Goal: Register for event/course

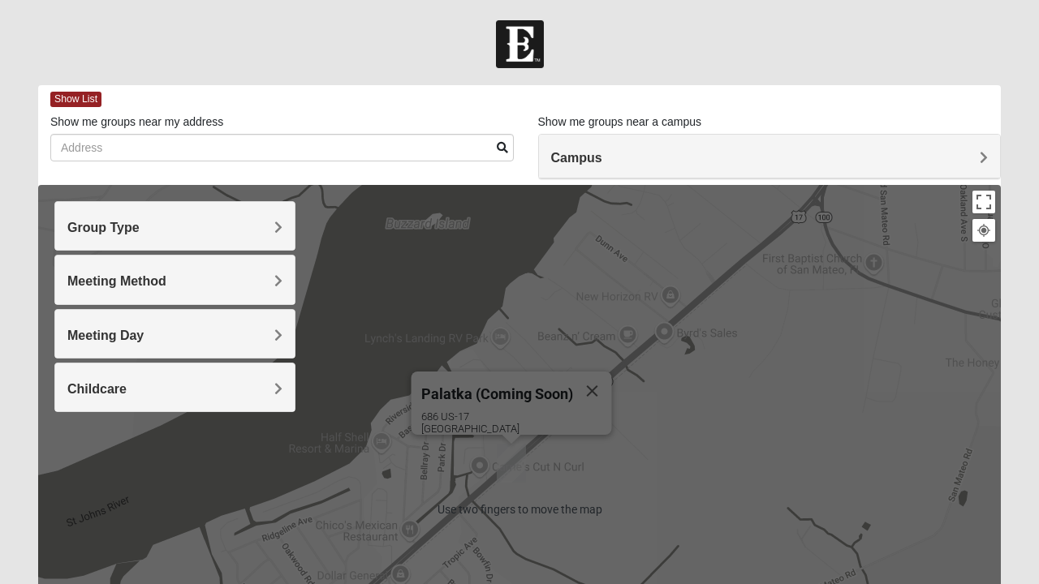
click at [264, 284] on h4 "Meeting Method" at bounding box center [174, 280] width 215 height 15
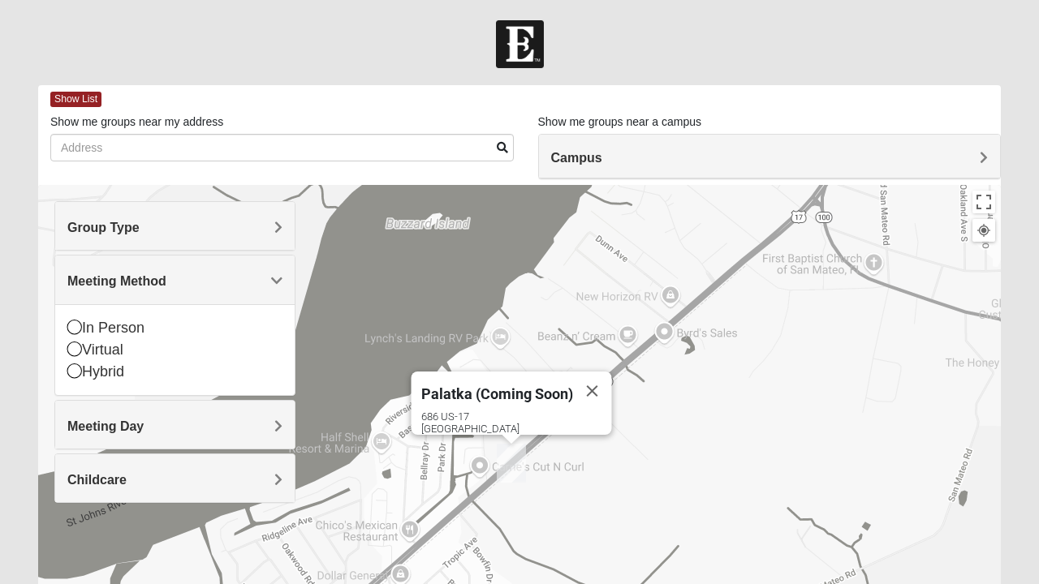
click at [617, 166] on div "Campus" at bounding box center [770, 157] width 462 height 44
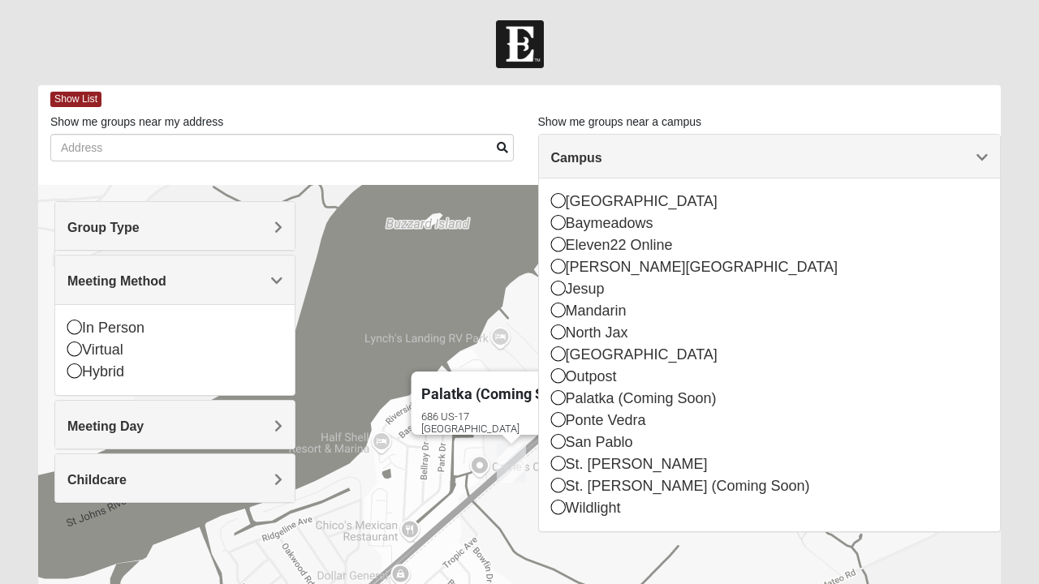
click at [563, 454] on div "St. [PERSON_NAME]" at bounding box center [769, 465] width 437 height 22
click at [566, 445] on div "San Pablo" at bounding box center [769, 443] width 437 height 22
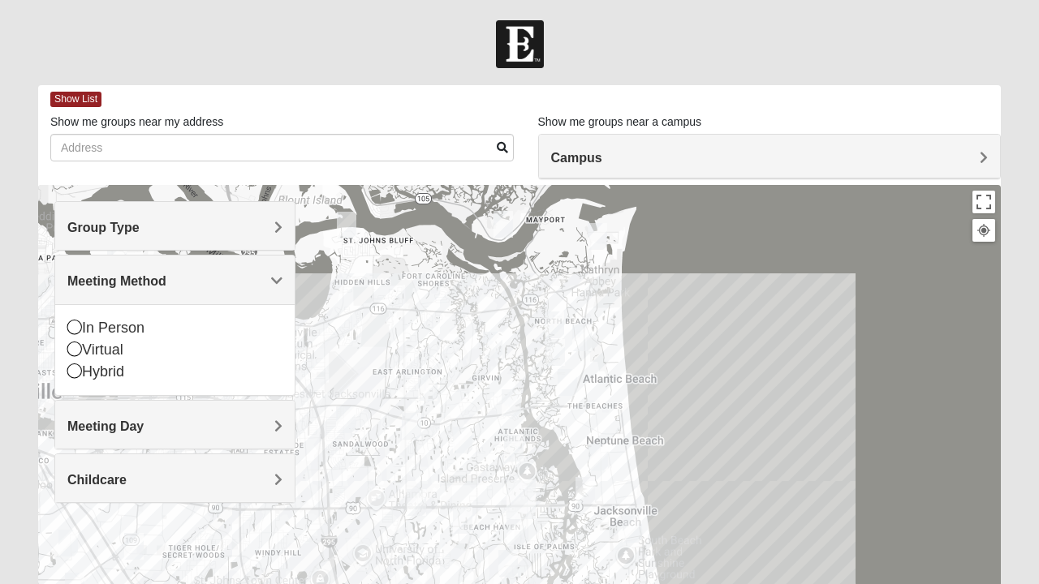
click at [73, 342] on icon at bounding box center [74, 349] width 15 height 15
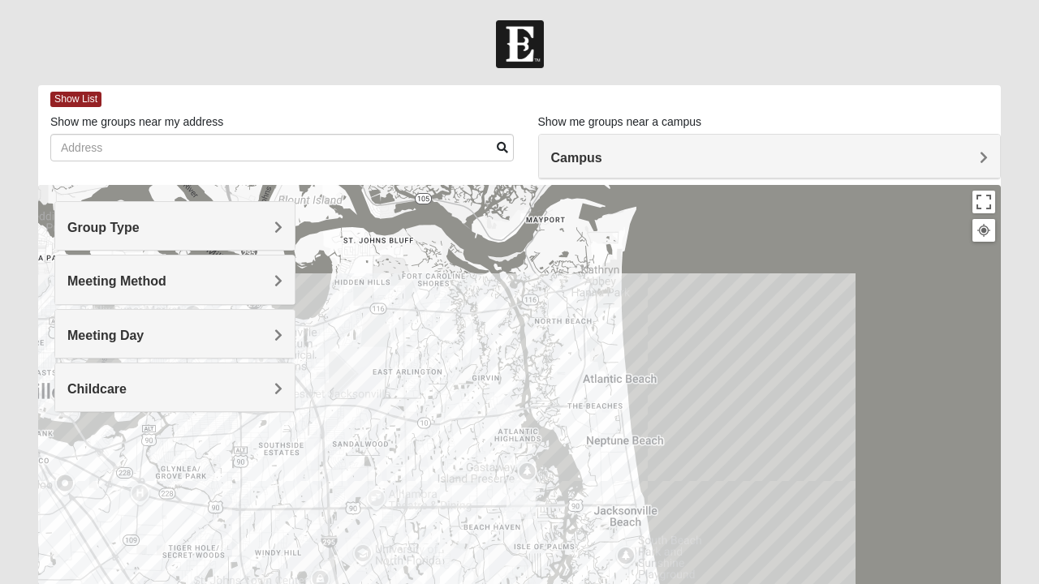
click at [127, 385] on span "Childcare" at bounding box center [96, 389] width 59 height 14
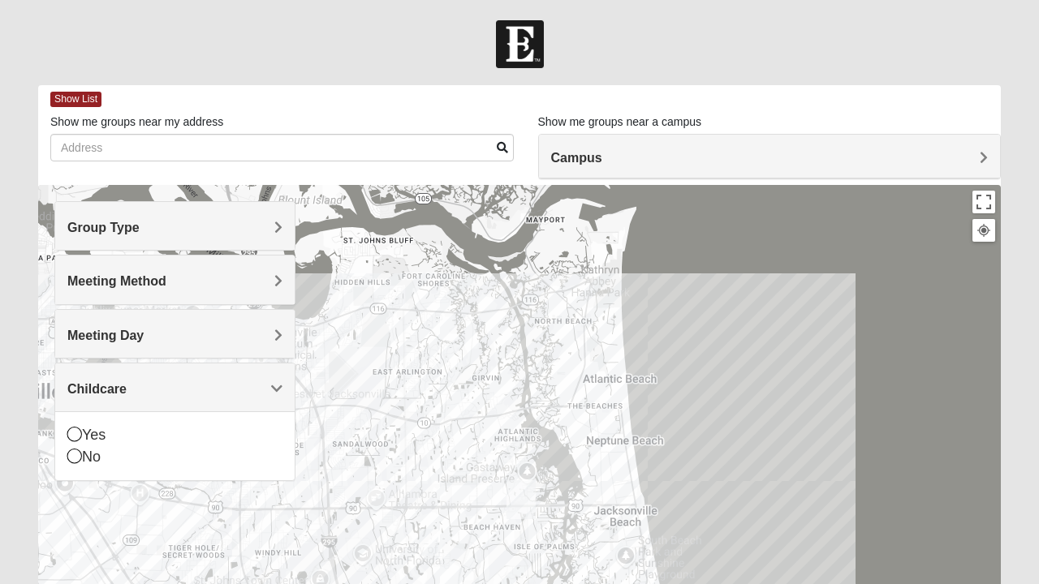
click at [271, 339] on h4 "Meeting Day" at bounding box center [174, 335] width 215 height 15
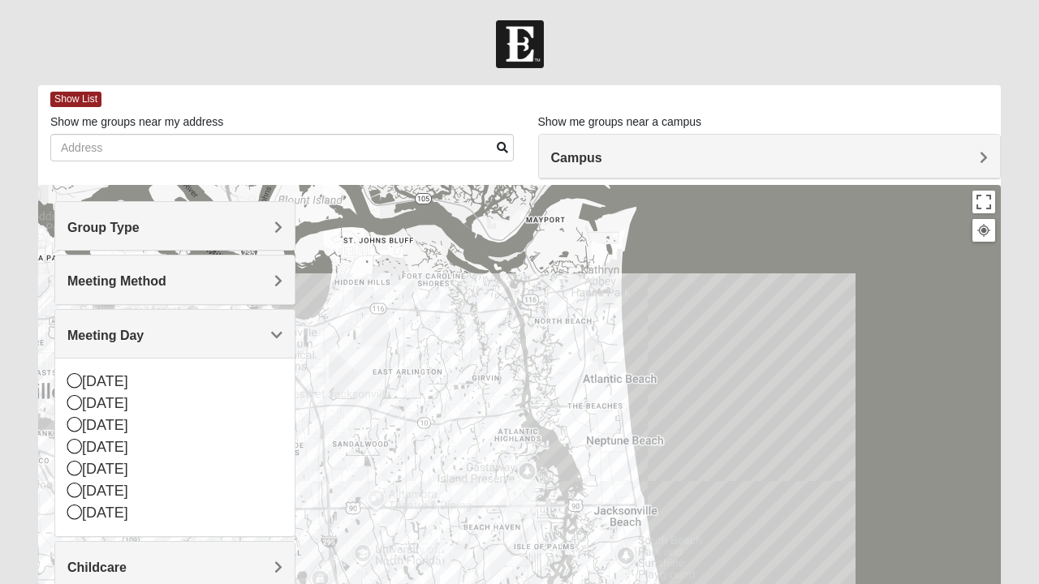
click at [80, 432] on div "[DATE]" at bounding box center [174, 426] width 215 height 22
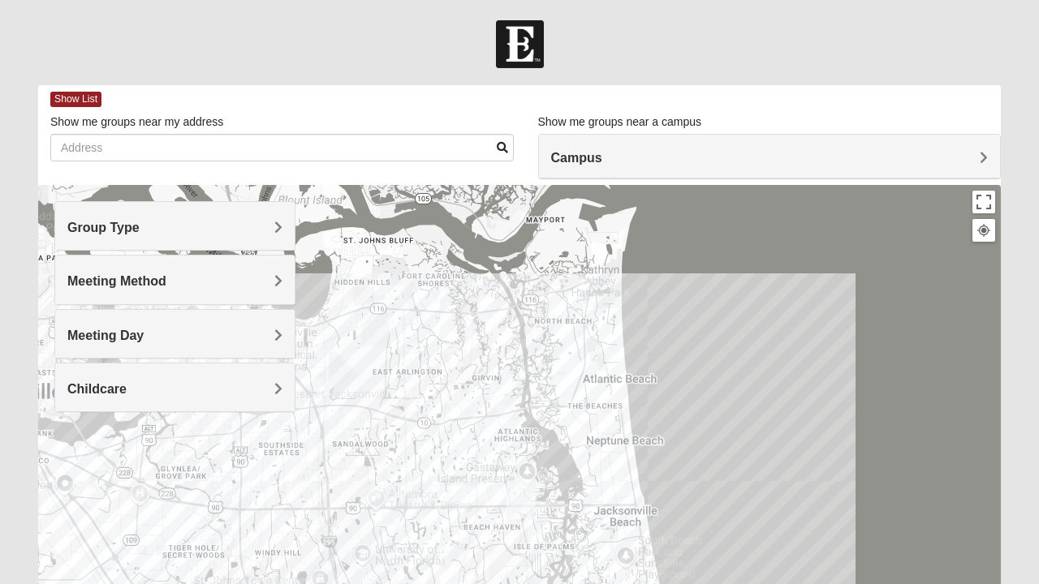
click at [282, 402] on div "Childcare" at bounding box center [174, 388] width 239 height 48
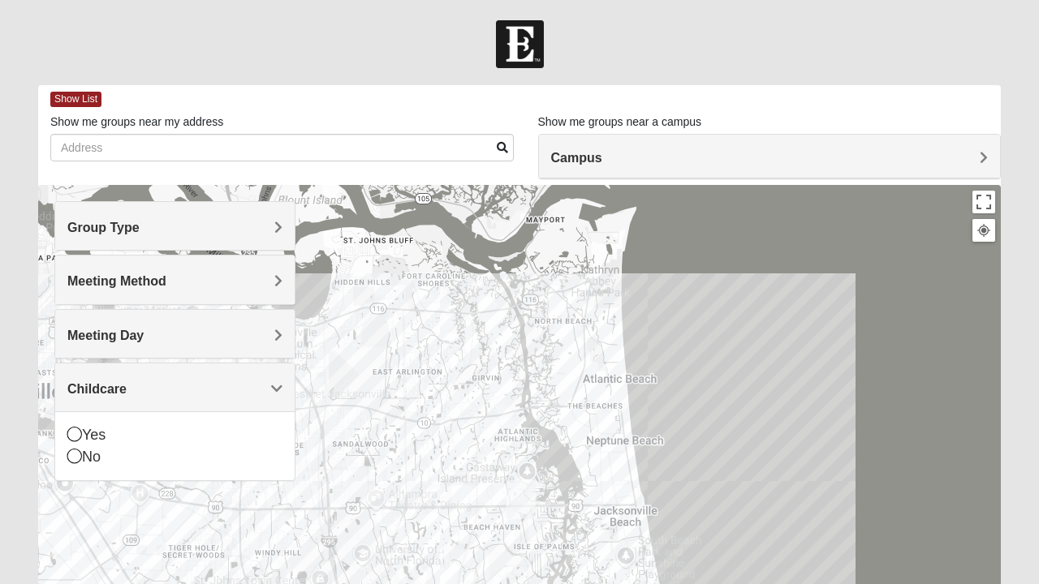
click at [67, 456] on icon at bounding box center [74, 456] width 15 height 15
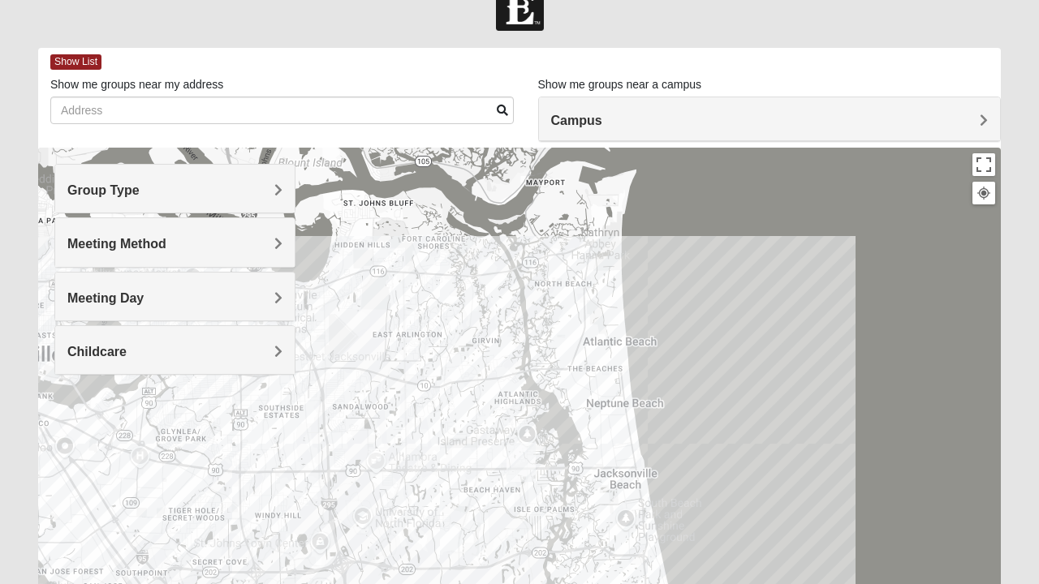
scroll to position [34, 0]
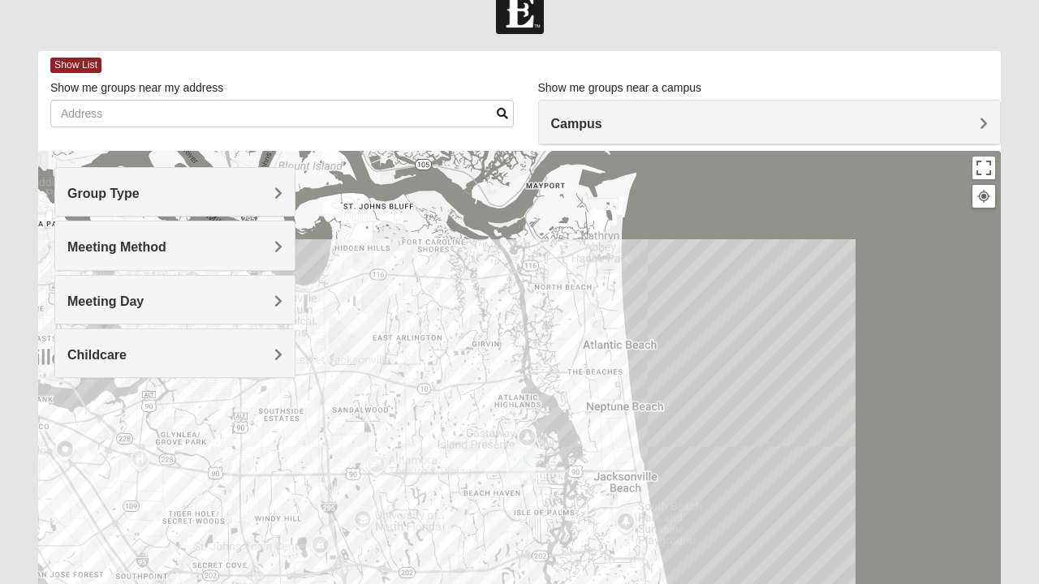
click at [887, 127] on h4 "Campus" at bounding box center [769, 123] width 437 height 15
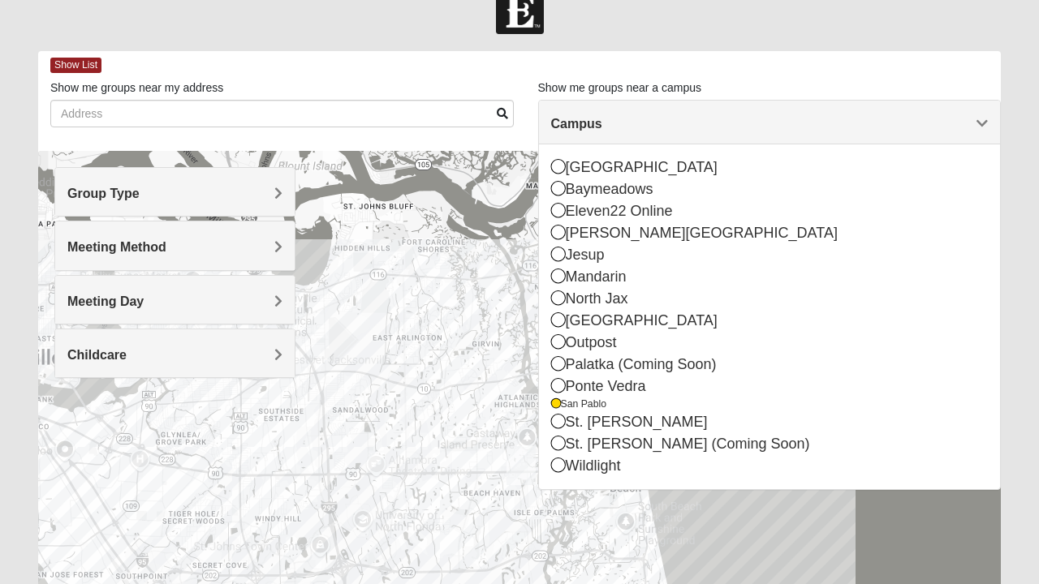
click at [469, 454] on div "Palatka (Coming Soon) 686 US-17 San Mateo, FL 32187" at bounding box center [519, 475] width 962 height 649
click at [410, 518] on div "Palatka (Coming Soon) 686 US-17 San Mateo, FL 32187" at bounding box center [519, 475] width 962 height 649
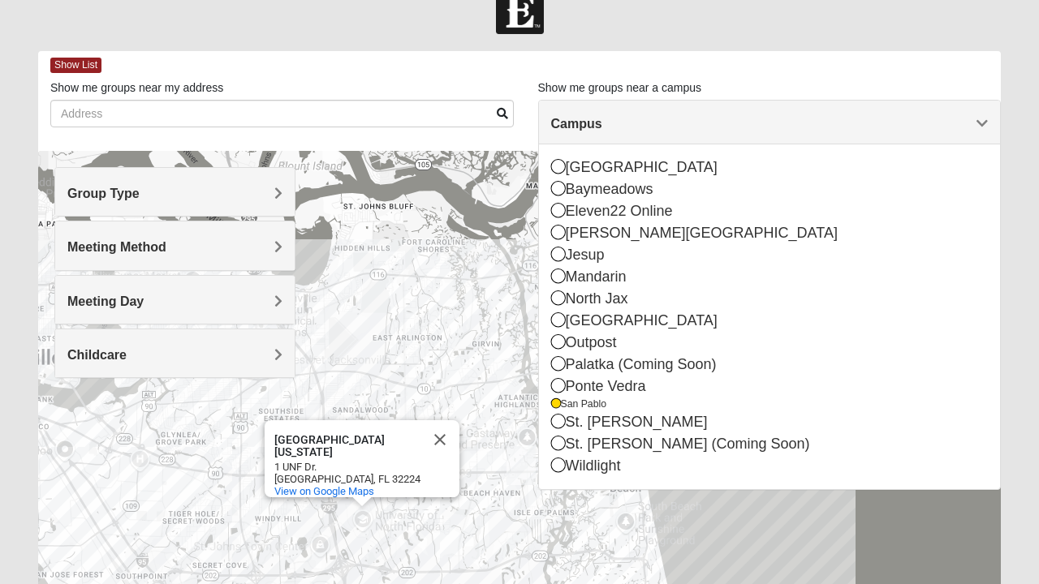
click at [678, 550] on div "University of North Florida University of North Florida 1 UNF Dr. Jacksonville,…" at bounding box center [519, 475] width 962 height 649
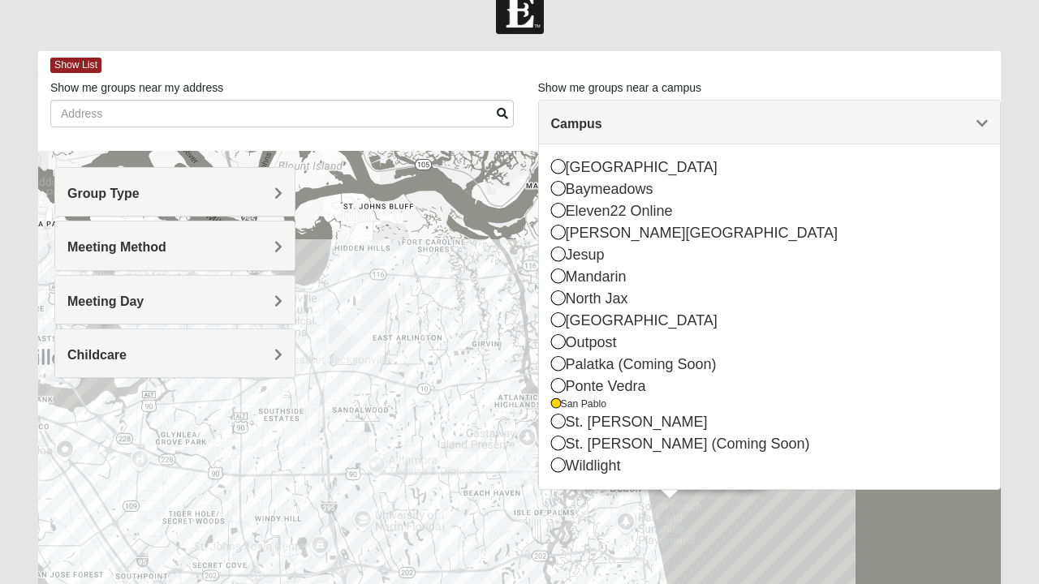
click at [602, 127] on span "Campus" at bounding box center [576, 124] width 51 height 14
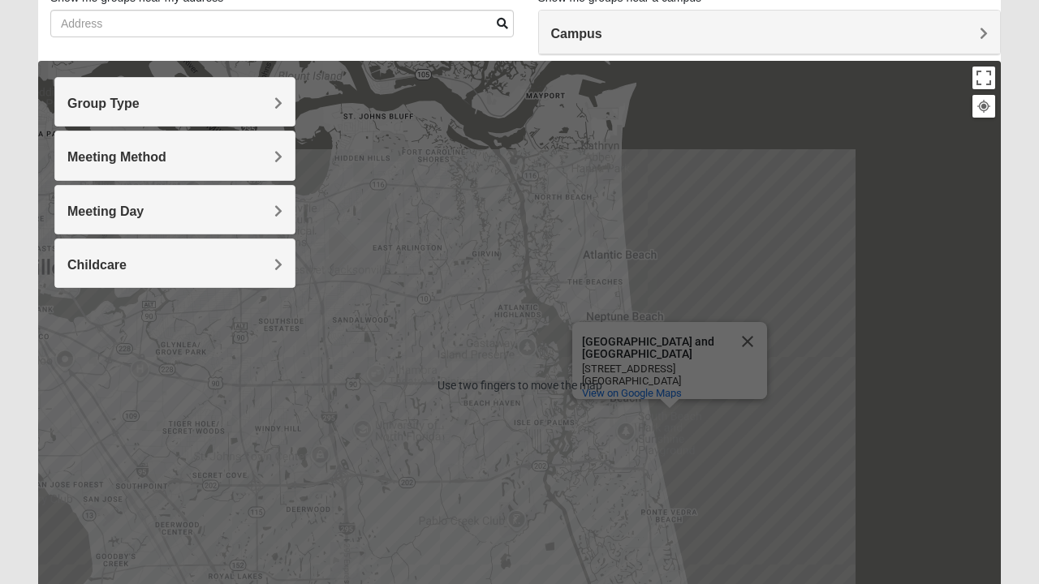
scroll to position [125, 0]
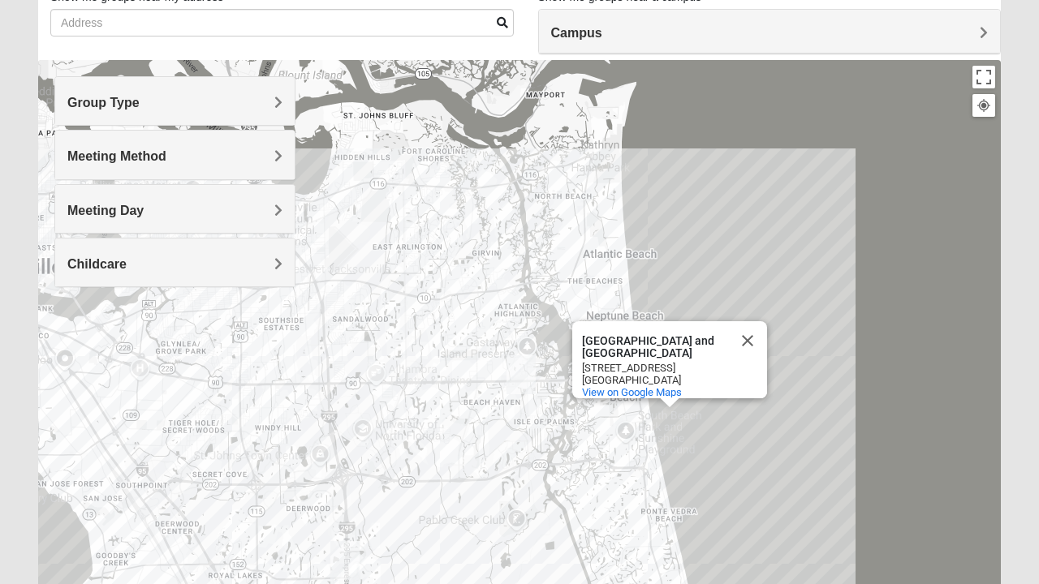
click at [277, 169] on div "Meeting Method" at bounding box center [174, 155] width 239 height 48
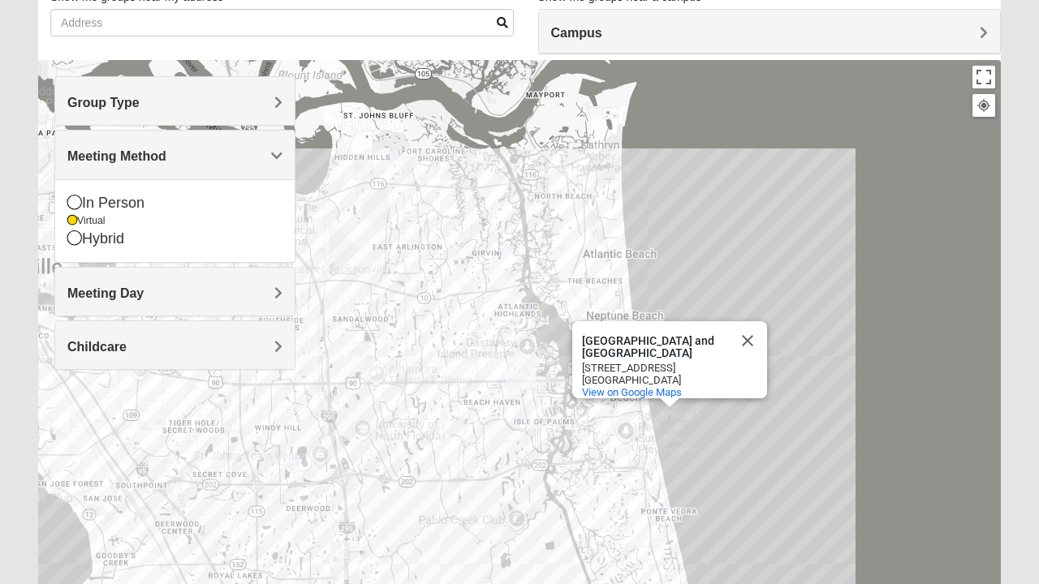
click at [802, 296] on div "South Beach Park and Sunshine Playground South Beach Park and Sunshine Playgrou…" at bounding box center [519, 384] width 962 height 649
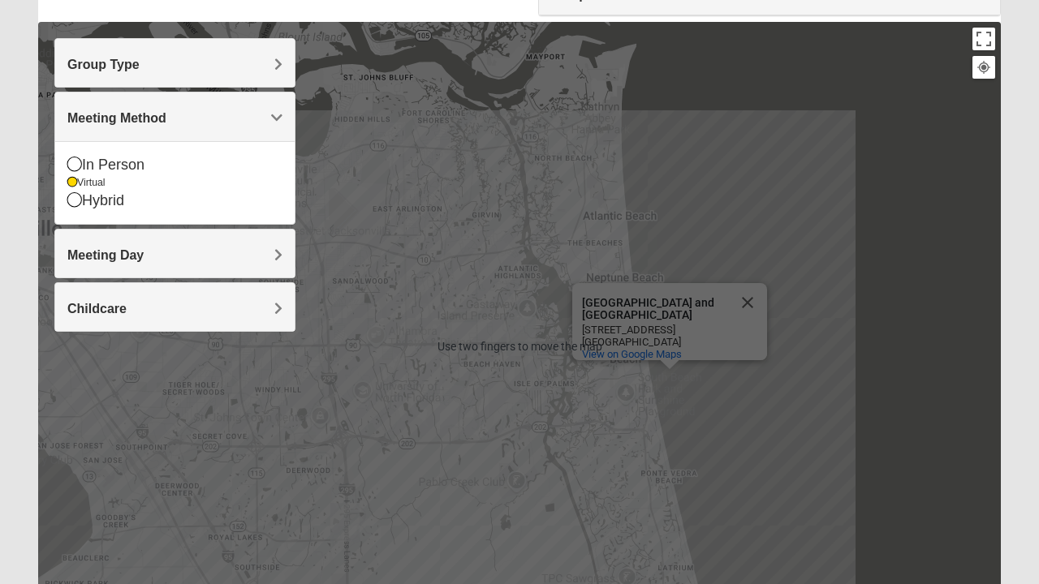
scroll to position [309, 0]
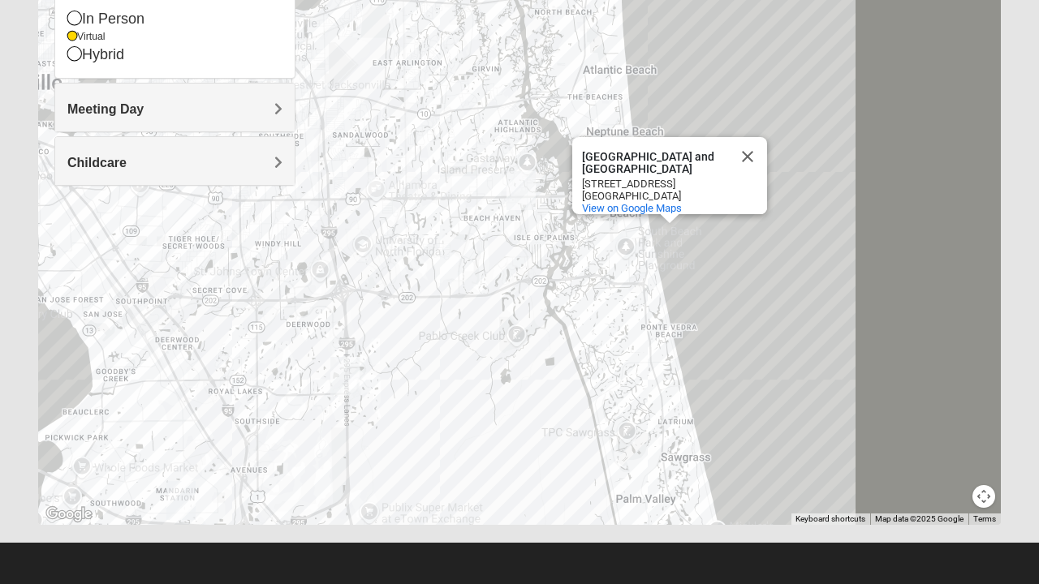
click at [641, 381] on div "South Beach Park and Sunshine Playground South Beach Park and Sunshine Playgrou…" at bounding box center [519, 200] width 962 height 649
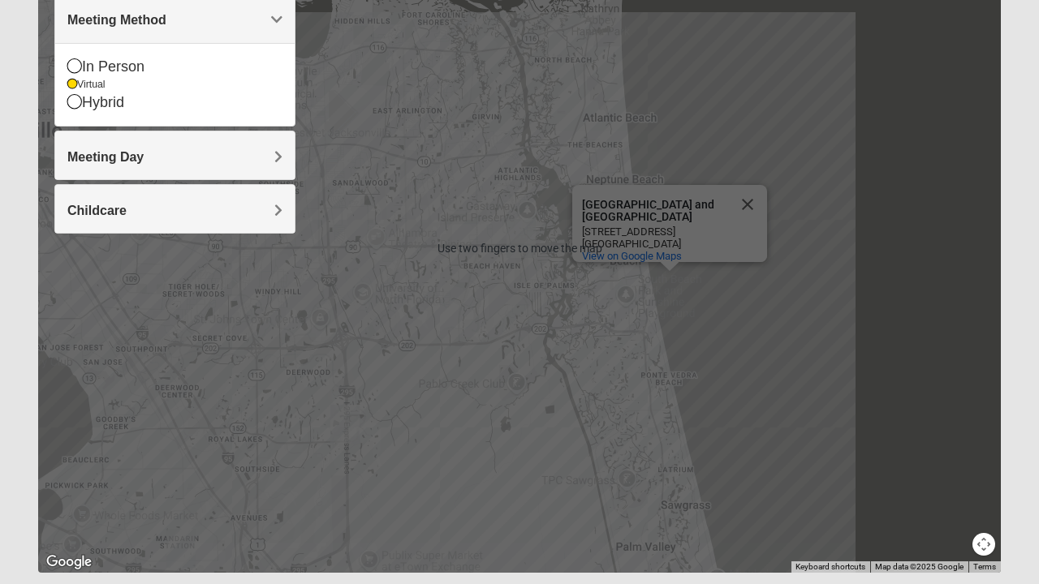
scroll to position [0, 0]
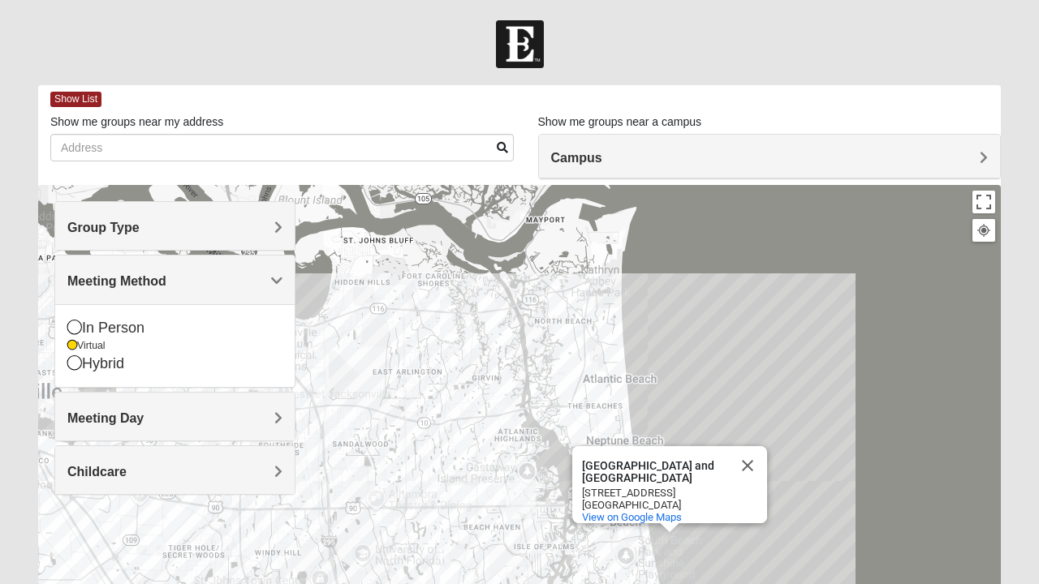
click at [254, 231] on h4 "Group Type" at bounding box center [174, 227] width 215 height 15
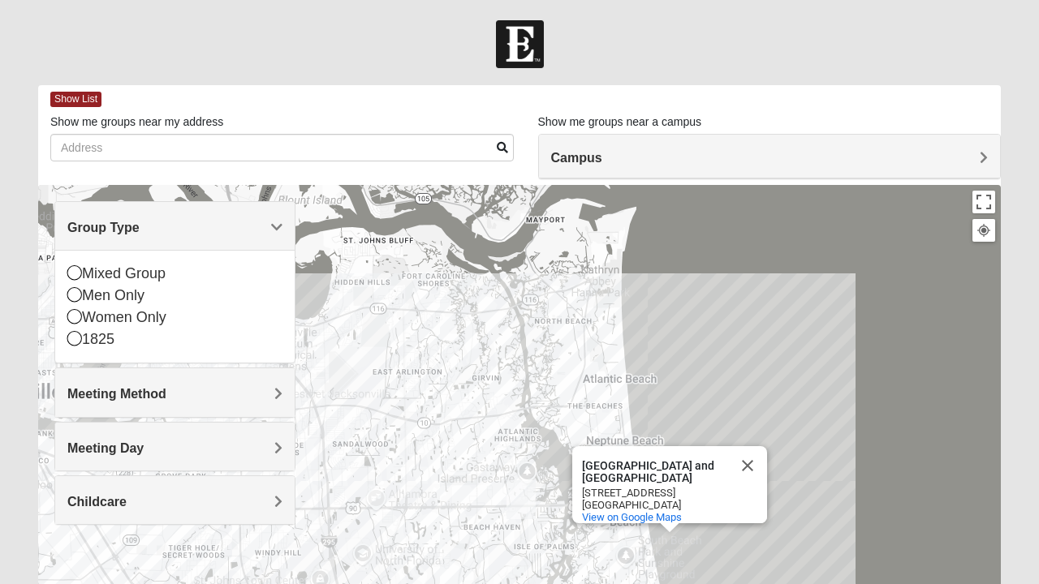
click at [78, 321] on icon at bounding box center [74, 316] width 15 height 15
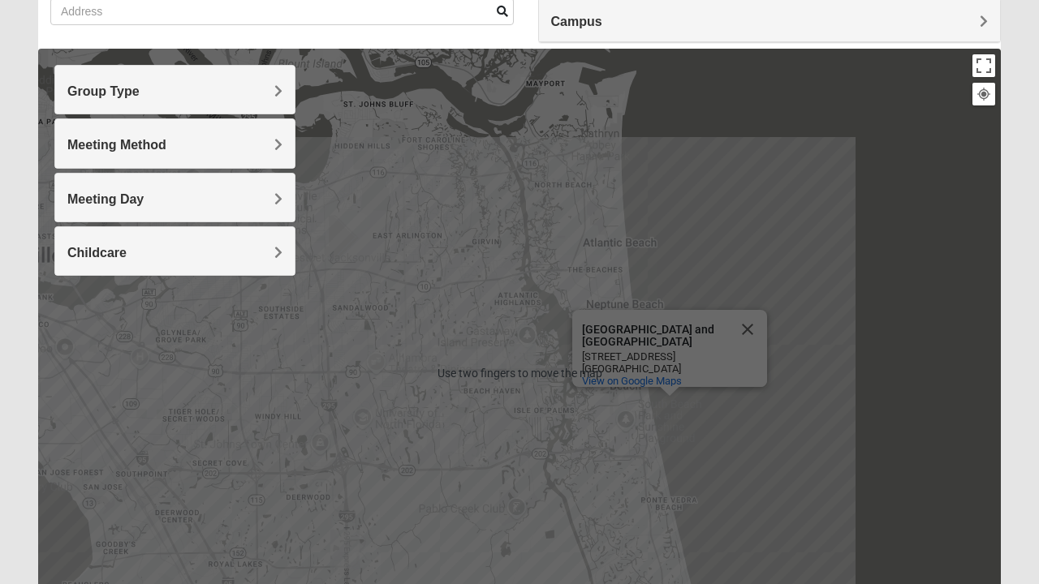
scroll to position [119, 0]
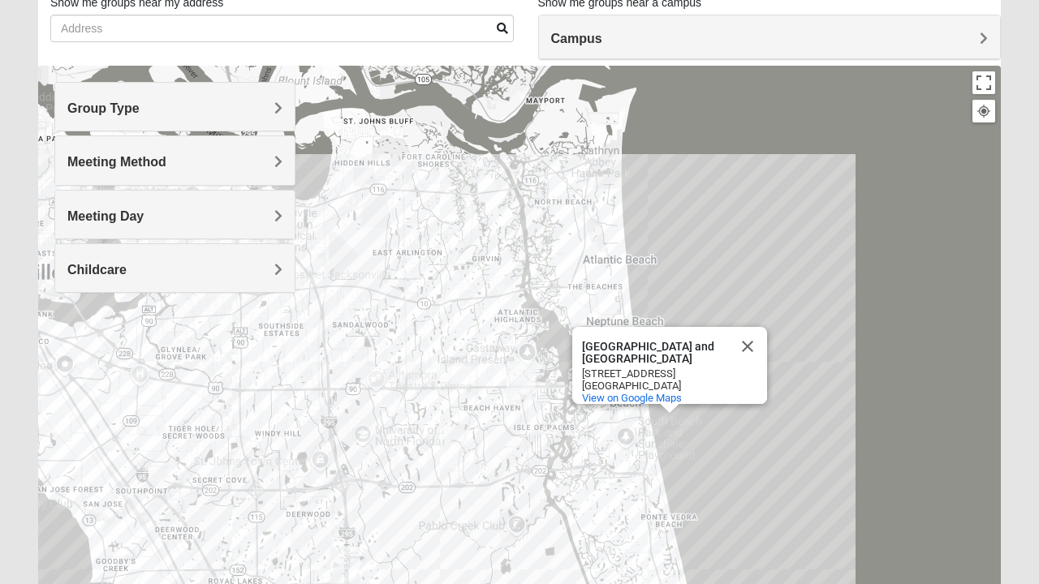
click at [523, 388] on img "San Pablo" at bounding box center [521, 381] width 42 height 52
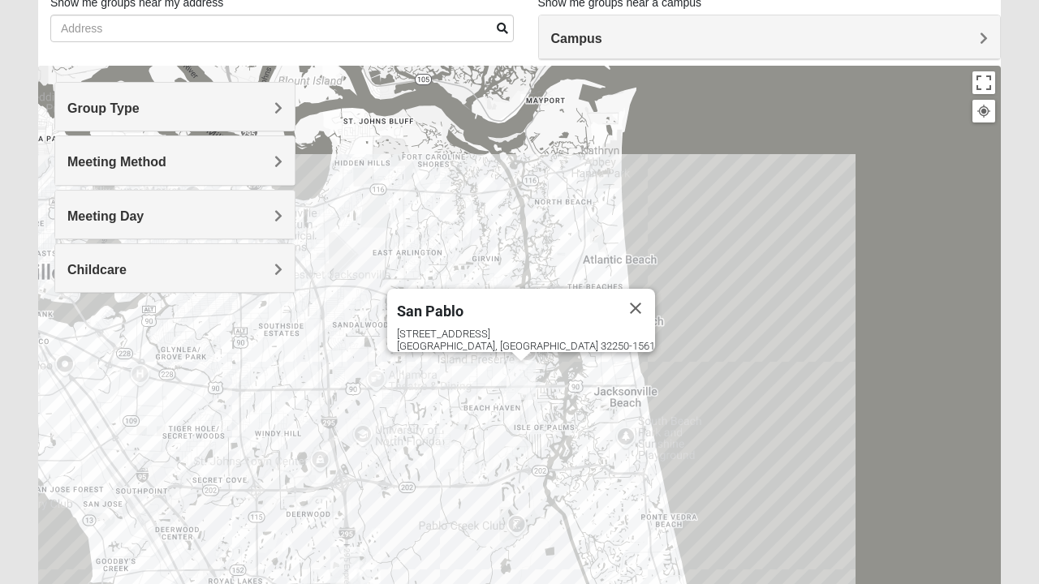
click at [534, 338] on div "14286 Beach Blvd Jacksonville, FL 32250-1561" at bounding box center [526, 340] width 258 height 24
click at [522, 382] on img "San Pablo" at bounding box center [521, 381] width 42 height 52
click at [523, 383] on img "San Pablo" at bounding box center [521, 381] width 42 height 52
click at [518, 383] on img "San Pablo" at bounding box center [521, 381] width 42 height 52
click at [523, 379] on img "San Pablo" at bounding box center [521, 381] width 42 height 52
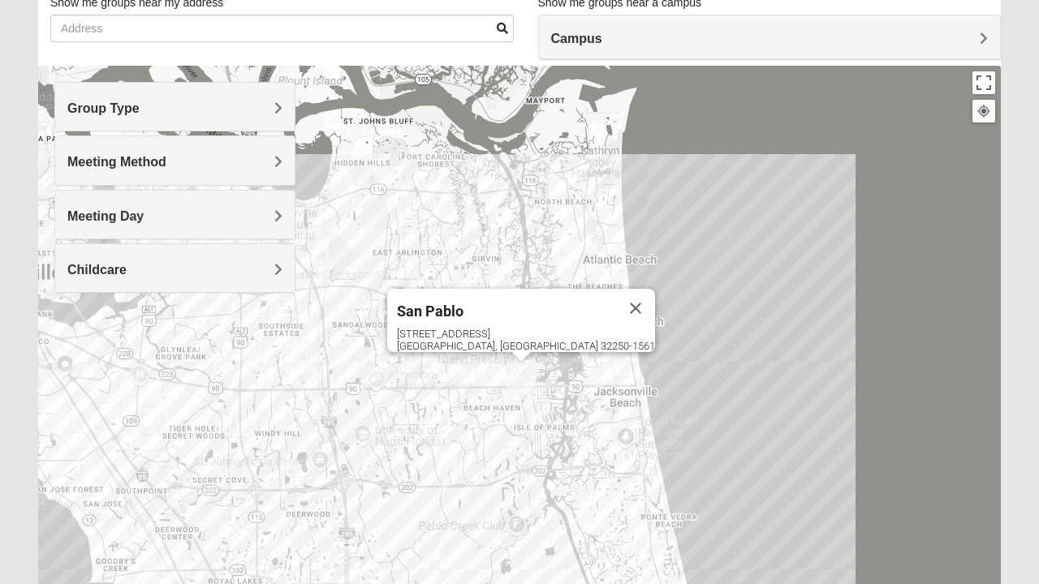
click at [527, 375] on img "San Pablo" at bounding box center [521, 381] width 42 height 52
click at [527, 379] on img "San Pablo" at bounding box center [521, 381] width 42 height 52
click at [530, 336] on div "14286 Beach Blvd Jacksonville, FL 32250-1561" at bounding box center [526, 340] width 258 height 24
click at [524, 336] on div "14286 Beach Blvd Jacksonville, FL 32250-1561" at bounding box center [526, 340] width 258 height 24
click at [515, 331] on div "14286 Beach Blvd Jacksonville, FL 32250-1561" at bounding box center [526, 340] width 258 height 24
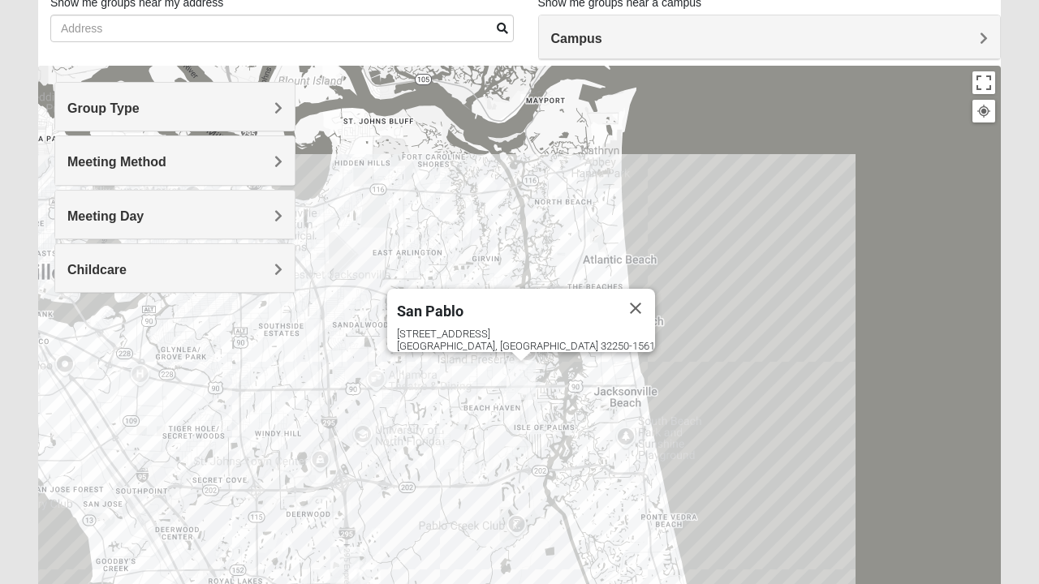
click at [616, 303] on button "Close" at bounding box center [635, 308] width 39 height 39
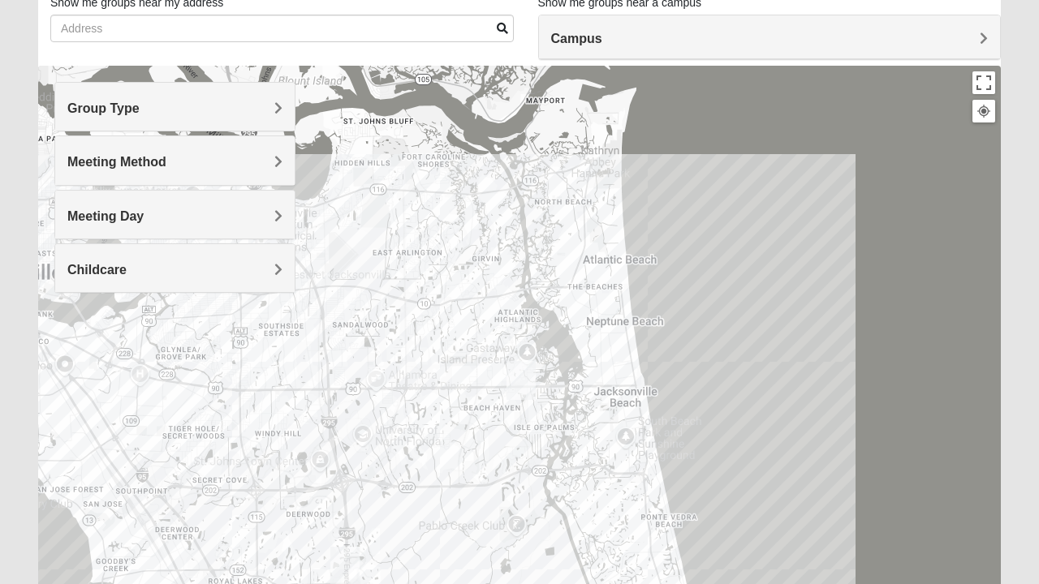
click at [140, 110] on span "Group Type" at bounding box center [103, 108] width 72 height 14
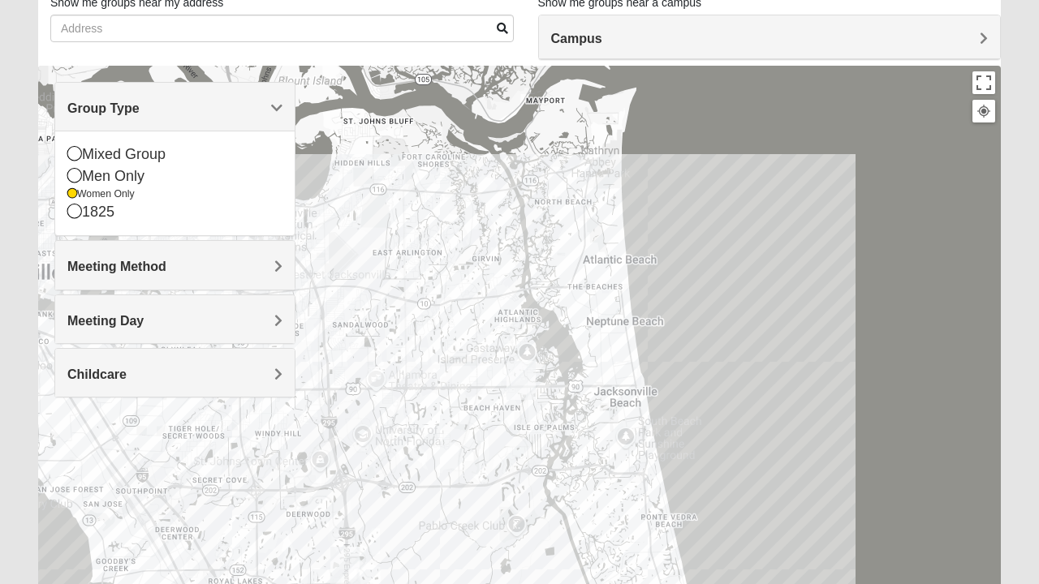
click at [81, 157] on icon at bounding box center [74, 153] width 15 height 15
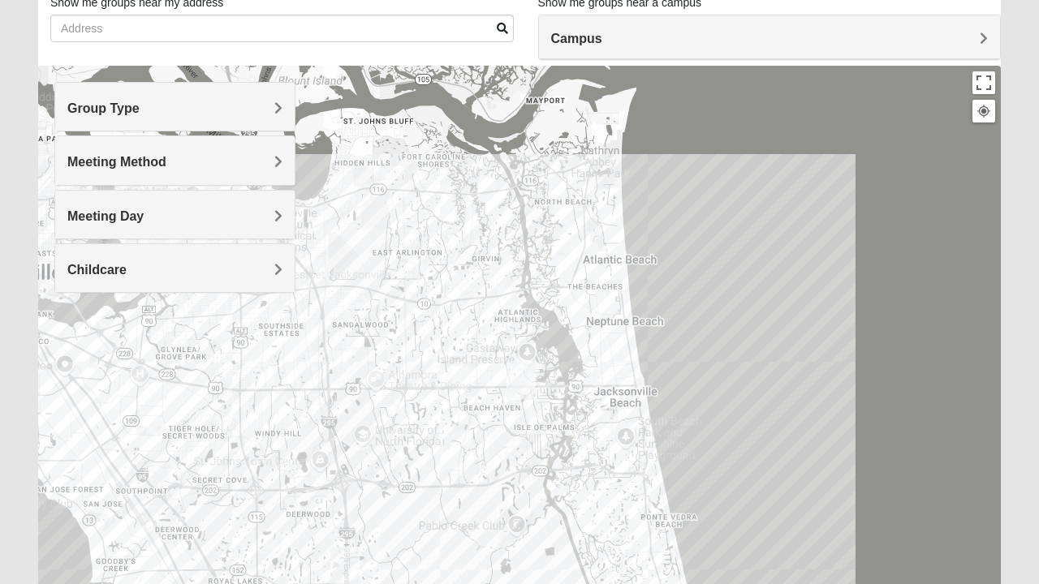
click at [274, 172] on div "Meeting Method" at bounding box center [174, 160] width 239 height 48
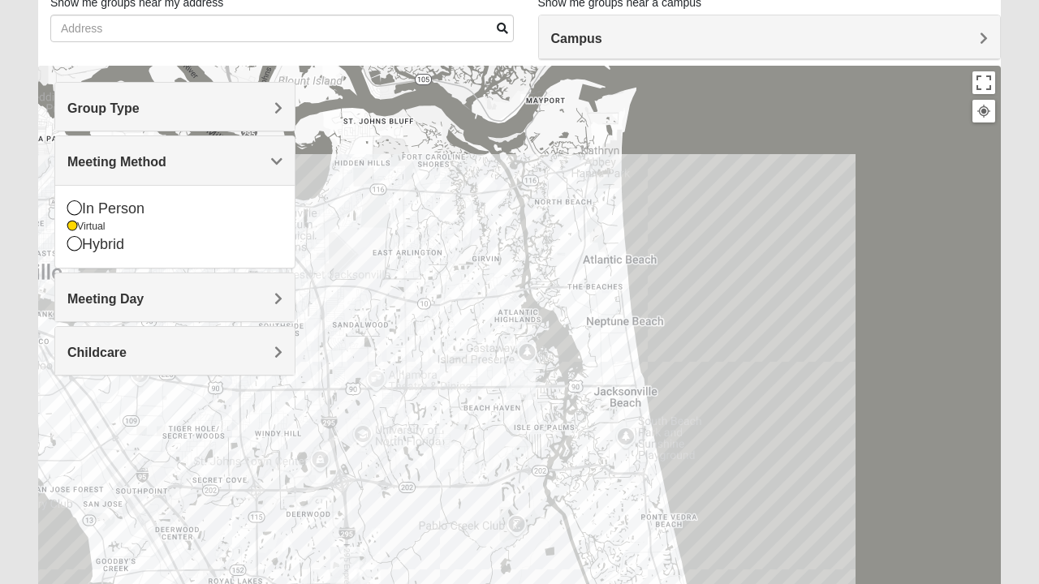
click at [76, 211] on icon at bounding box center [74, 207] width 15 height 15
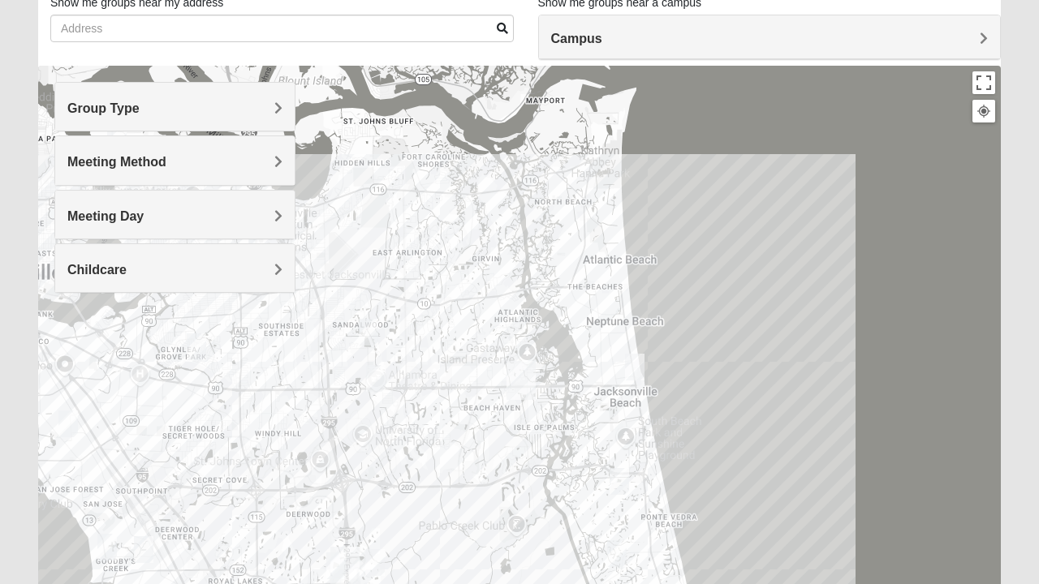
click at [272, 224] on div "Meeting Day" at bounding box center [174, 215] width 239 height 48
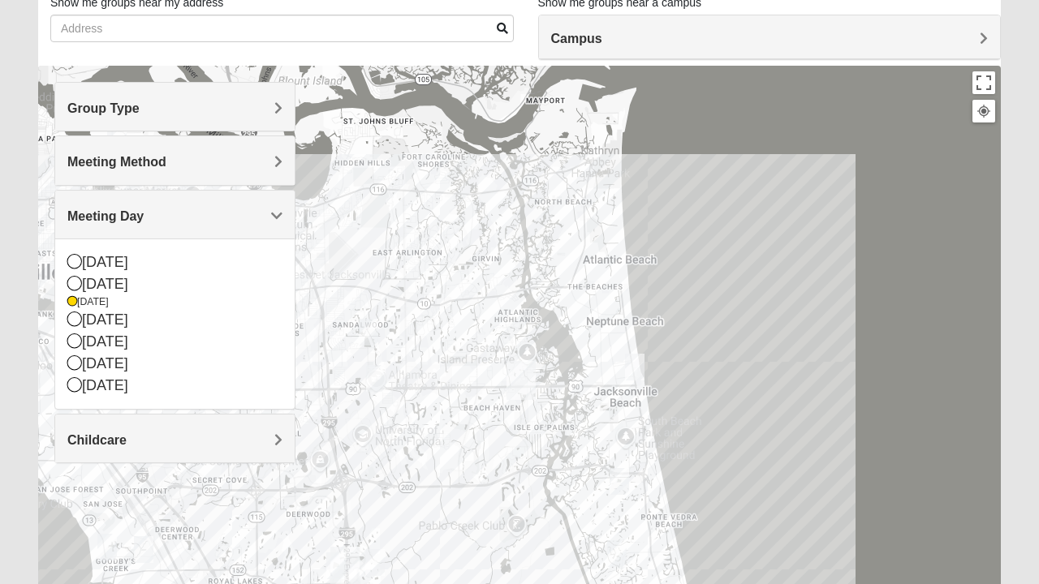
click at [75, 325] on icon at bounding box center [74, 319] width 15 height 15
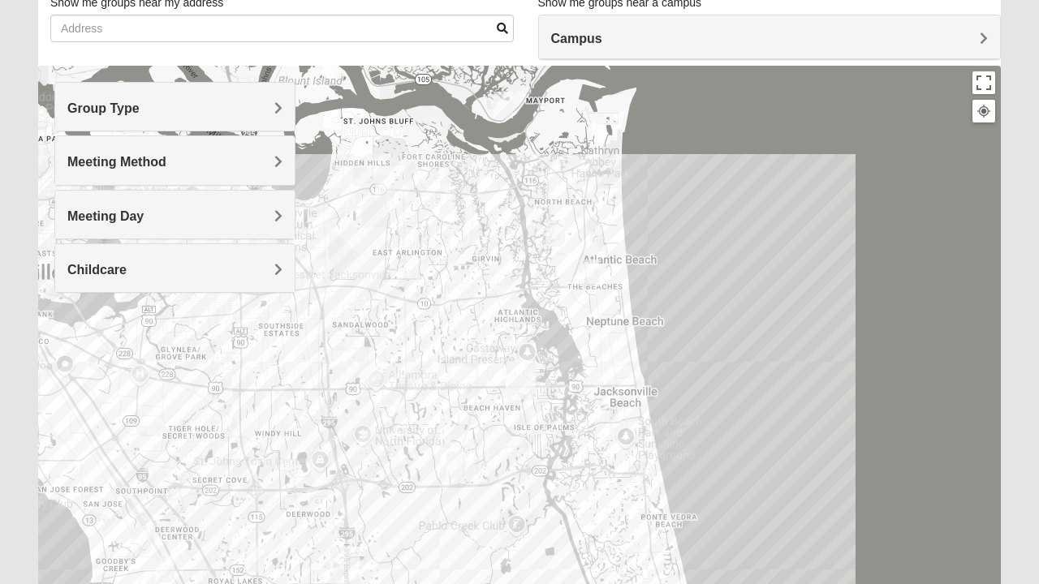
click at [286, 272] on div "Childcare" at bounding box center [174, 268] width 239 height 48
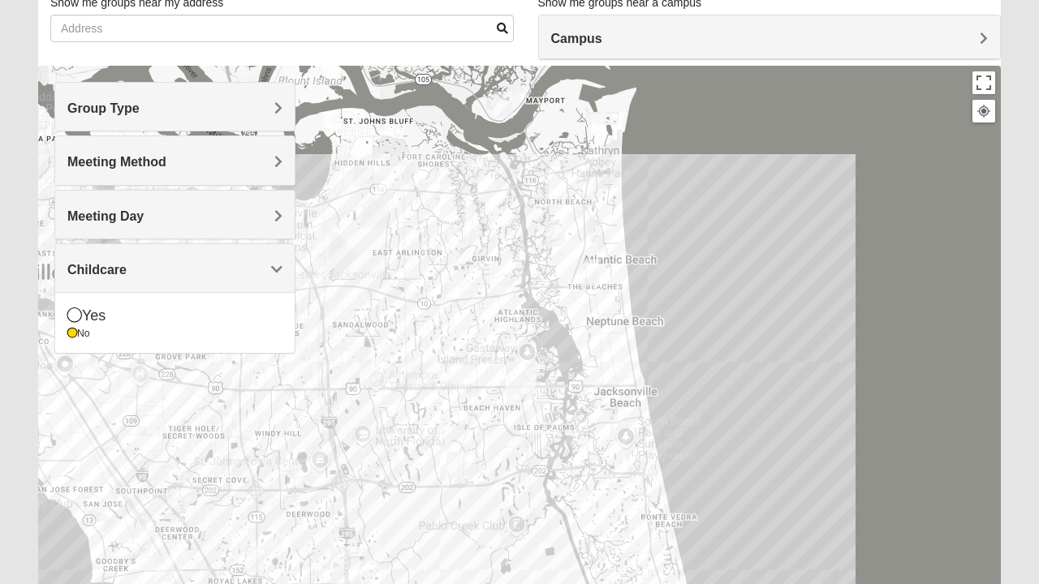
click at [76, 313] on icon at bounding box center [74, 315] width 15 height 15
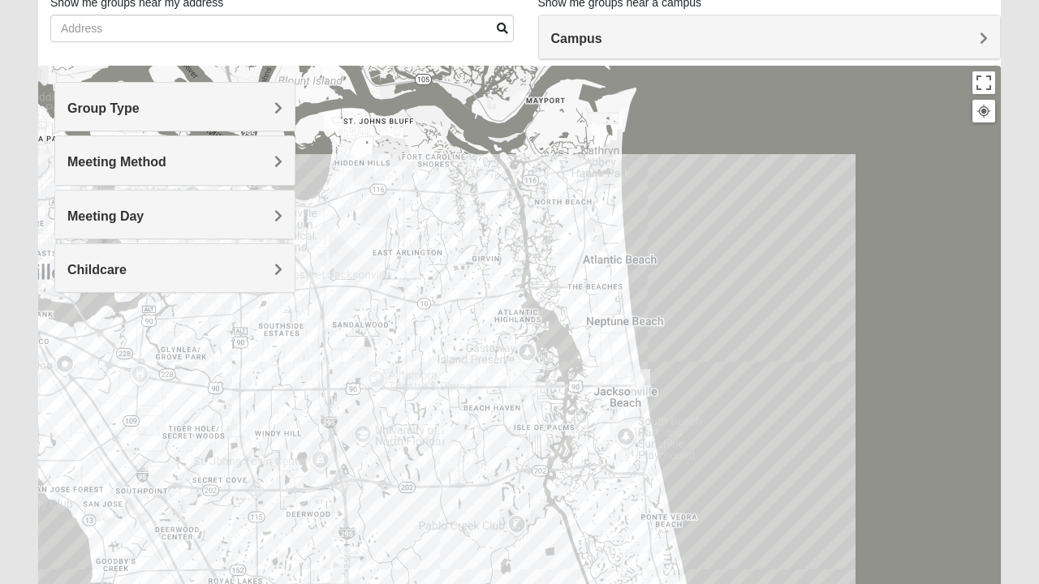
click at [277, 276] on div "Childcare" at bounding box center [174, 268] width 239 height 48
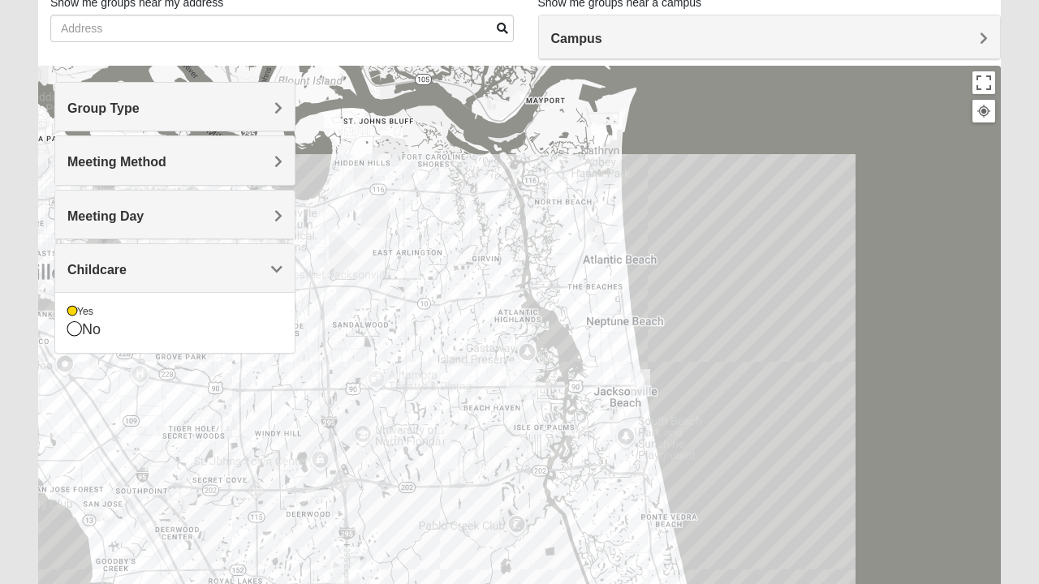
click at [78, 334] on div "No" at bounding box center [174, 330] width 215 height 22
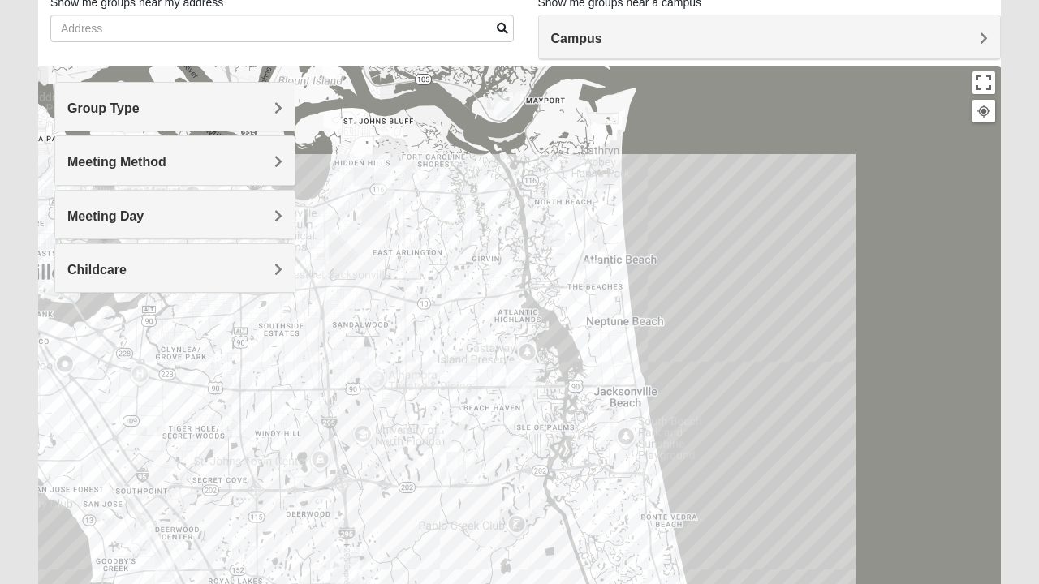
click at [80, 334] on div at bounding box center [519, 390] width 962 height 649
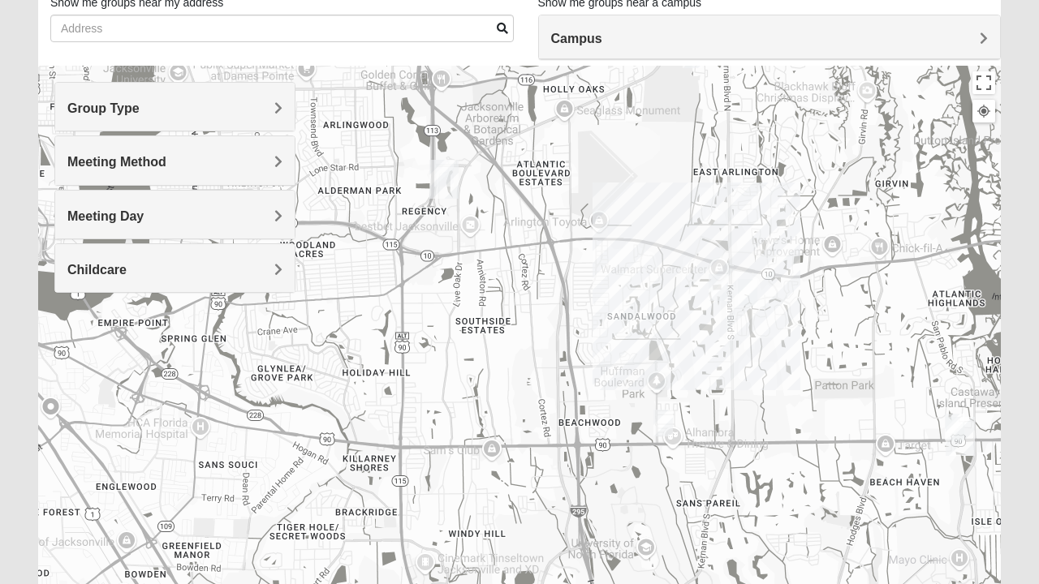
click at [665, 420] on img "Womens Campanella/Harnek 32246" at bounding box center [663, 423] width 32 height 40
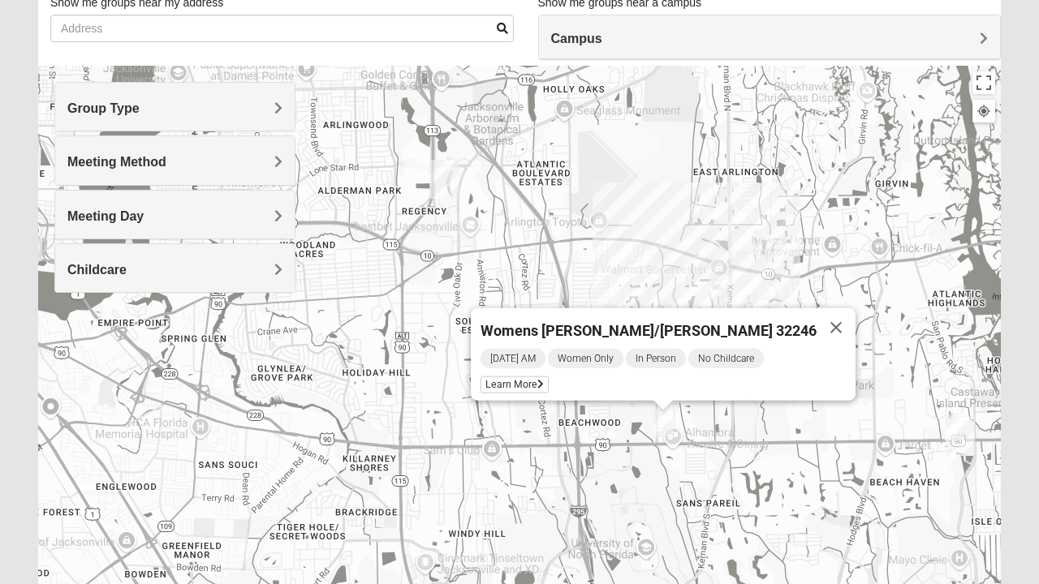
click at [548, 378] on span "Learn More" at bounding box center [514, 384] width 68 height 17
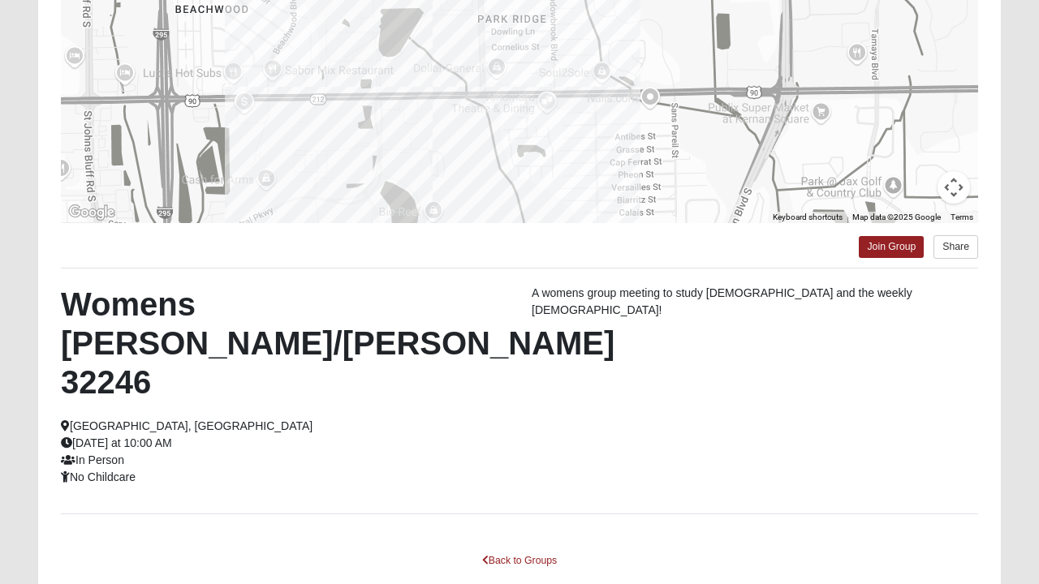
scroll to position [289, 0]
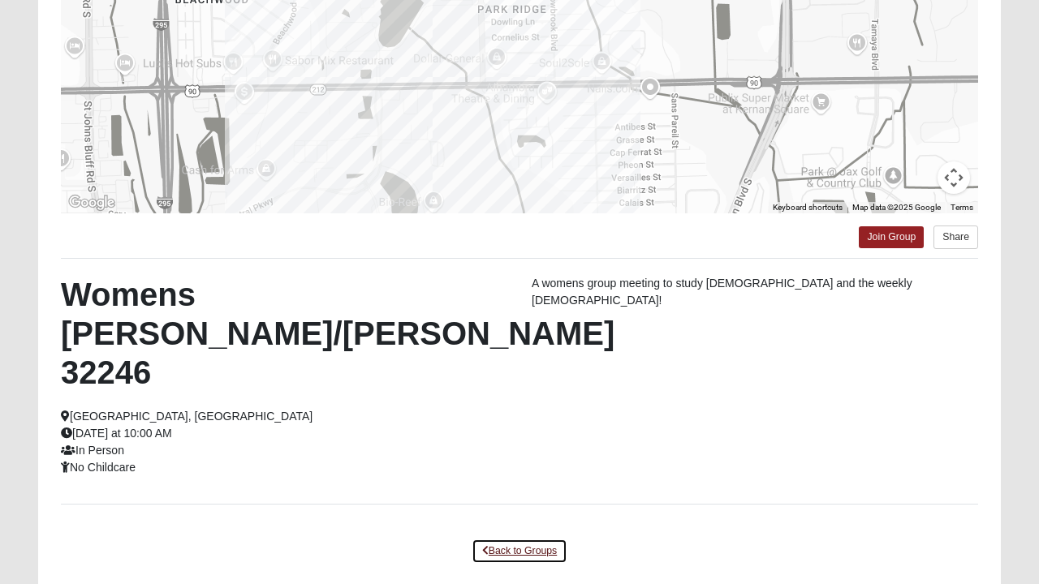
click at [525, 539] on link "Back to Groups" at bounding box center [519, 551] width 96 height 25
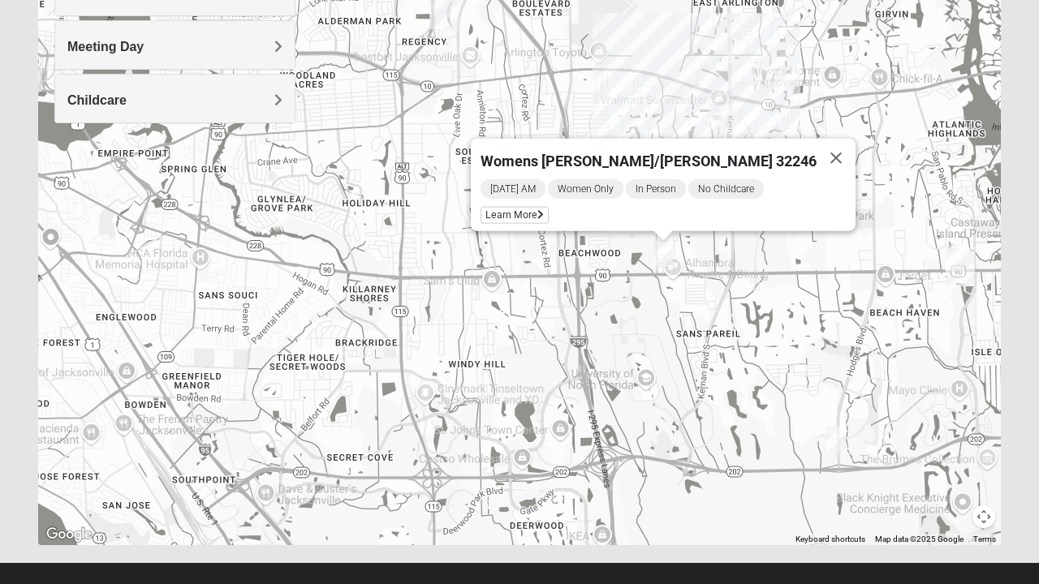
click at [816, 156] on button "Close" at bounding box center [835, 158] width 39 height 39
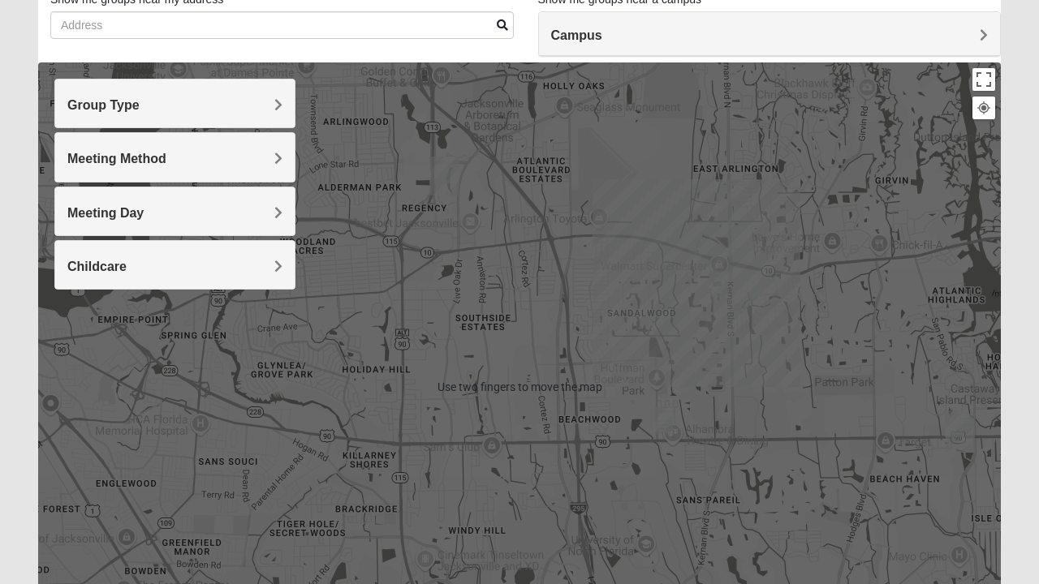
scroll to position [135, 0]
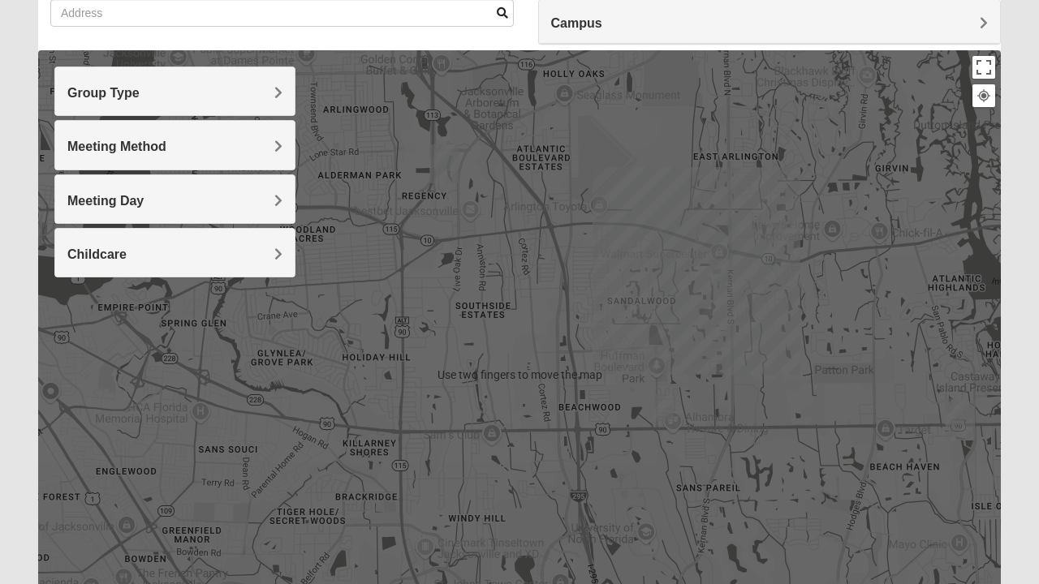
click at [265, 109] on div "Group Type" at bounding box center [174, 91] width 239 height 48
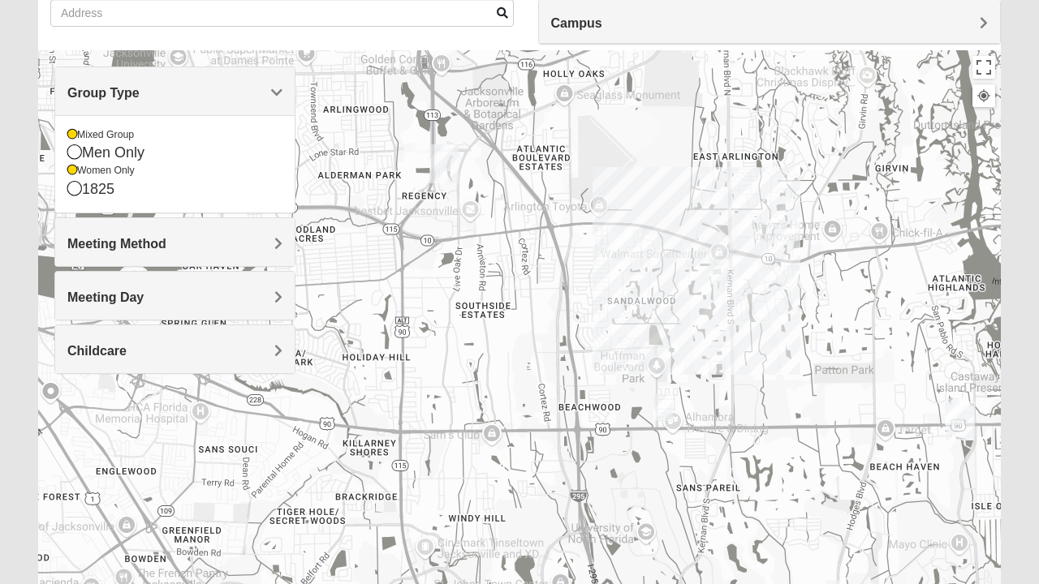
click at [86, 195] on div "1825" at bounding box center [174, 190] width 215 height 22
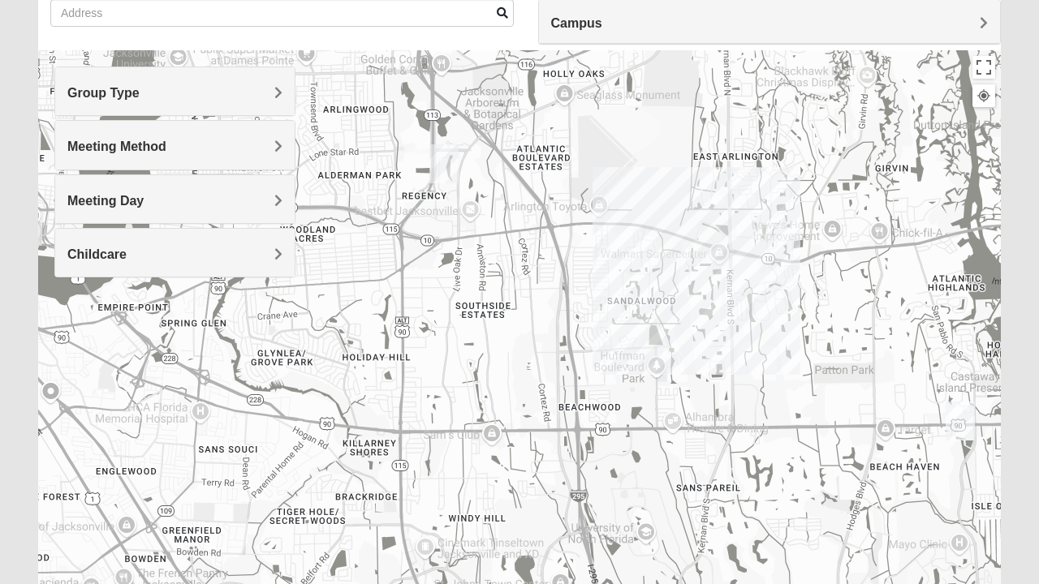
click at [70, 196] on span "Meeting Day" at bounding box center [105, 201] width 76 height 14
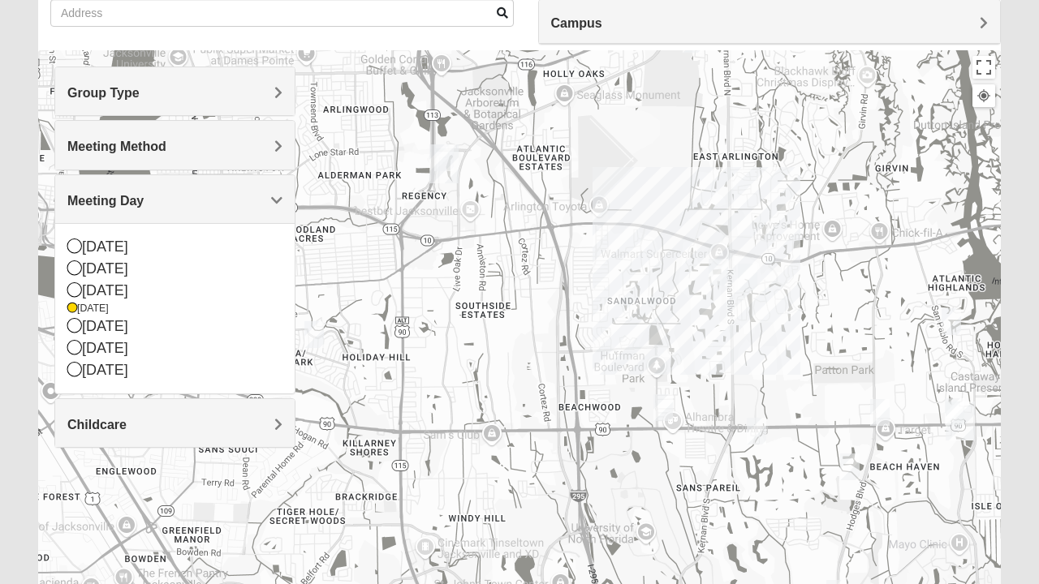
click at [76, 197] on span "Meeting Day" at bounding box center [105, 201] width 76 height 14
click at [81, 341] on div "[DATE]" at bounding box center [174, 349] width 215 height 22
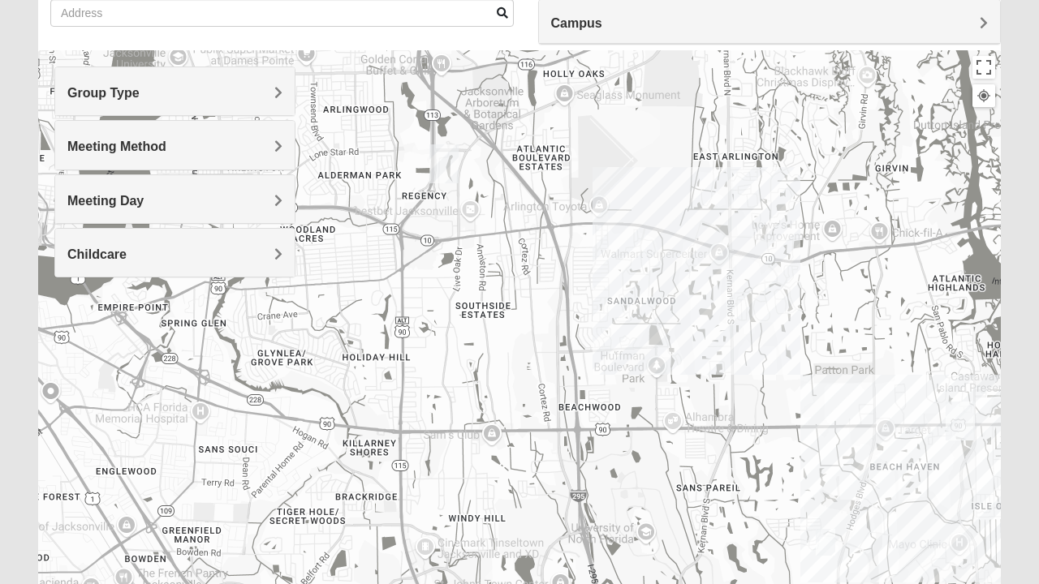
click at [144, 198] on span "Meeting Day" at bounding box center [105, 201] width 76 height 14
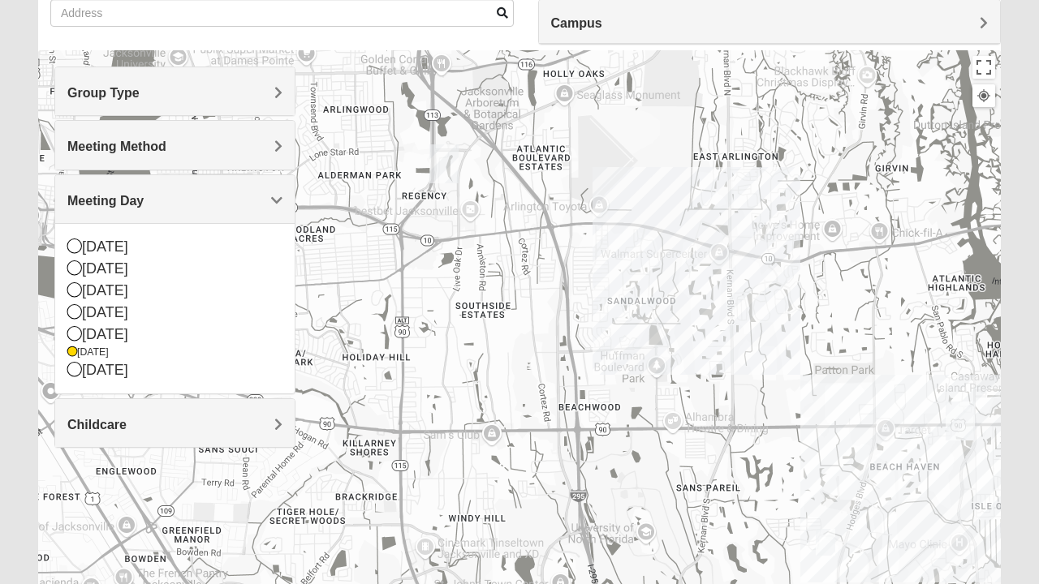
click at [365, 357] on div at bounding box center [519, 374] width 962 height 649
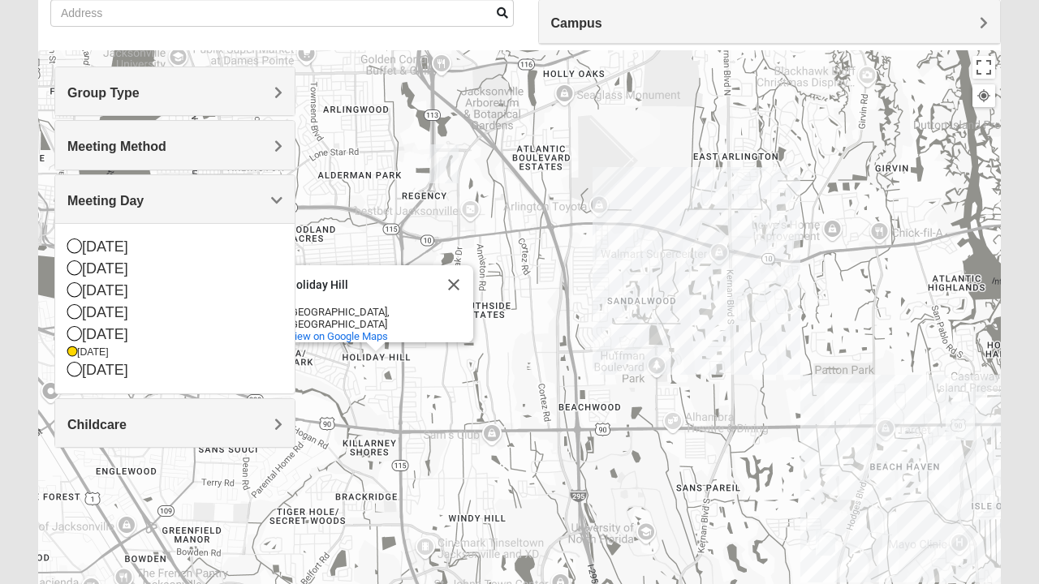
click at [148, 430] on div "Childcare" at bounding box center [174, 423] width 239 height 48
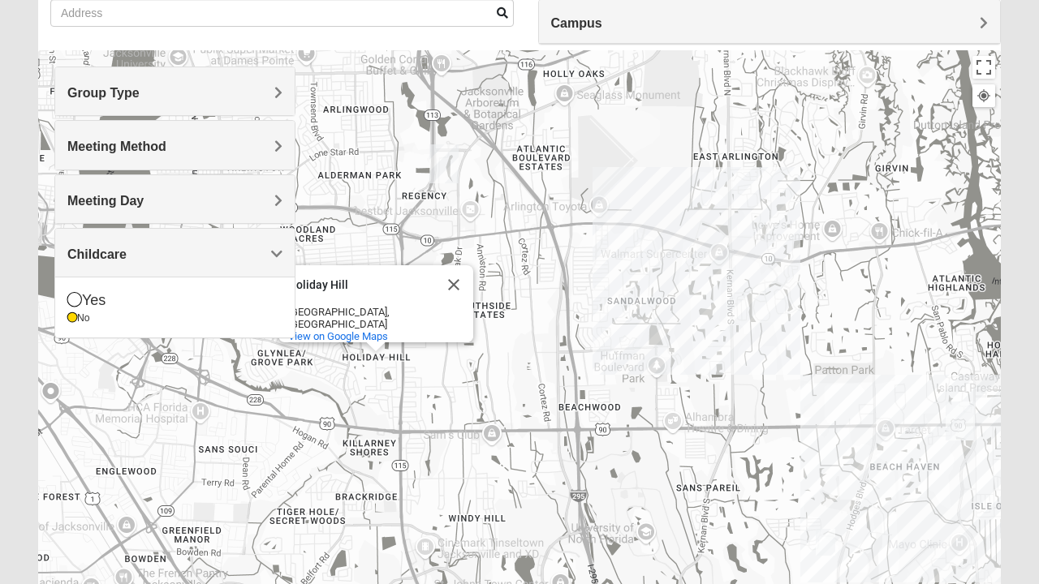
click at [208, 457] on div "Holiday Hill Holiday Hill Jacksonville, FL View on Google Maps" at bounding box center [519, 374] width 962 height 649
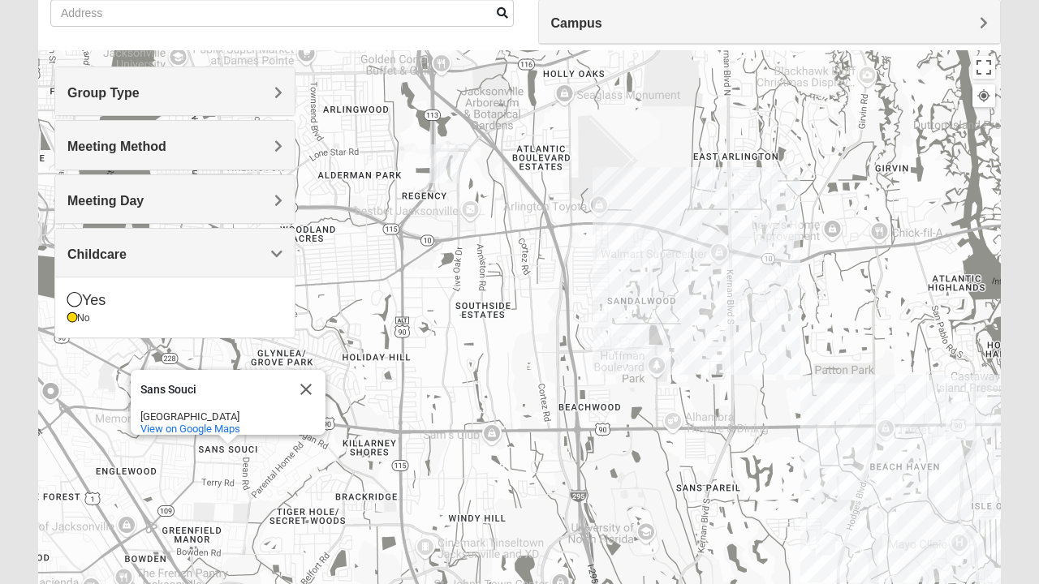
click at [527, 339] on div "Sans Souci Sans Souci Jacksonville, FL 32216 View on Google Maps" at bounding box center [519, 374] width 962 height 649
click at [284, 255] on div "Childcare" at bounding box center [174, 253] width 239 height 48
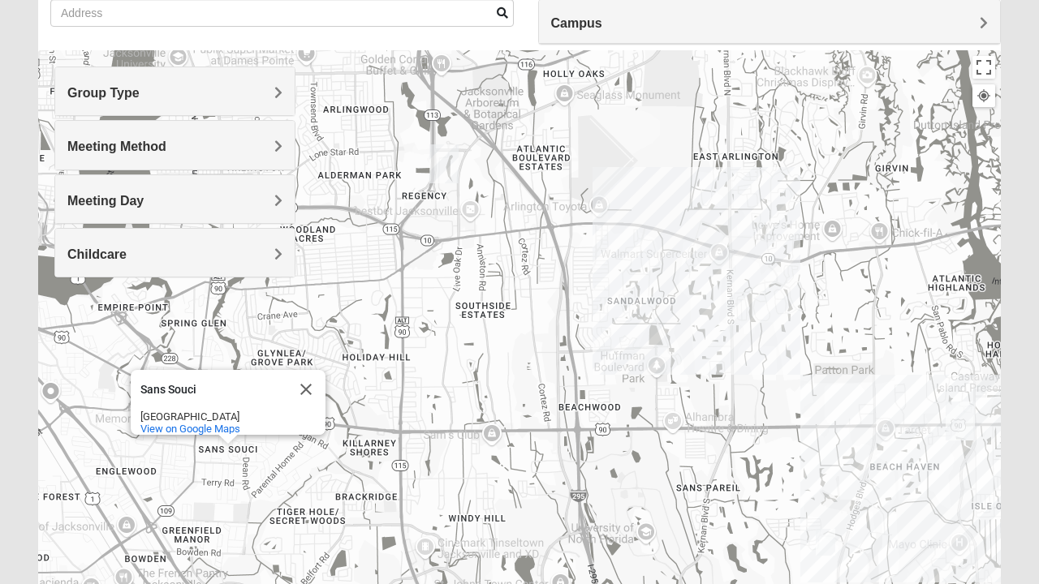
click at [140, 97] on span "Group Type" at bounding box center [103, 93] width 72 height 14
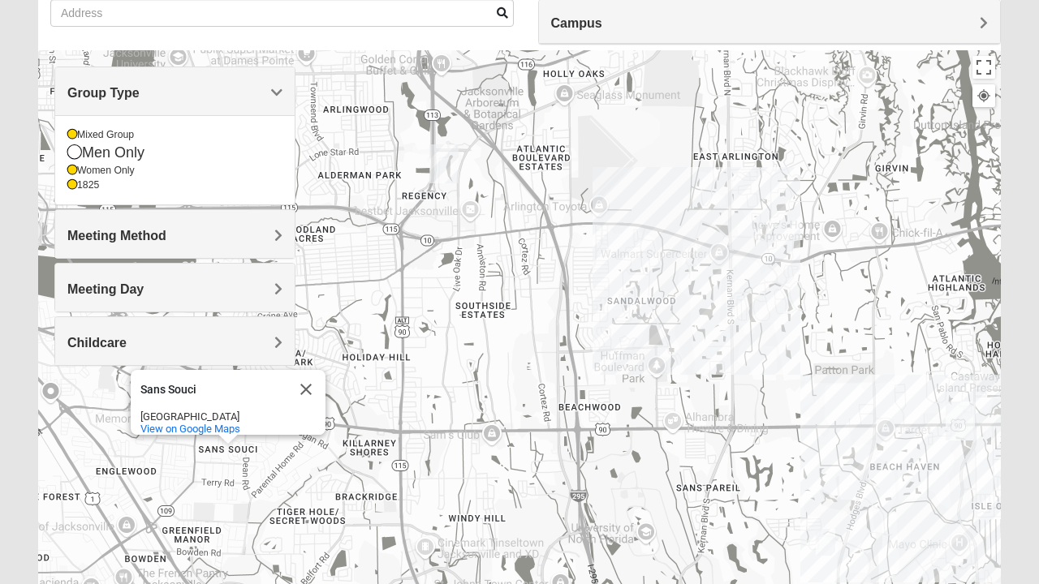
click at [283, 94] on div "Group Type" at bounding box center [174, 91] width 239 height 48
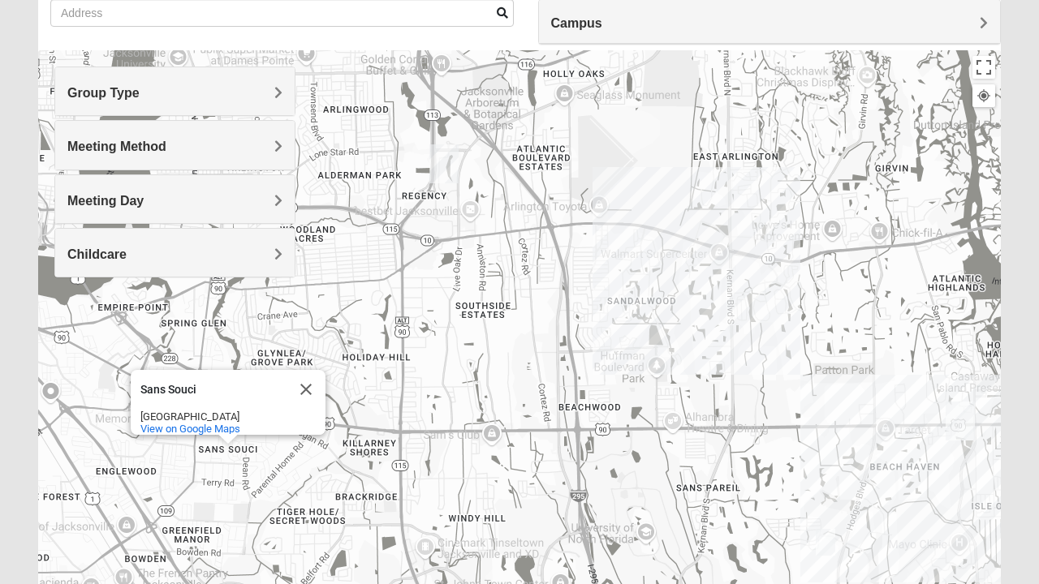
click at [287, 86] on div "Group Type" at bounding box center [174, 91] width 239 height 48
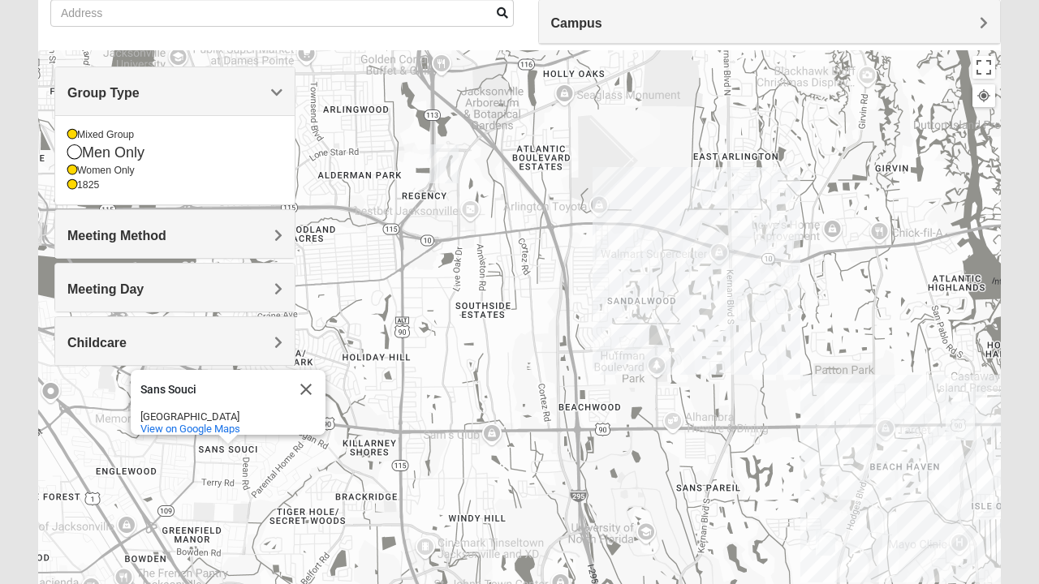
click at [71, 135] on icon at bounding box center [72, 135] width 10 height 10
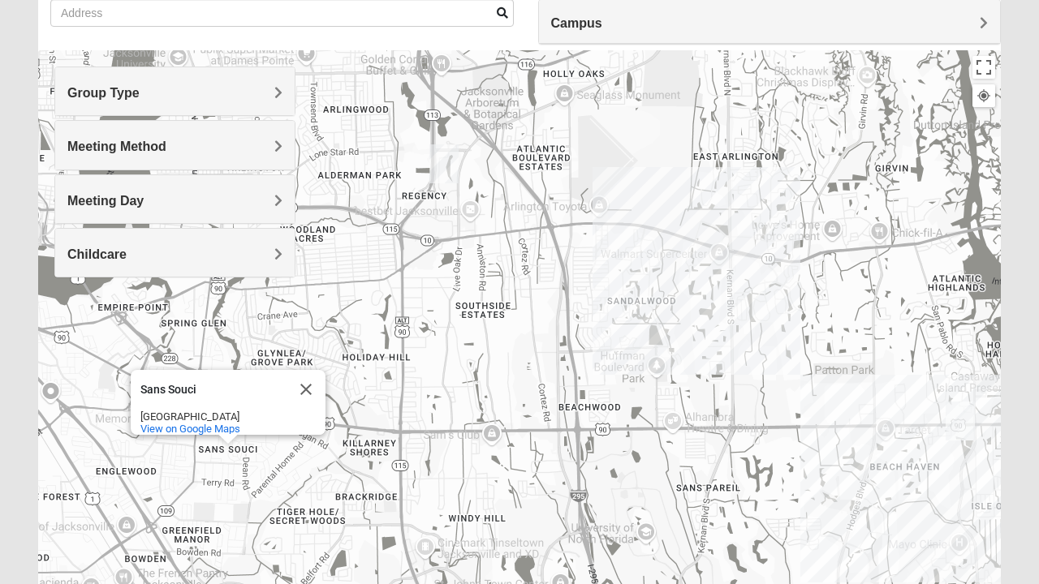
click at [282, 101] on div "Group Type" at bounding box center [174, 91] width 239 height 48
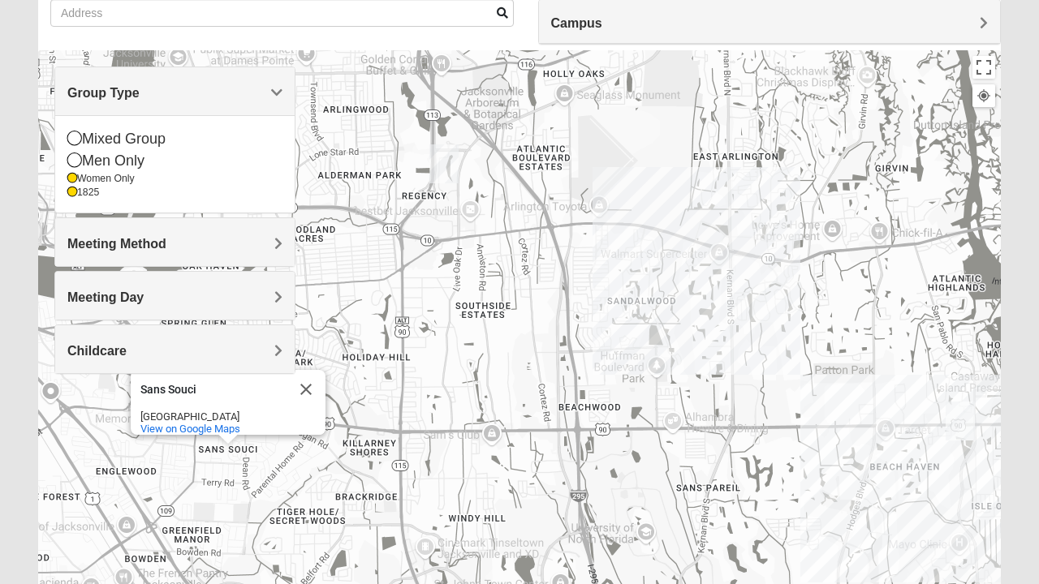
click at [75, 181] on icon at bounding box center [72, 179] width 10 height 10
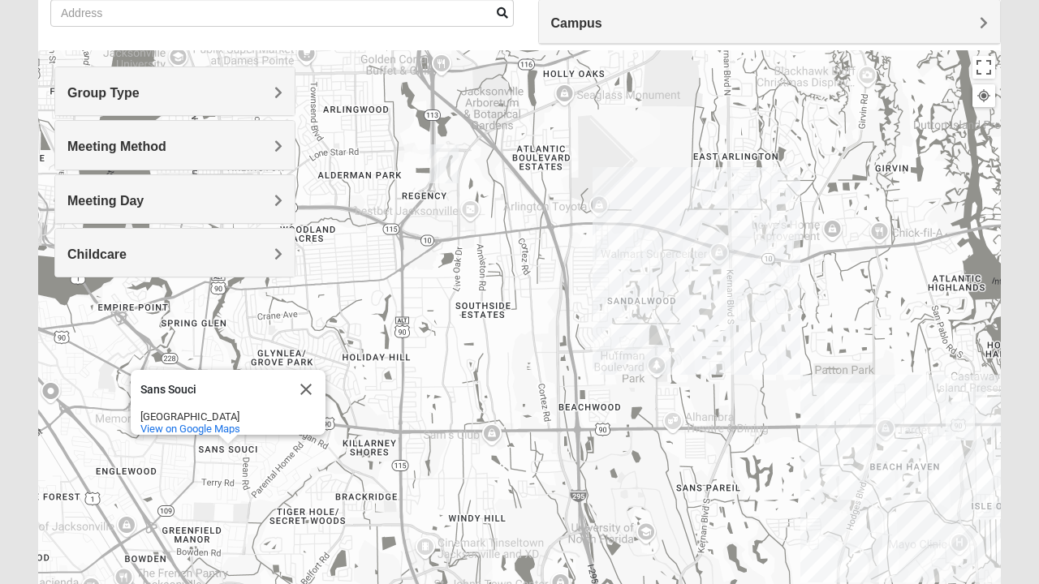
click at [283, 96] on div "Group Type" at bounding box center [174, 91] width 239 height 48
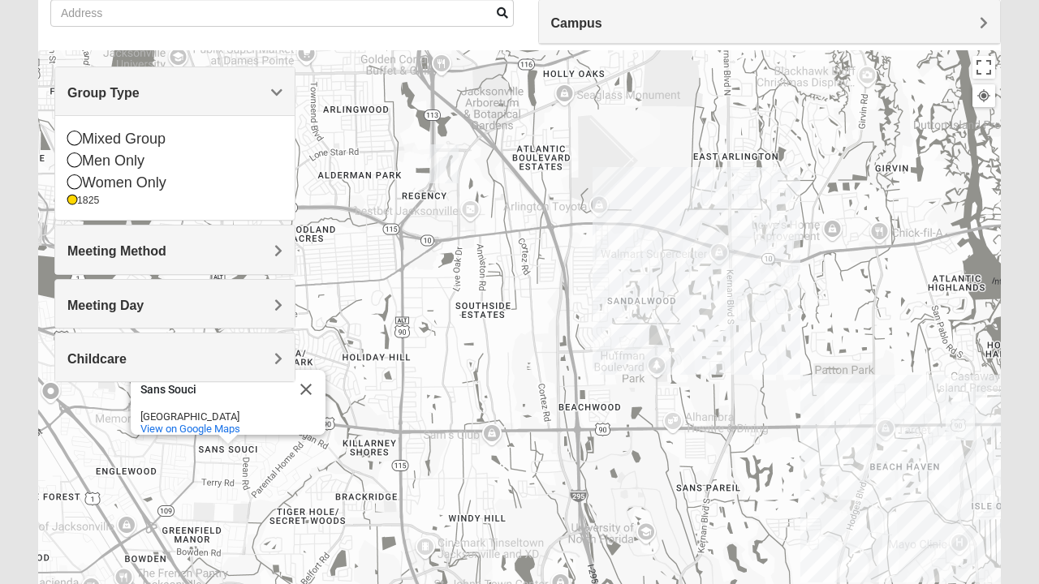
click at [166, 256] on span "Meeting Method" at bounding box center [116, 251] width 99 height 14
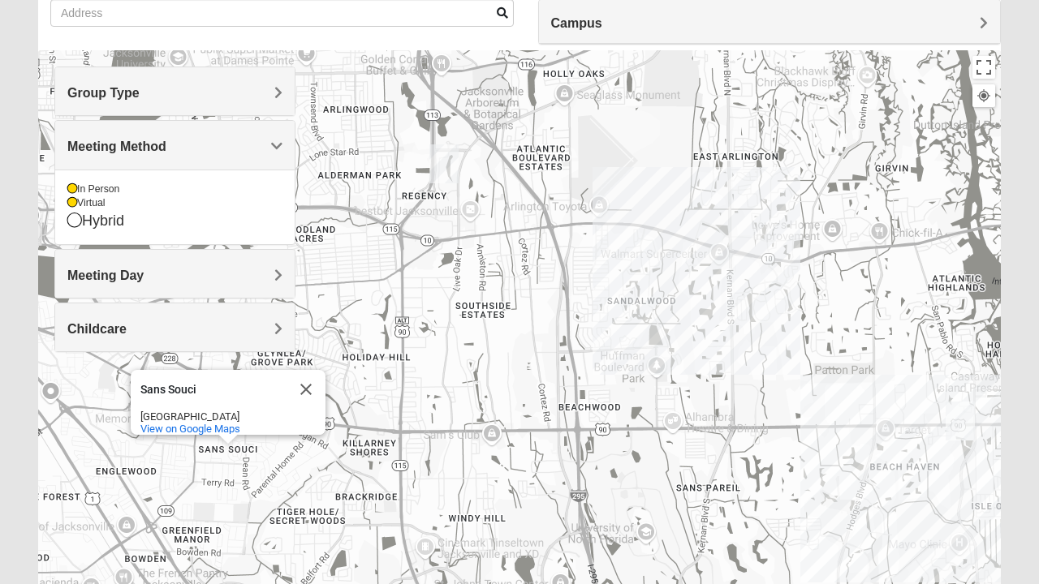
click at [76, 210] on div "Hybrid" at bounding box center [174, 221] width 215 height 22
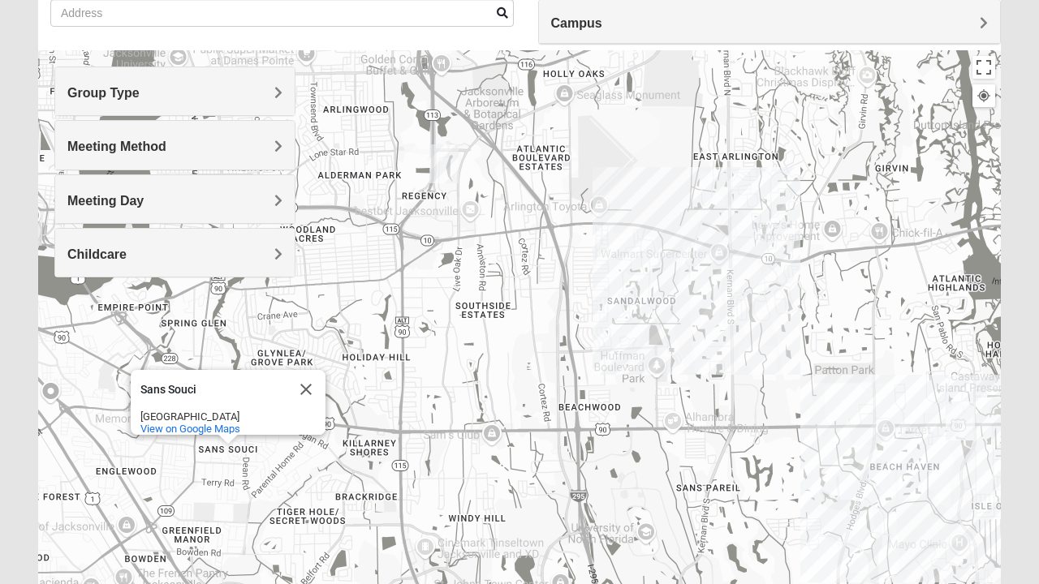
click at [75, 207] on div "Meeting Day" at bounding box center [174, 199] width 239 height 48
click at [284, 153] on div "Meeting Method" at bounding box center [174, 145] width 239 height 48
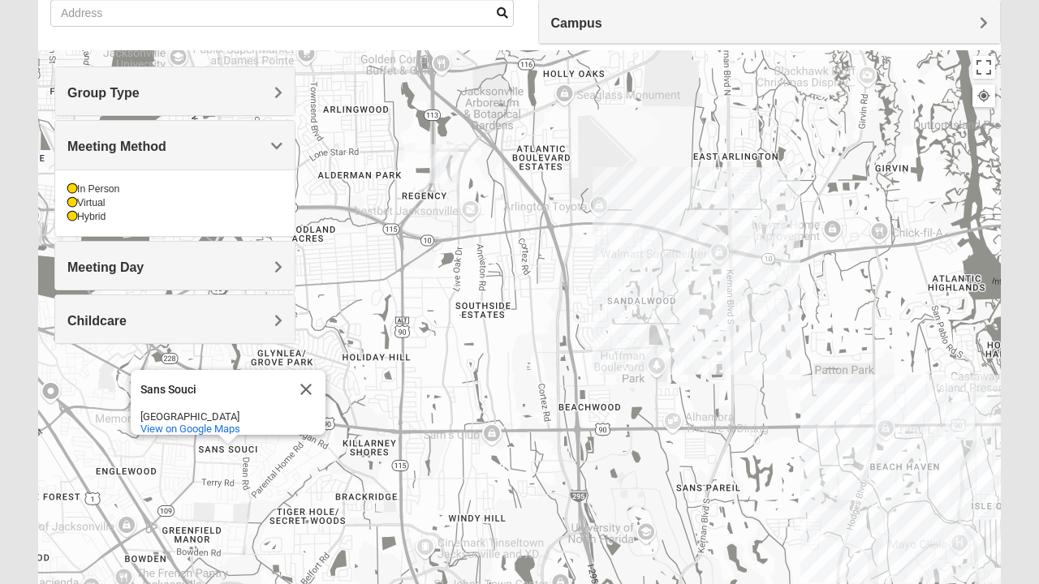
click at [81, 219] on div "Hybrid" at bounding box center [174, 217] width 215 height 14
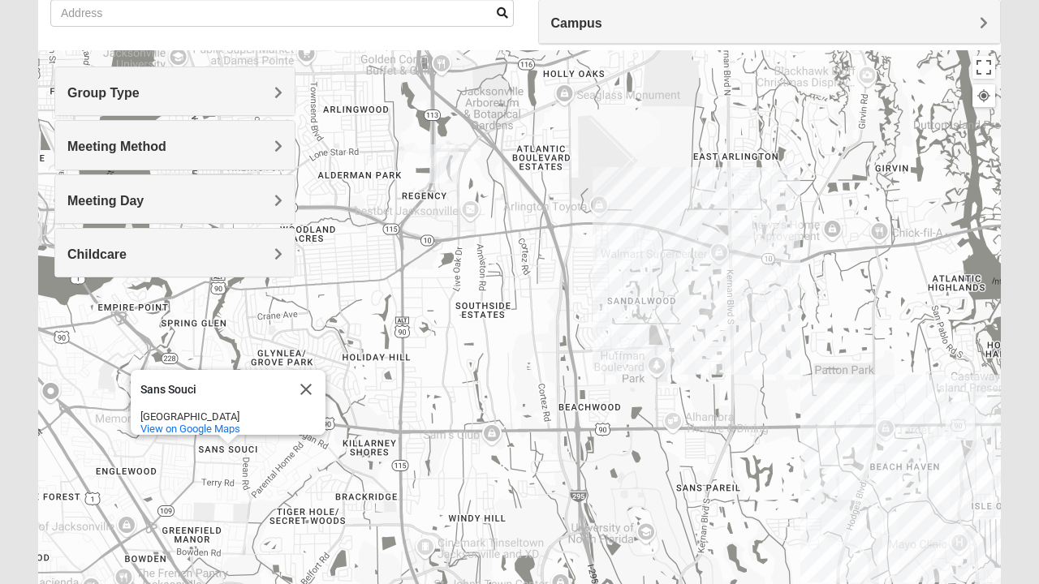
click at [73, 207] on div "Meeting Day" at bounding box center [174, 199] width 239 height 48
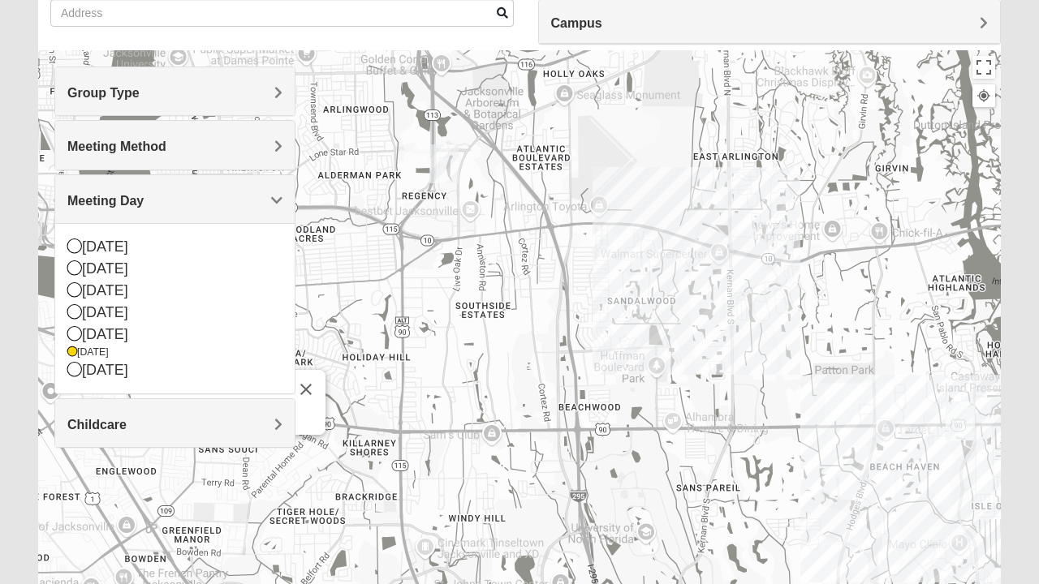
click at [67, 368] on icon at bounding box center [74, 369] width 15 height 15
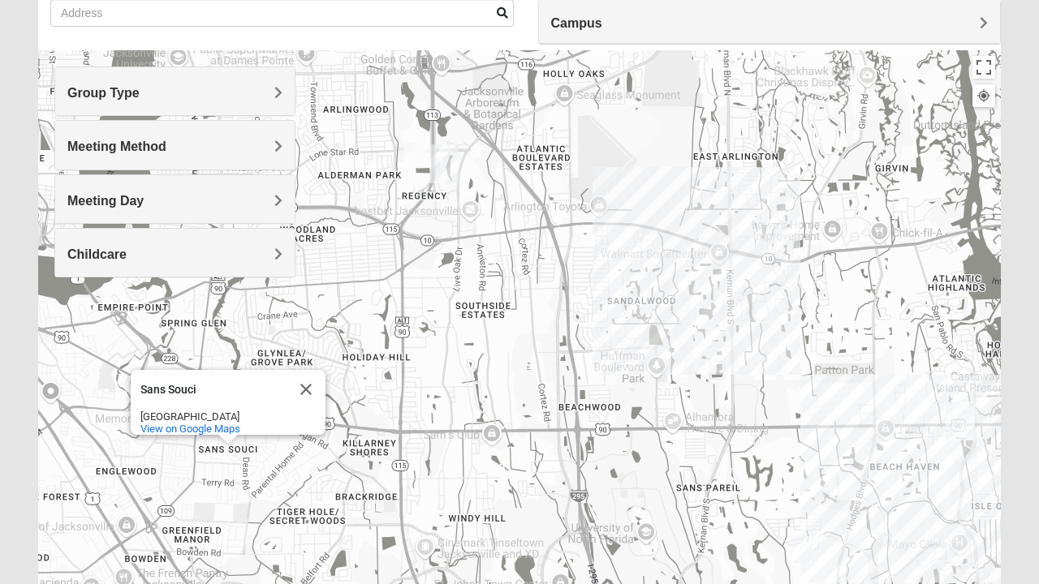
click at [81, 369] on div "Sans Souci Sans Souci Jacksonville, FL 32216 View on Google Maps" at bounding box center [519, 374] width 962 height 649
click at [269, 151] on h4 "Meeting Method" at bounding box center [174, 146] width 215 height 15
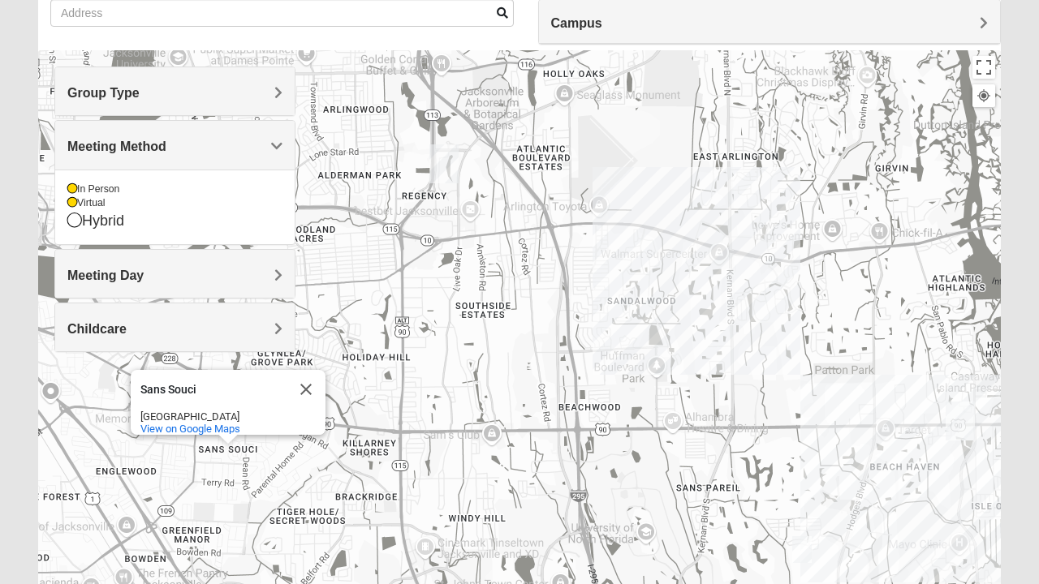
click at [71, 202] on icon at bounding box center [72, 203] width 10 height 10
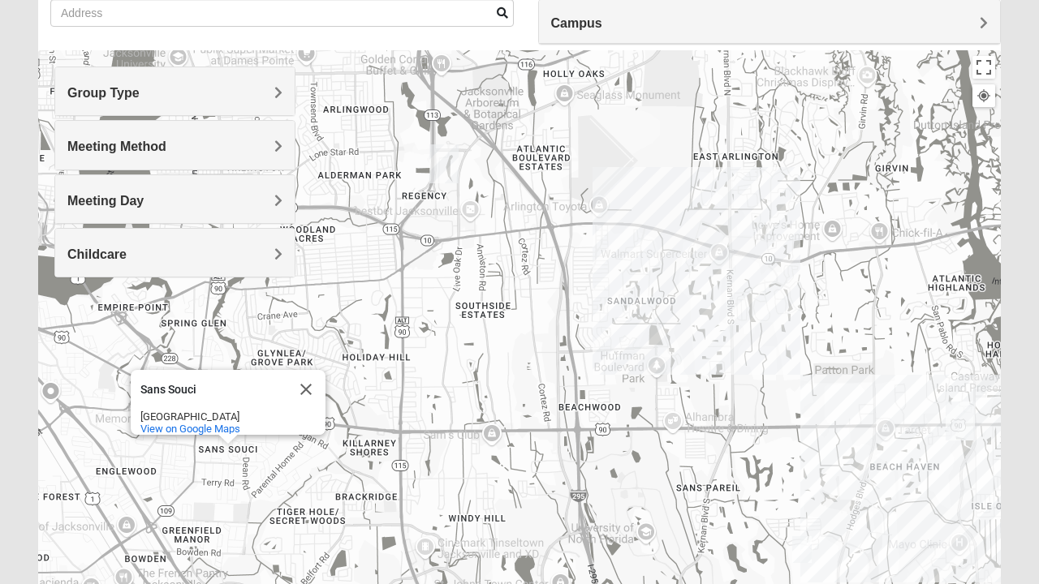
click at [268, 196] on h4 "Meeting Day" at bounding box center [174, 200] width 215 height 15
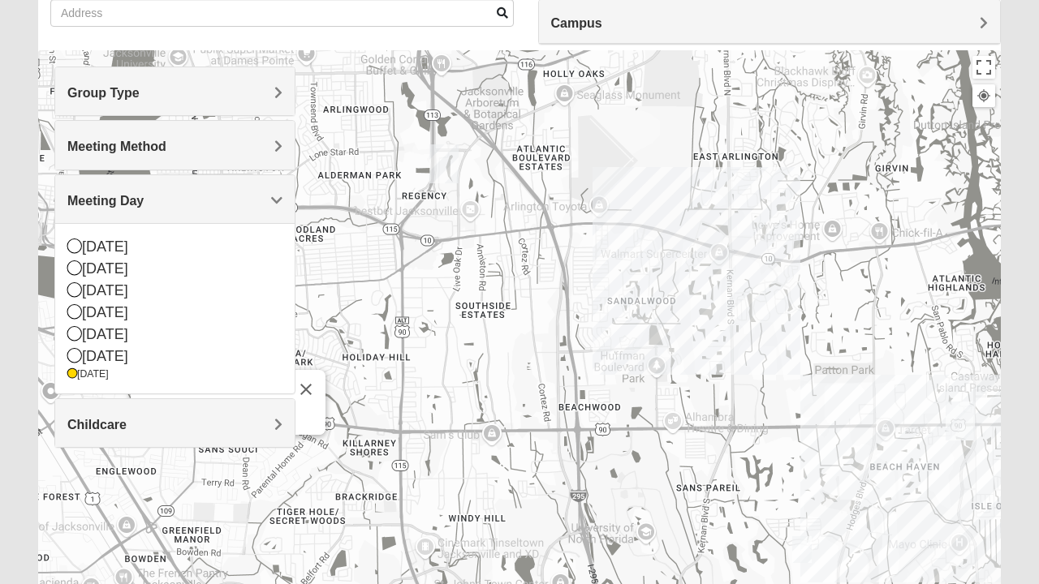
click at [169, 441] on div "Childcare" at bounding box center [174, 423] width 239 height 48
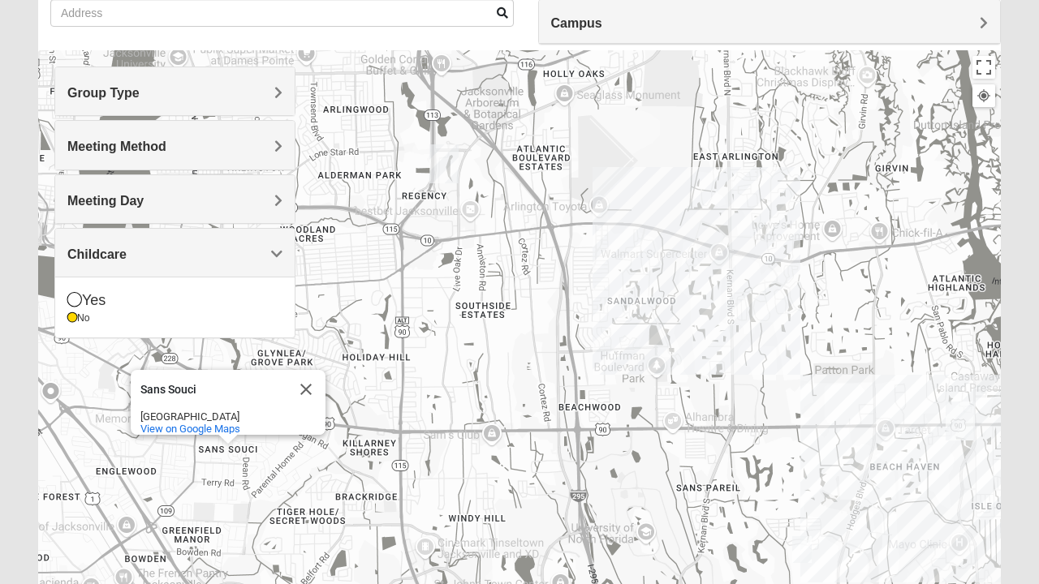
click at [84, 394] on div "Sans Souci Sans Souci Jacksonville, FL 32216 View on Google Maps" at bounding box center [519, 374] width 962 height 649
click at [295, 398] on button "Close" at bounding box center [305, 389] width 39 height 39
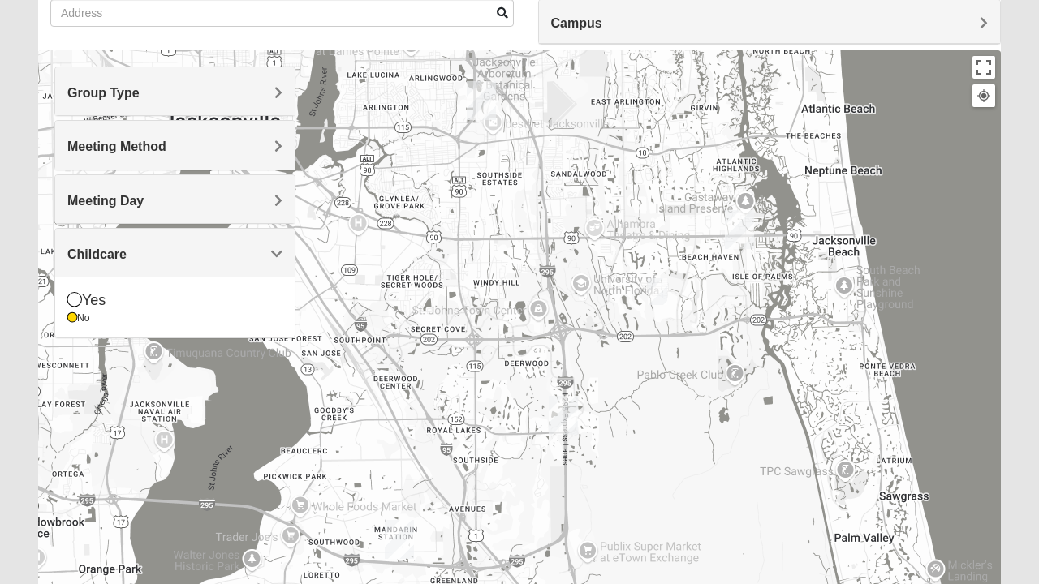
click at [652, 303] on img "1825 Womens Brunetti 32224" at bounding box center [657, 292] width 32 height 40
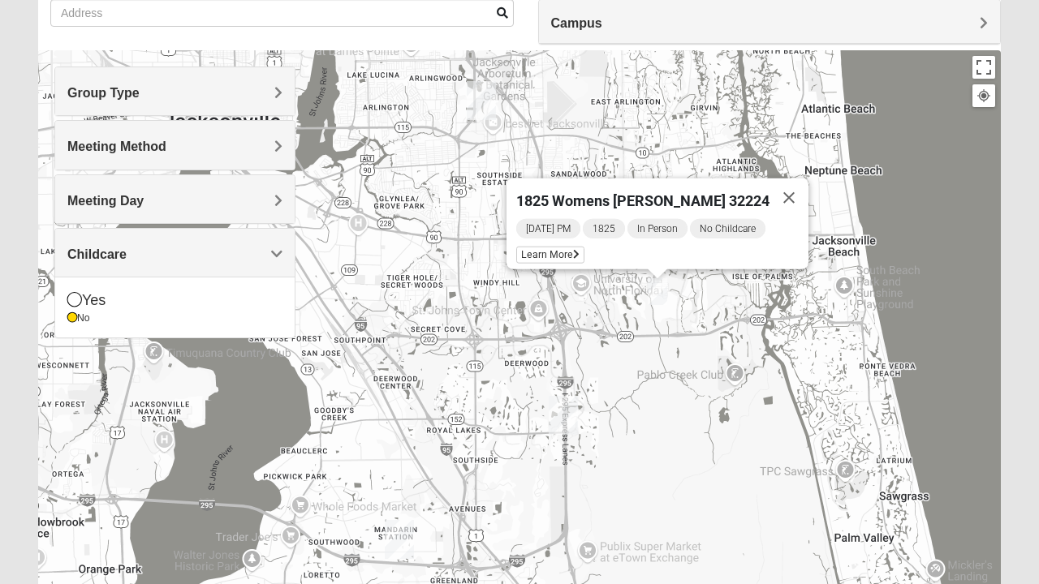
click at [566, 251] on span "Learn More" at bounding box center [550, 255] width 68 height 17
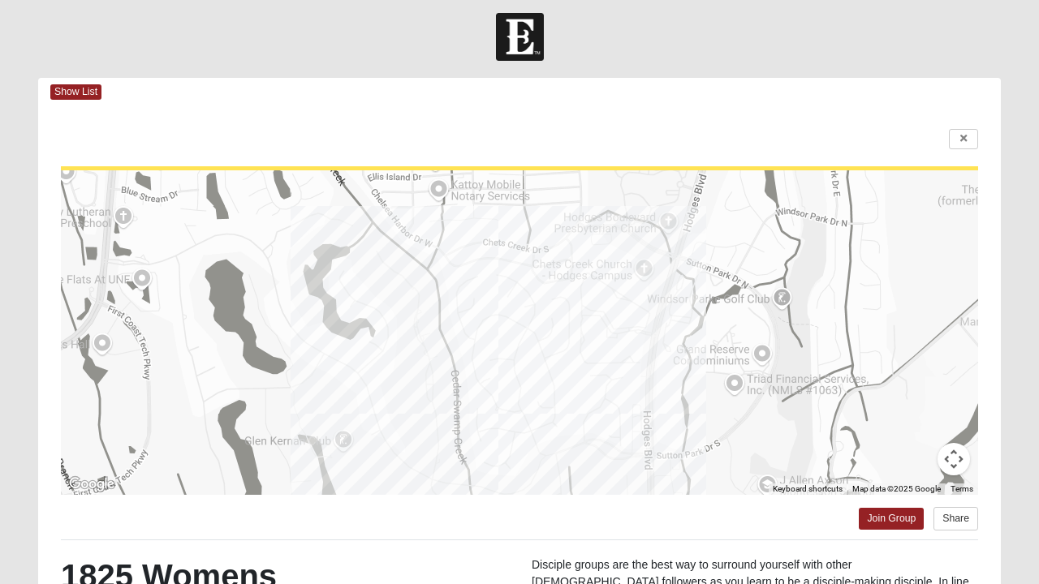
scroll to position [6, 0]
click at [962, 140] on icon at bounding box center [963, 140] width 6 height 10
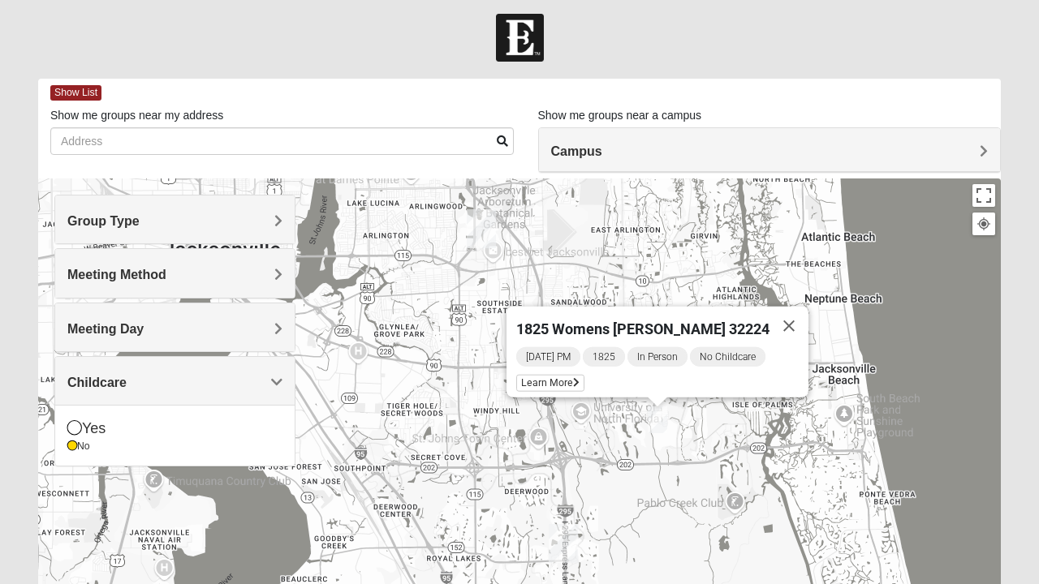
click at [140, 224] on span "Group Type" at bounding box center [103, 221] width 72 height 14
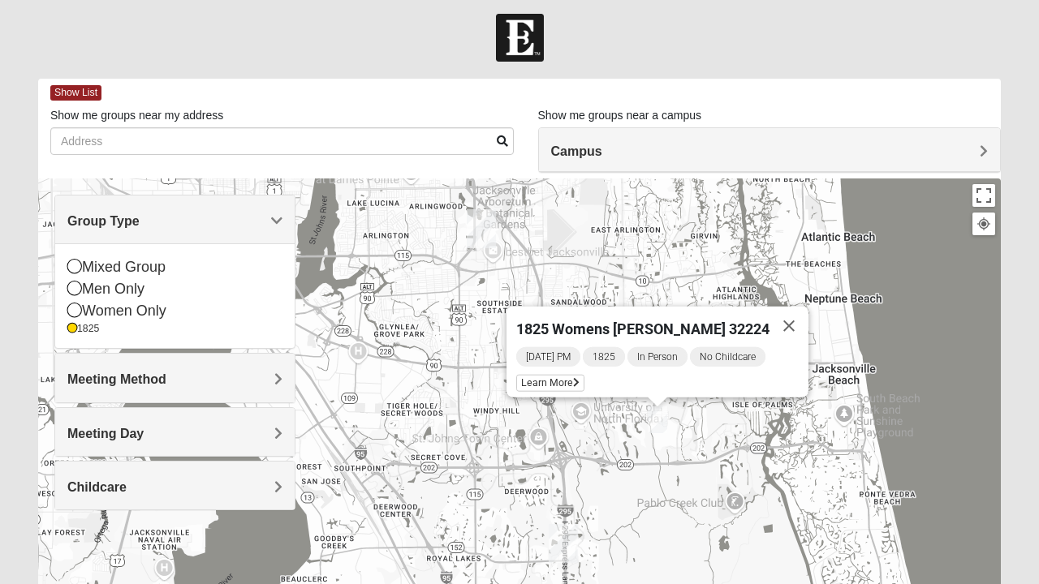
click at [69, 271] on icon at bounding box center [74, 266] width 15 height 15
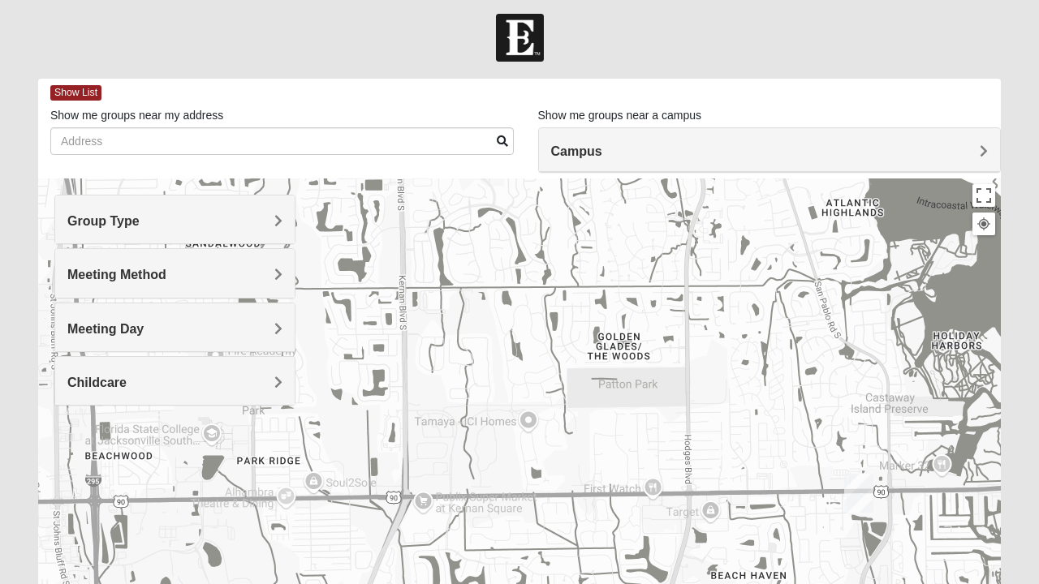
scroll to position [0, 0]
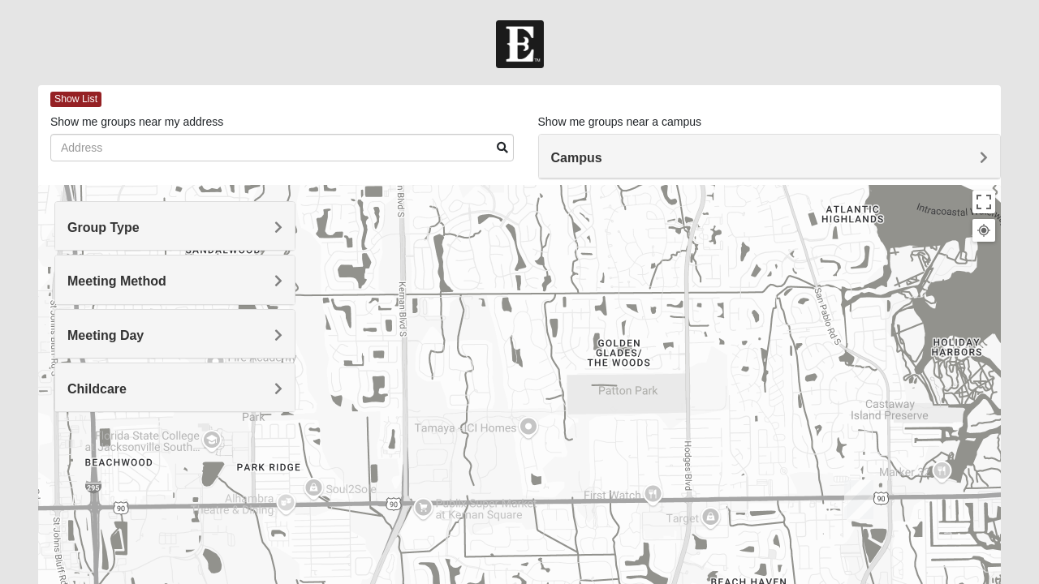
click at [144, 329] on span "Meeting Day" at bounding box center [105, 336] width 76 height 14
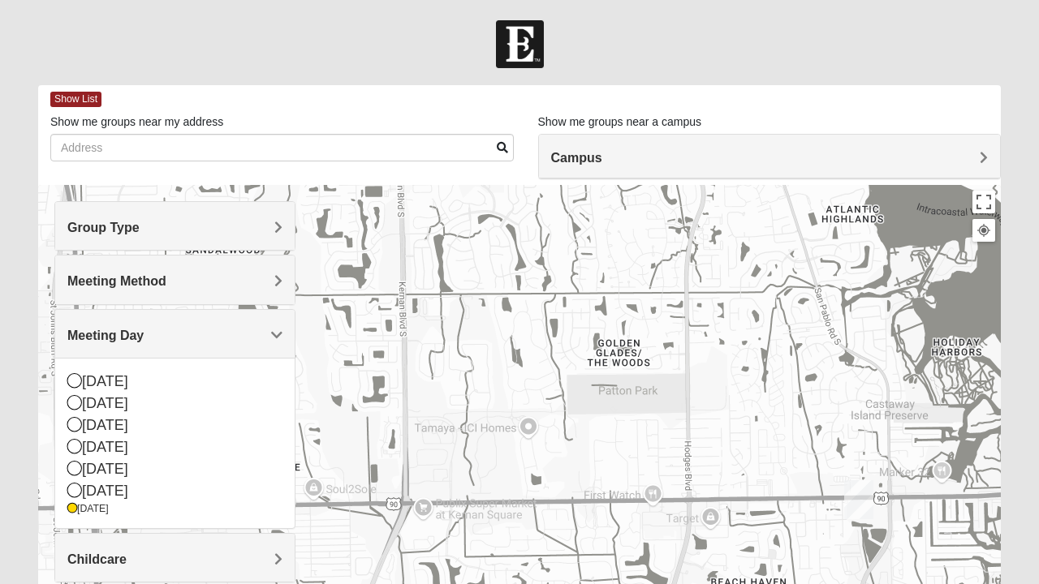
click at [75, 424] on icon at bounding box center [74, 424] width 15 height 15
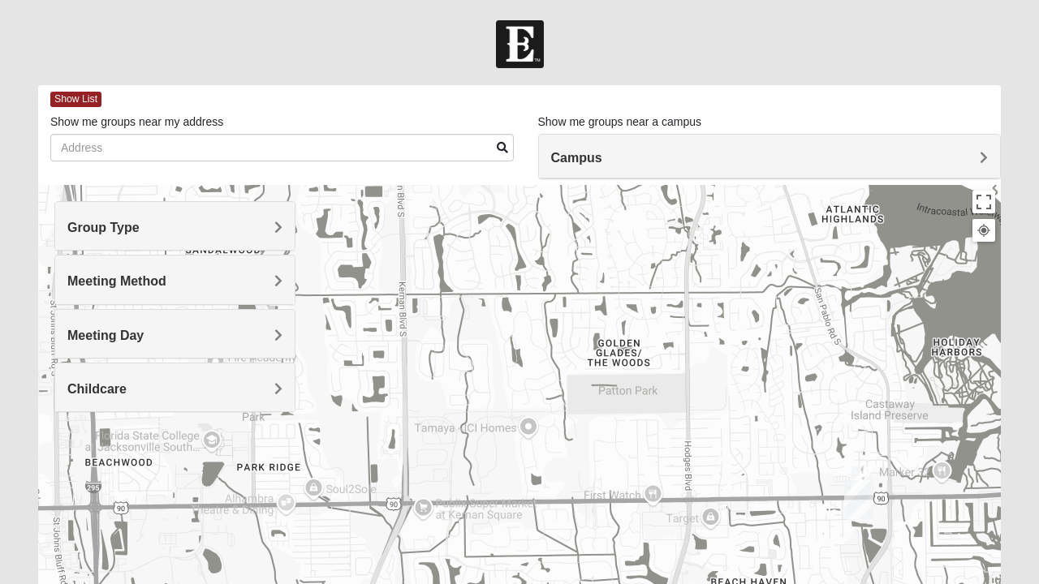
click at [284, 233] on div "Group Type" at bounding box center [174, 226] width 239 height 48
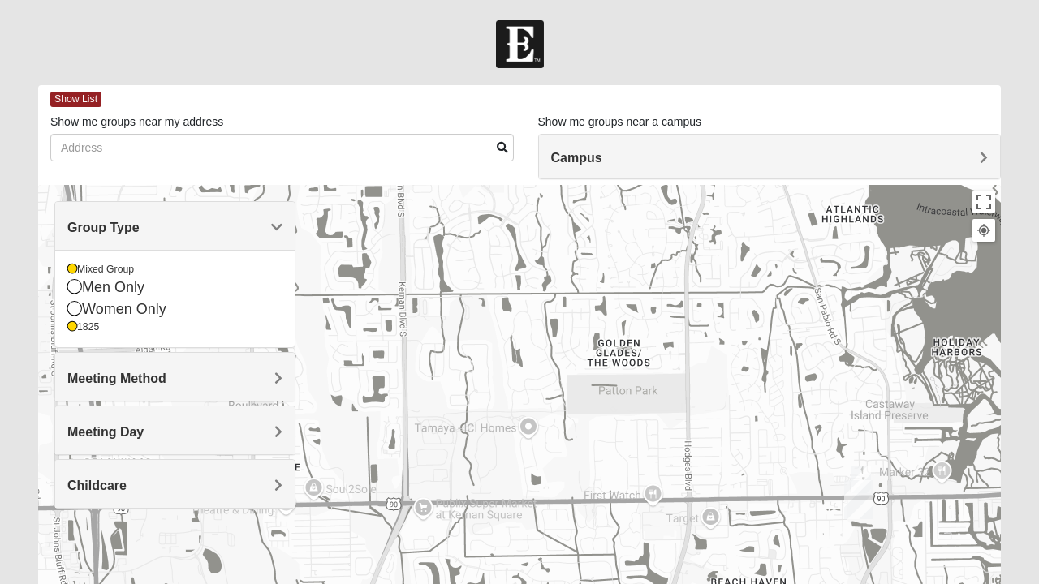
click at [86, 327] on div "1825" at bounding box center [174, 327] width 215 height 14
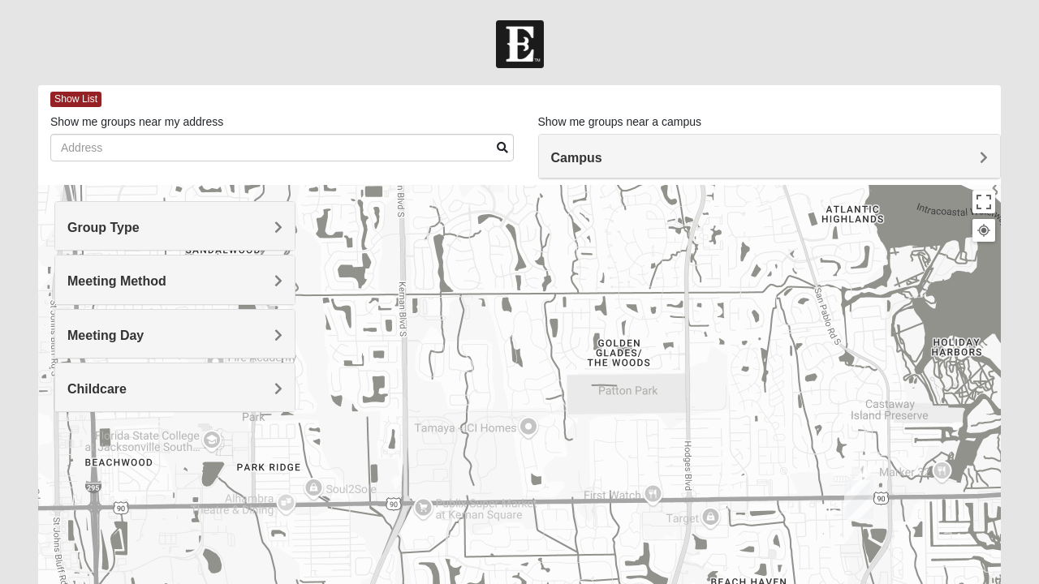
click at [268, 229] on h4 "Group Type" at bounding box center [174, 227] width 215 height 15
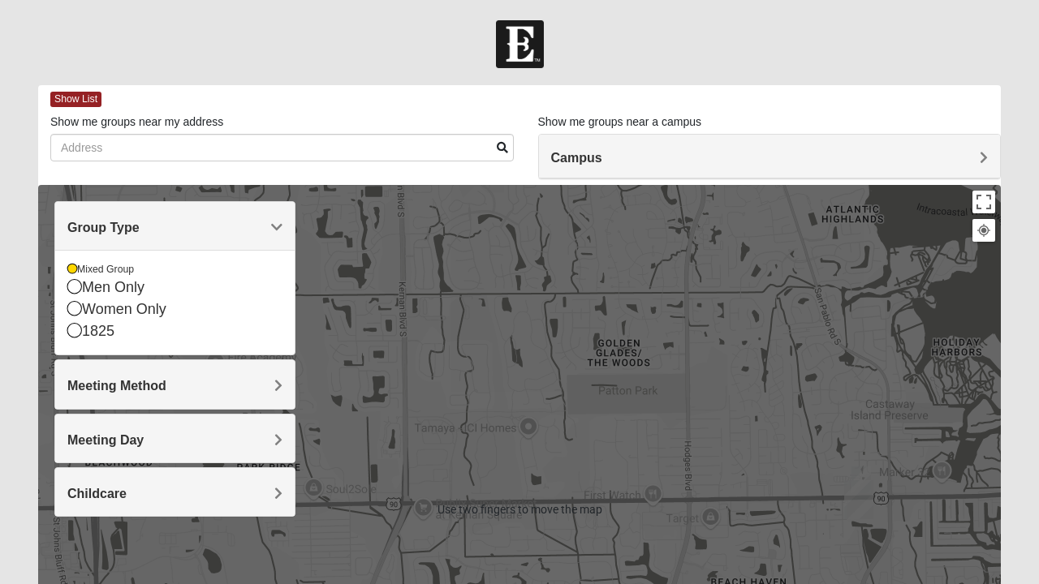
click at [166, 391] on span "Meeting Method" at bounding box center [116, 386] width 99 height 14
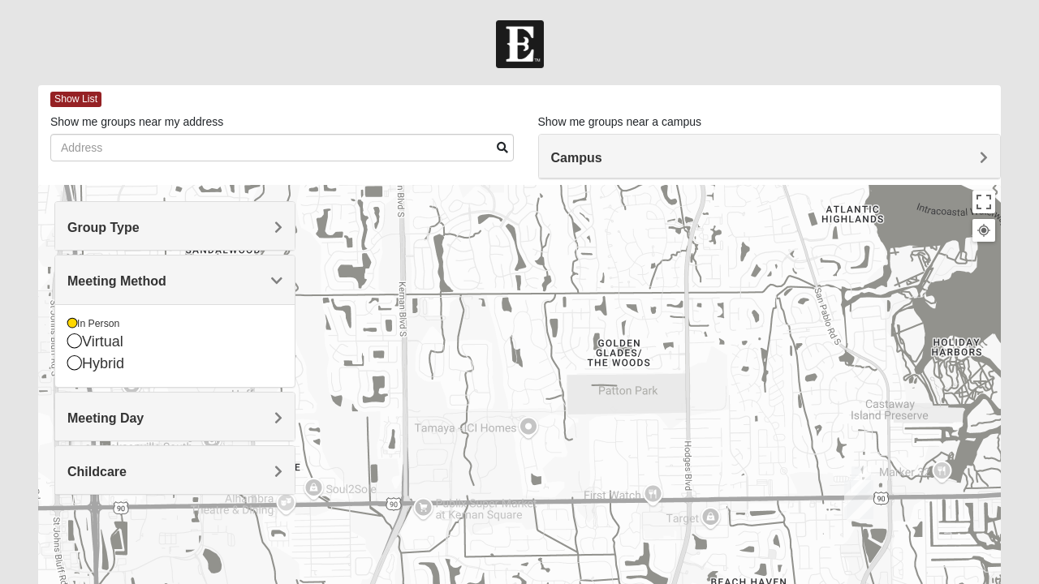
click at [285, 417] on div "Meeting Day" at bounding box center [174, 417] width 239 height 48
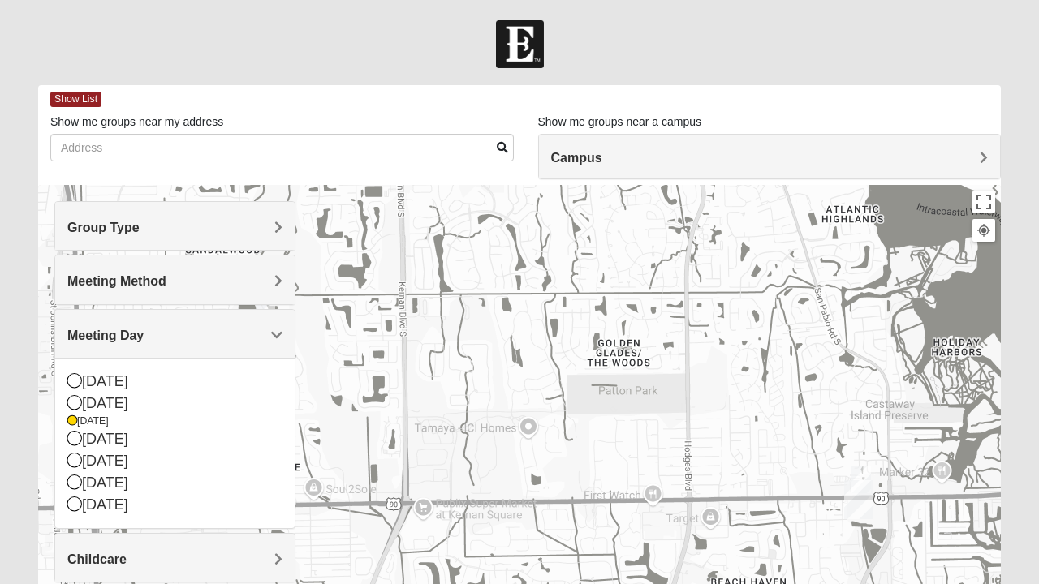
click at [84, 437] on div "[DATE]" at bounding box center [174, 439] width 215 height 22
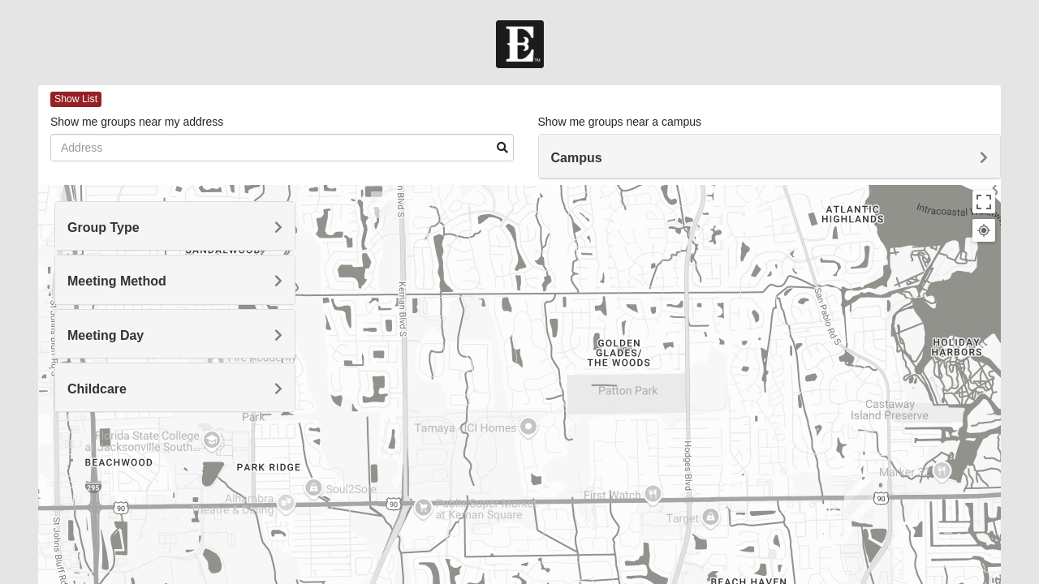
click at [286, 389] on div "Childcare" at bounding box center [174, 388] width 239 height 48
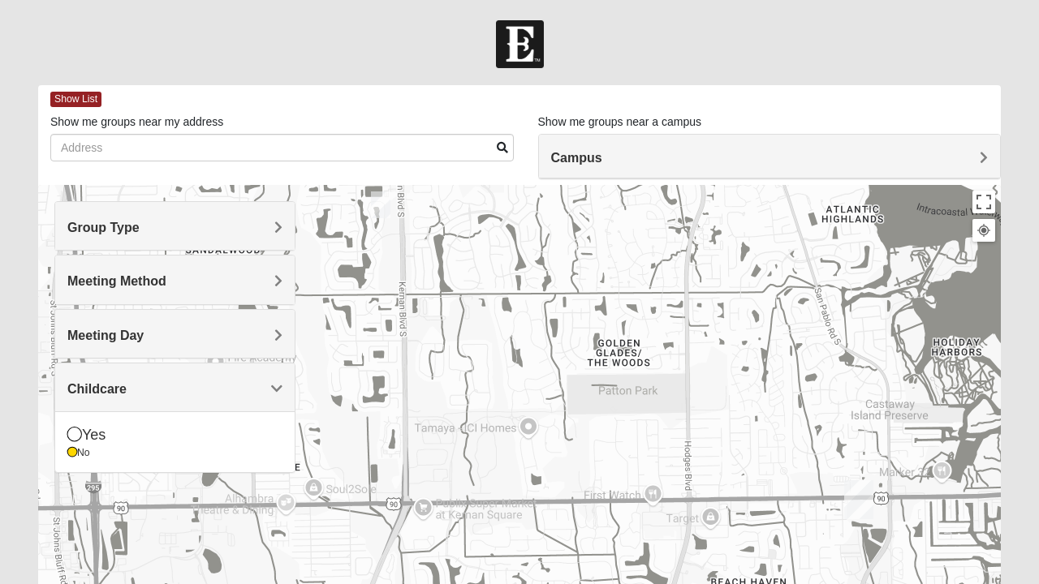
click at [84, 450] on div "No" at bounding box center [174, 453] width 215 height 14
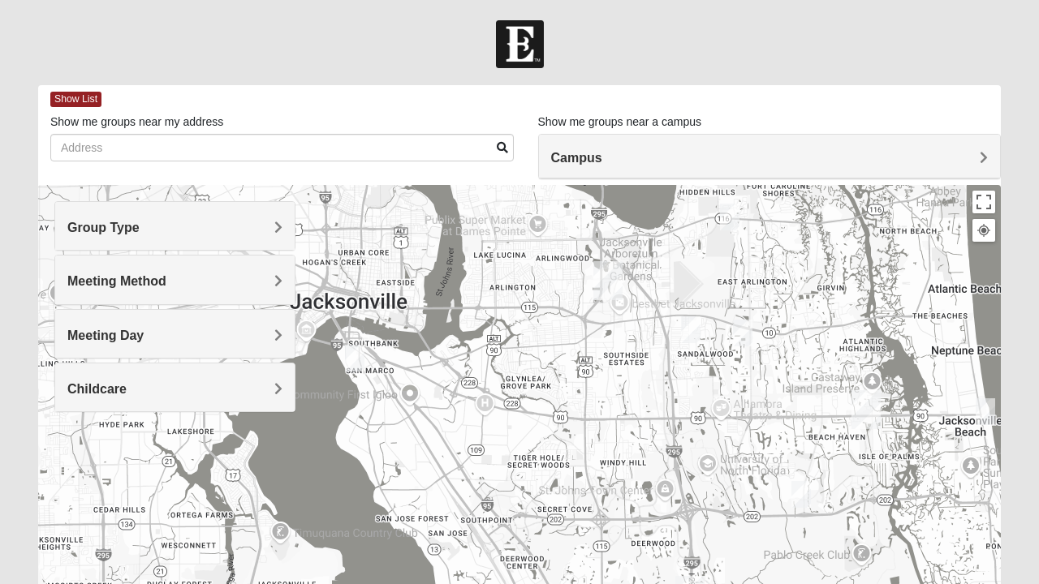
click at [737, 328] on img "Mixed Maytum 32224" at bounding box center [742, 333] width 32 height 40
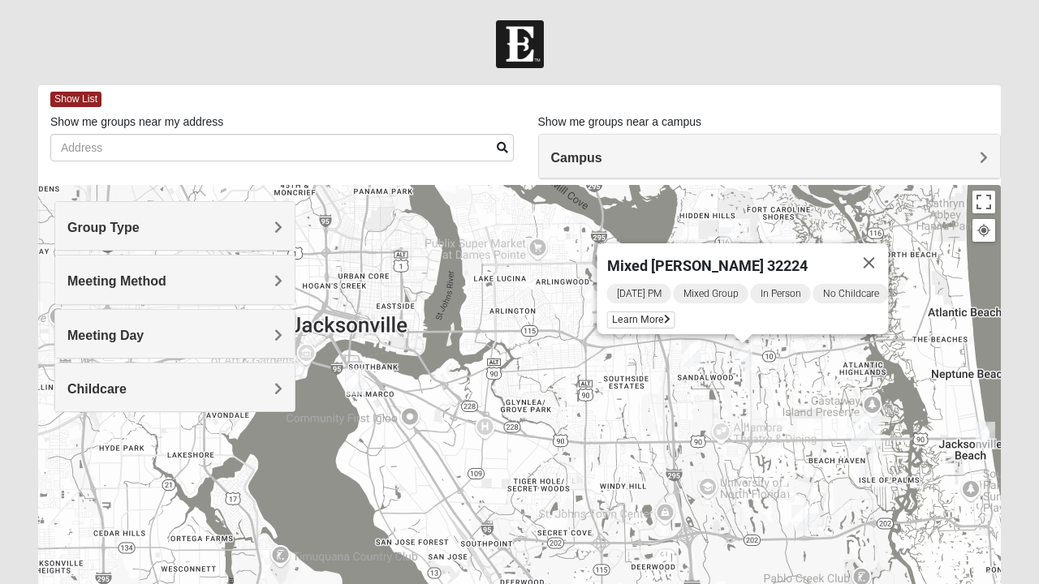
click at [634, 312] on span "Learn More" at bounding box center [641, 320] width 68 height 17
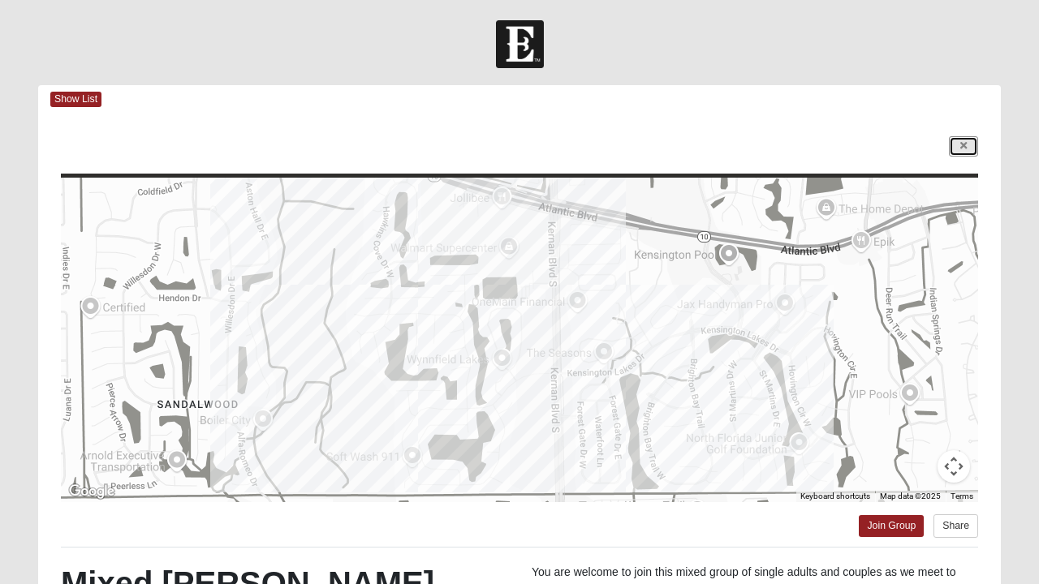
click at [962, 146] on icon at bounding box center [963, 146] width 6 height 10
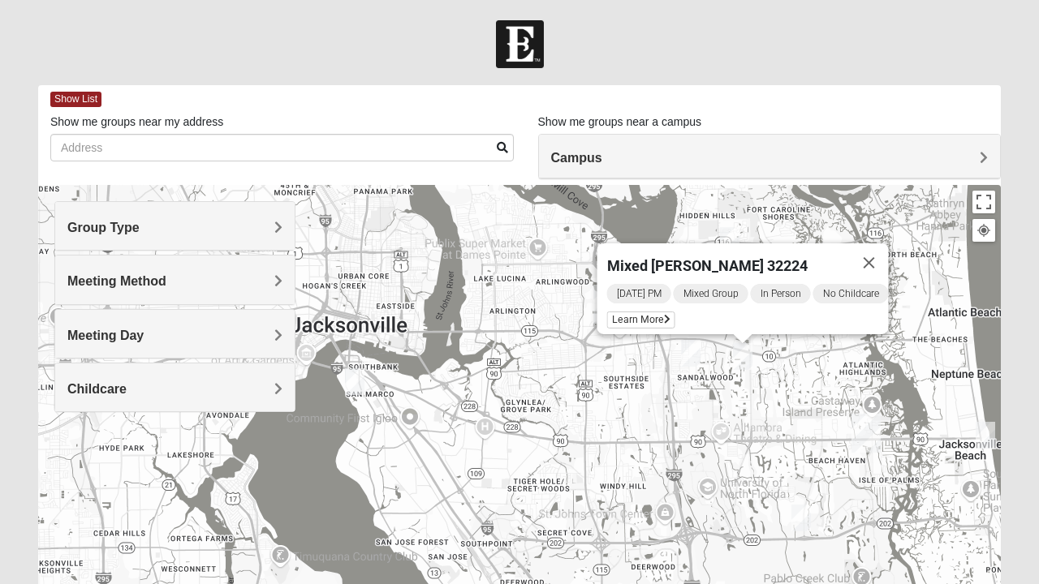
click at [882, 252] on button "Close" at bounding box center [869, 262] width 39 height 39
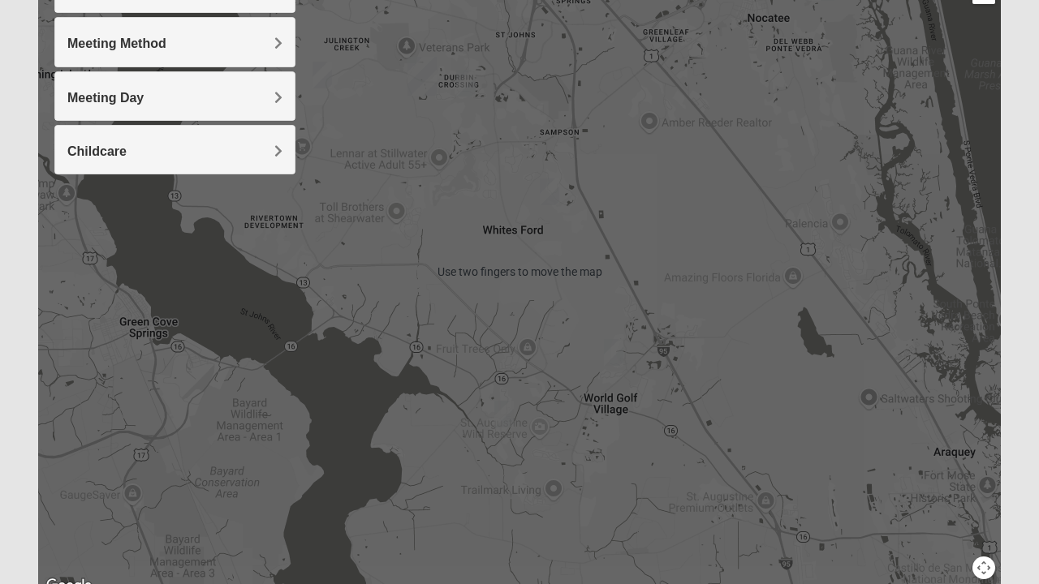
scroll to position [235, 0]
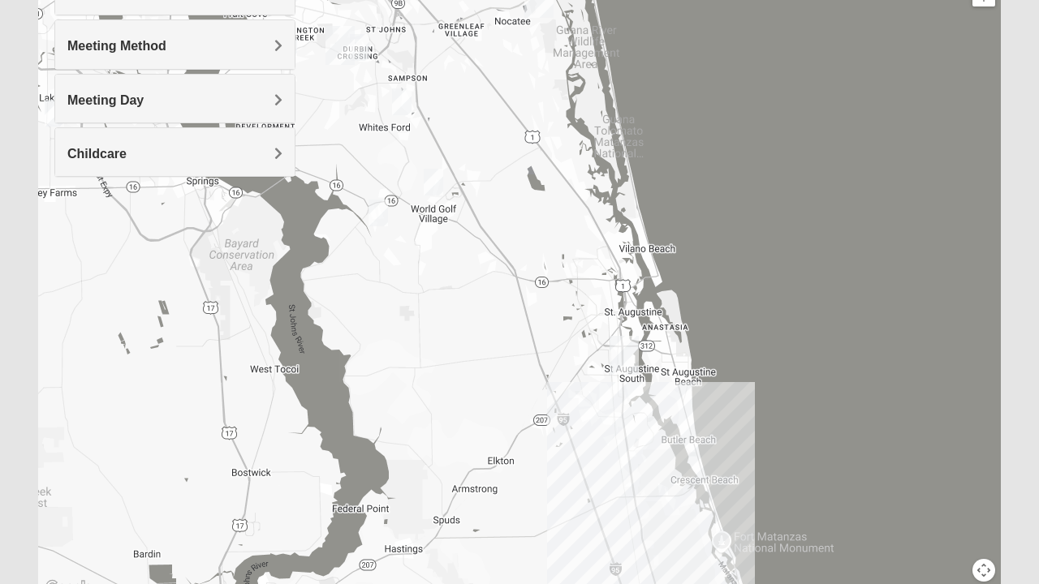
click at [431, 179] on img "Mixed Musick 32092" at bounding box center [433, 182] width 32 height 40
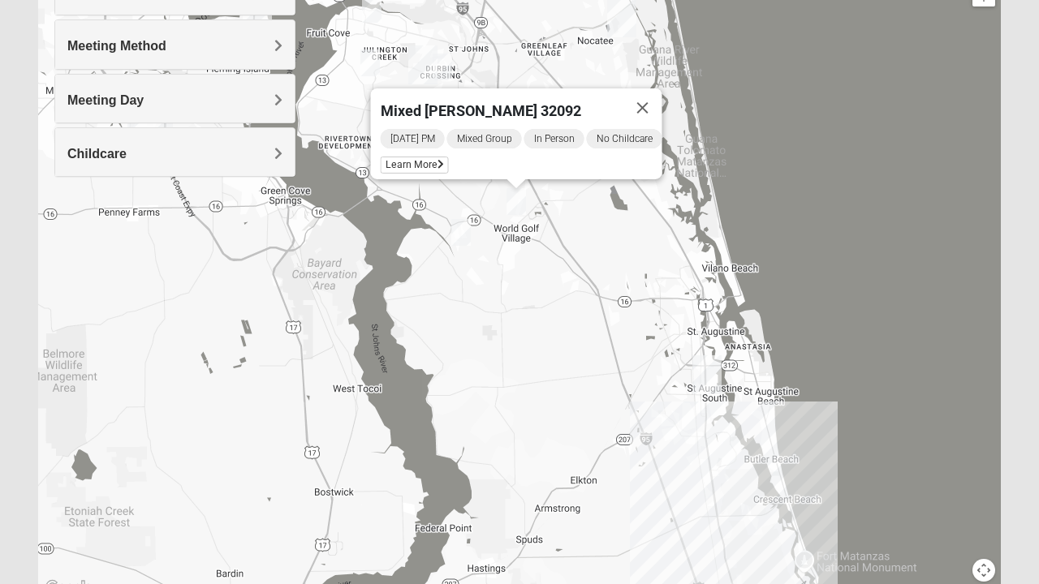
click at [419, 162] on span "Learn More" at bounding box center [415, 165] width 68 height 17
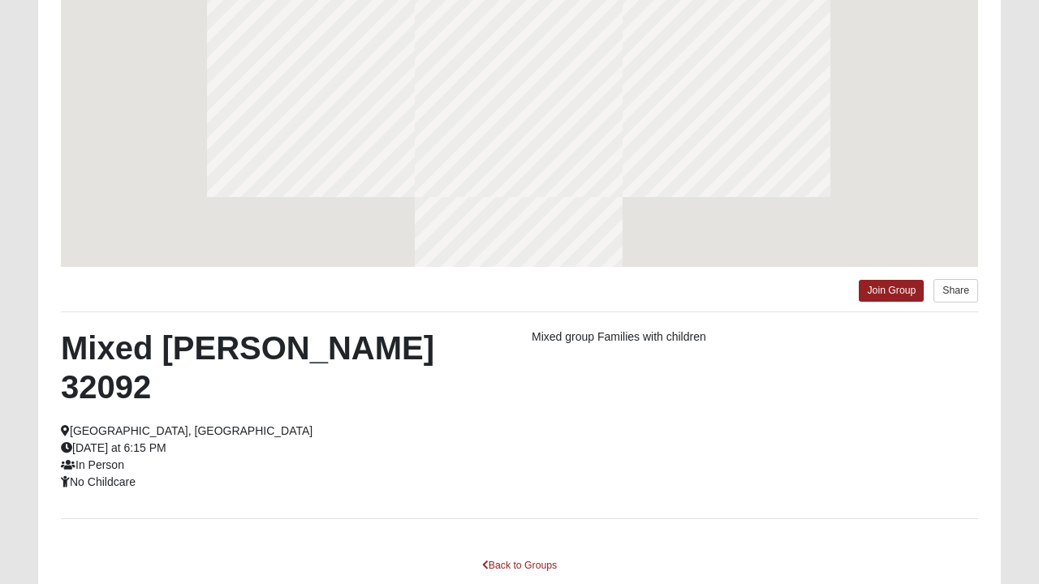
scroll to position [164, 0]
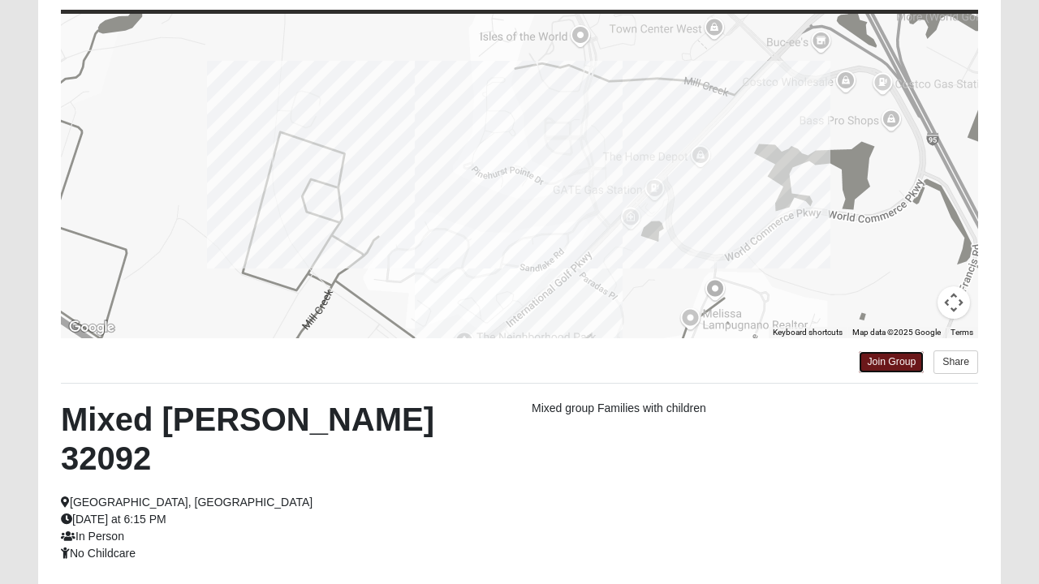
click at [886, 357] on link "Join Group" at bounding box center [890, 362] width 65 height 22
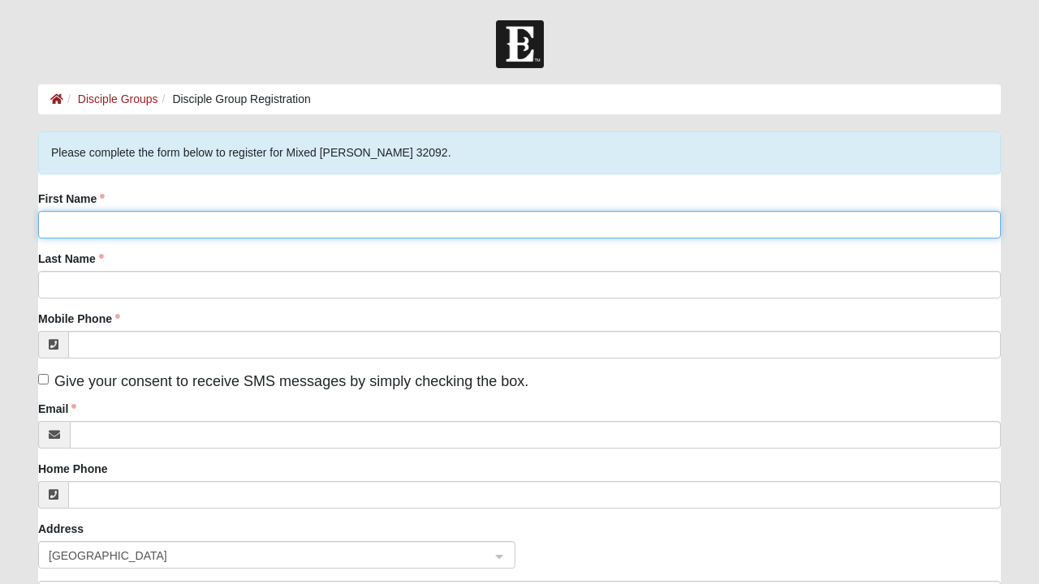
click at [326, 229] on input "First Name" at bounding box center [519, 225] width 962 height 28
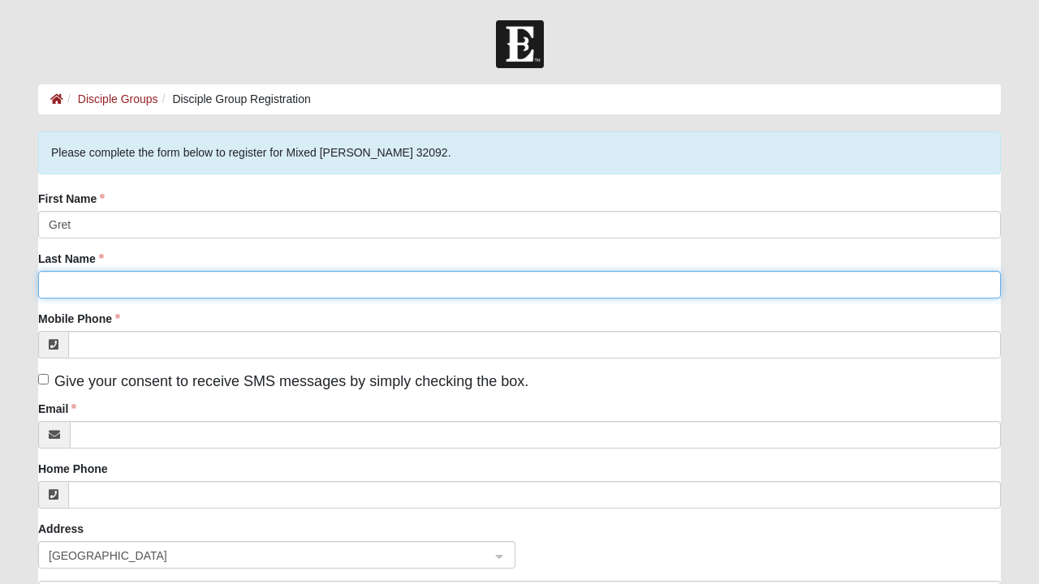
click at [308, 277] on input "Last Name" at bounding box center [519, 285] width 962 height 28
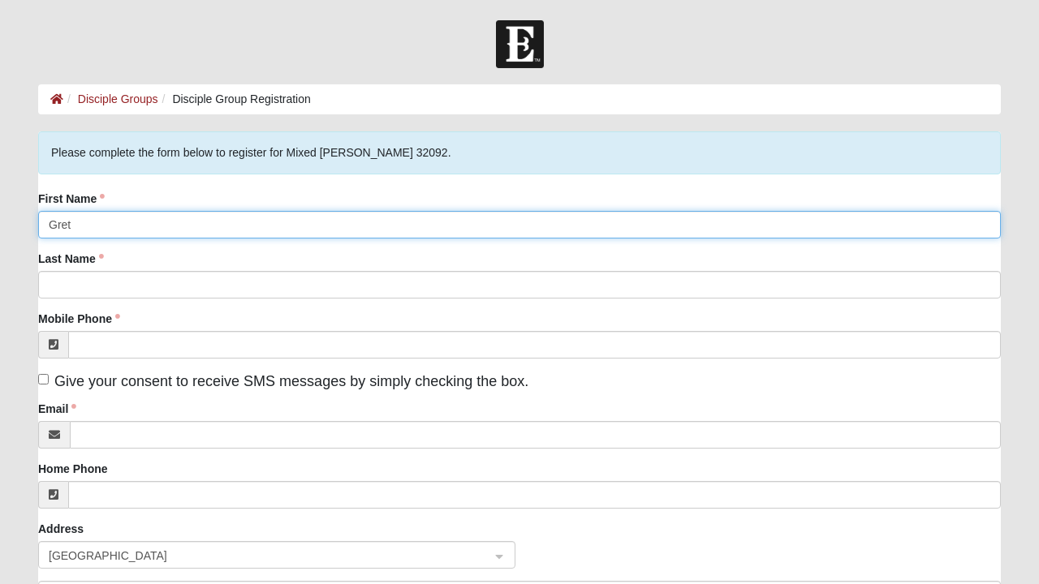
click at [134, 228] on input "Gret" at bounding box center [519, 225] width 962 height 28
type input "Greg"
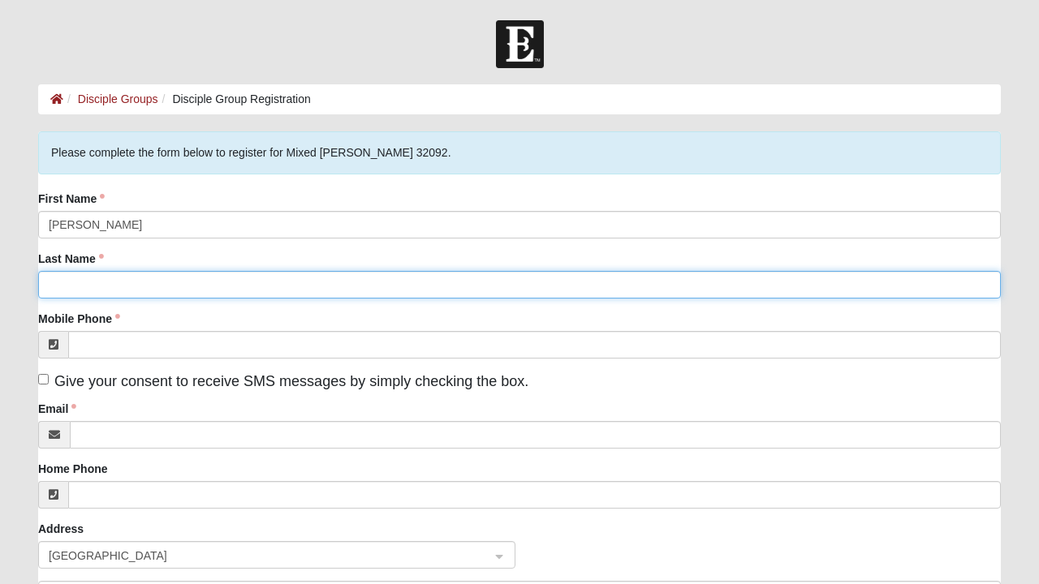
click at [194, 279] on input "Last Name" at bounding box center [519, 285] width 962 height 28
type input "[PERSON_NAME]"
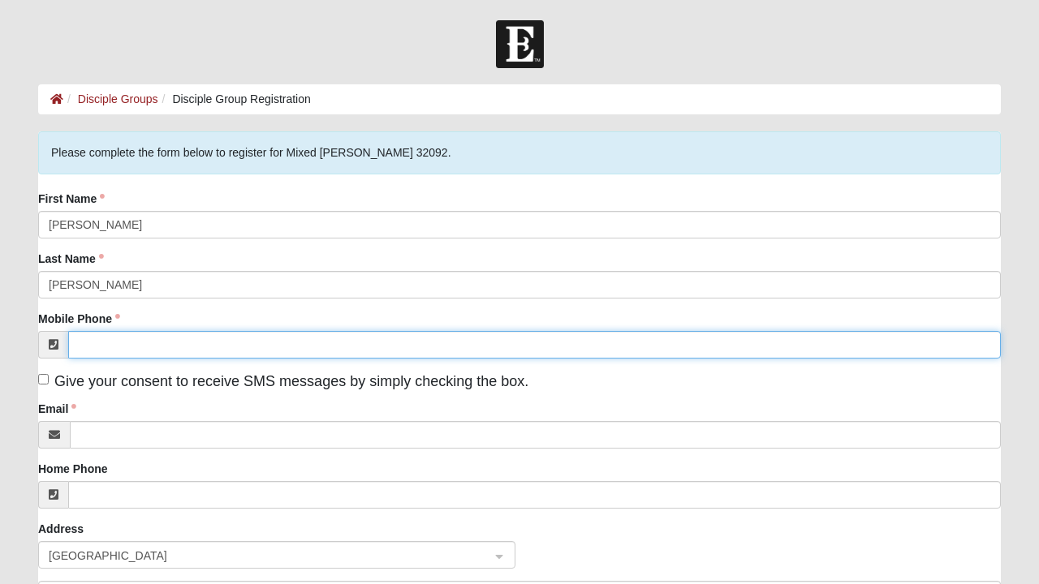
click at [240, 343] on input "Mobile Phone" at bounding box center [534, 345] width 932 height 28
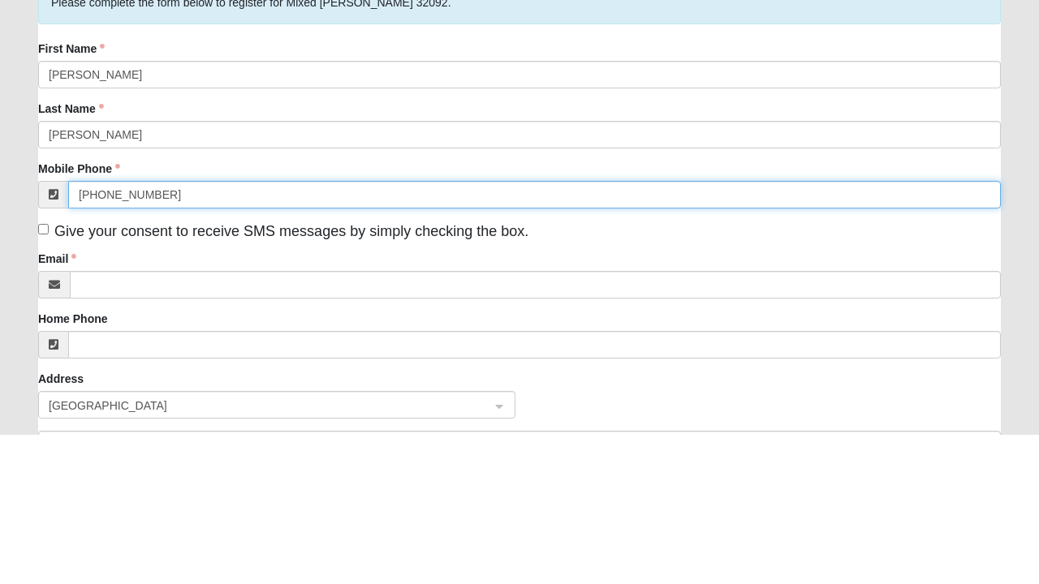
type input "(904) 554-9497"
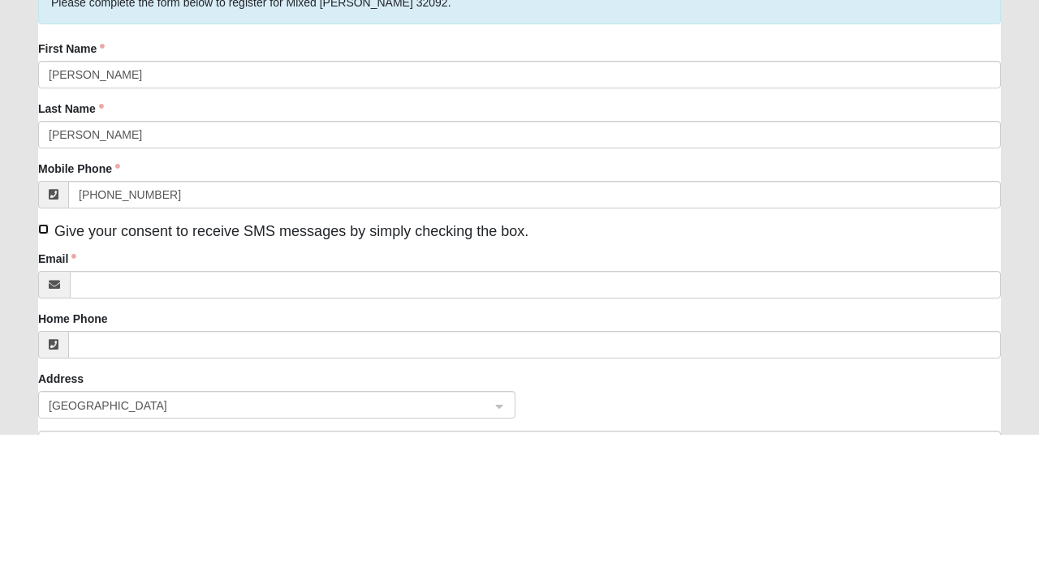
click at [48, 379] on input "Give your consent to receive SMS messages by simply checking the box." at bounding box center [43, 379] width 11 height 11
checkbox input "true"
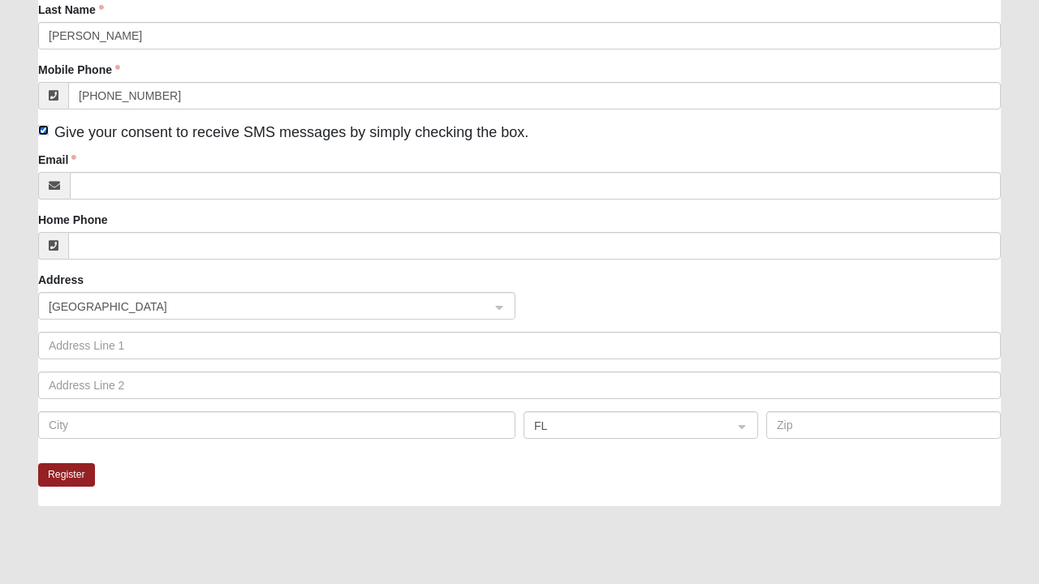
scroll to position [250, 0]
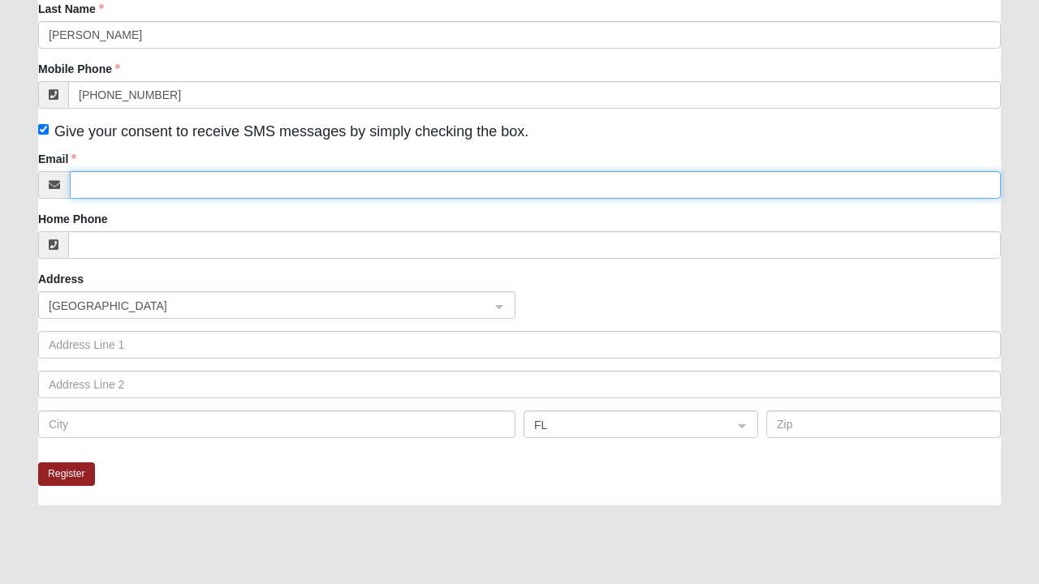
click at [284, 184] on input "Email" at bounding box center [535, 185] width 931 height 28
type input "[EMAIL_ADDRESS][DOMAIN_NAME]"
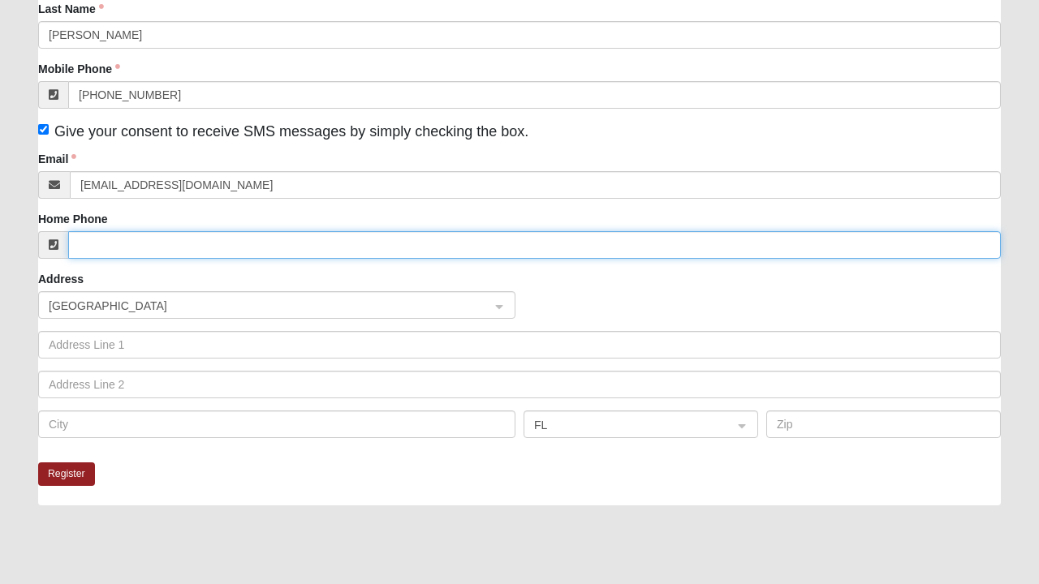
click at [265, 240] on input "Home Phone" at bounding box center [534, 245] width 932 height 28
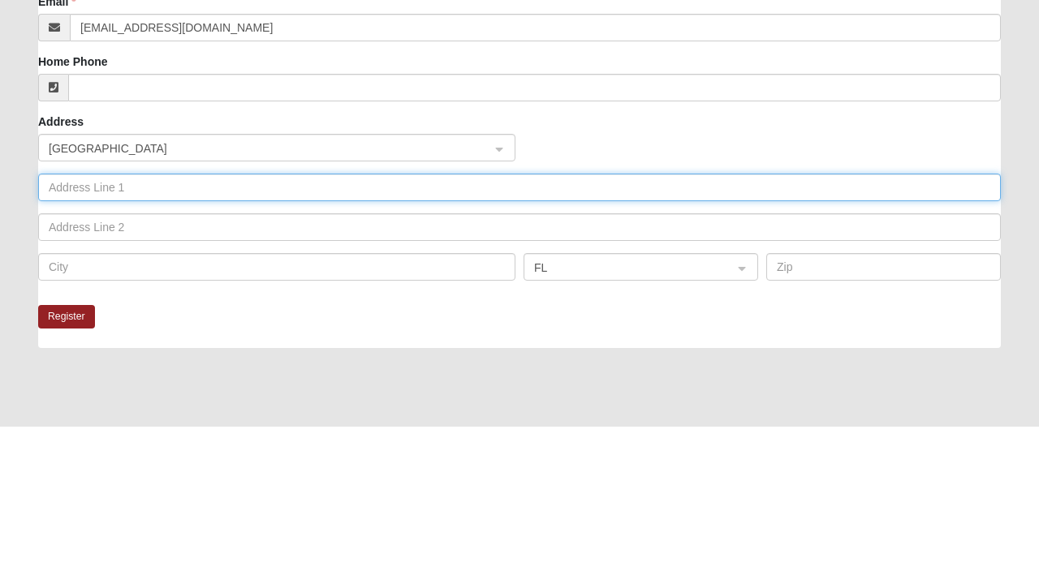
click at [215, 349] on input "text" at bounding box center [519, 345] width 962 height 28
click at [90, 342] on input "228 donate ci" at bounding box center [519, 345] width 962 height 28
click at [151, 346] on input "228 onate ci" at bounding box center [519, 345] width 962 height 28
type input "228 onate circle"
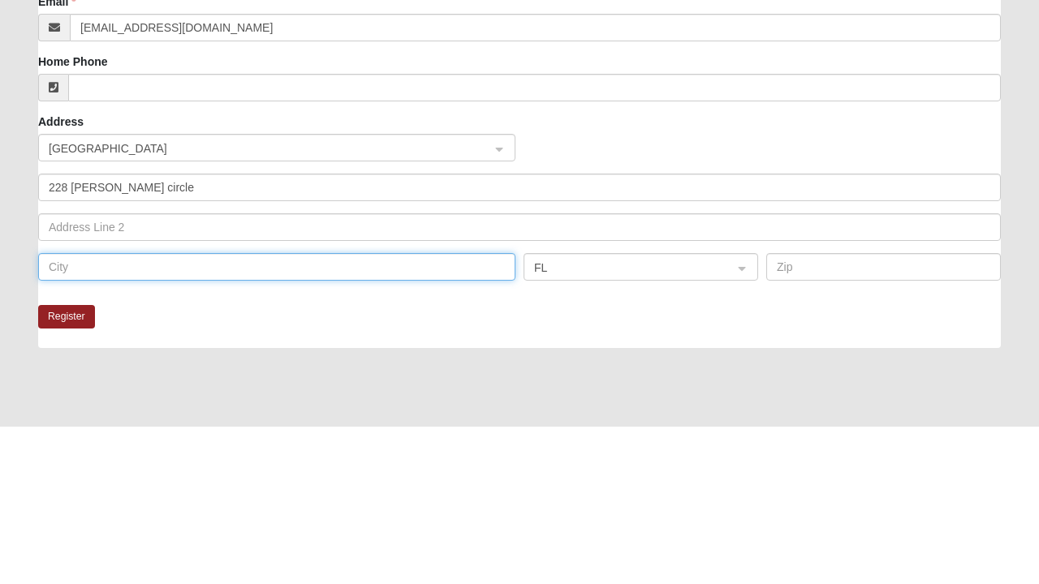
click at [256, 427] on input "text" at bounding box center [276, 425] width 477 height 28
type input "St Augustine"
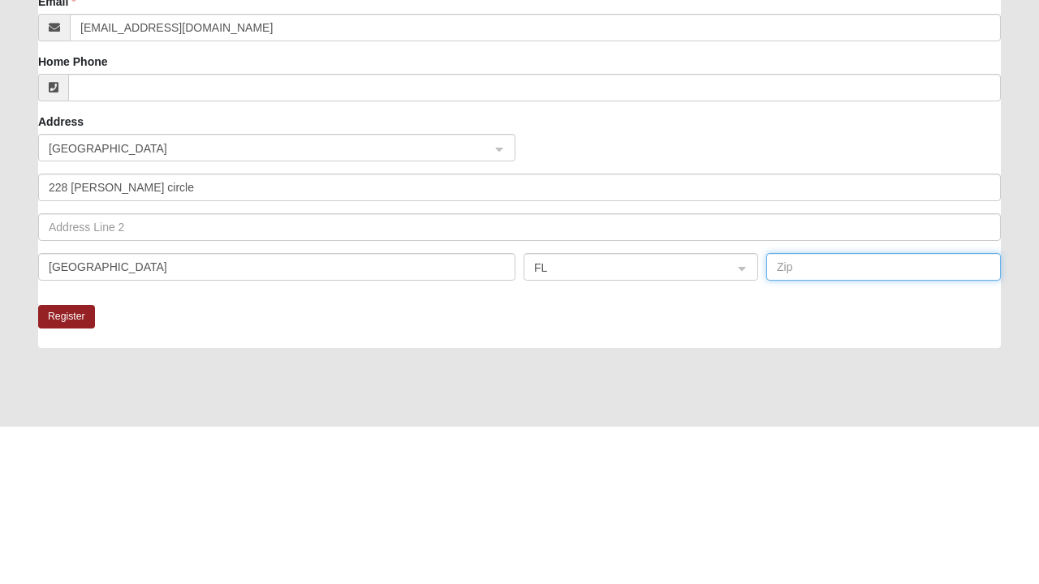
click at [807, 428] on input "text" at bounding box center [883, 425] width 234 height 28
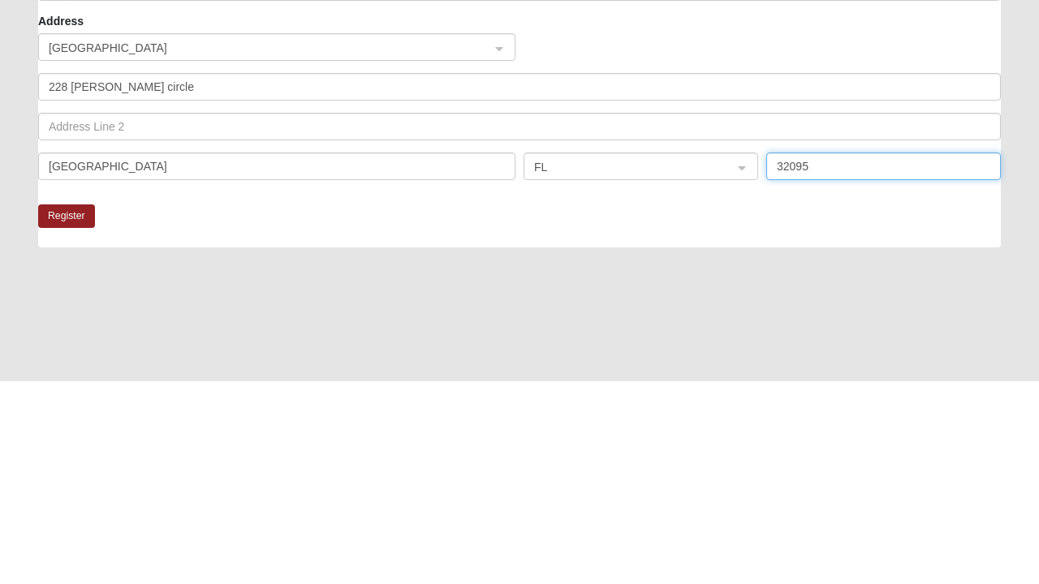
scroll to position [307, 0]
type input "32095"
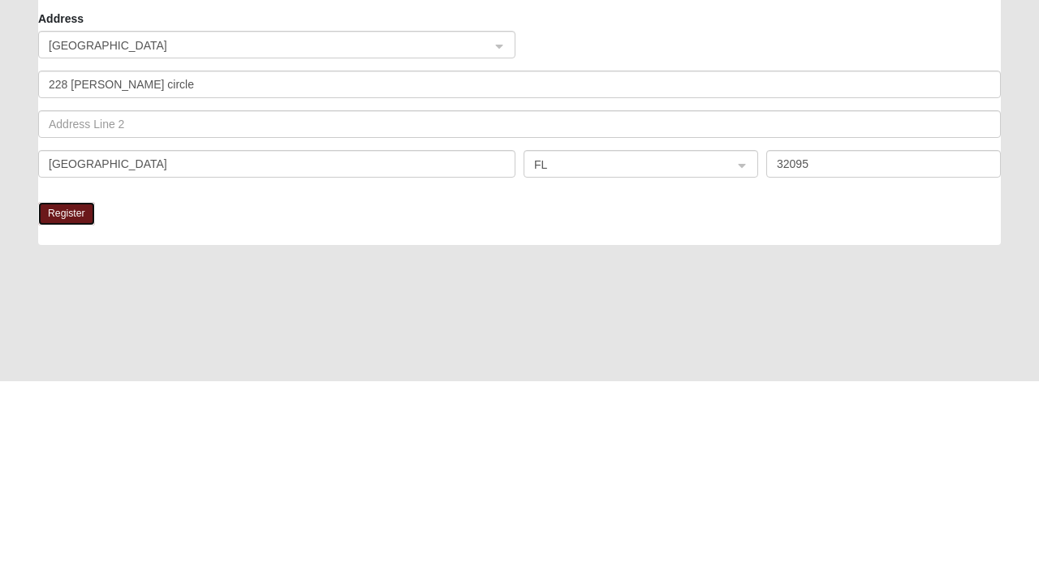
click at [70, 412] on button "Register" at bounding box center [66, 418] width 57 height 24
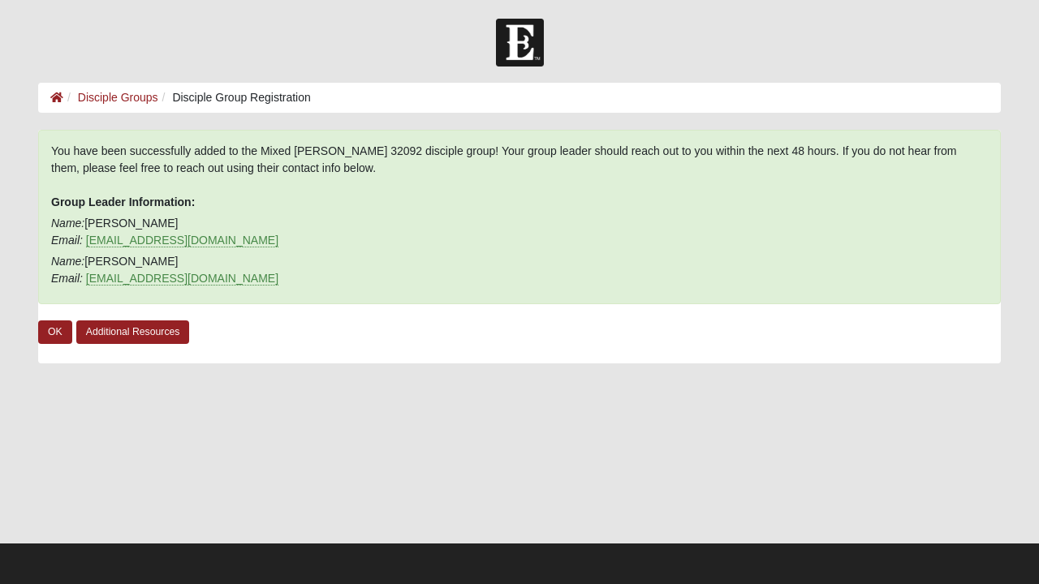
scroll to position [0, 0]
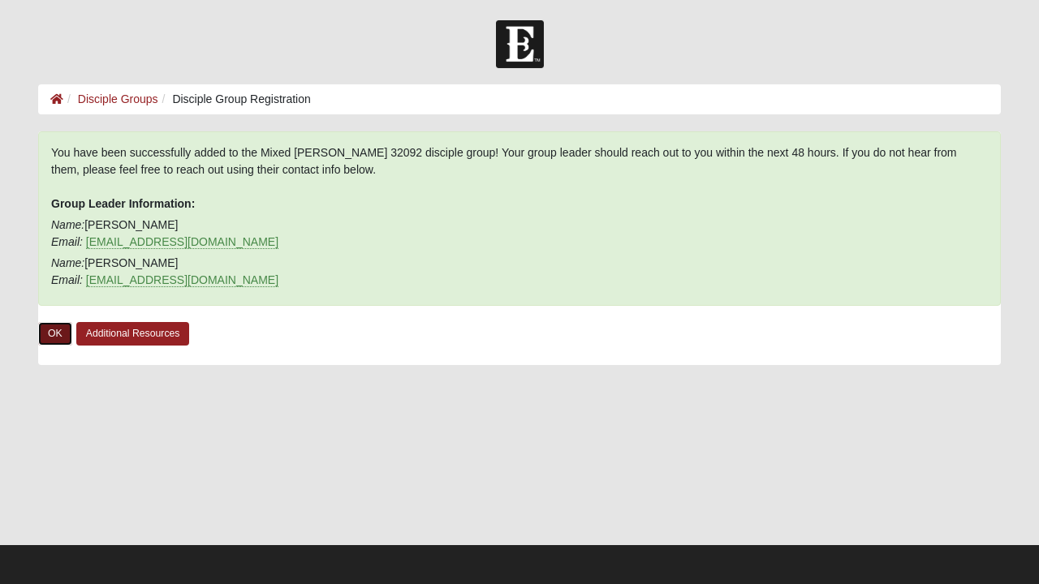
click at [53, 340] on link "OK" at bounding box center [55, 334] width 34 height 24
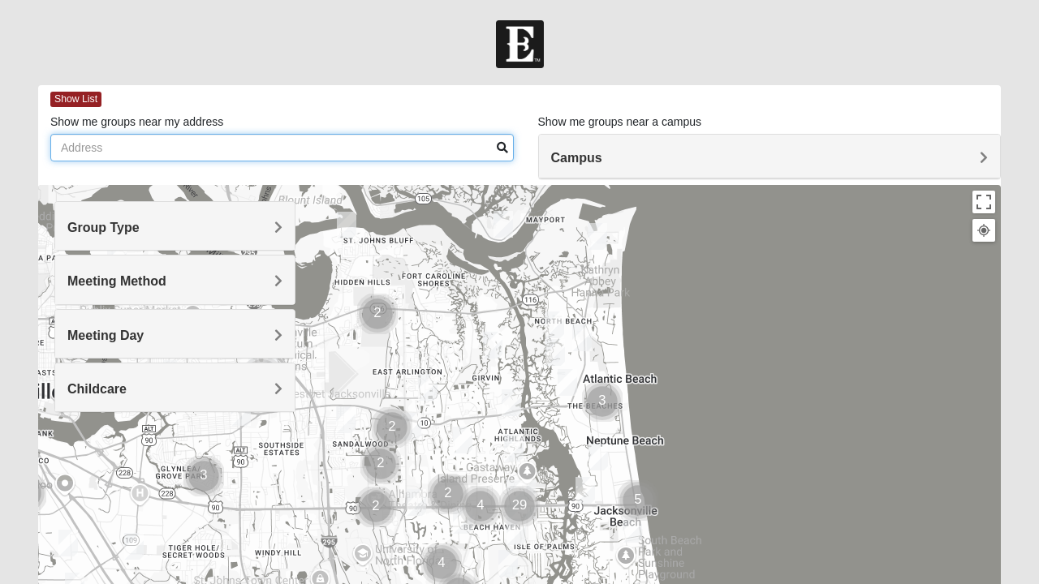
click at [397, 151] on input "Show me groups near my address" at bounding box center [281, 148] width 463 height 28
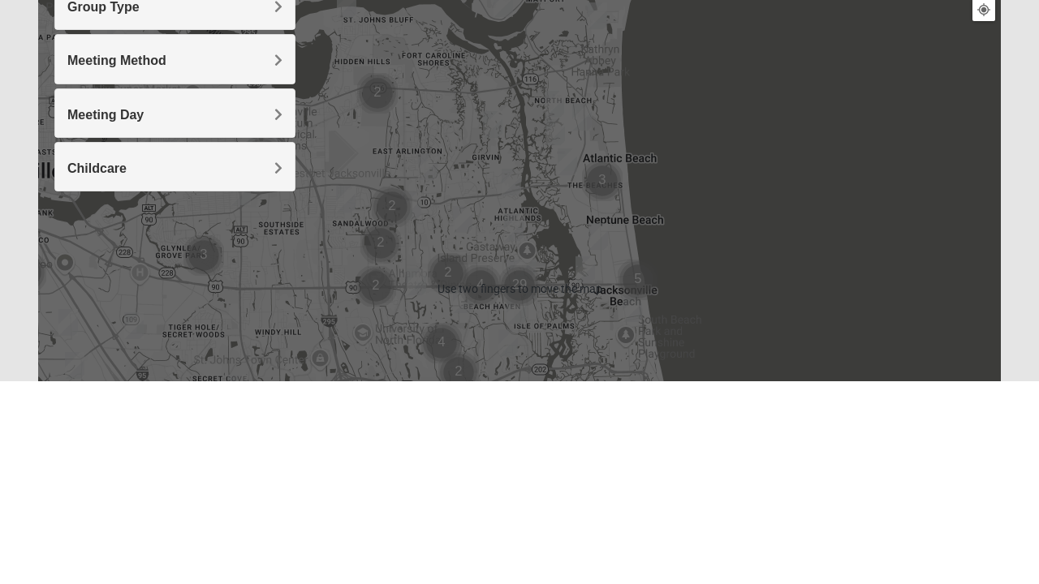
scroll to position [22, 0]
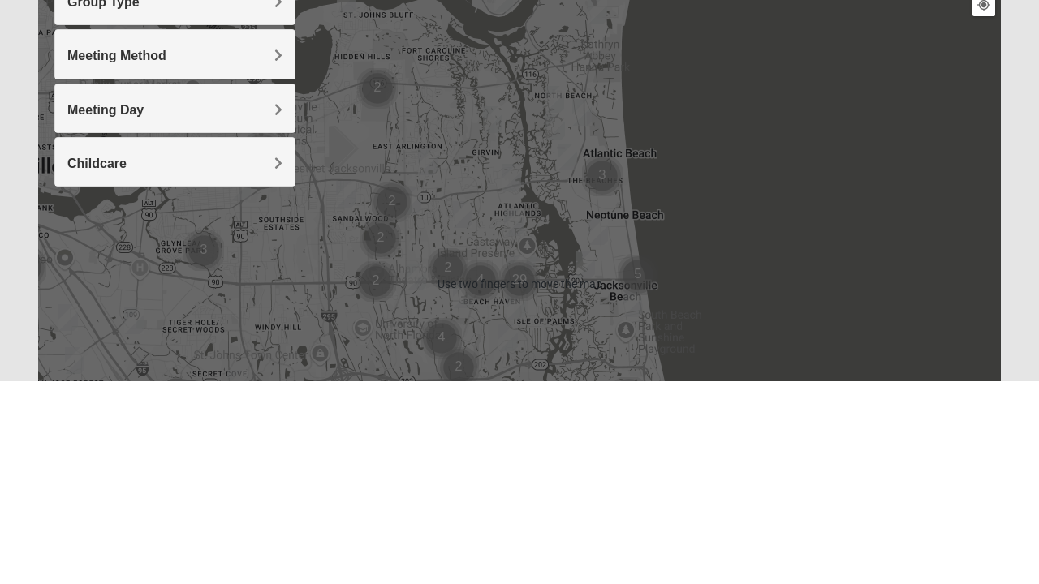
type input "World golf village"
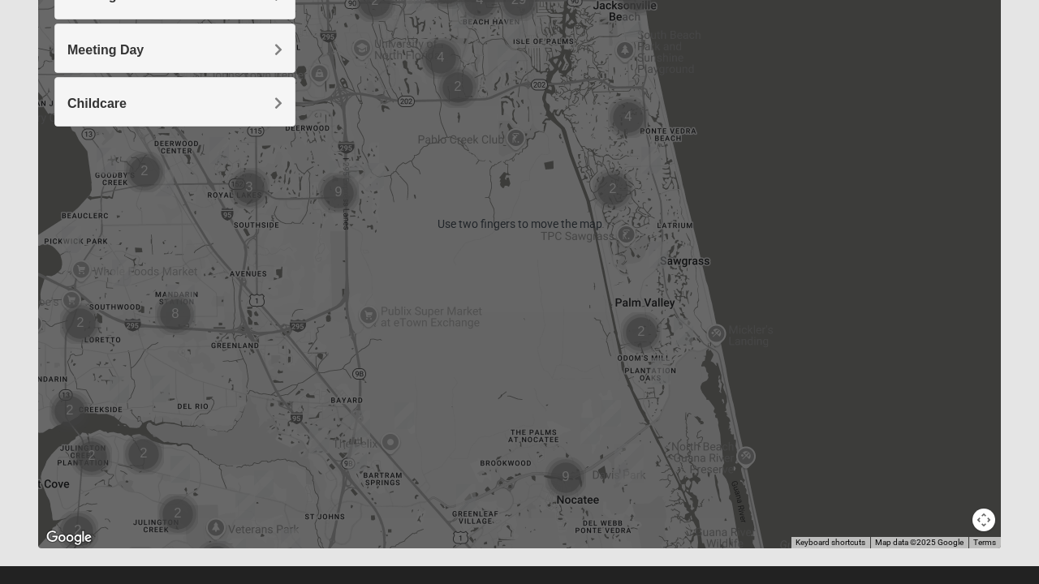
scroll to position [286, 0]
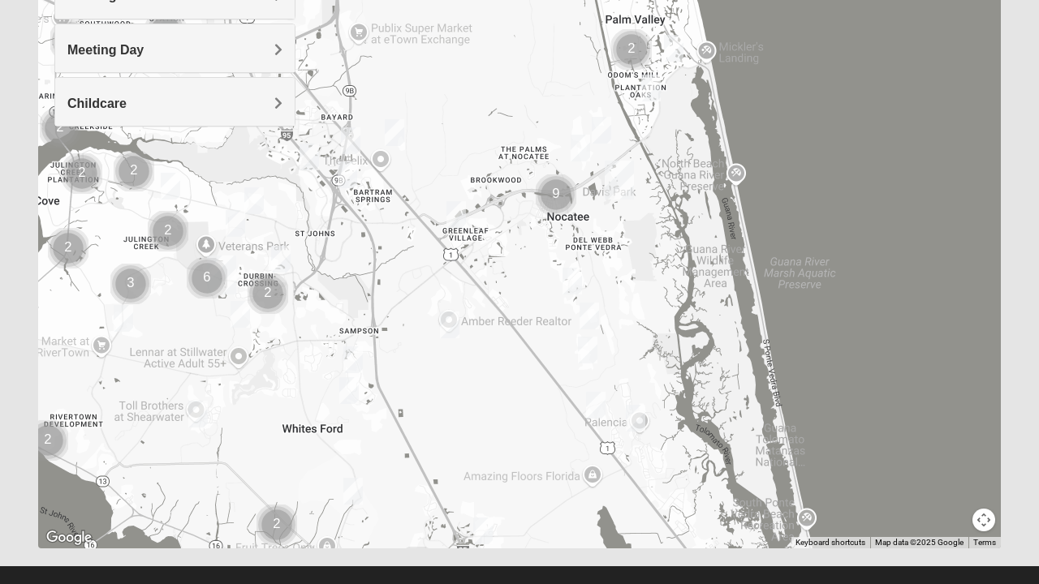
click at [349, 392] on img "Mixed Stevens 32092" at bounding box center [349, 391] width 32 height 40
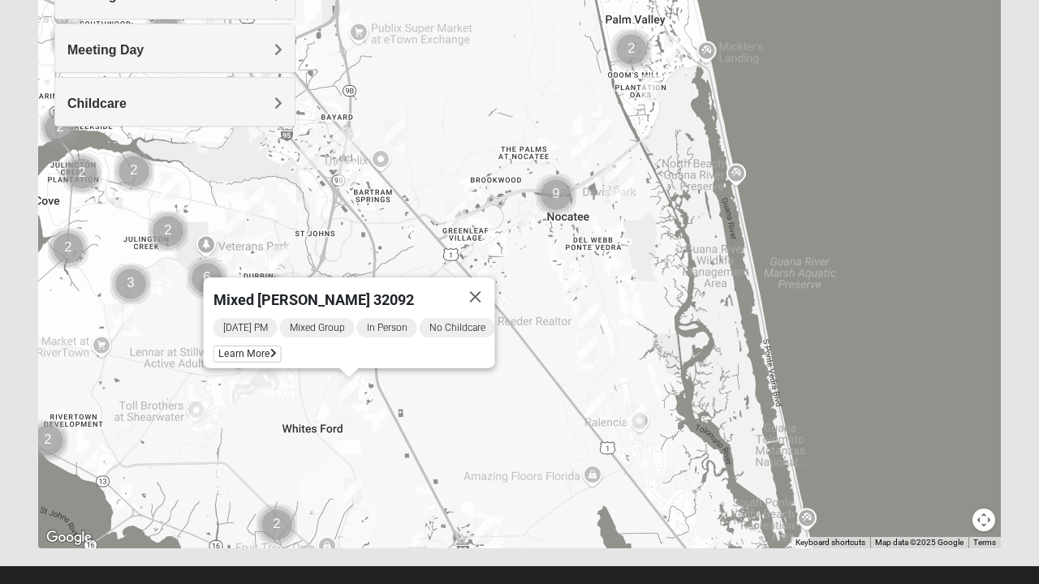
click at [351, 381] on img "Mixed Stevens 32092" at bounding box center [349, 391] width 32 height 40
click at [357, 393] on img "Mixed Stevens 32092" at bounding box center [349, 391] width 32 height 40
click at [487, 286] on button "Close" at bounding box center [475, 296] width 39 height 39
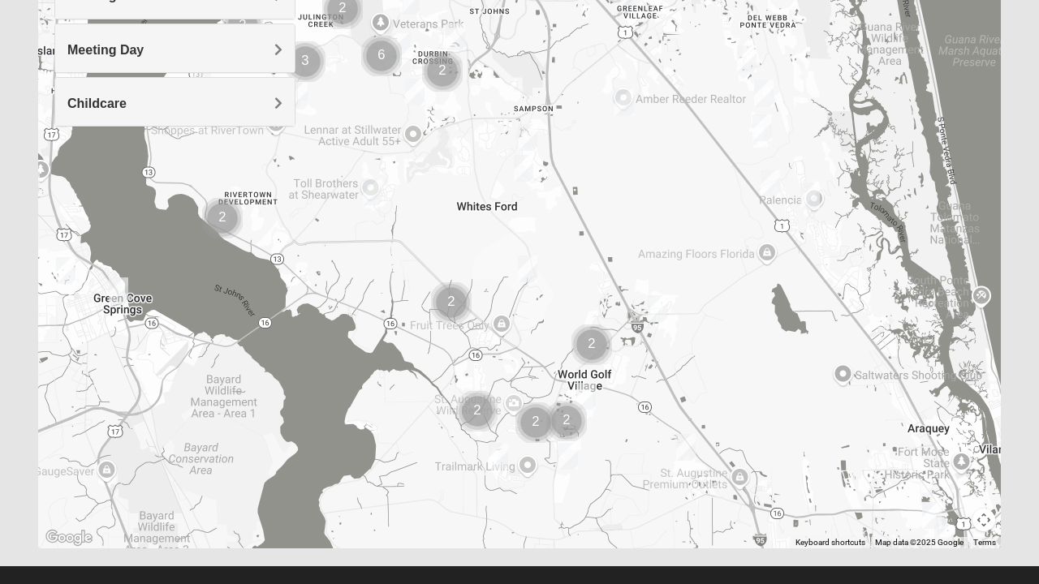
click at [531, 376] on div "To navigate, press the arrow keys." at bounding box center [519, 223] width 962 height 649
click at [530, 369] on div "To navigate, press the arrow keys." at bounding box center [519, 223] width 962 height 649
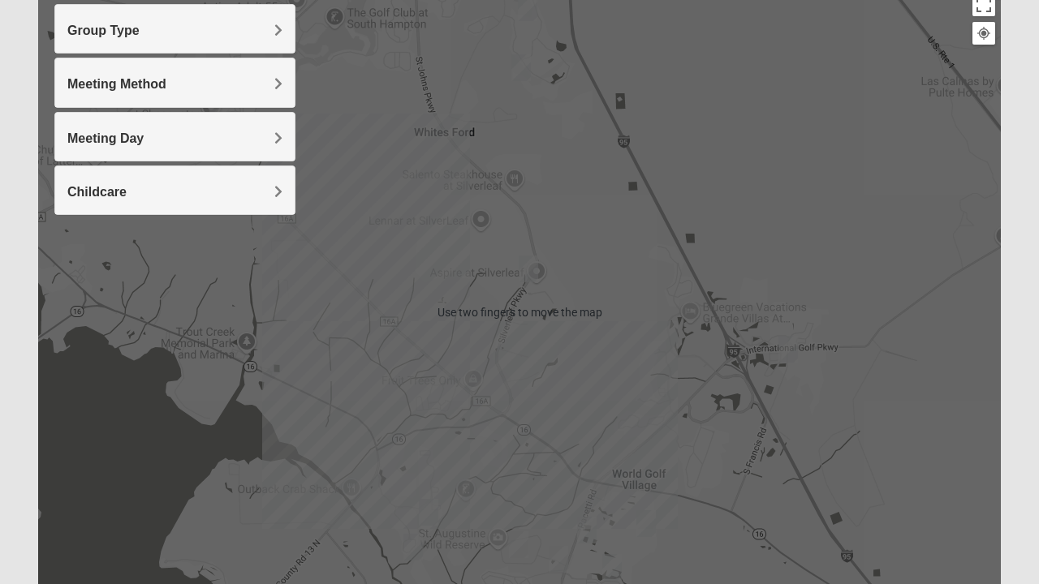
scroll to position [194, 0]
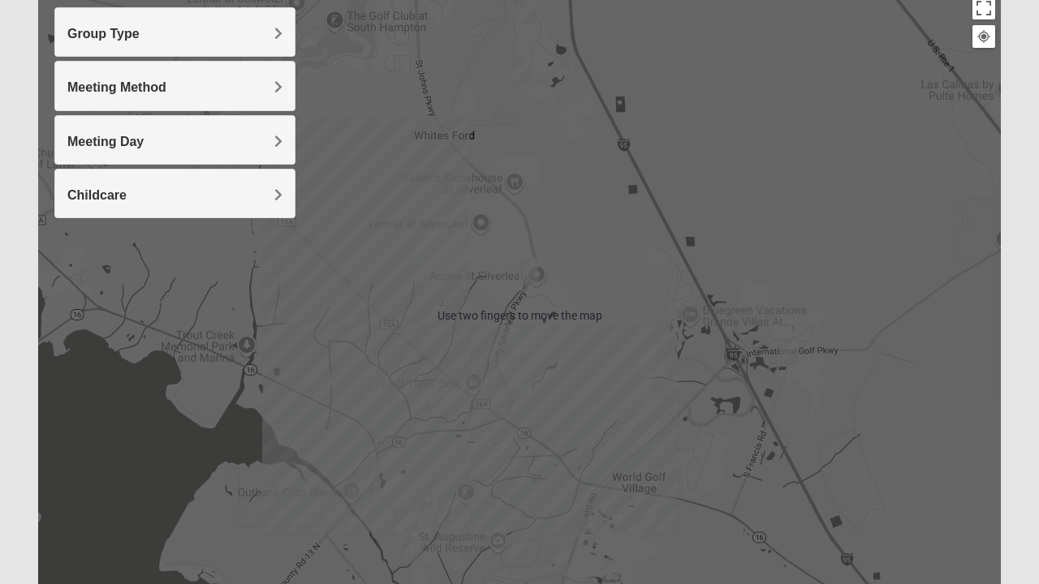
click at [259, 138] on h4 "Meeting Day" at bounding box center [174, 141] width 215 height 15
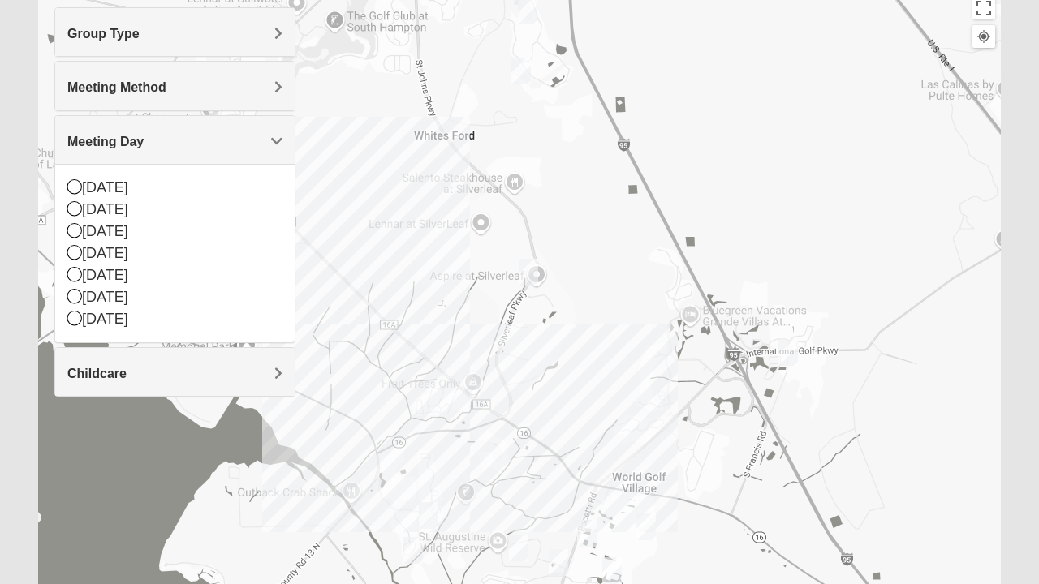
click at [78, 254] on icon at bounding box center [74, 252] width 15 height 15
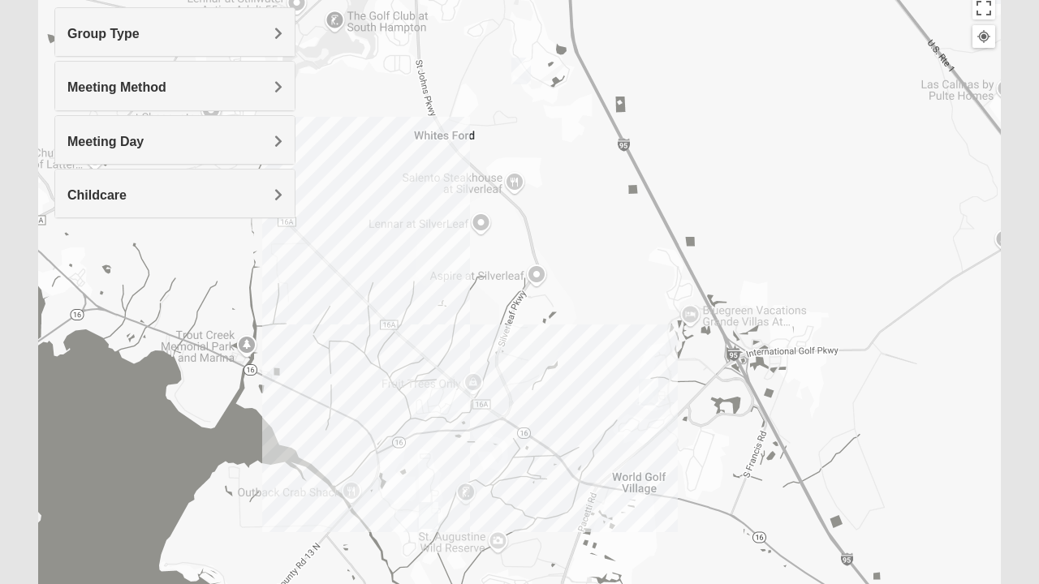
click at [650, 405] on img "Mixed Musick 32092" at bounding box center [648, 392] width 32 height 40
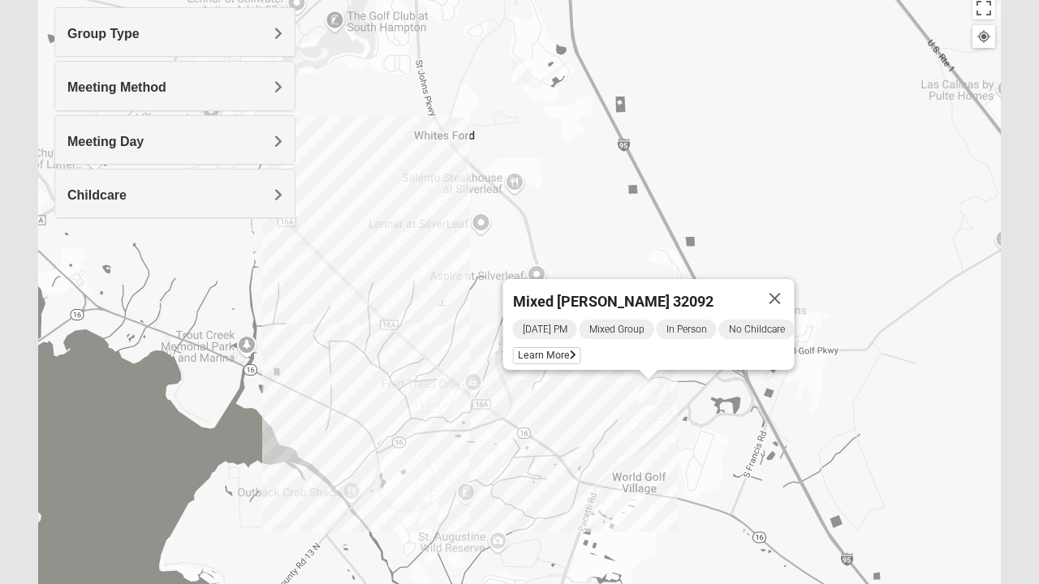
click at [633, 344] on div "Wednesday PM Mixed Group In Person No Childcare Learn More" at bounding box center [654, 344] width 282 height 52
click at [570, 351] on icon at bounding box center [573, 356] width 6 height 10
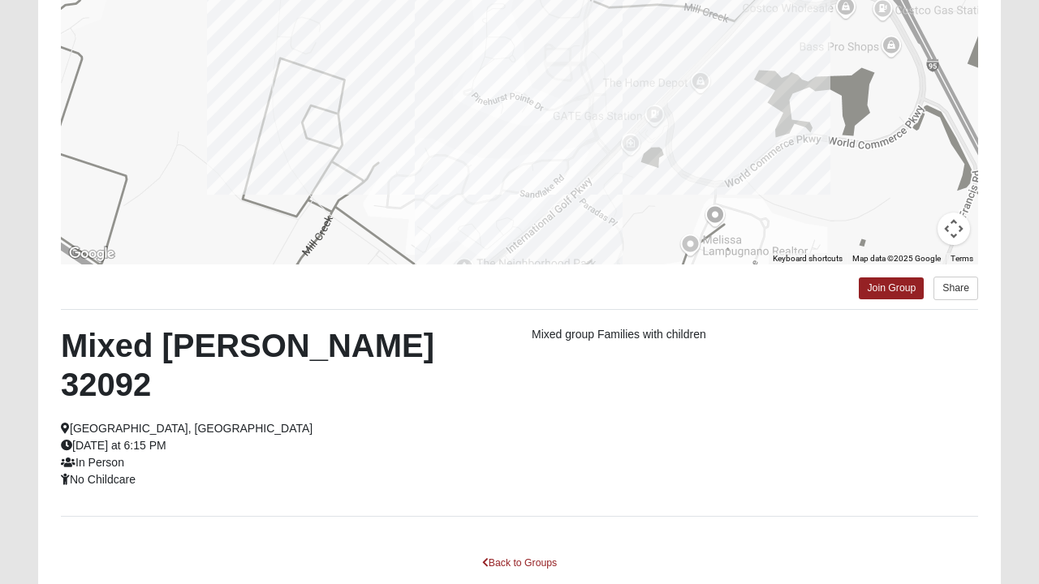
scroll to position [289, 0]
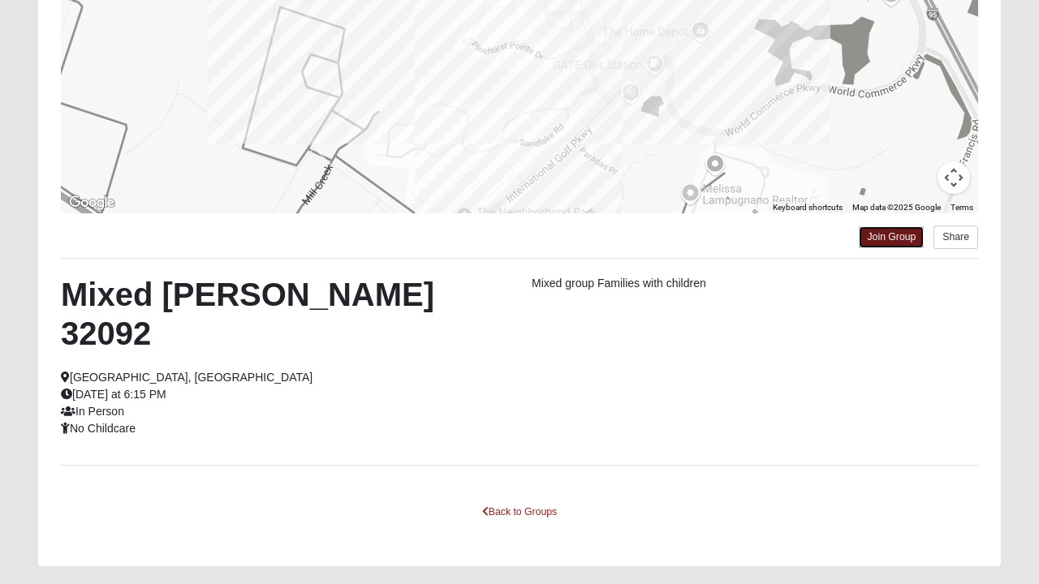
click at [884, 237] on link "Join Group" at bounding box center [890, 237] width 65 height 22
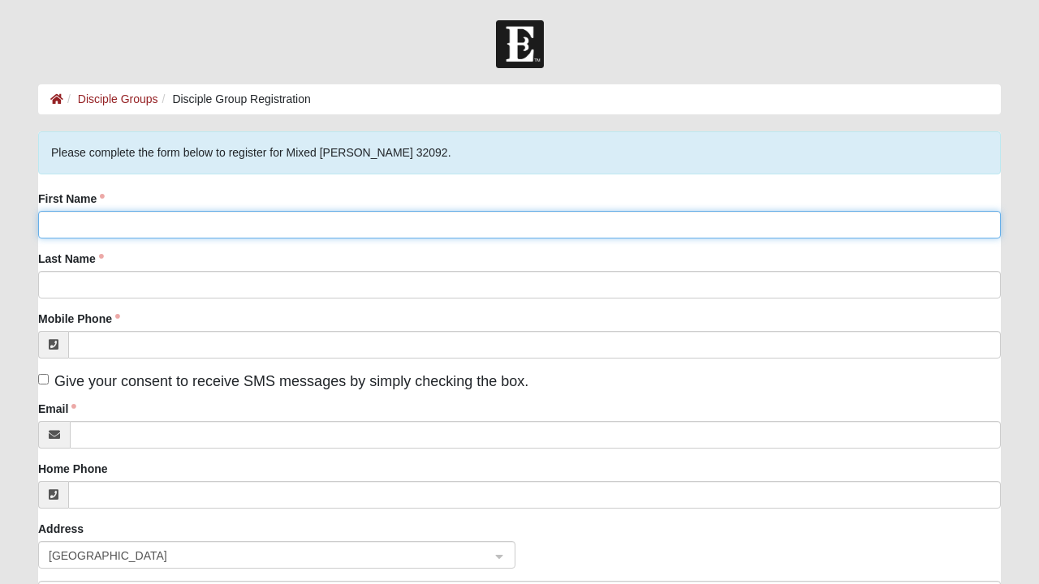
click at [233, 228] on input "First Name" at bounding box center [519, 225] width 962 height 28
type input "Megan"
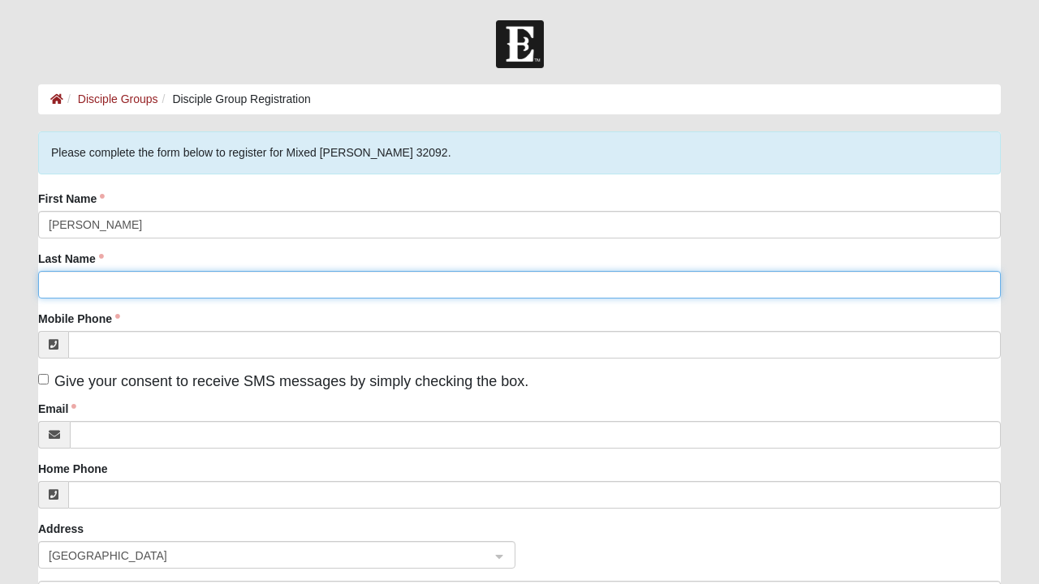
click at [160, 290] on input "Last Name" at bounding box center [519, 285] width 962 height 28
type input "Morris"
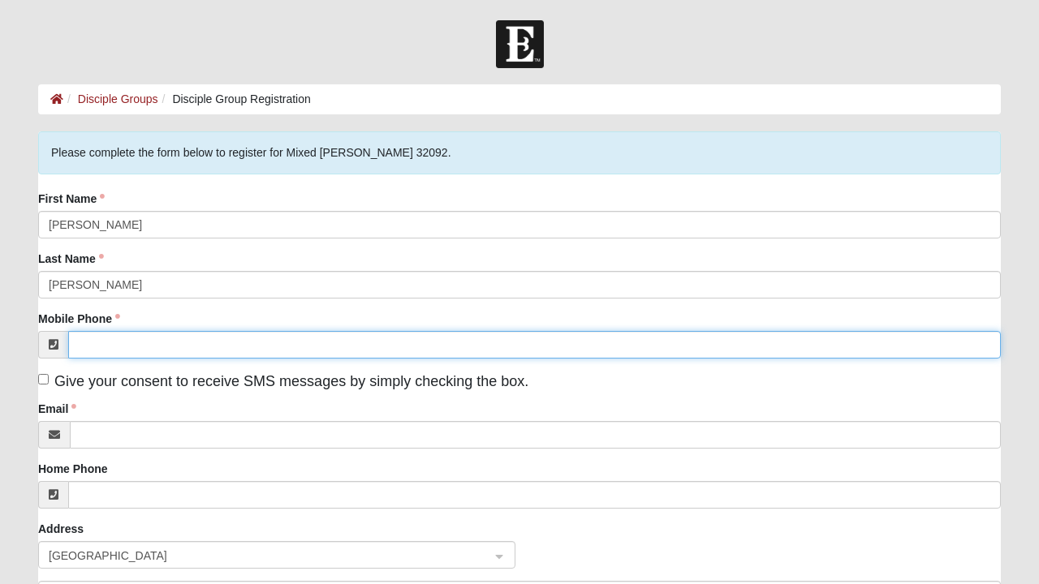
click at [312, 350] on input "Mobile Phone" at bounding box center [534, 345] width 932 height 28
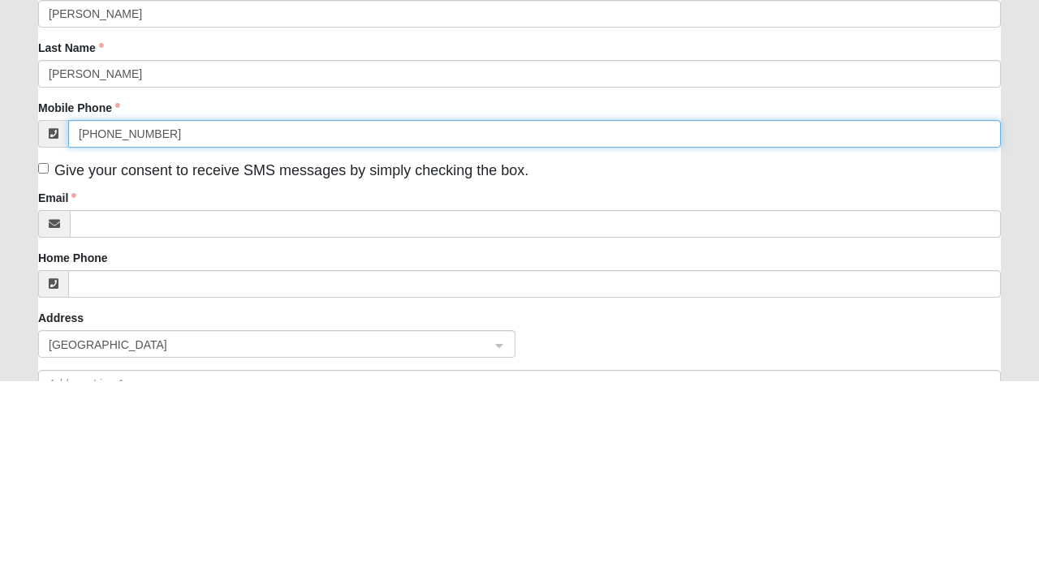
type input "(904) 235-9146"
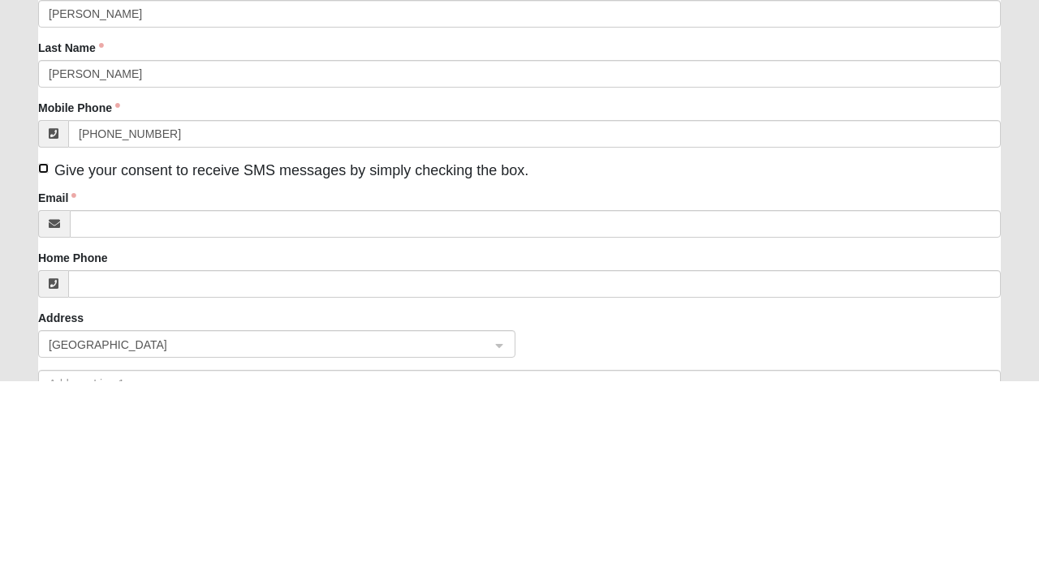
click at [43, 372] on input "Give your consent to receive SMS messages by simply checking the box." at bounding box center [43, 372] width 11 height 11
checkbox input "true"
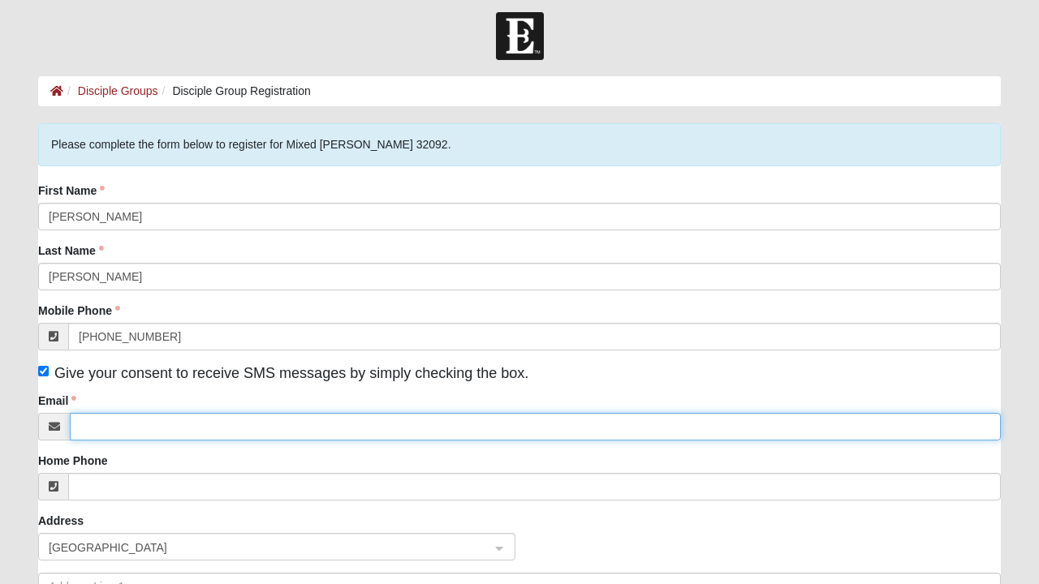
click at [170, 428] on input "Email" at bounding box center [535, 427] width 931 height 28
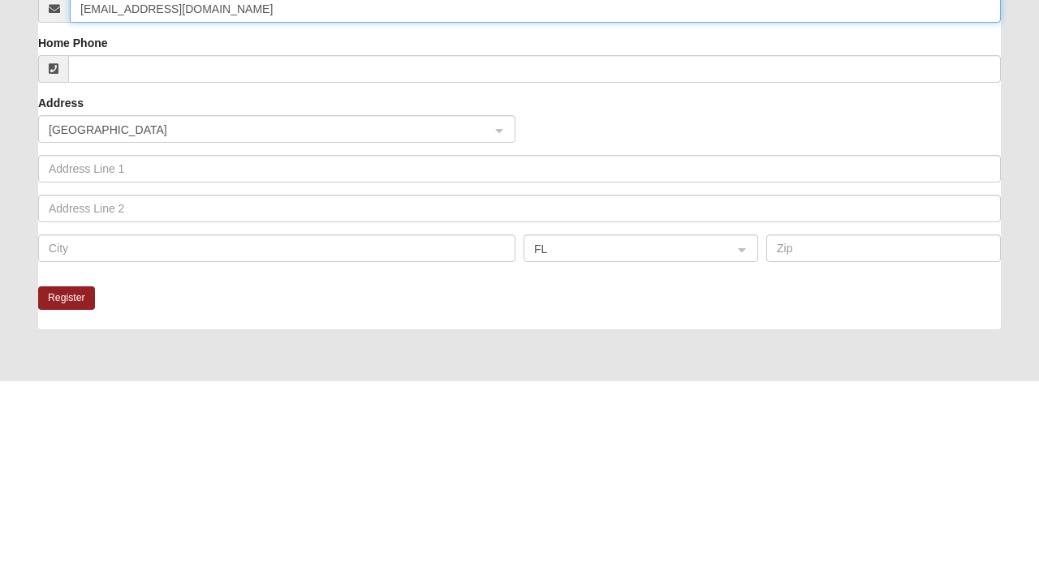
scroll to position [226, 0]
type input "Morrismm511@gmail.com"
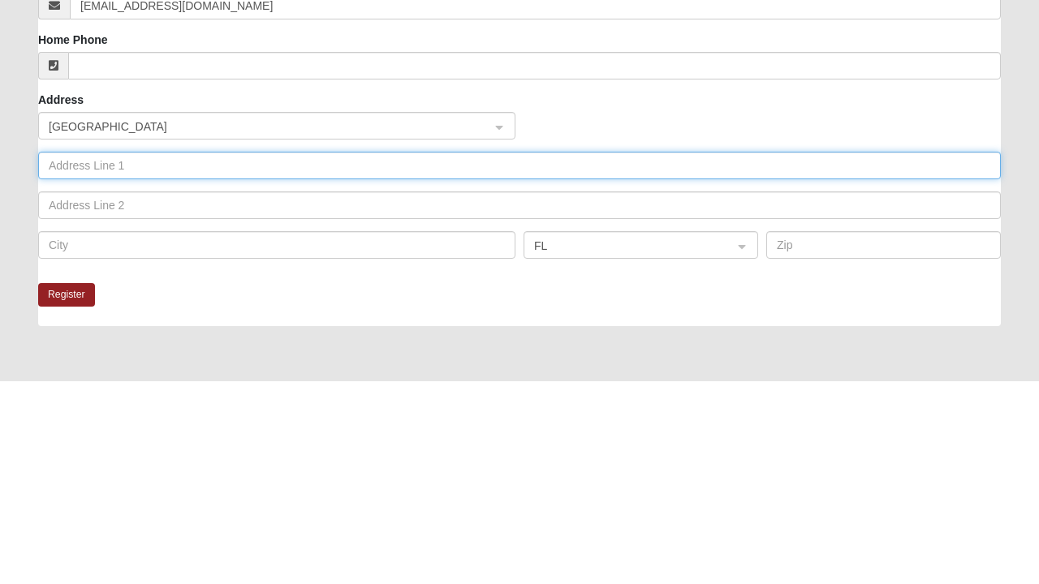
click at [224, 371] on input "text" at bounding box center [519, 369] width 962 height 28
type input "228 onate circle"
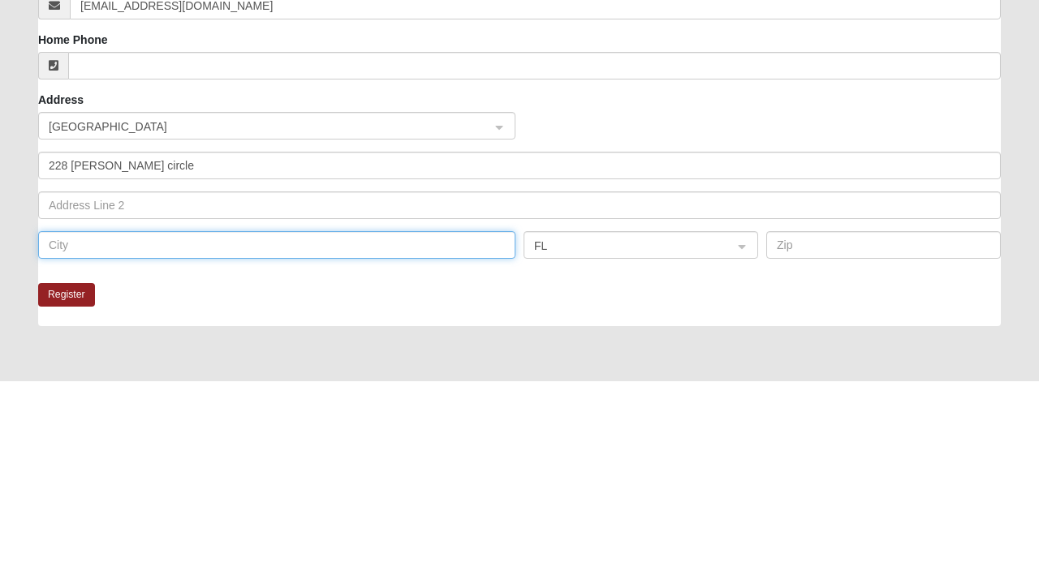
click at [214, 451] on input "text" at bounding box center [276, 449] width 477 height 28
type input "St. Augustine"
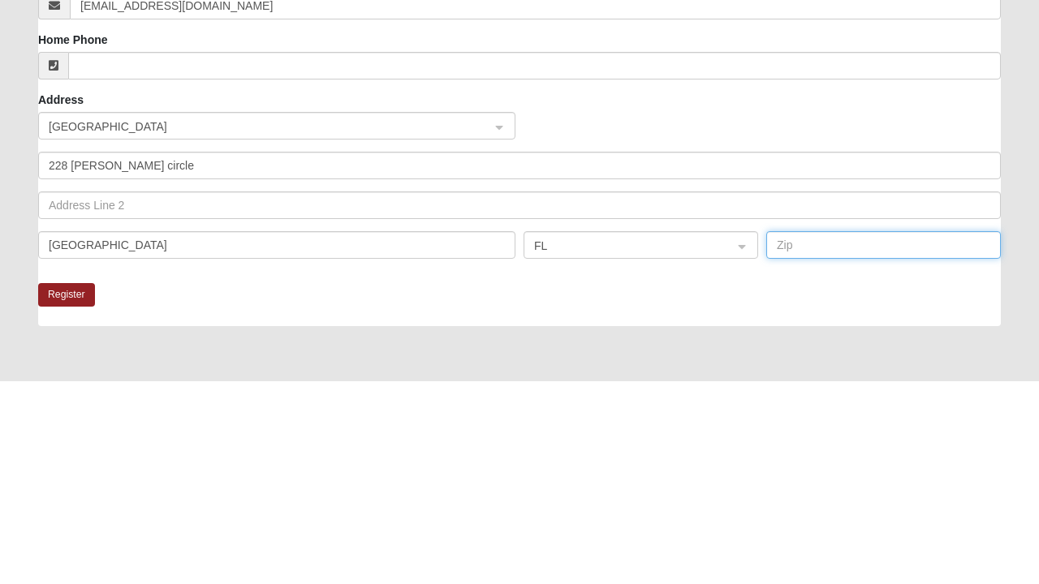
click at [798, 450] on input "text" at bounding box center [883, 449] width 234 height 28
type input "32095"
click at [75, 501] on button "Register" at bounding box center [66, 499] width 57 height 24
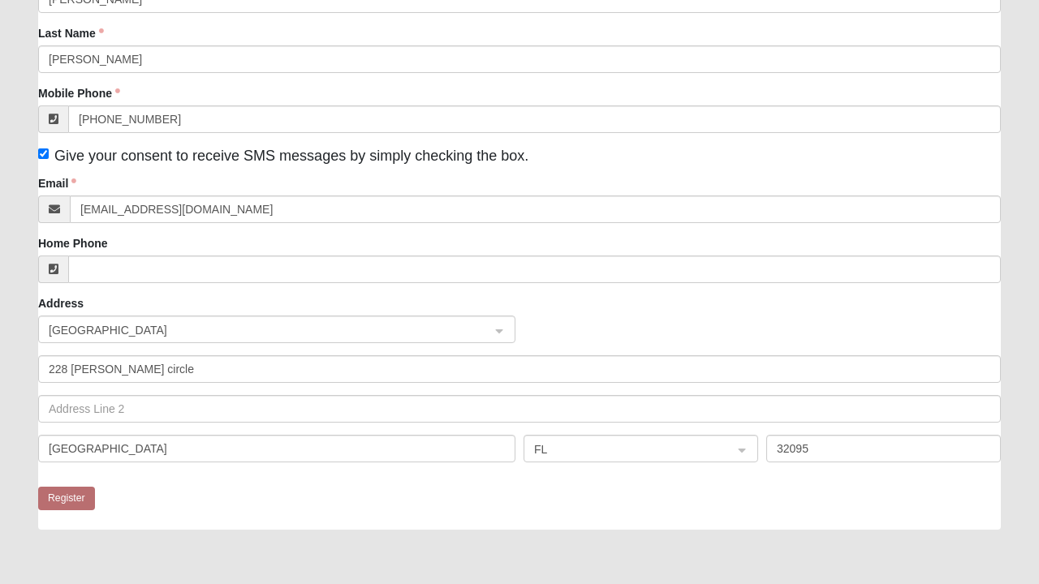
scroll to position [2, 0]
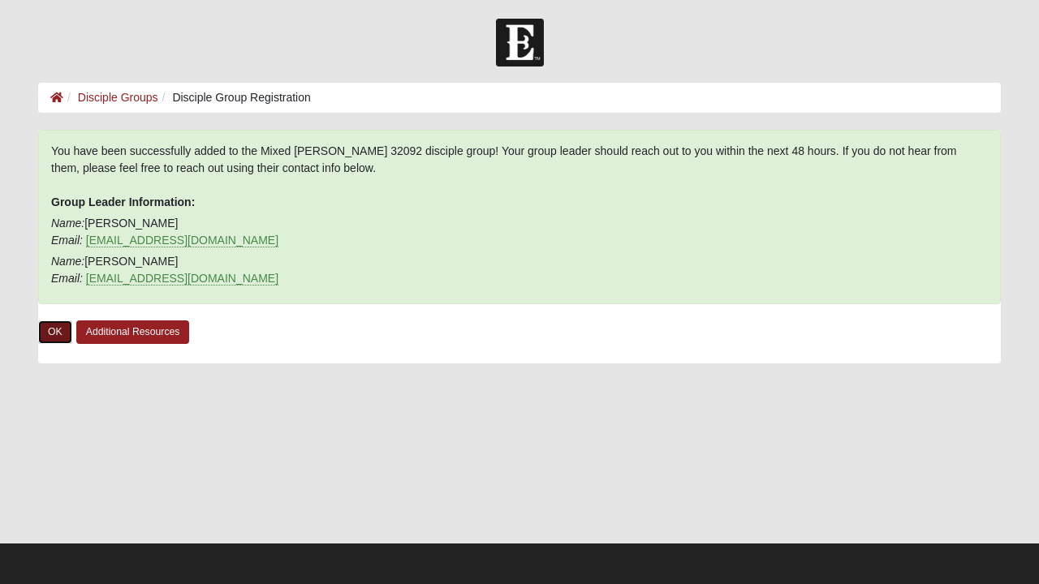
click at [58, 331] on link "OK" at bounding box center [55, 332] width 34 height 24
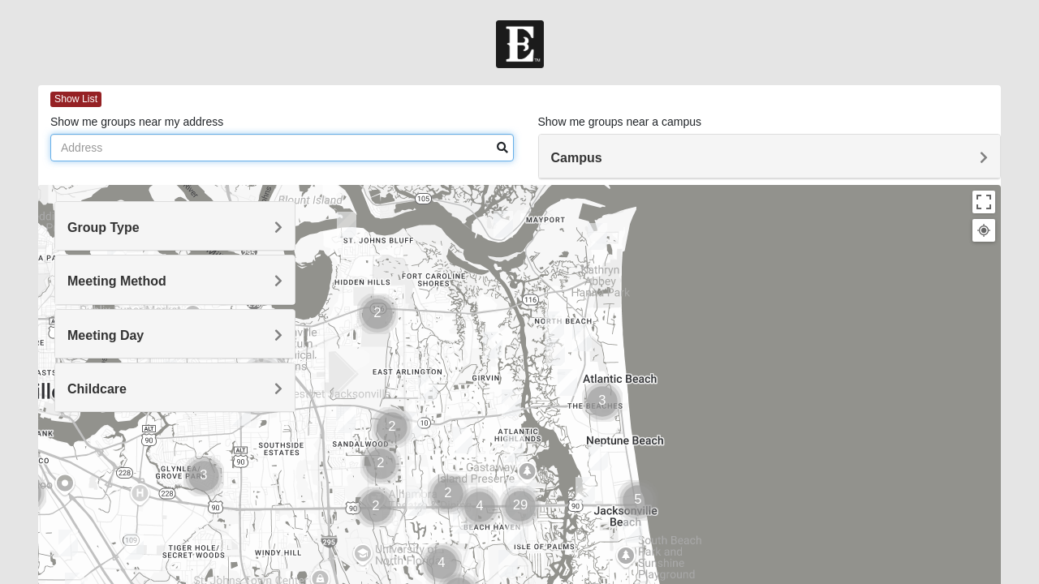
click at [122, 151] on input "Show me groups near my address" at bounding box center [281, 148] width 463 height 28
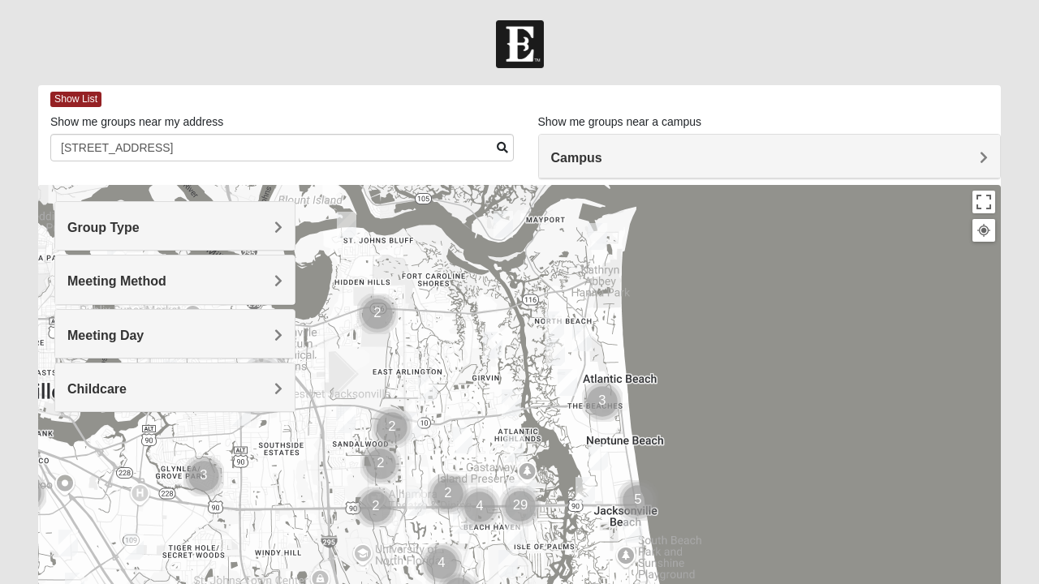
click at [966, 170] on div "Campus" at bounding box center [770, 157] width 462 height 44
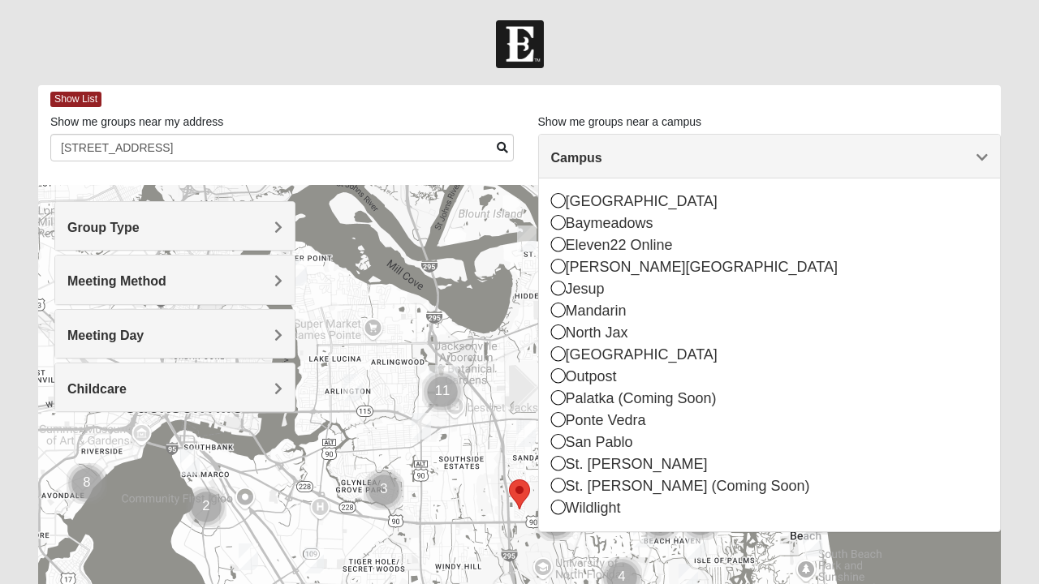
click at [566, 441] on div "San Pablo" at bounding box center [769, 443] width 437 height 22
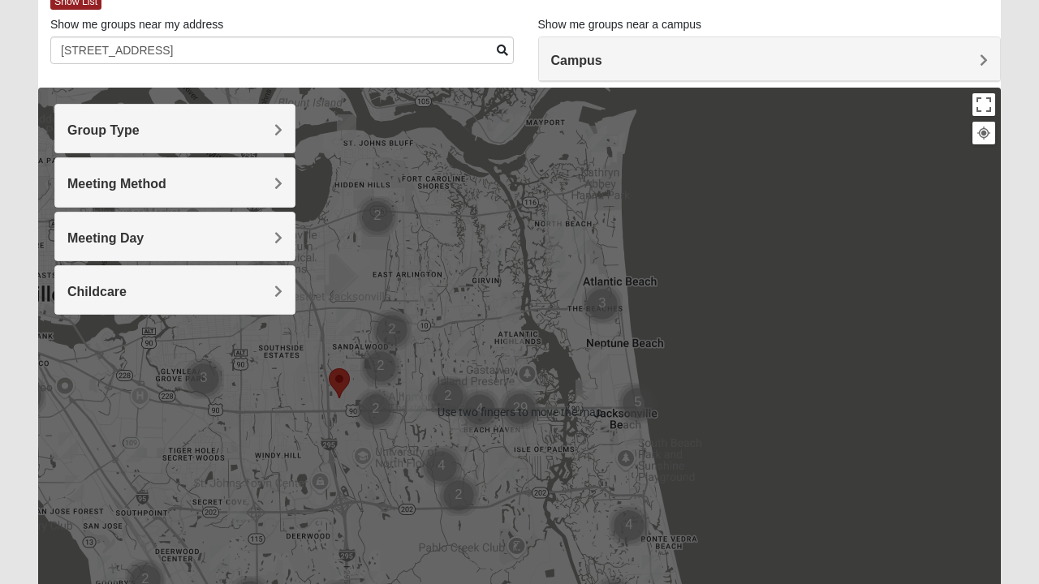
scroll to position [99, 0]
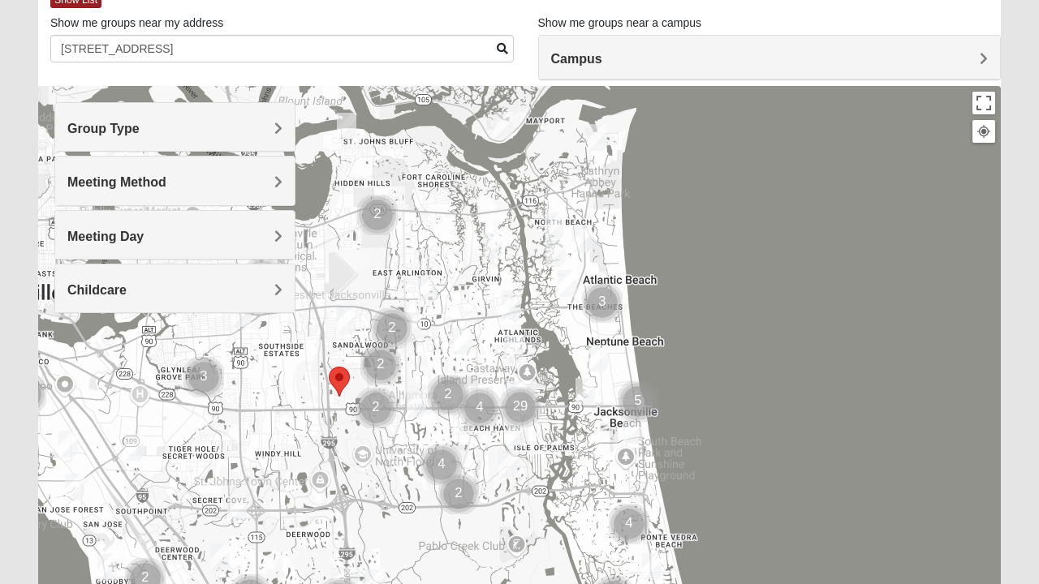
click at [269, 127] on h4 "Group Type" at bounding box center [174, 128] width 215 height 15
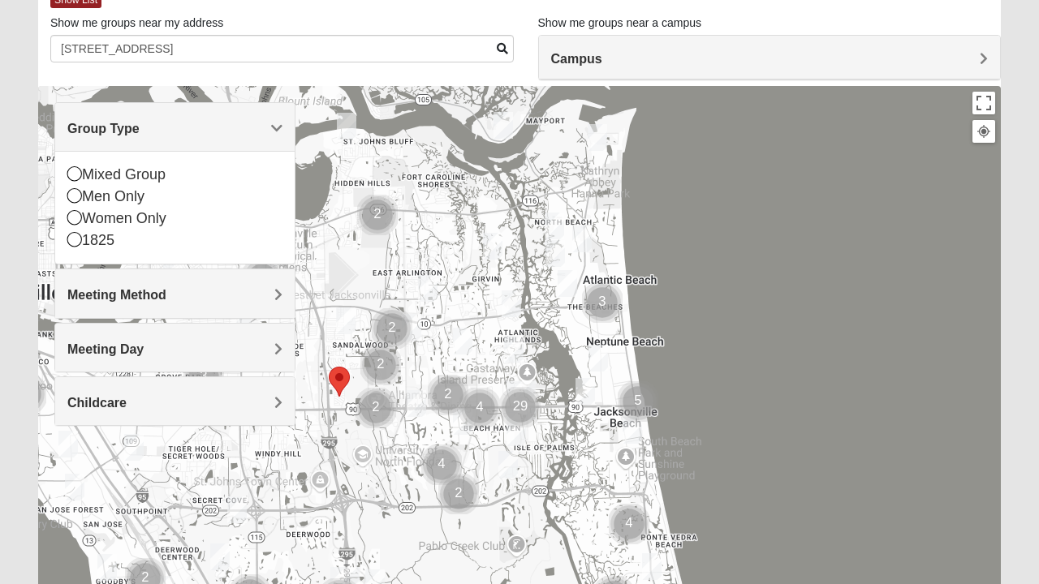
click at [73, 221] on icon at bounding box center [74, 217] width 15 height 15
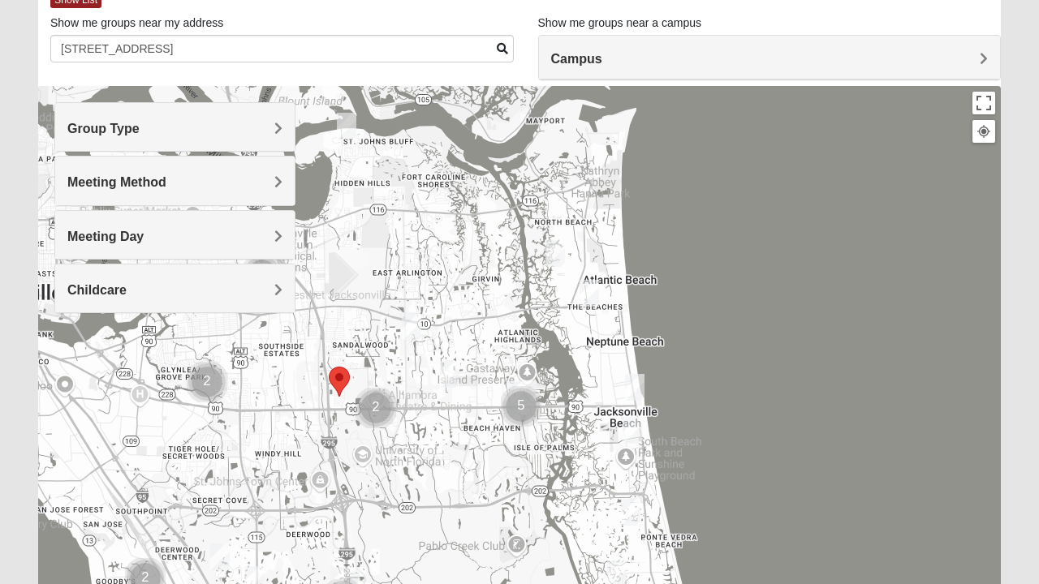
click at [232, 190] on div "Meeting Method" at bounding box center [174, 181] width 239 height 48
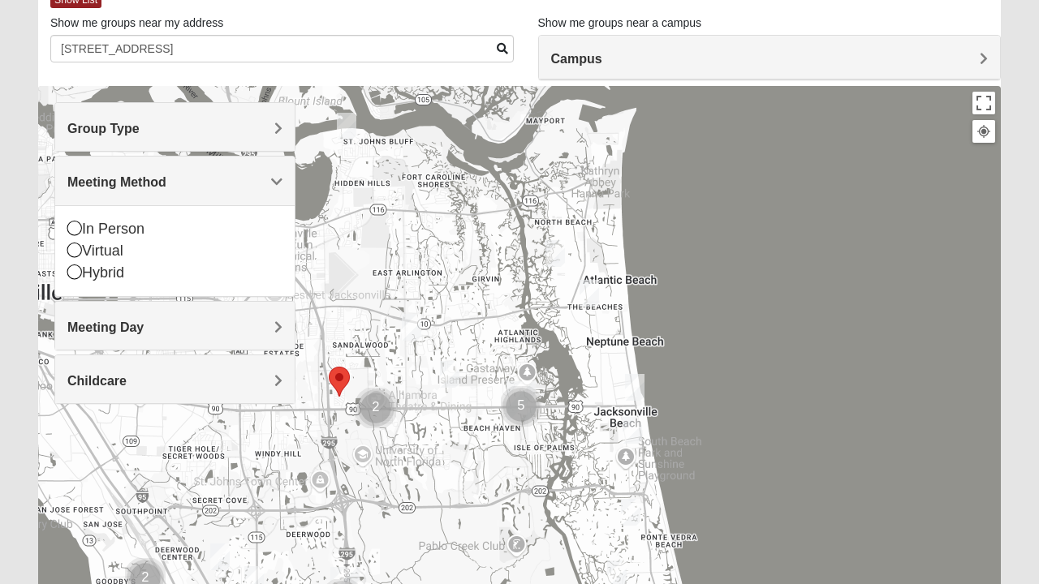
click at [71, 237] on div "In Person" at bounding box center [174, 229] width 215 height 22
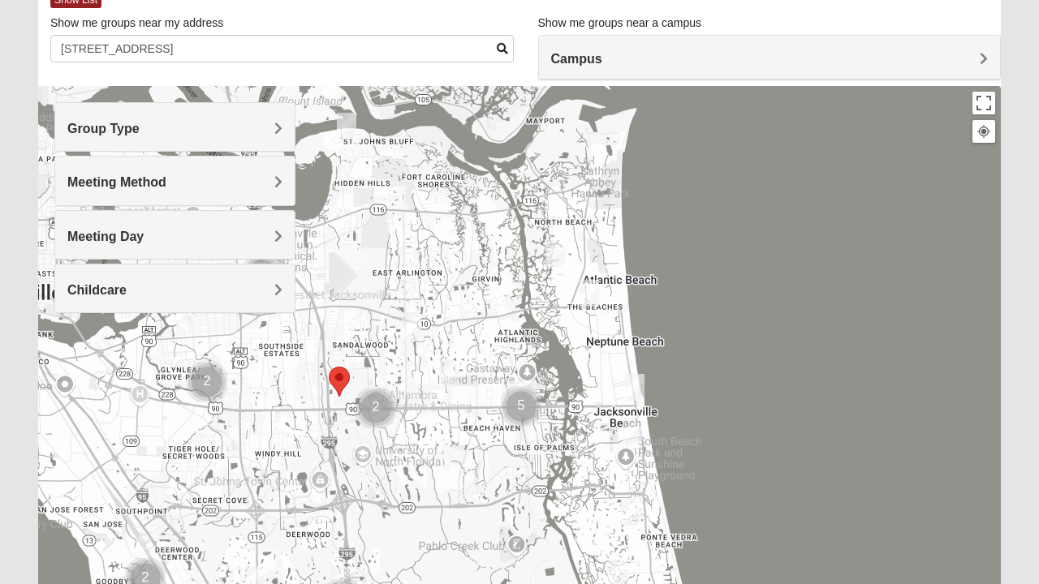
click at [281, 248] on div "Meeting Day" at bounding box center [174, 235] width 239 height 48
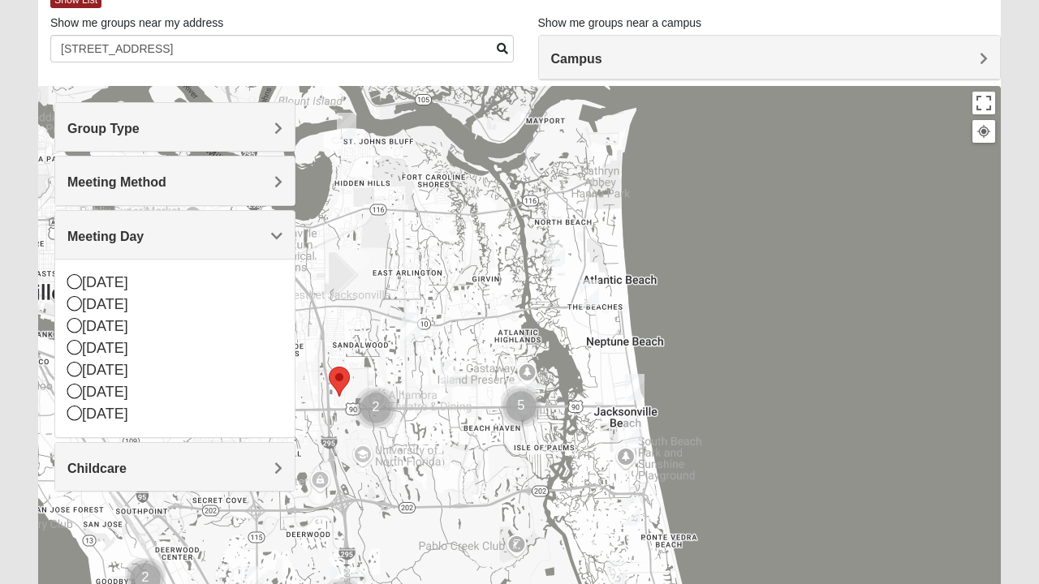
click at [76, 325] on icon at bounding box center [74, 325] width 15 height 15
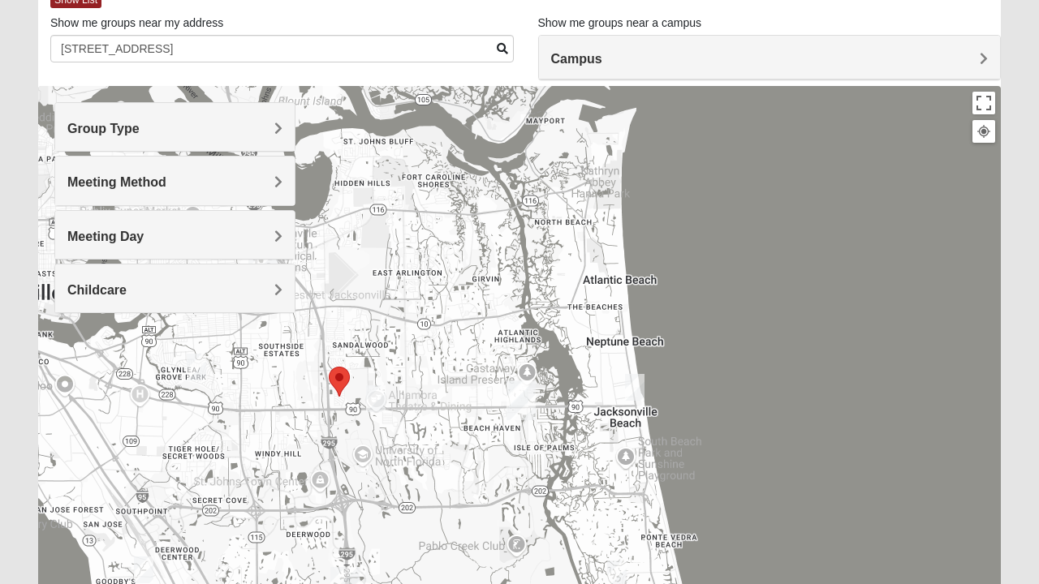
click at [272, 287] on h4 "Childcare" at bounding box center [174, 289] width 215 height 15
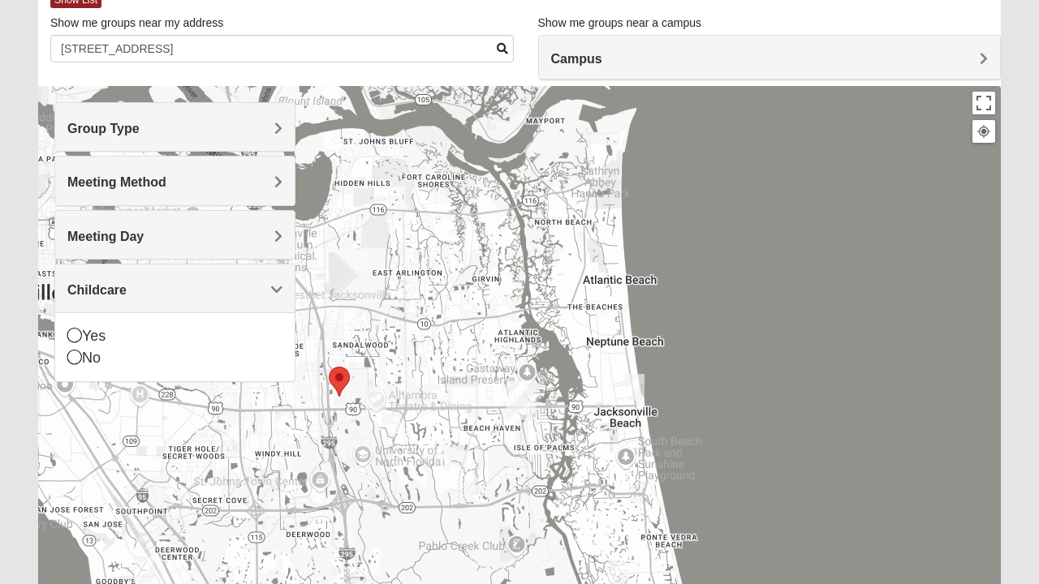
click at [77, 355] on icon at bounding box center [74, 357] width 15 height 15
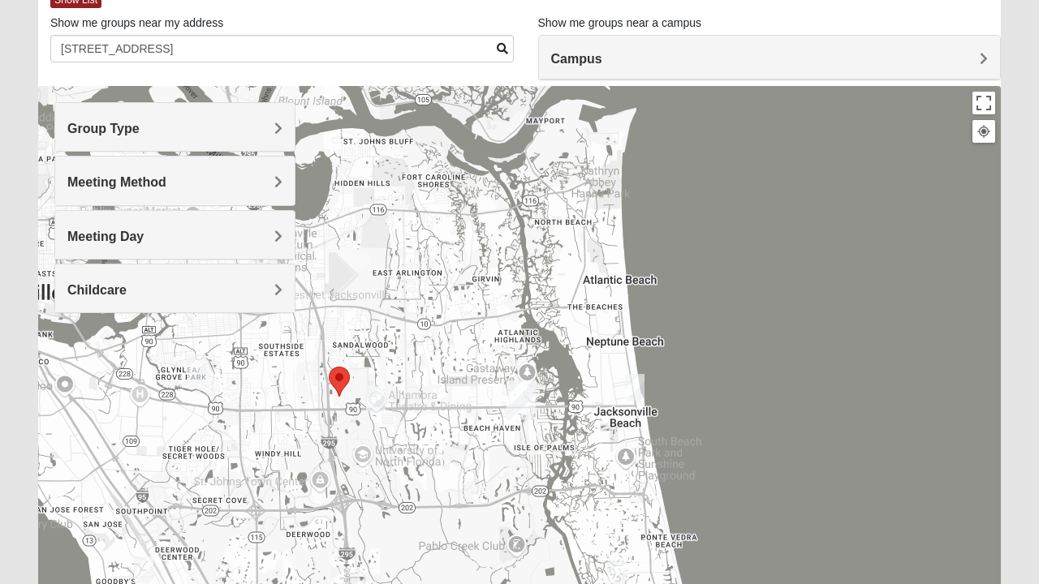
click at [378, 398] on img "Womens Chapman 32224" at bounding box center [375, 399] width 32 height 40
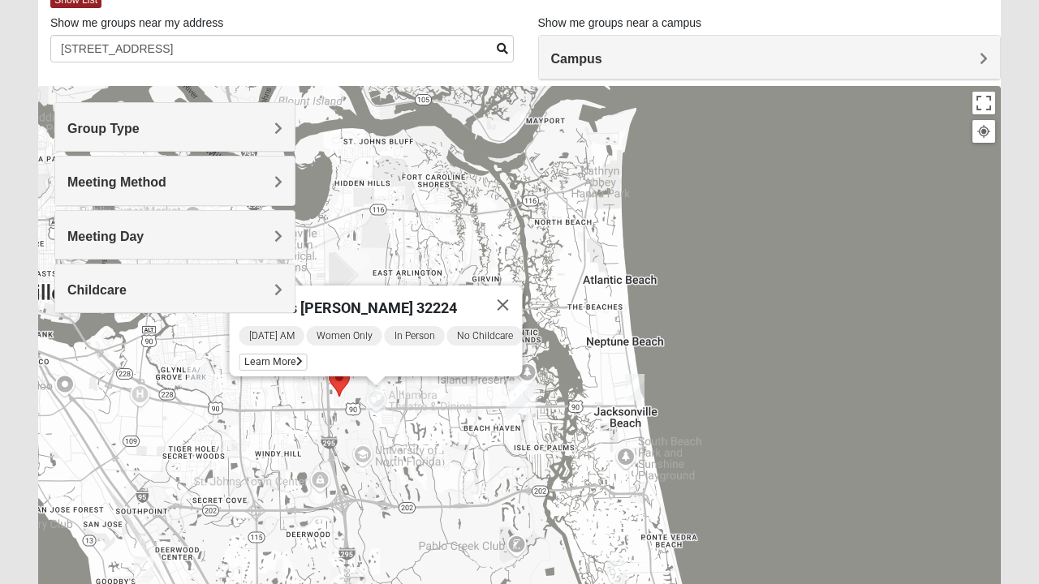
click at [277, 354] on span "Learn More" at bounding box center [273, 362] width 68 height 17
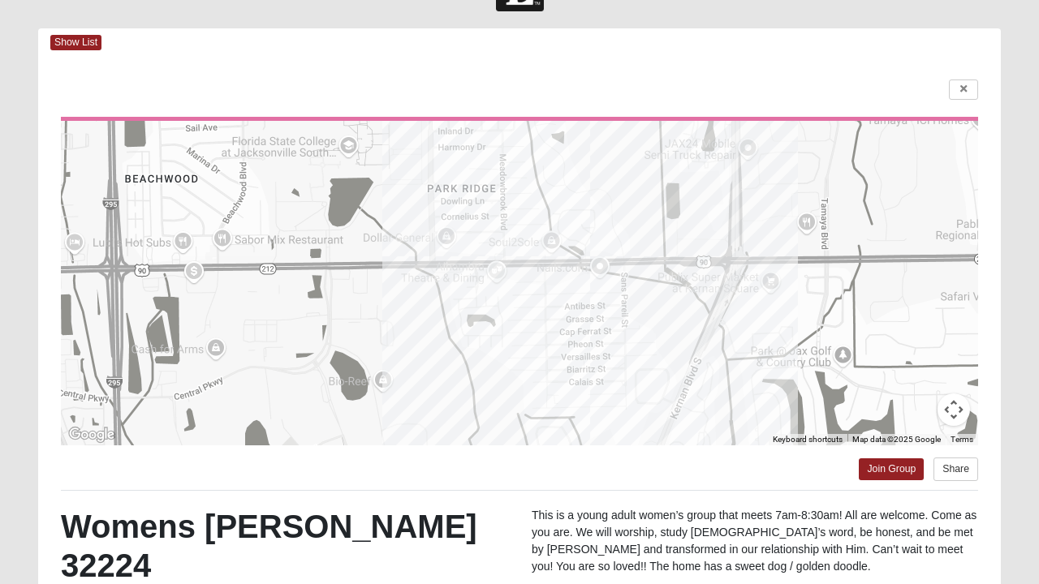
scroll to position [0, 0]
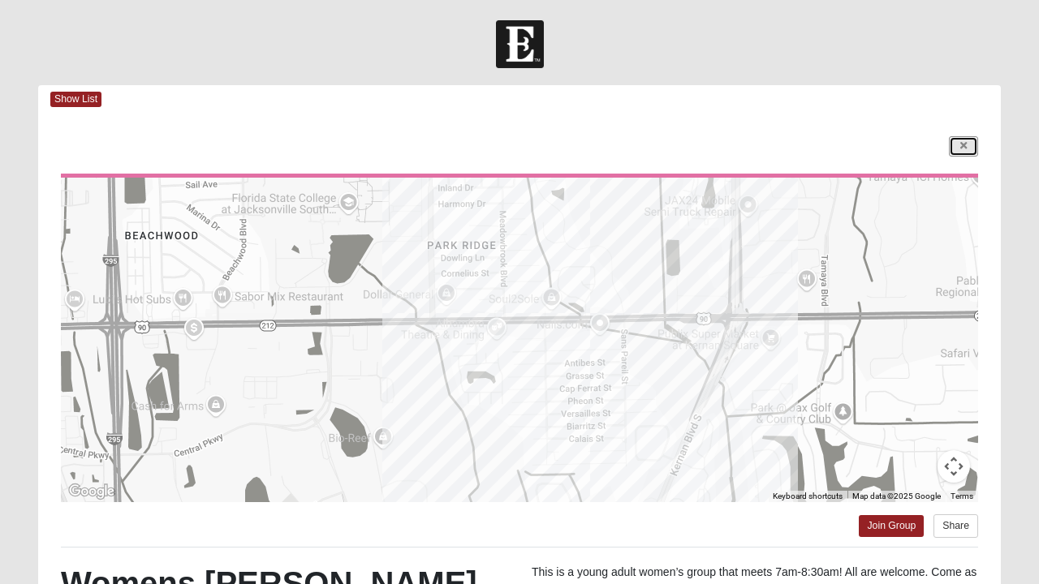
click at [957, 156] on link at bounding box center [963, 146] width 29 height 20
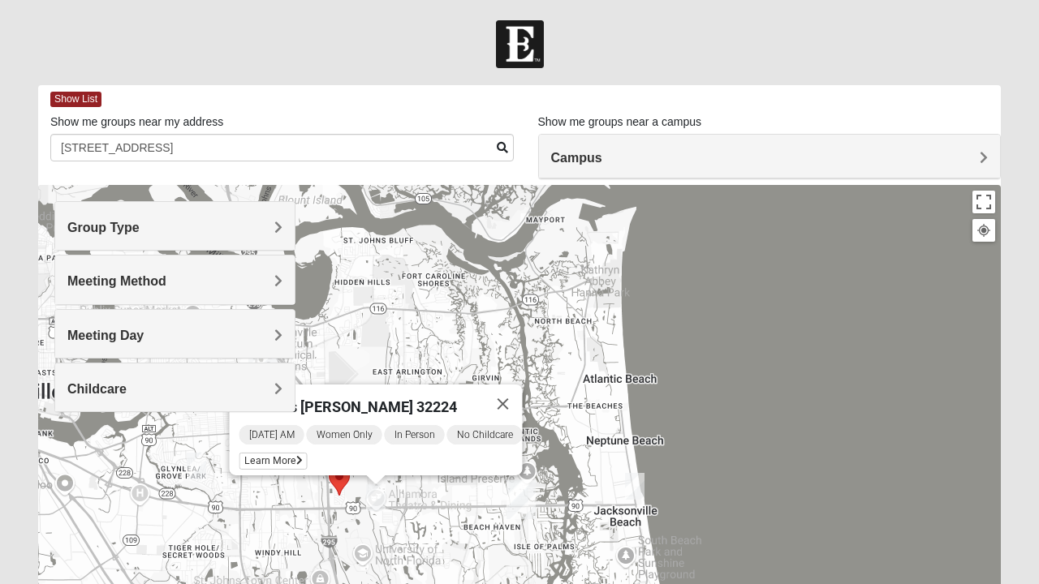
click at [511, 394] on button "Close" at bounding box center [503, 404] width 39 height 39
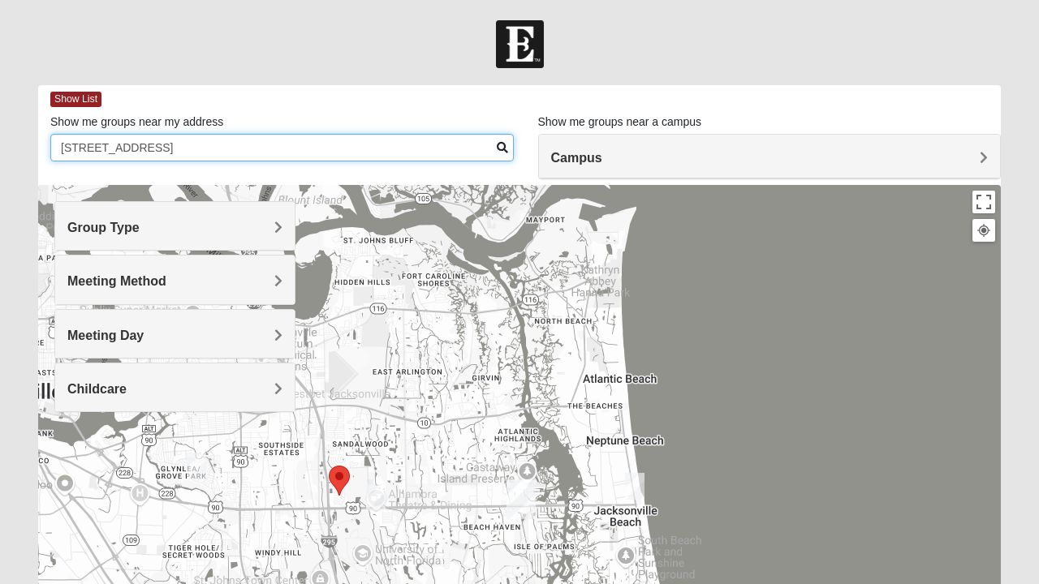
click at [233, 151] on input "11682 marina drive 32246" at bounding box center [281, 148] width 463 height 28
type input "1"
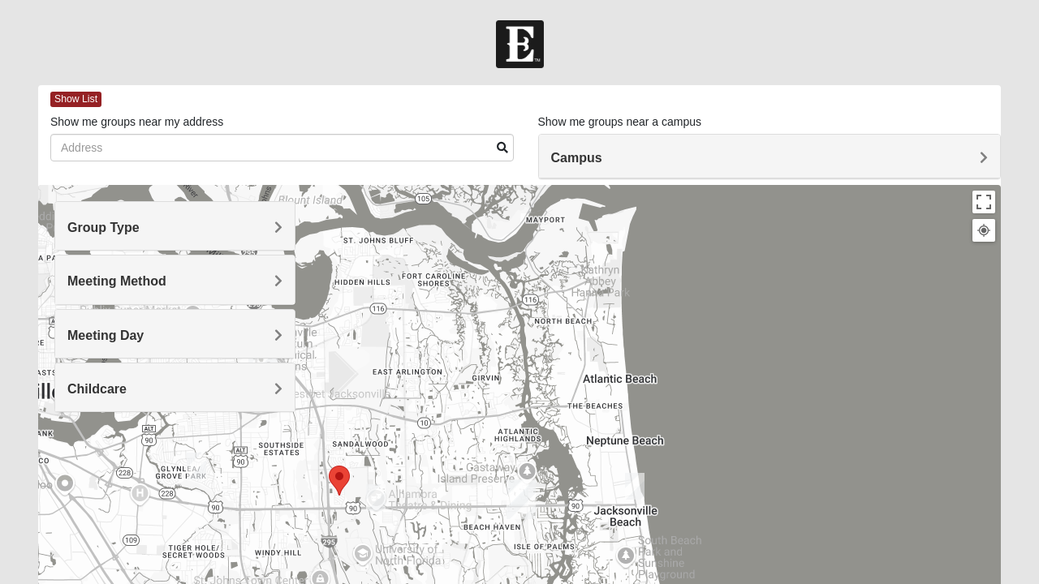
click at [264, 232] on h4 "Group Type" at bounding box center [174, 227] width 215 height 15
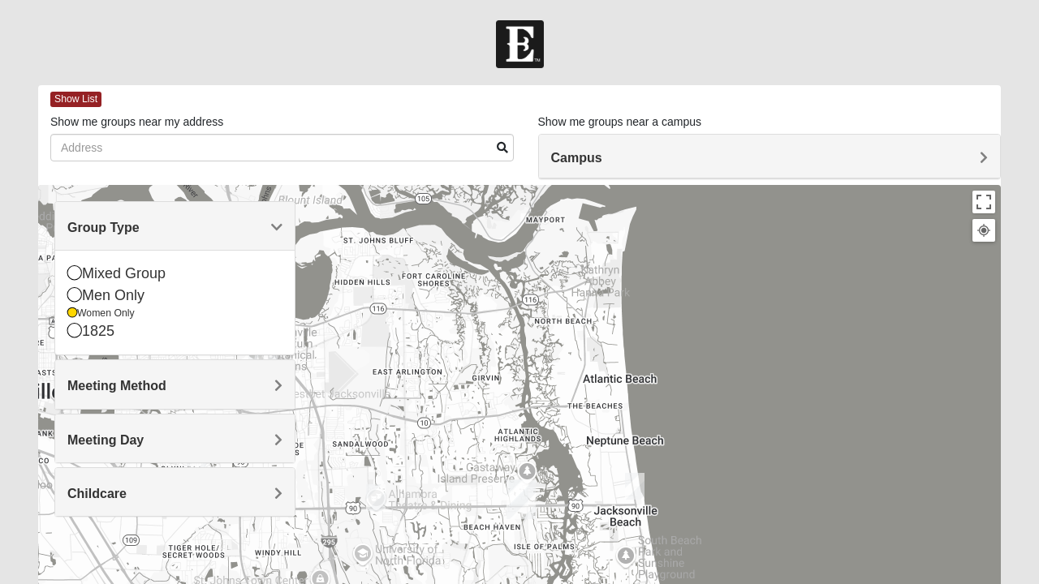
click at [75, 282] on div "Mixed Group" at bounding box center [174, 274] width 215 height 22
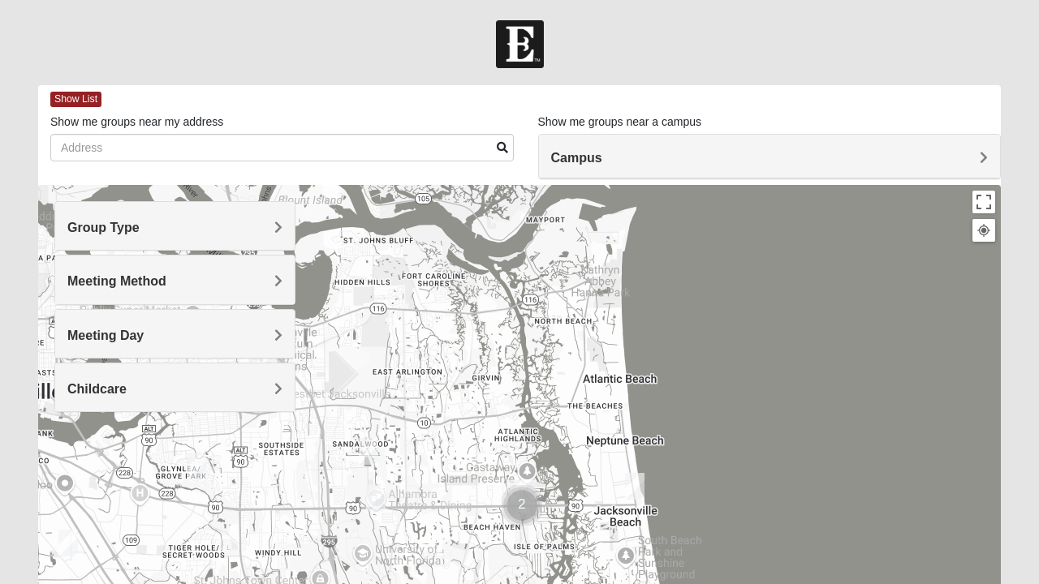
click at [286, 229] on div "Group Type" at bounding box center [174, 226] width 239 height 48
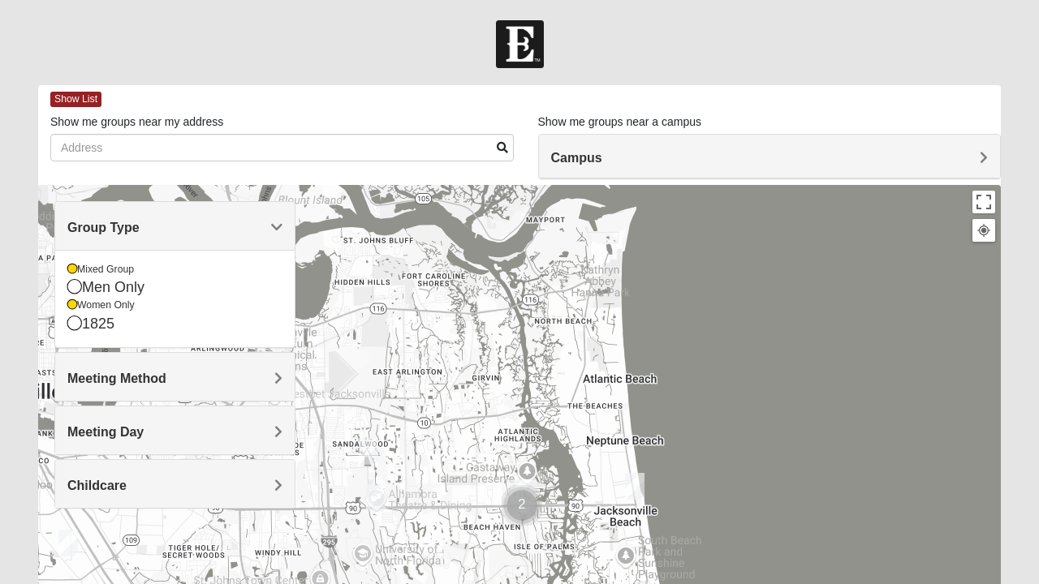
click at [71, 307] on icon at bounding box center [72, 305] width 10 height 10
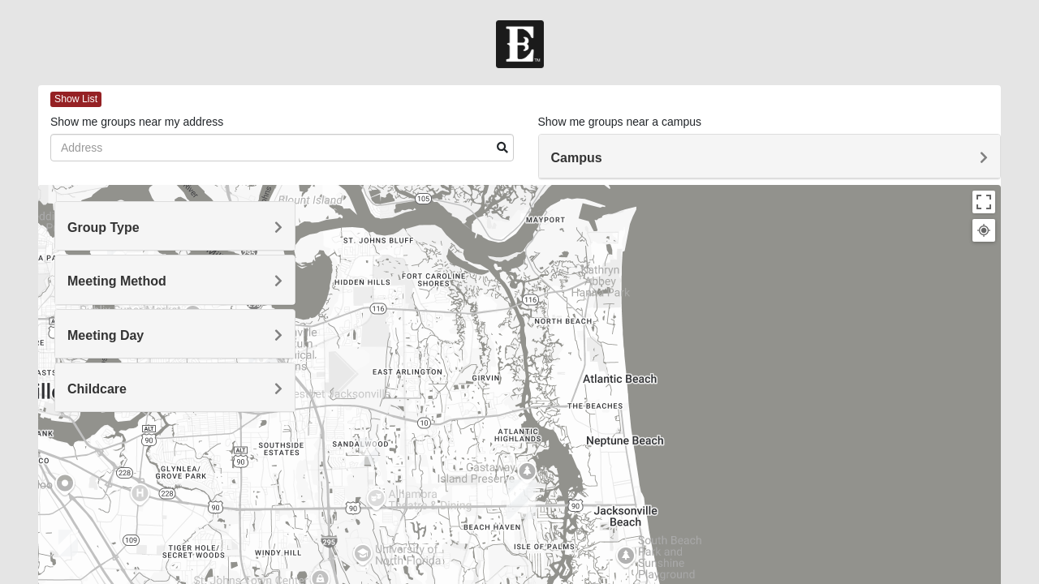
click at [140, 232] on span "Group Type" at bounding box center [103, 228] width 72 height 14
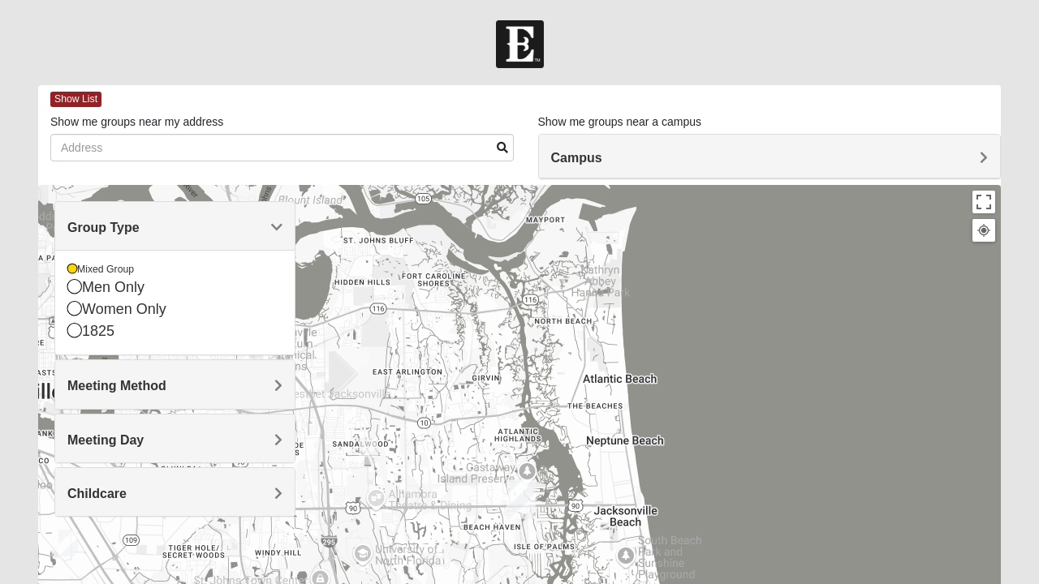
click at [276, 267] on div "Mixed Group" at bounding box center [174, 270] width 215 height 14
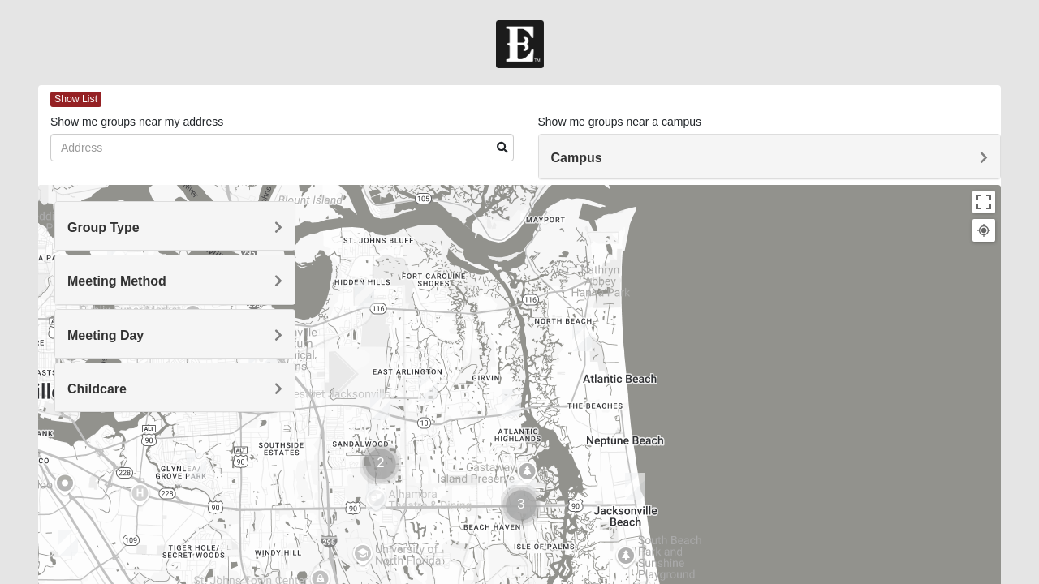
click at [287, 231] on div "Group Type" at bounding box center [174, 226] width 239 height 48
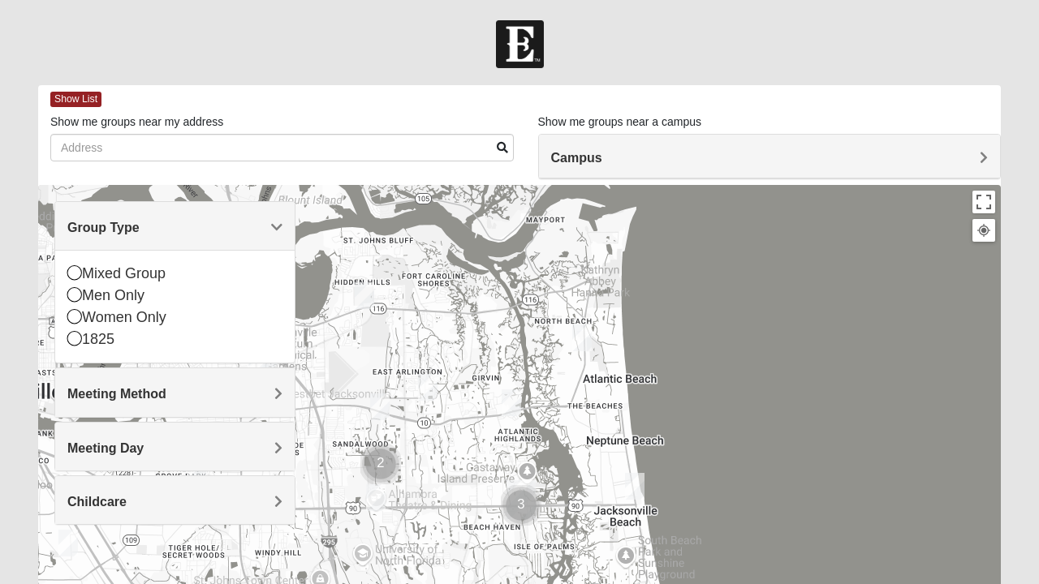
click at [82, 273] on div "Mixed Group" at bounding box center [174, 274] width 215 height 22
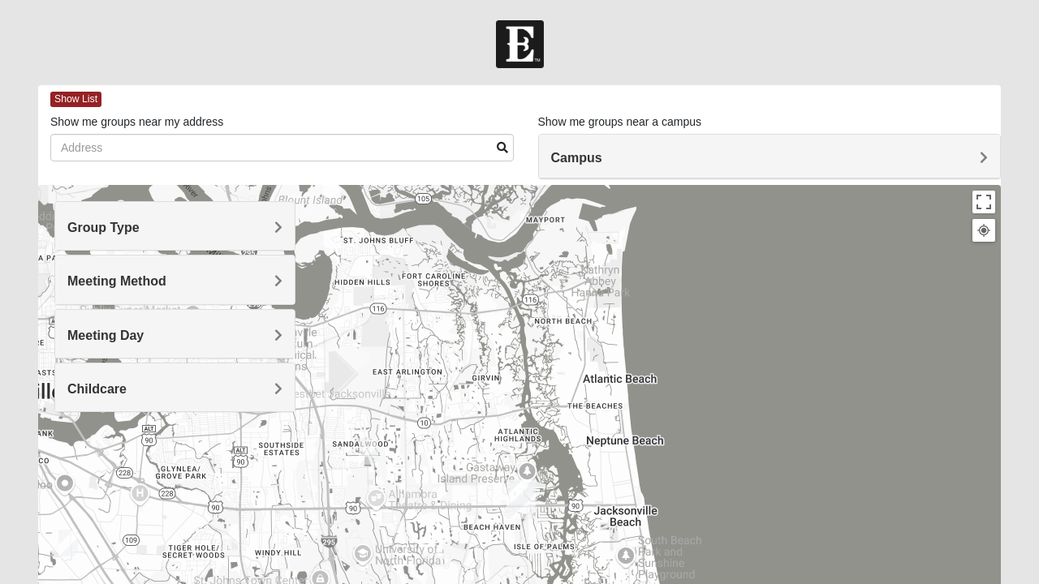
click at [166, 286] on span "Meeting Method" at bounding box center [116, 281] width 99 height 14
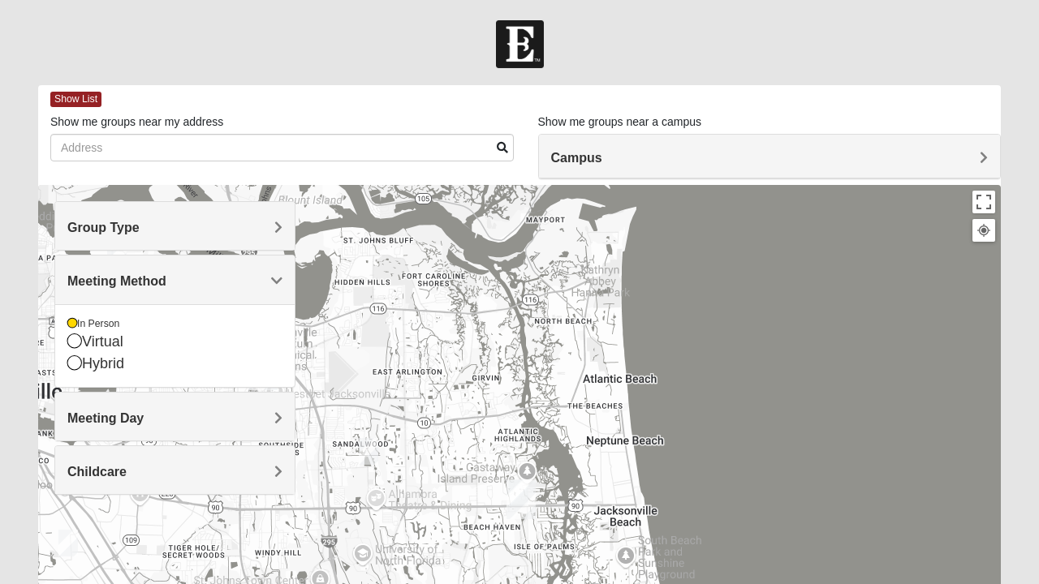
click at [144, 417] on span "Meeting Day" at bounding box center [105, 418] width 76 height 14
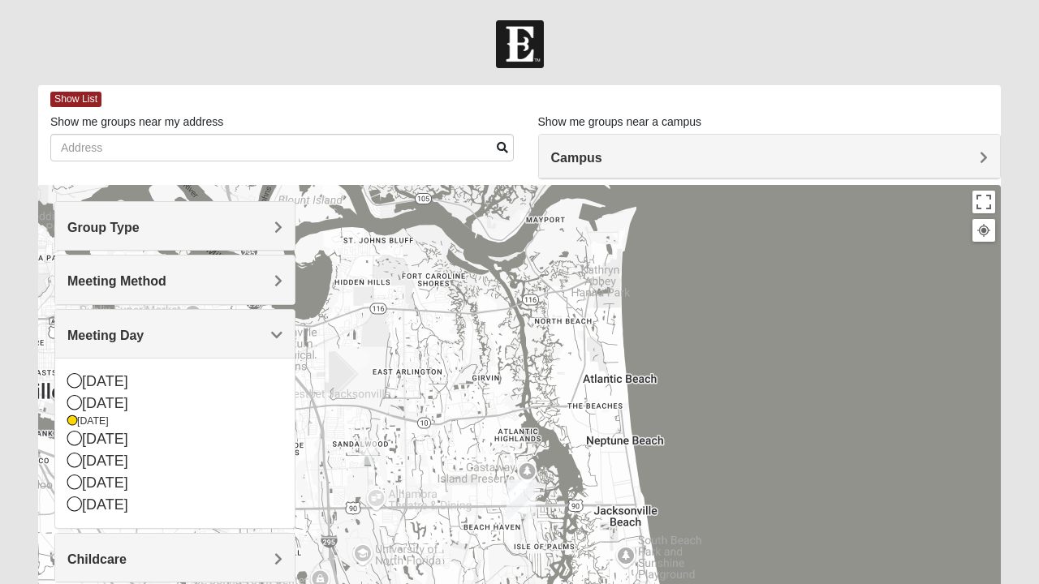
click at [273, 562] on h4 "Childcare" at bounding box center [174, 559] width 215 height 15
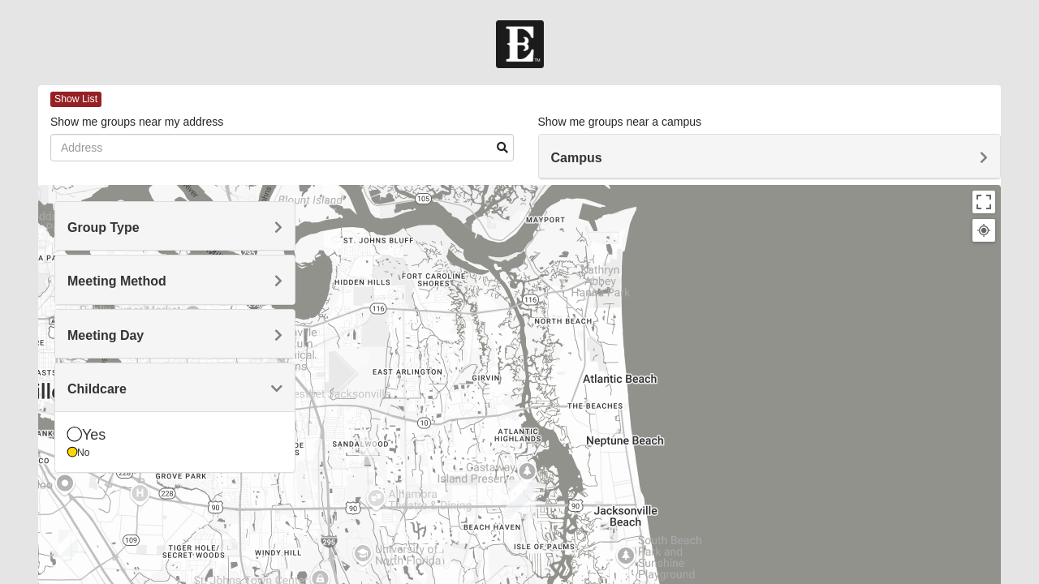
click at [217, 521] on div at bounding box center [519, 509] width 962 height 649
click at [271, 454] on div "No" at bounding box center [174, 453] width 215 height 14
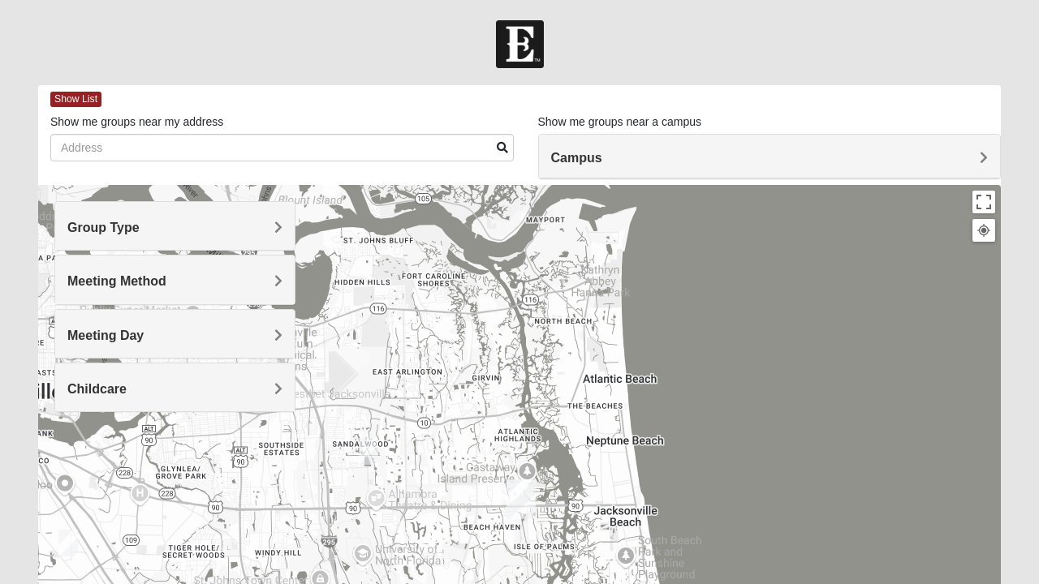
click at [268, 393] on h4 "Childcare" at bounding box center [174, 388] width 215 height 15
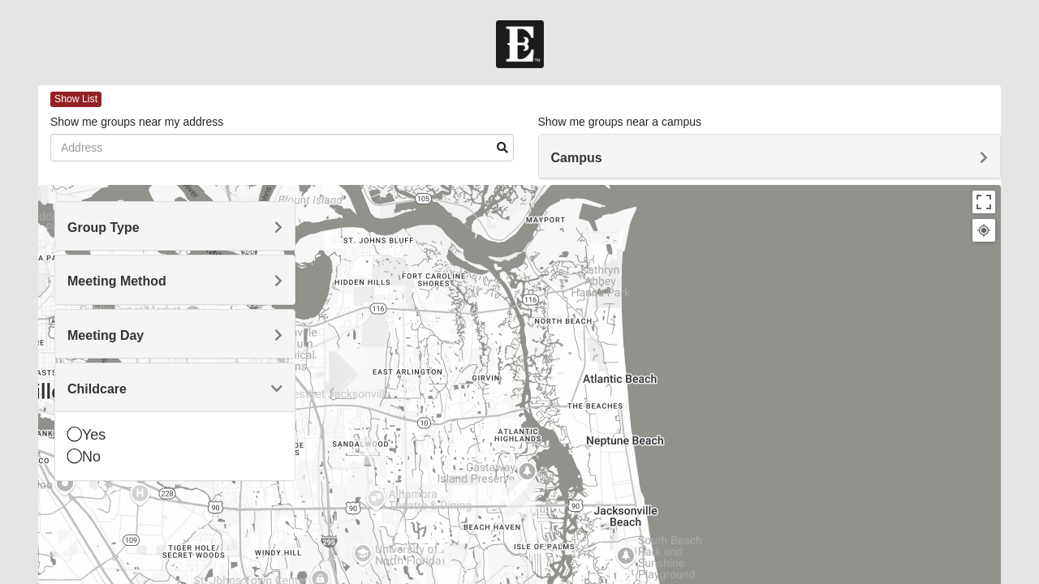
click at [79, 456] on icon at bounding box center [74, 456] width 15 height 15
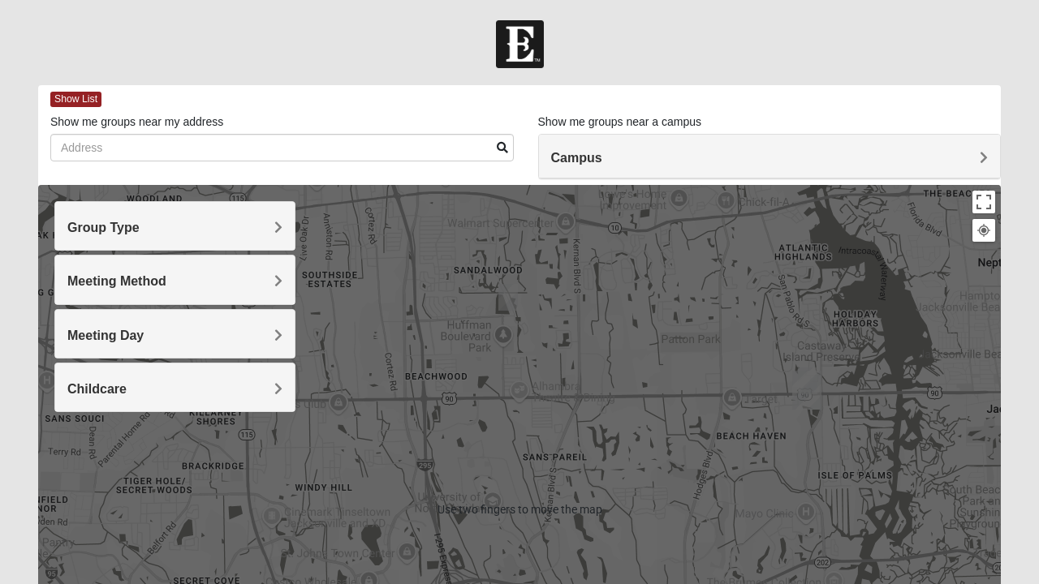
click at [415, 332] on div at bounding box center [519, 509] width 962 height 649
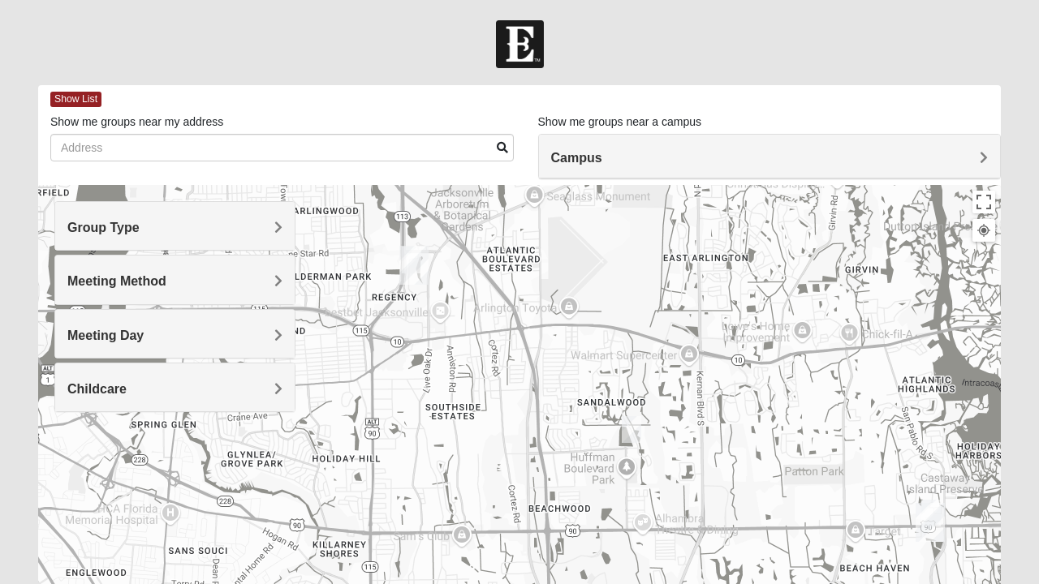
click at [638, 420] on img "Mixed Davis 32246" at bounding box center [631, 430] width 32 height 40
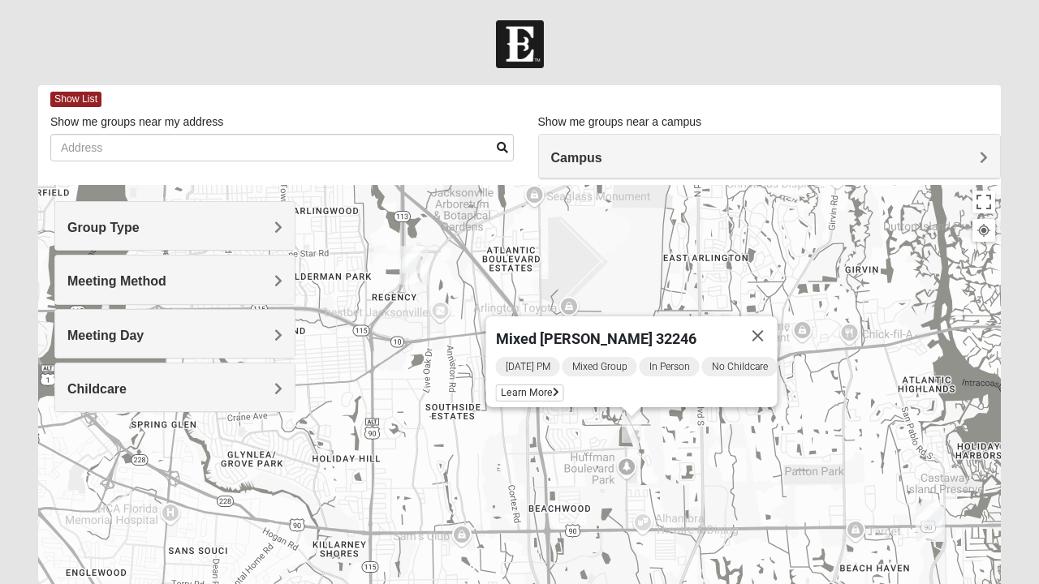
click at [524, 385] on span "Learn More" at bounding box center [530, 393] width 68 height 17
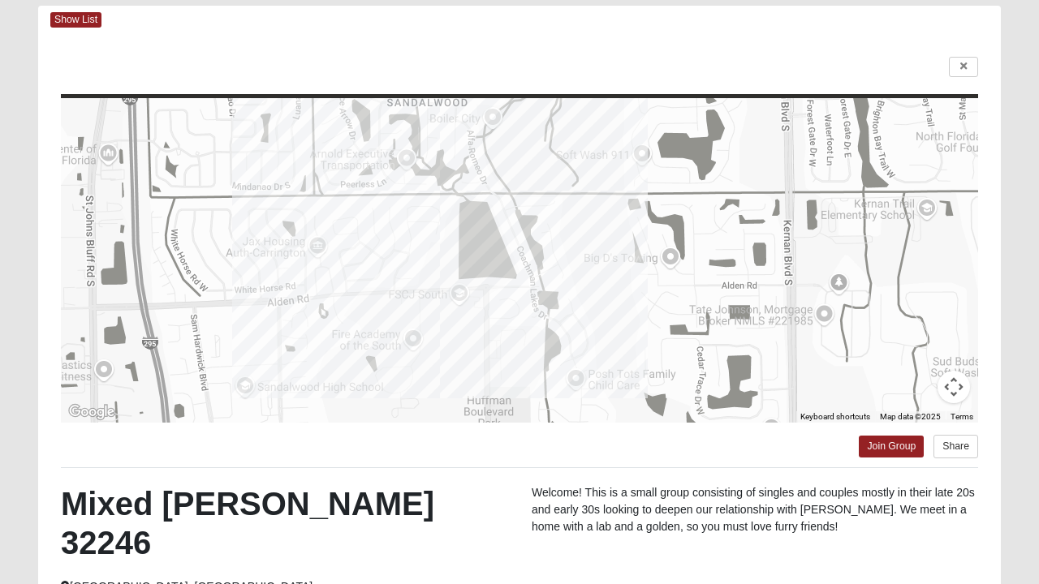
scroll to position [79, 0]
click at [893, 445] on link "Join Group" at bounding box center [890, 448] width 65 height 22
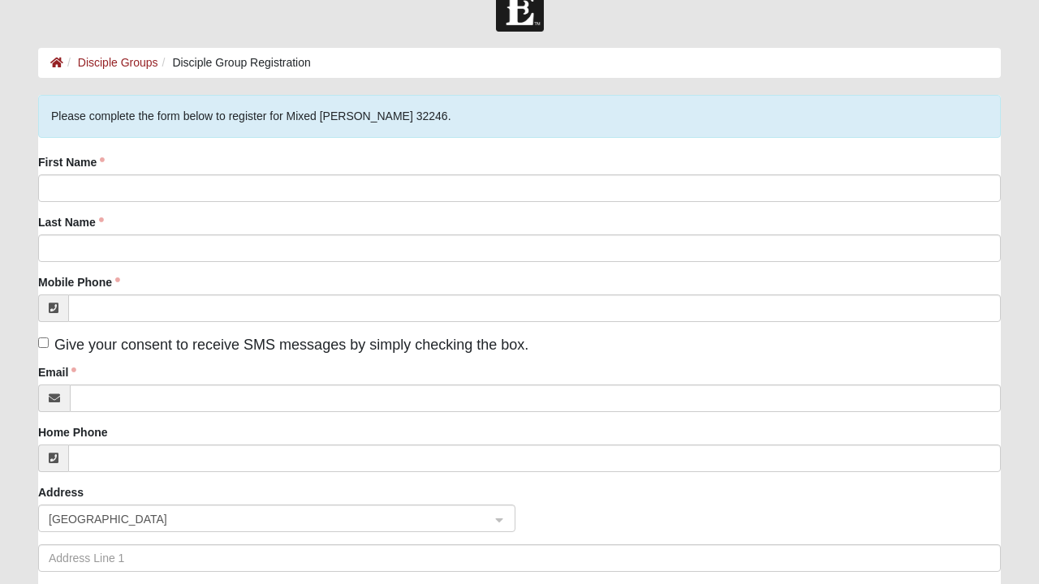
scroll to position [41, 0]
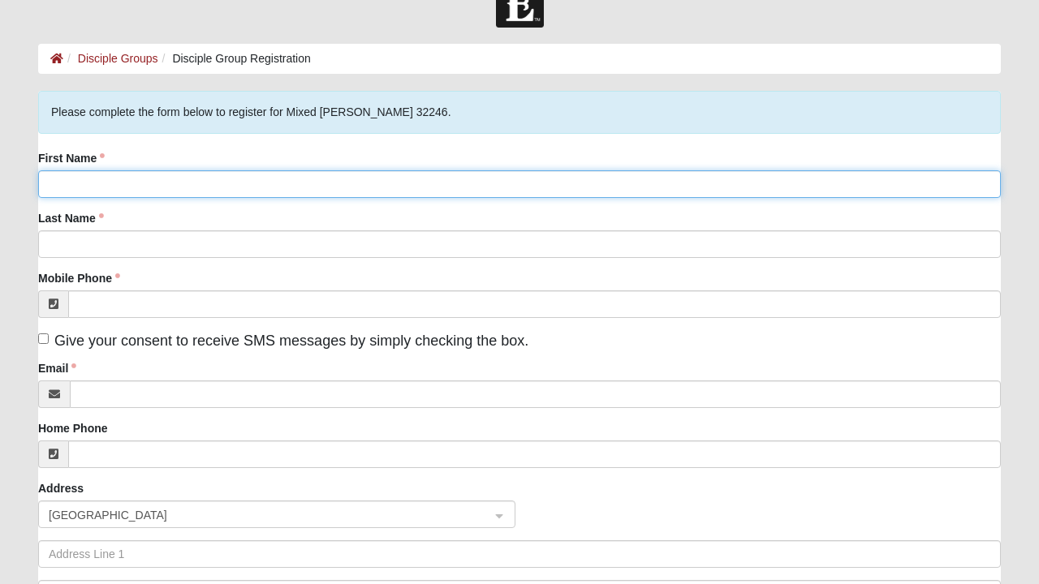
click at [120, 187] on input "First Name" at bounding box center [519, 184] width 962 height 28
type input "[PERSON_NAME]"
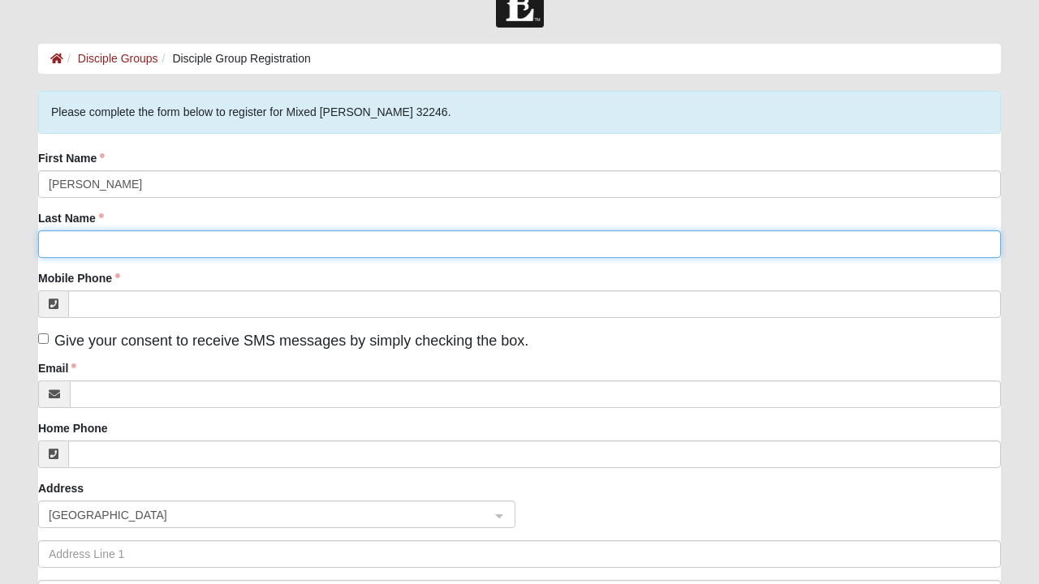
click at [164, 243] on input "Last Name" at bounding box center [519, 244] width 962 height 28
type input "May"
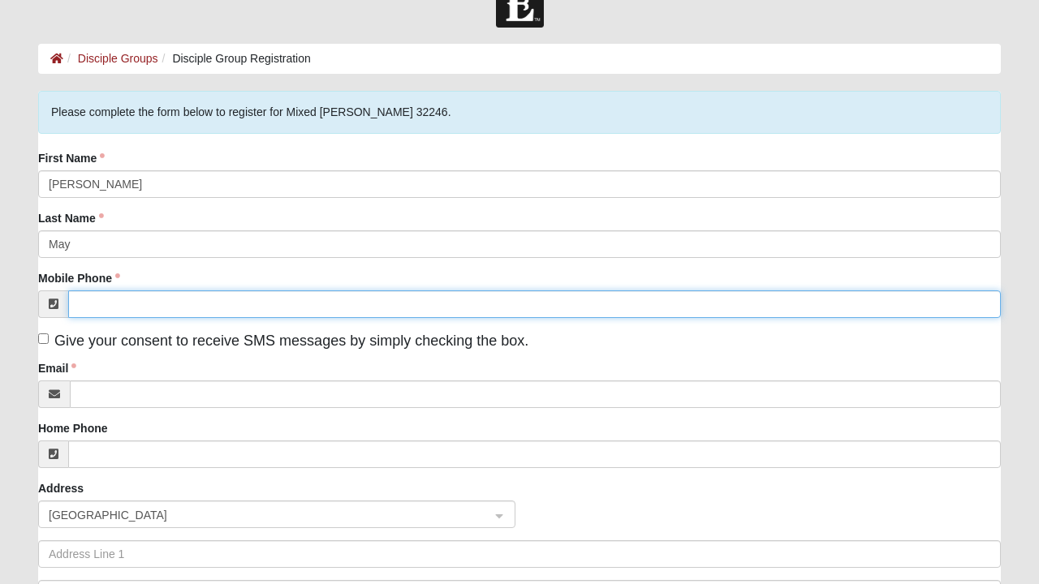
click at [141, 303] on input "Mobile Phone" at bounding box center [534, 304] width 932 height 28
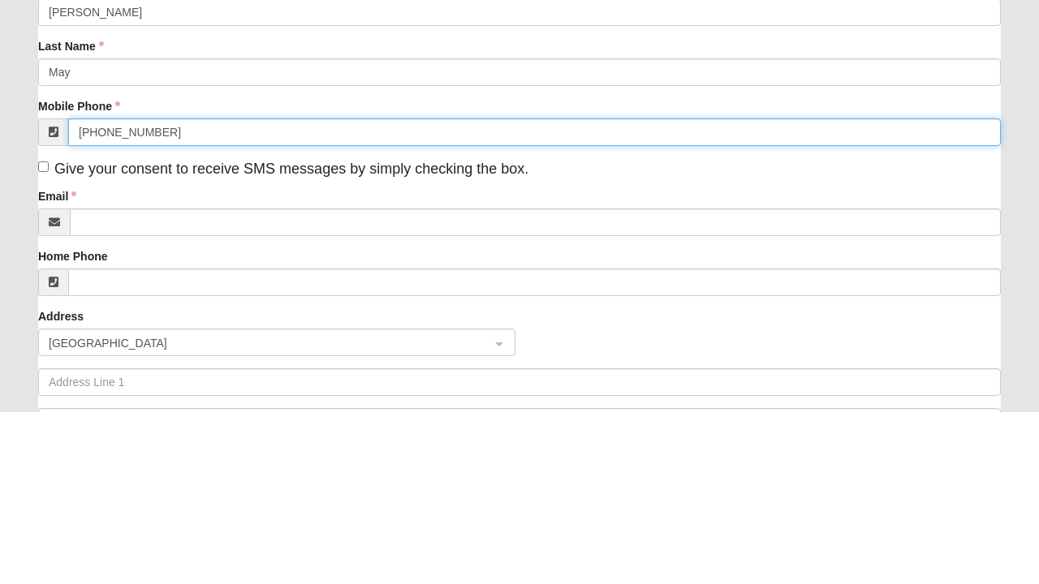
type input "[PHONE_NUMBER]"
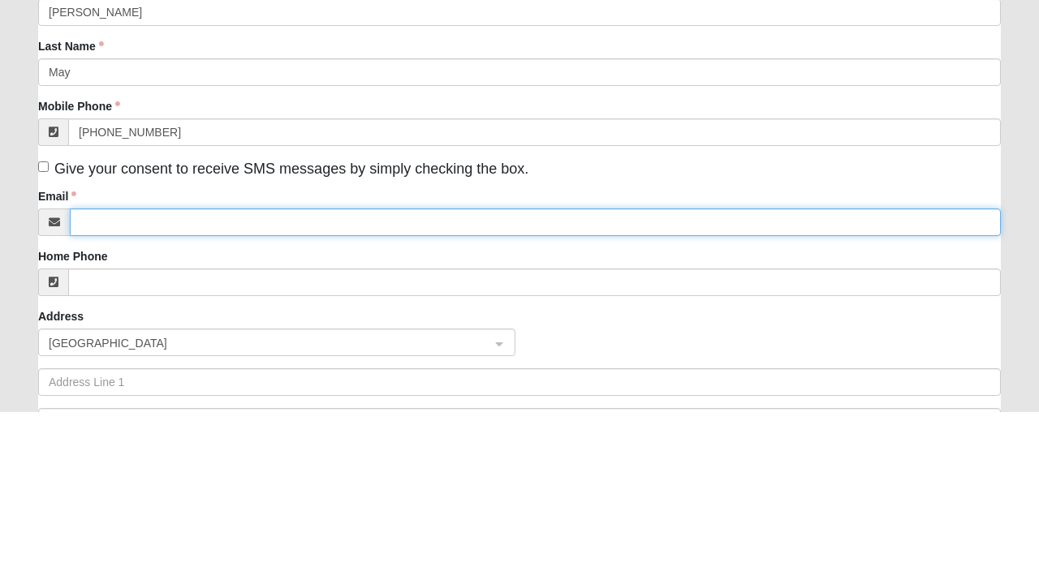
click at [204, 399] on input "Email" at bounding box center [535, 395] width 931 height 28
type input "R"
type input "[EMAIL_ADDRESS][DOMAIN_NAME]"
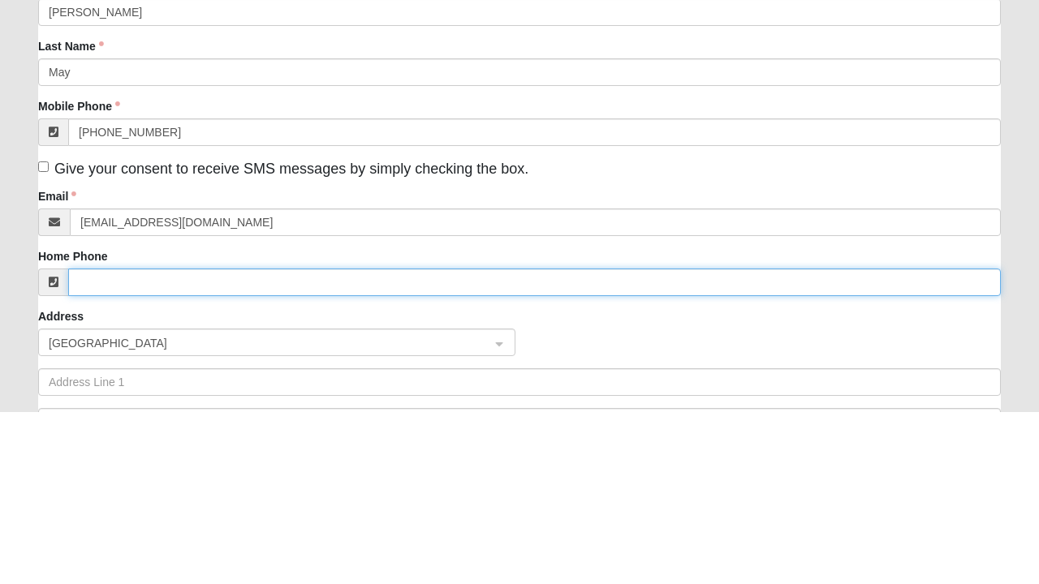
click at [247, 455] on input "Home Phone" at bounding box center [534, 455] width 932 height 28
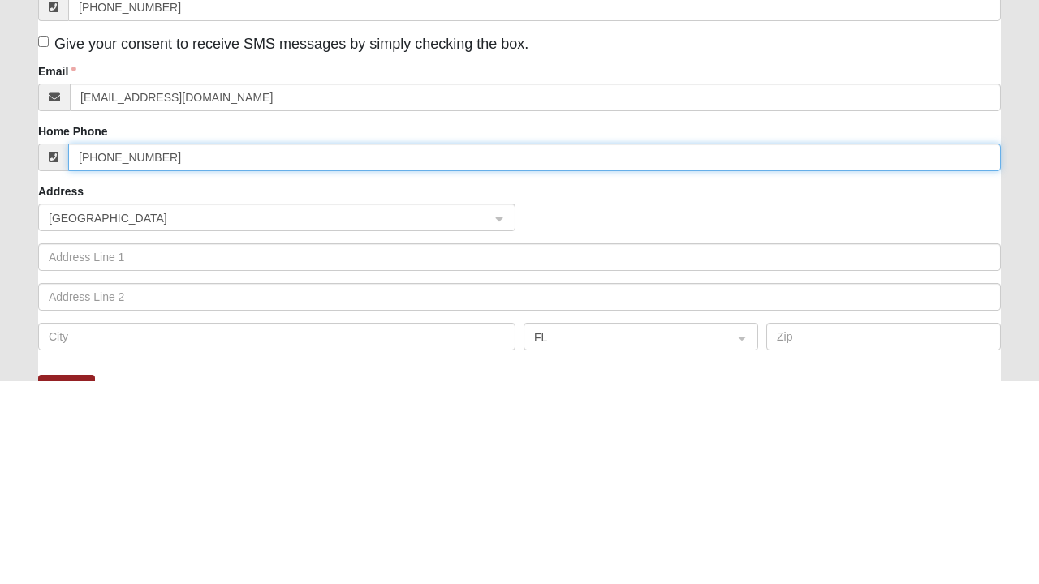
scroll to position [134, 0]
type input "(904) 226-3255"
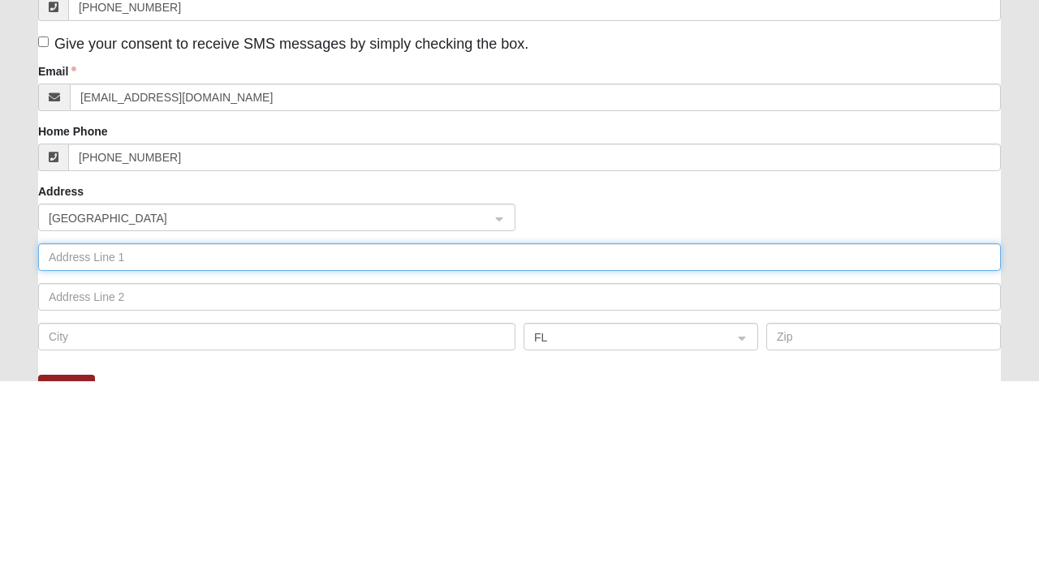
click at [209, 458] on input "text" at bounding box center [519, 461] width 962 height 28
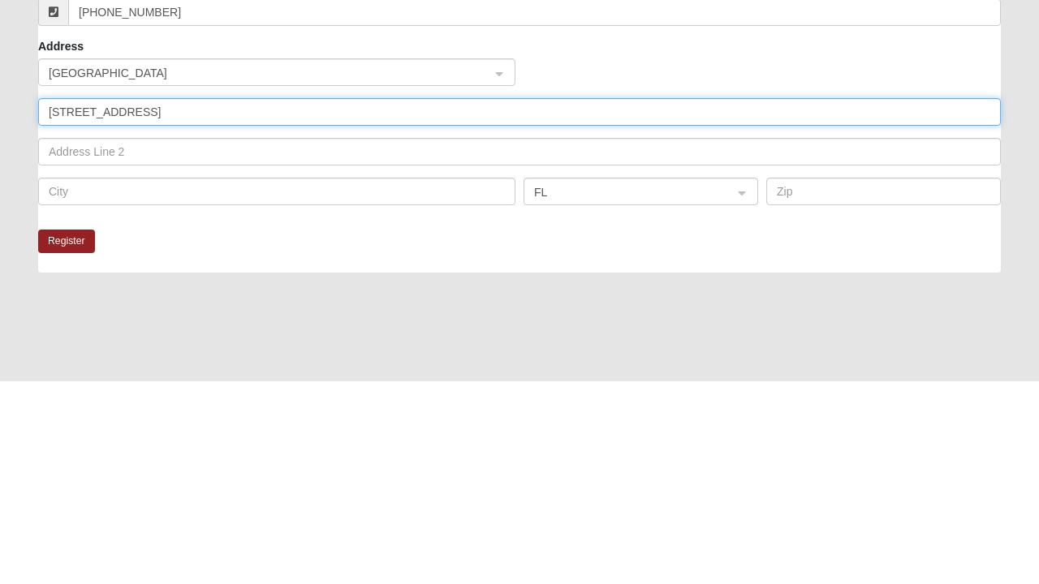
scroll to position [282, 0]
click input "submit" at bounding box center [0, 0] width 0 height 0
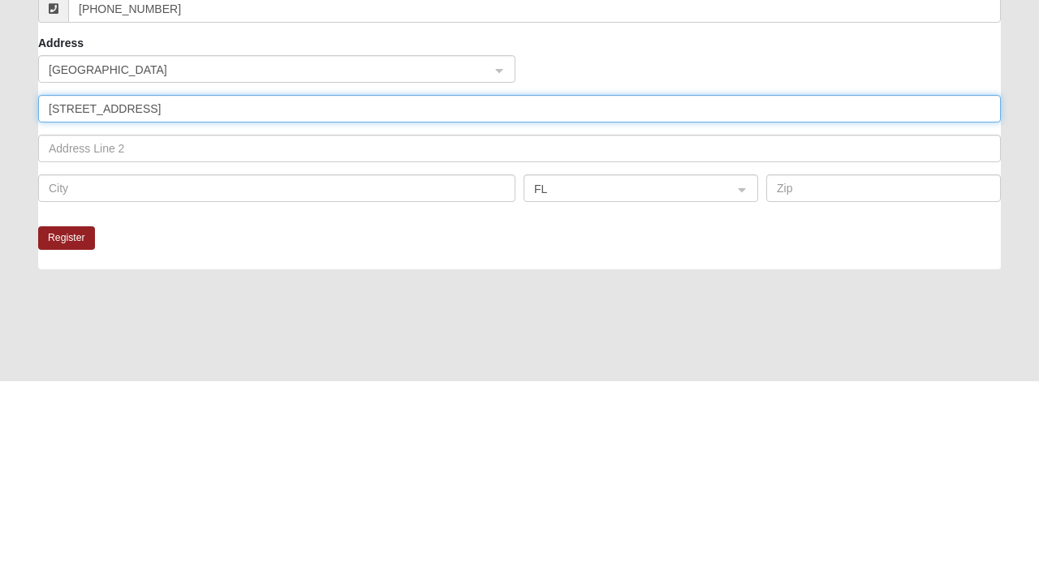
type input "13731 Gerona drive north"
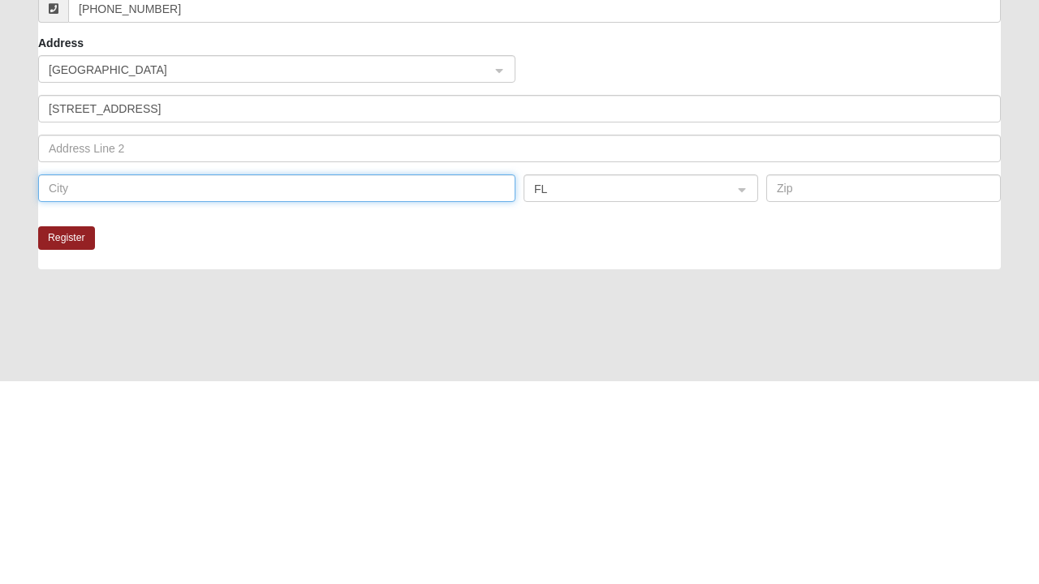
click at [157, 395] on input "text" at bounding box center [276, 392] width 477 height 28
click at [570, 398] on span "FL" at bounding box center [626, 393] width 184 height 18
type input "Jax"
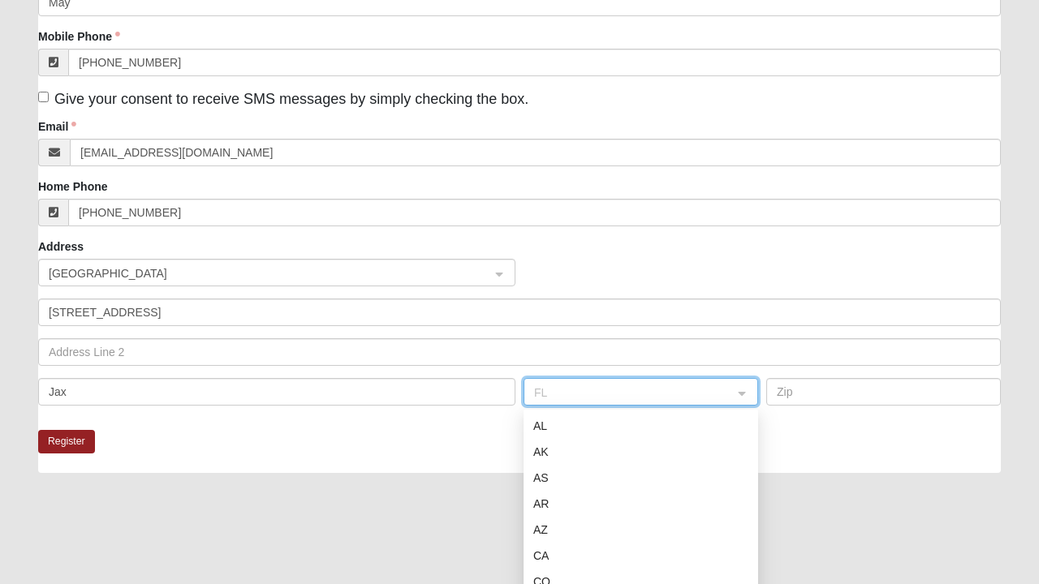
click at [825, 460] on div "Register" at bounding box center [519, 451] width 962 height 43
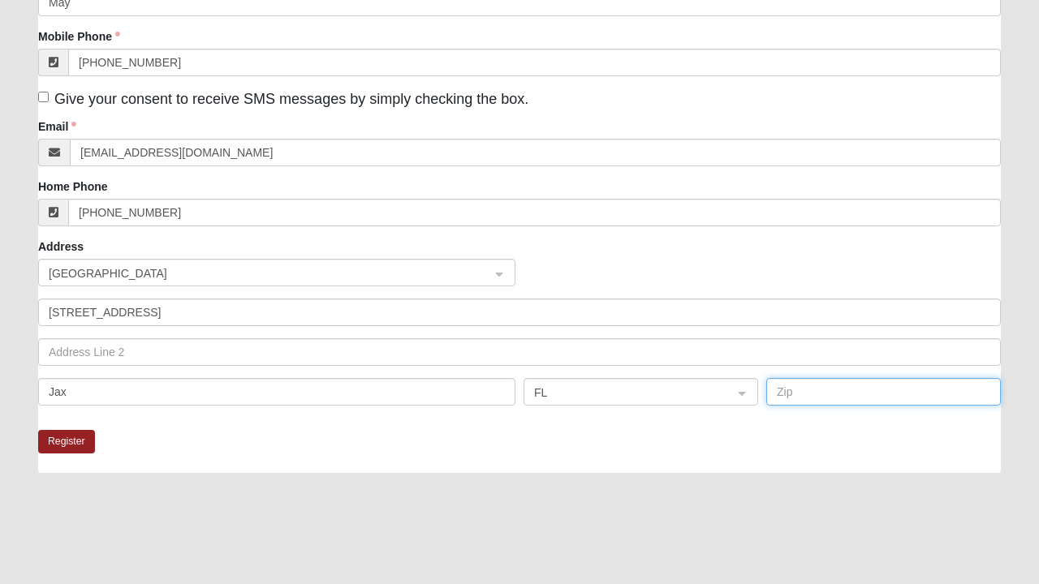
click at [809, 394] on input "text" at bounding box center [883, 392] width 234 height 28
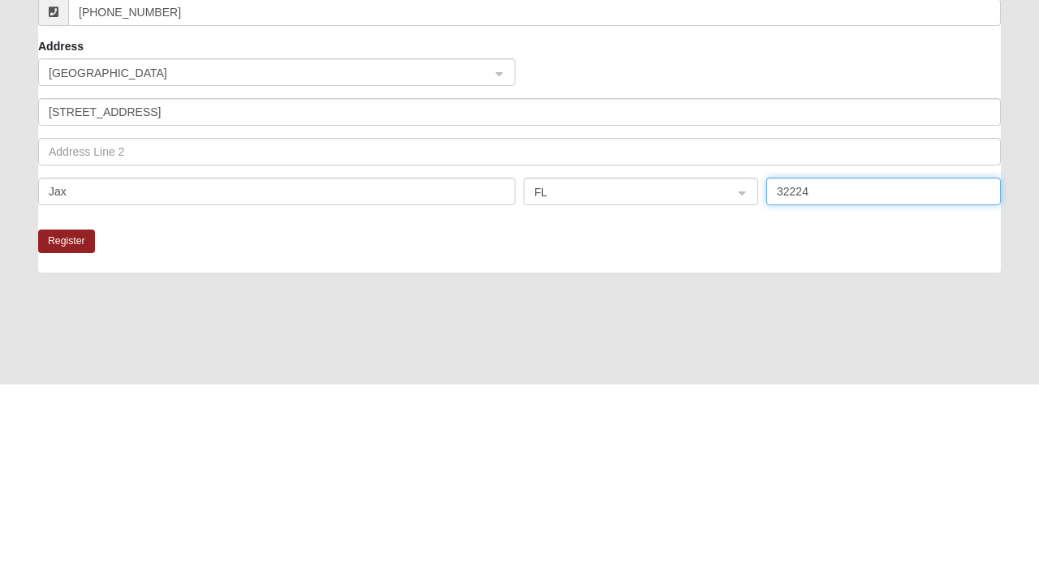
type input "32224"
click at [70, 450] on button "Register" at bounding box center [66, 442] width 57 height 24
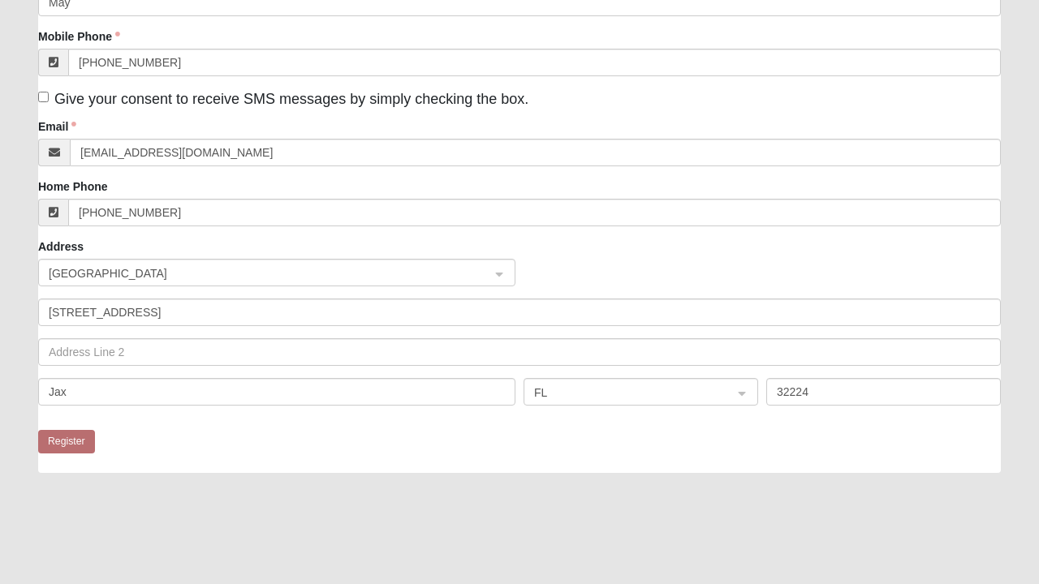
scroll to position [0, 0]
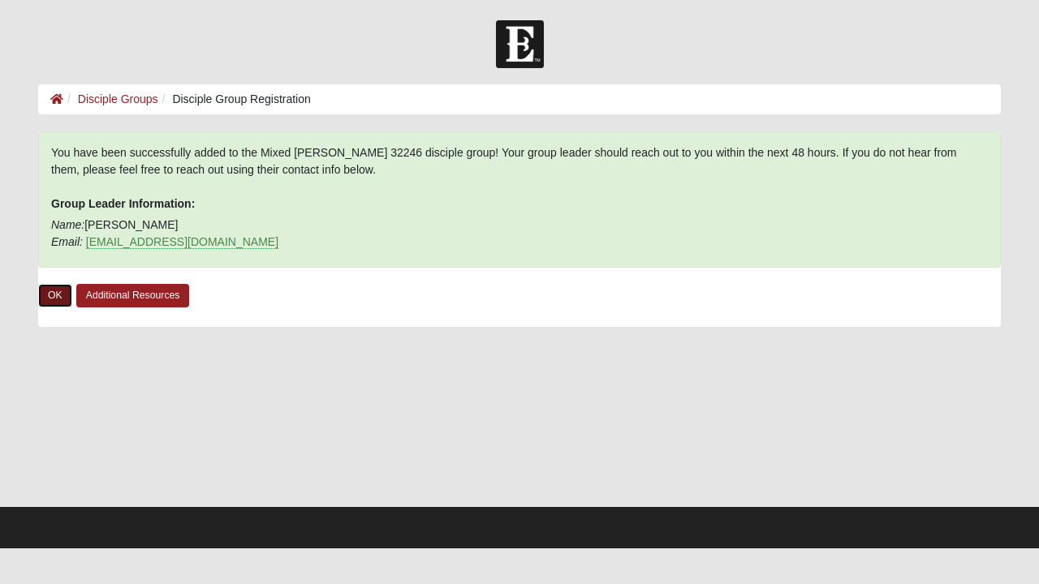
click at [49, 303] on link "OK" at bounding box center [55, 296] width 34 height 24
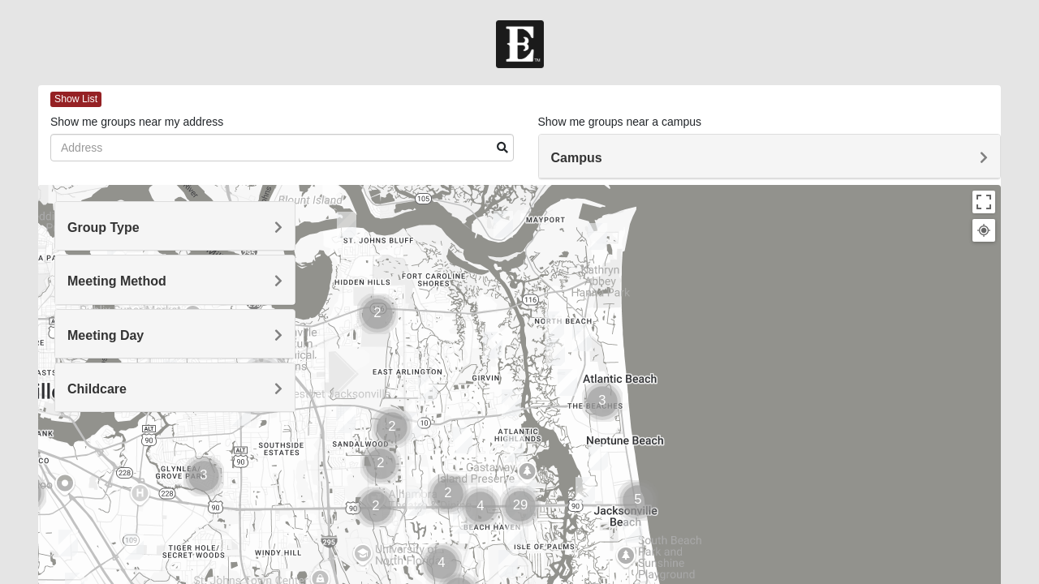
click at [266, 232] on h4 "Group Type" at bounding box center [174, 227] width 215 height 15
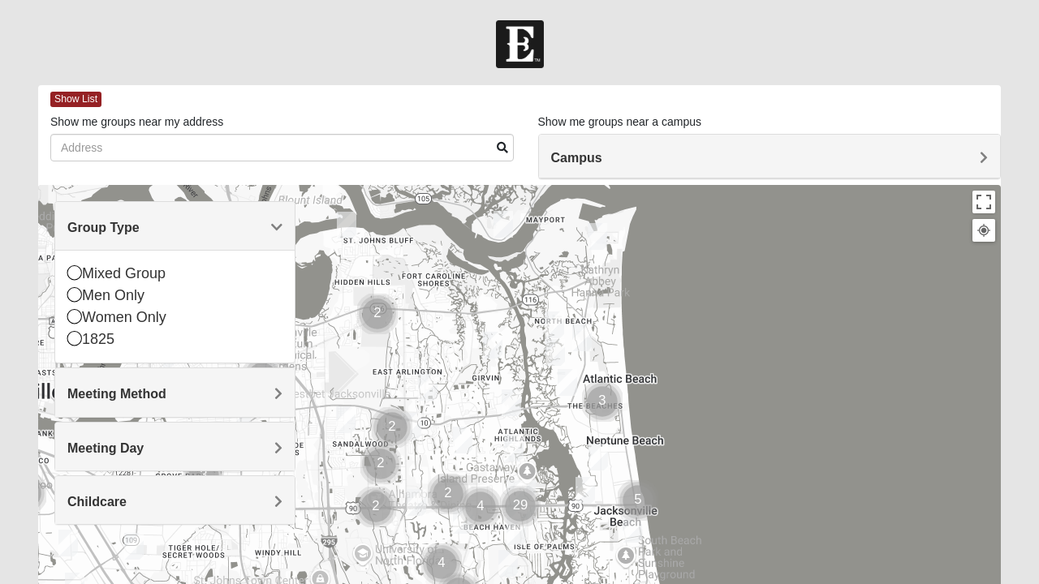
click at [69, 321] on icon at bounding box center [74, 316] width 15 height 15
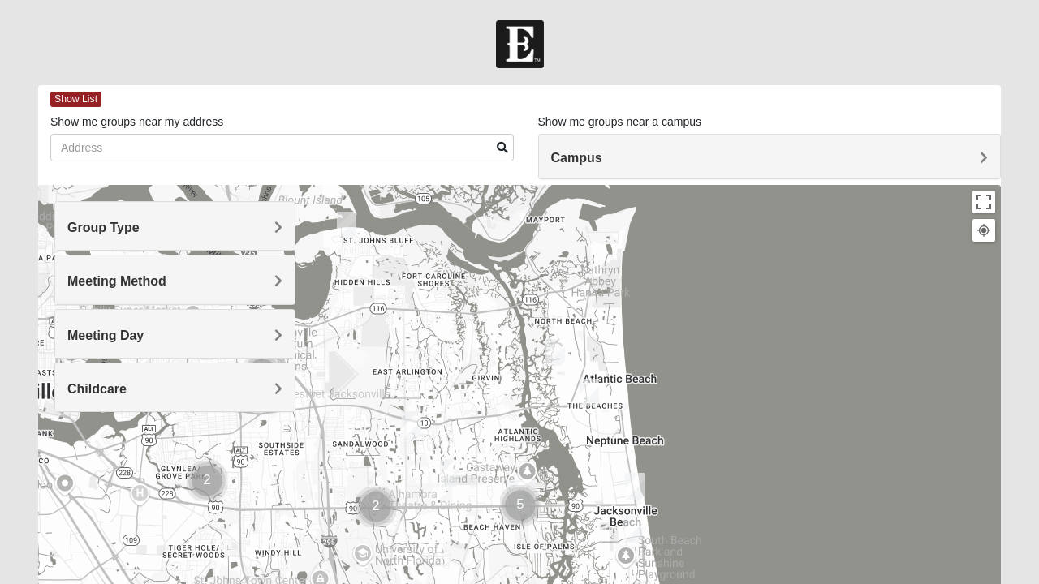
click at [74, 324] on div "Meeting Day" at bounding box center [174, 334] width 239 height 48
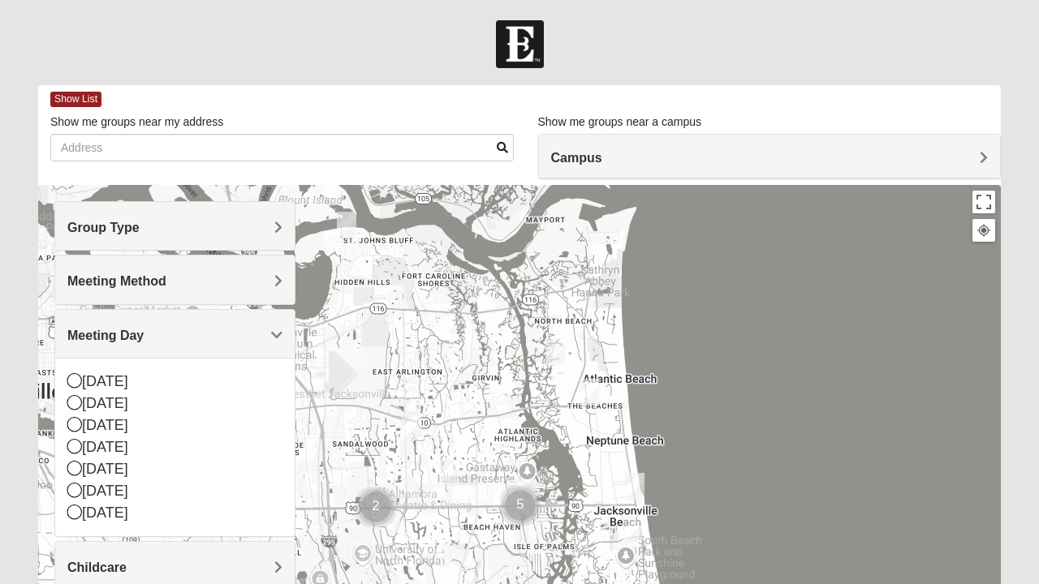
click at [166, 286] on span "Meeting Method" at bounding box center [116, 281] width 99 height 14
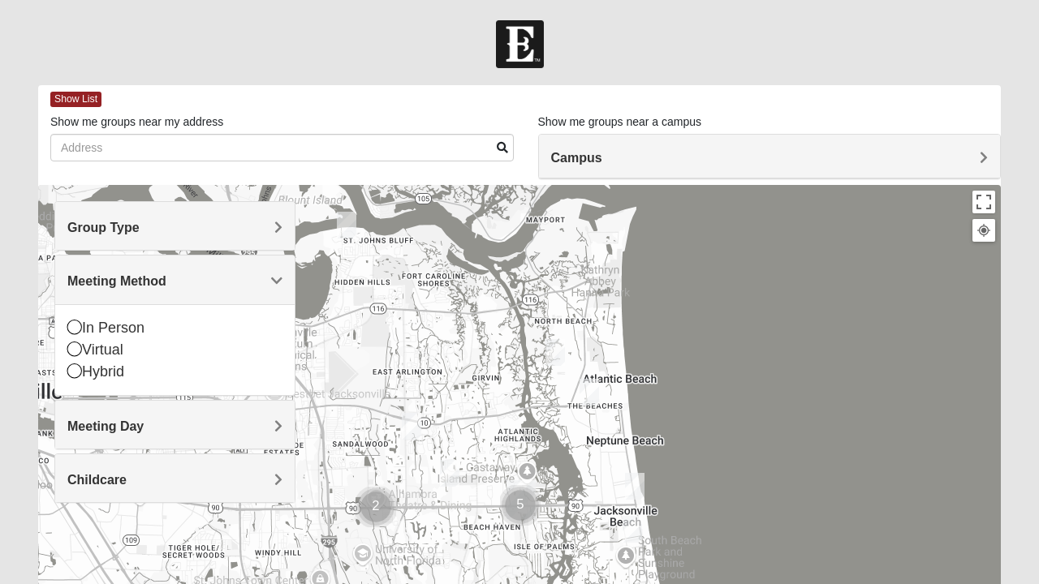
click at [75, 324] on icon at bounding box center [74, 327] width 15 height 15
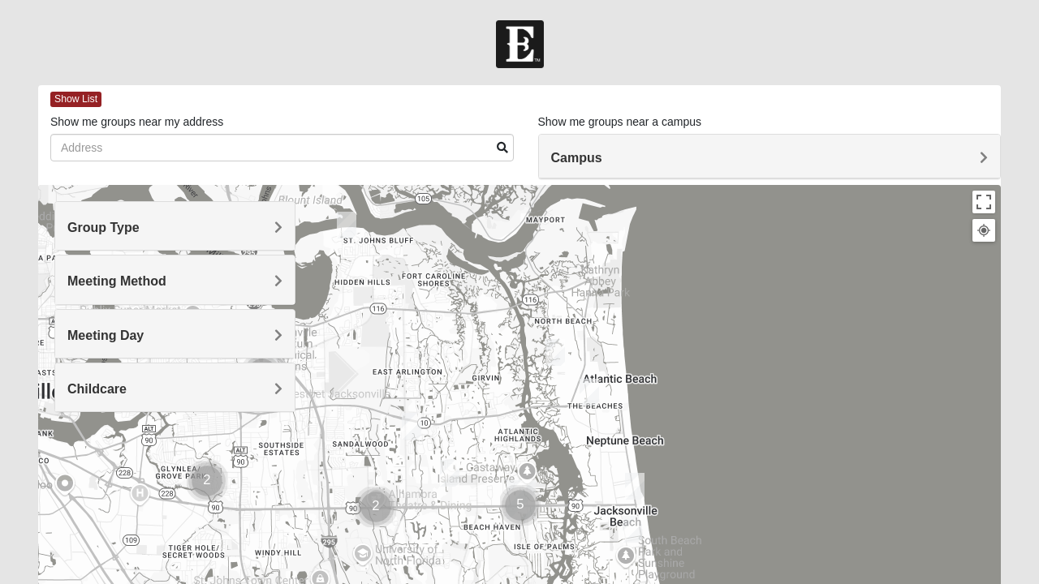
click at [144, 336] on span "Meeting Day" at bounding box center [105, 336] width 76 height 14
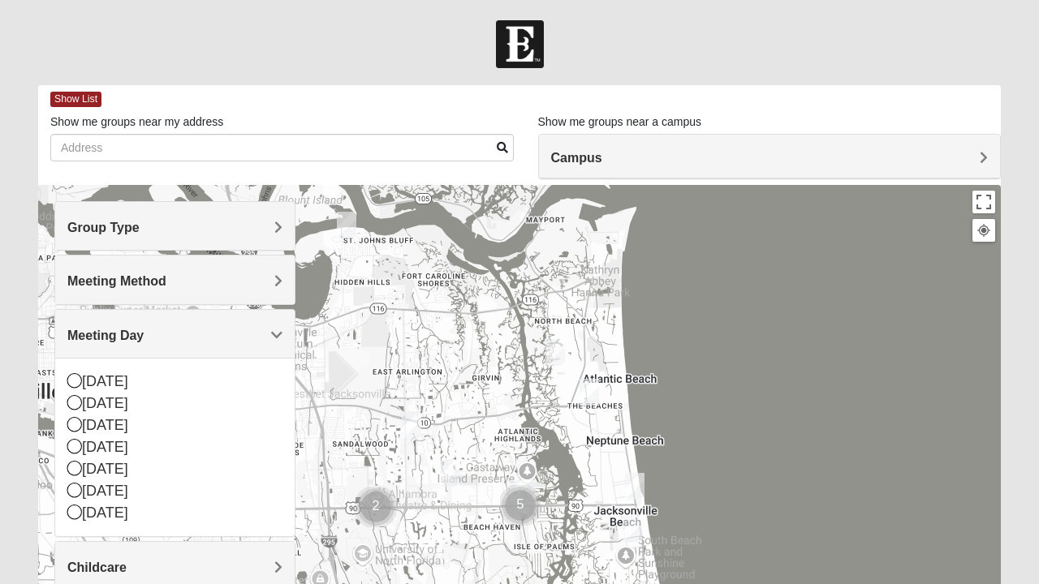
click at [71, 380] on icon at bounding box center [74, 380] width 15 height 15
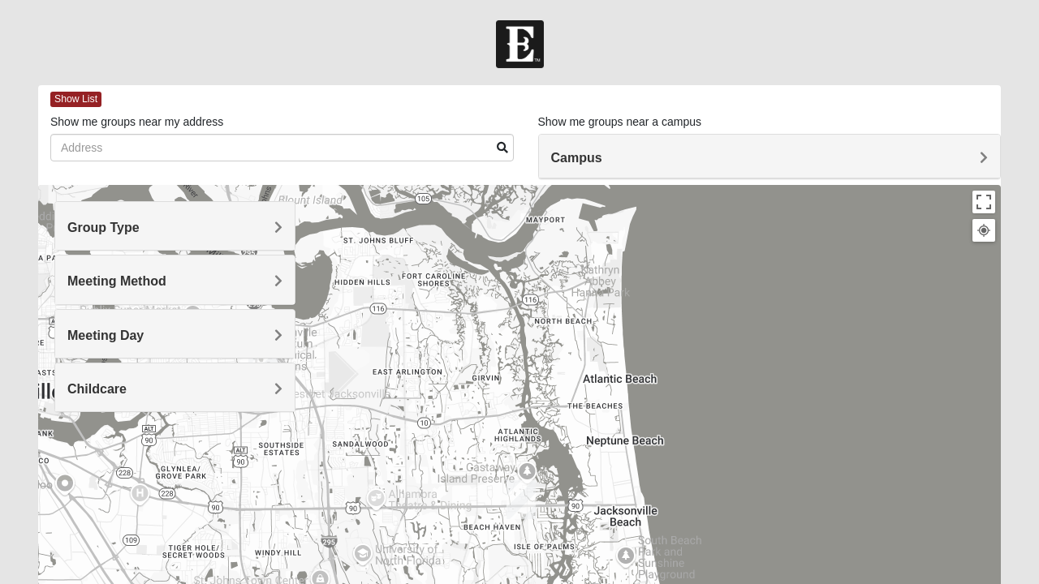
click at [127, 389] on span "Childcare" at bounding box center [96, 389] width 59 height 14
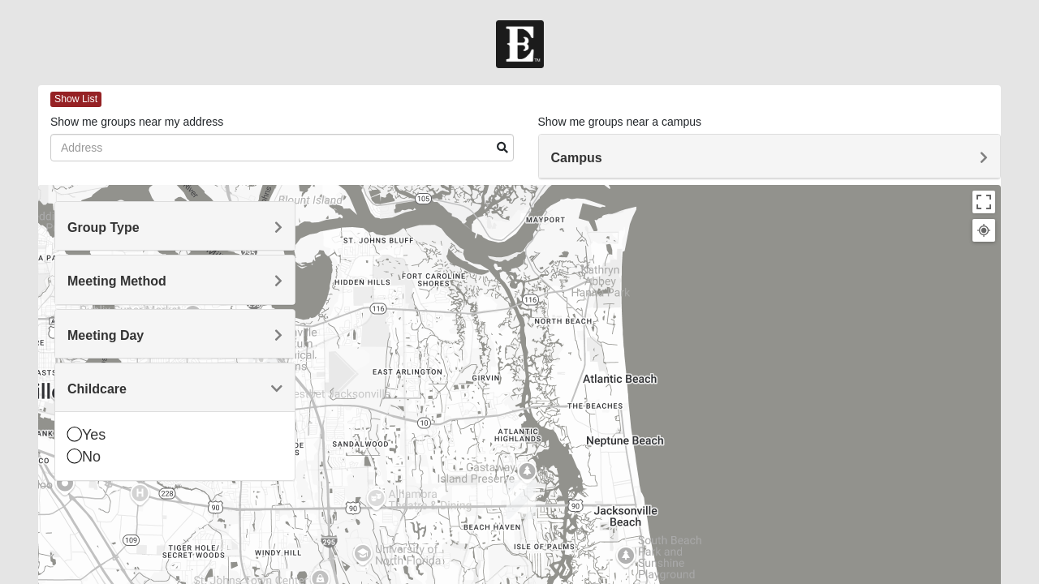
click at [73, 454] on icon at bounding box center [74, 456] width 15 height 15
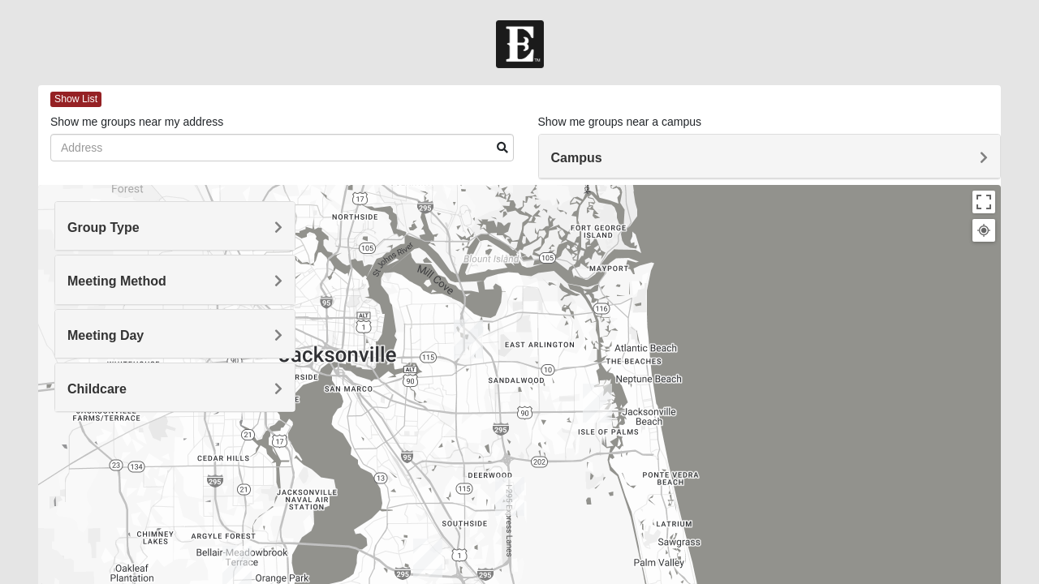
click at [140, 232] on span "Group Type" at bounding box center [103, 228] width 72 height 14
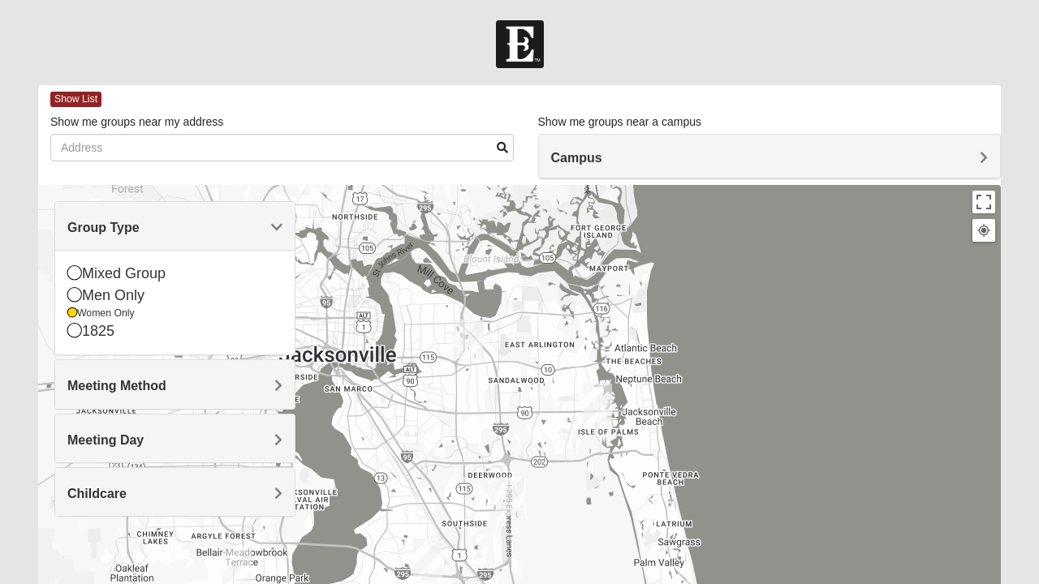
click at [271, 388] on h4 "Meeting Method" at bounding box center [174, 385] width 215 height 15
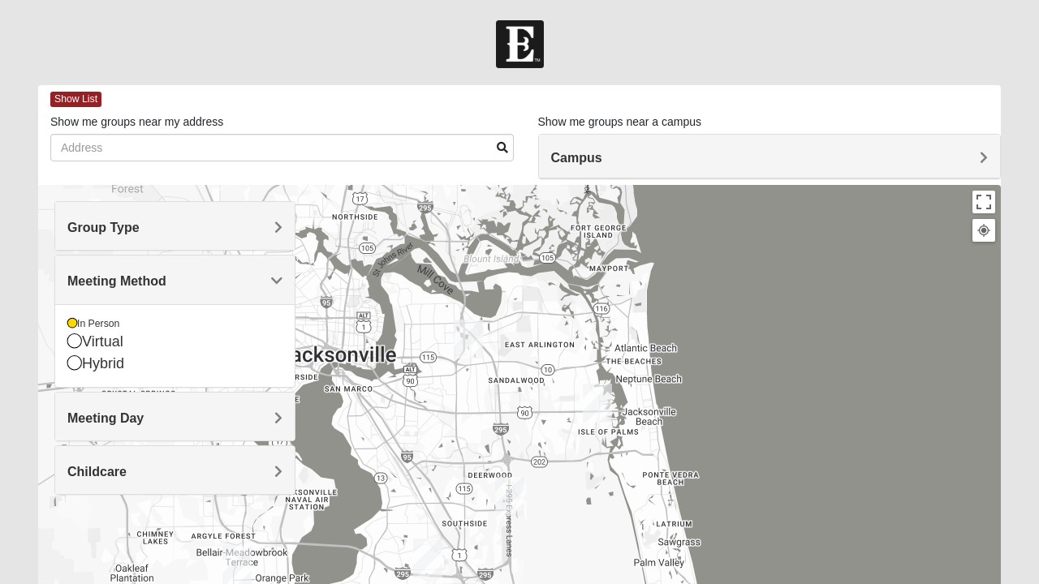
click at [282, 414] on div "Meeting Day" at bounding box center [174, 417] width 239 height 48
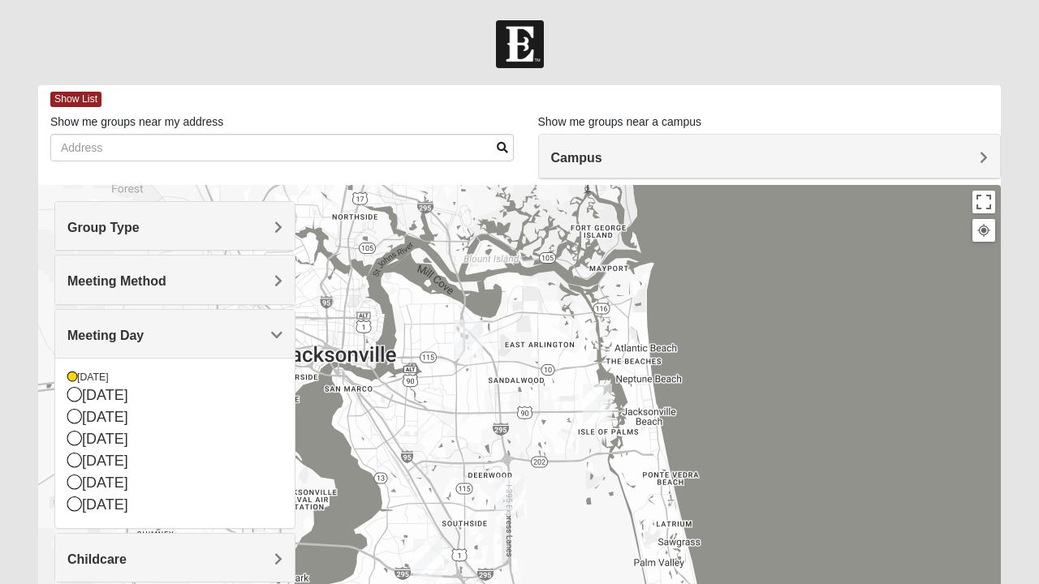
click at [71, 438] on icon at bounding box center [74, 438] width 15 height 15
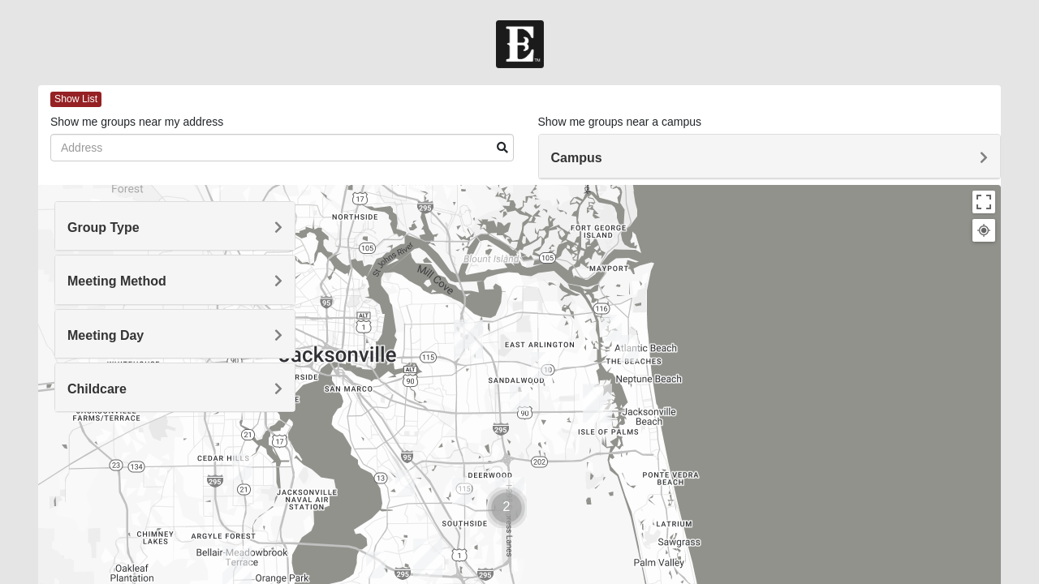
click at [127, 390] on span "Childcare" at bounding box center [96, 389] width 59 height 14
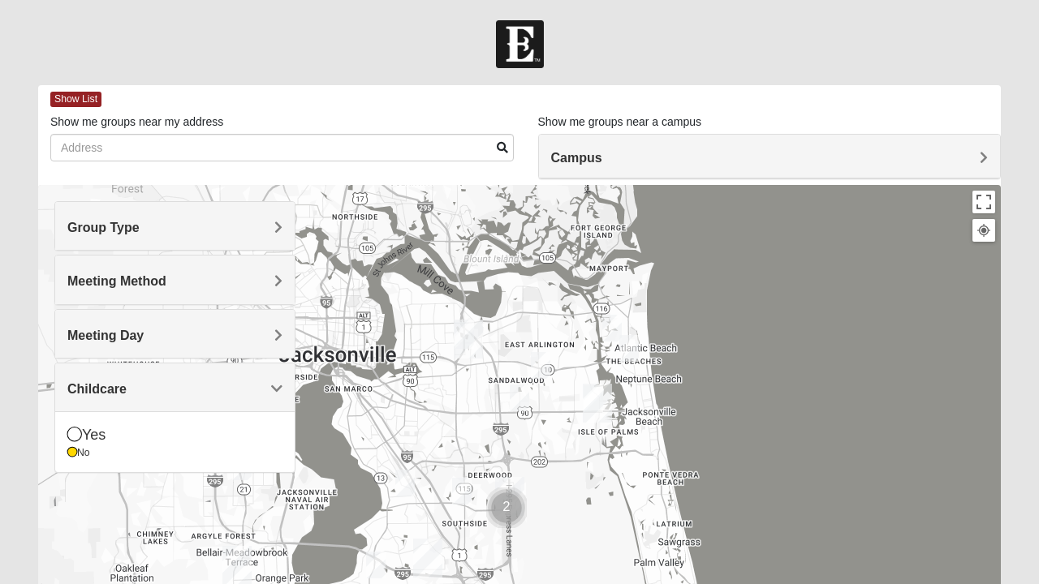
click at [381, 454] on div at bounding box center [519, 509] width 962 height 649
click at [70, 452] on icon at bounding box center [72, 453] width 10 height 10
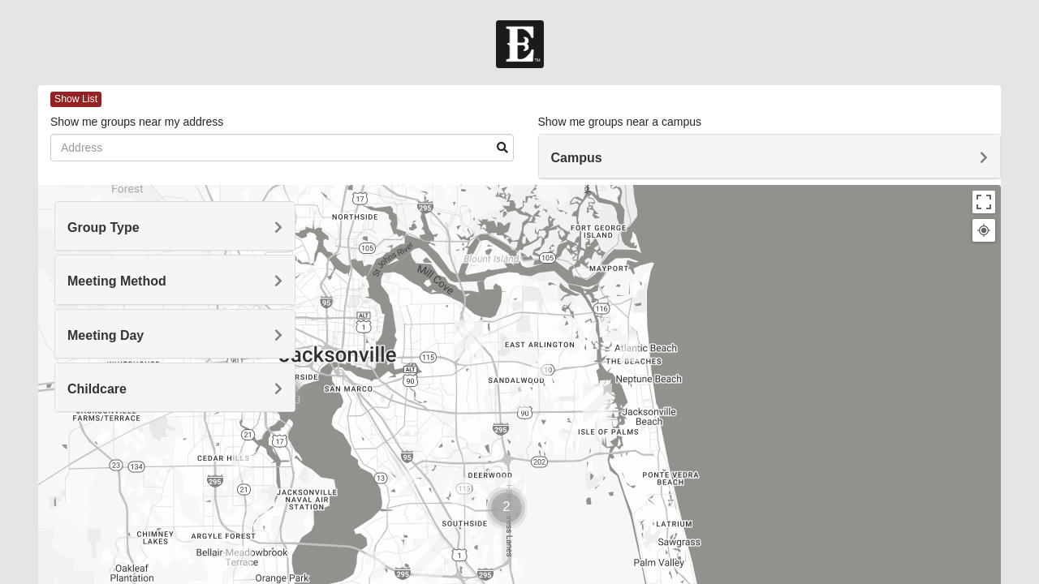
click at [127, 389] on span "Childcare" at bounding box center [96, 389] width 59 height 14
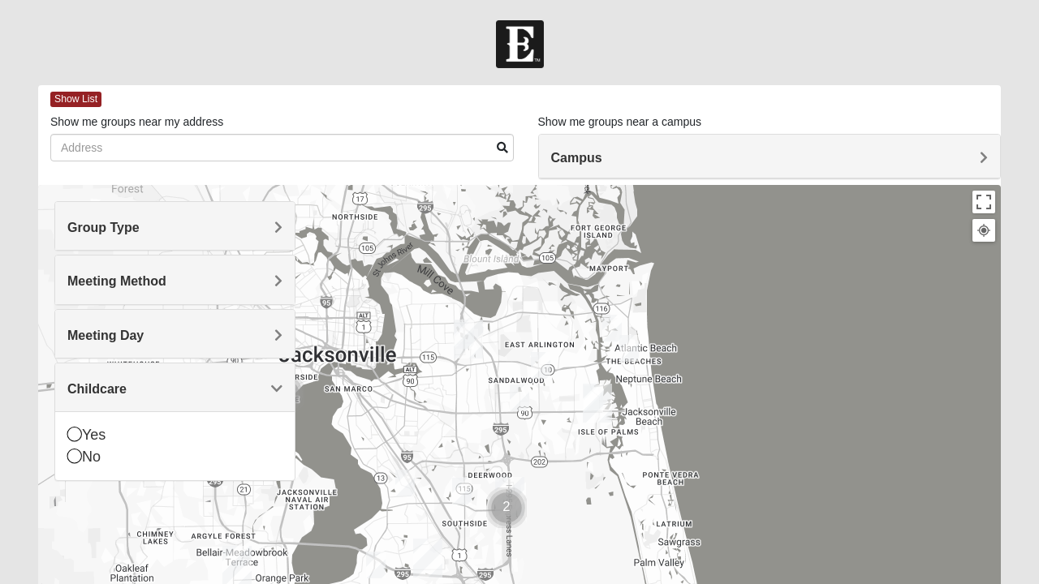
click at [76, 450] on icon at bounding box center [74, 456] width 15 height 15
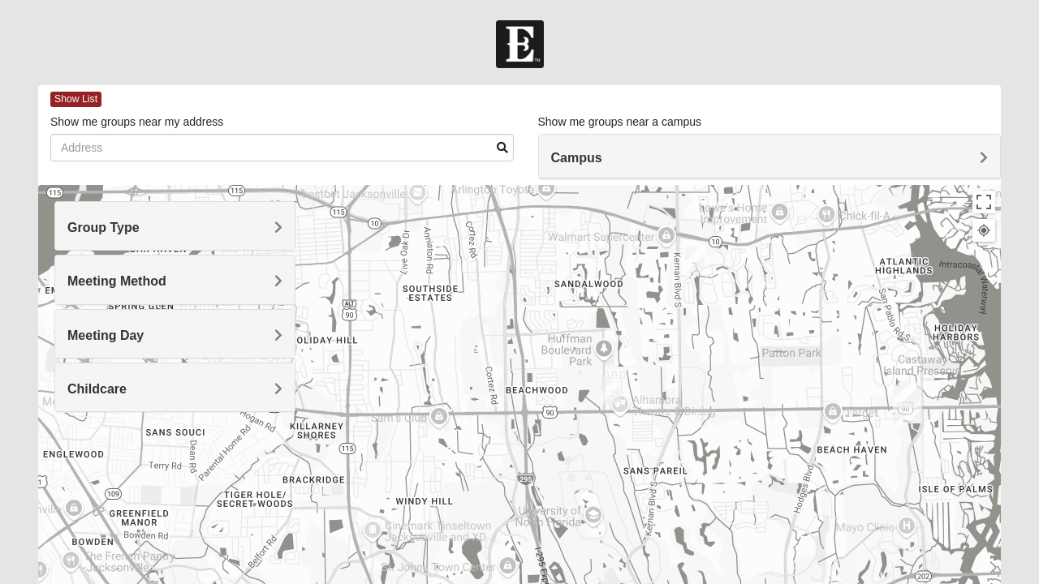
click at [613, 394] on img "Womens Campanella/Harnek 32246" at bounding box center [610, 391] width 32 height 40
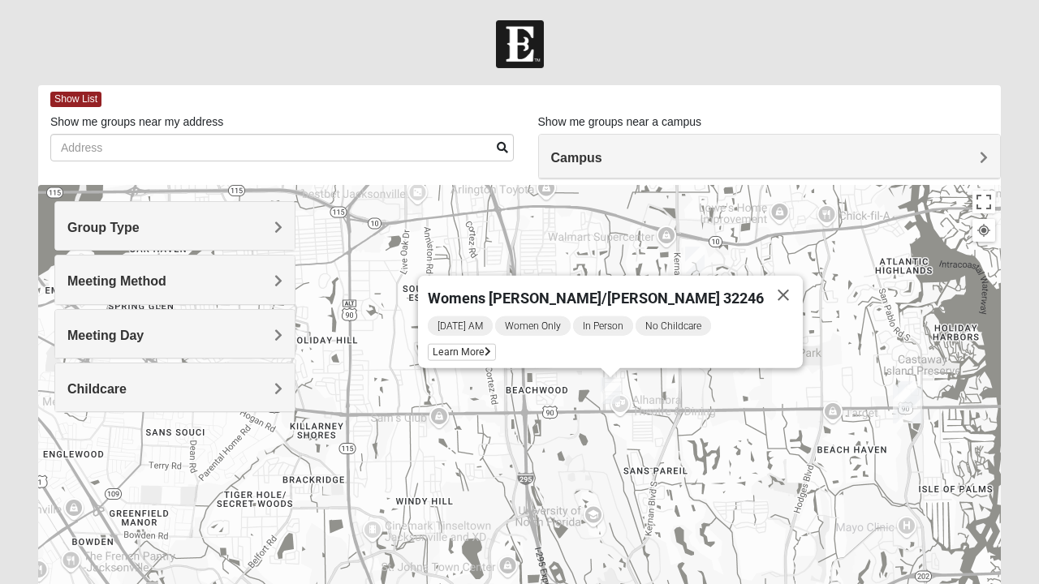
click at [764, 289] on button "Close" at bounding box center [783, 295] width 39 height 39
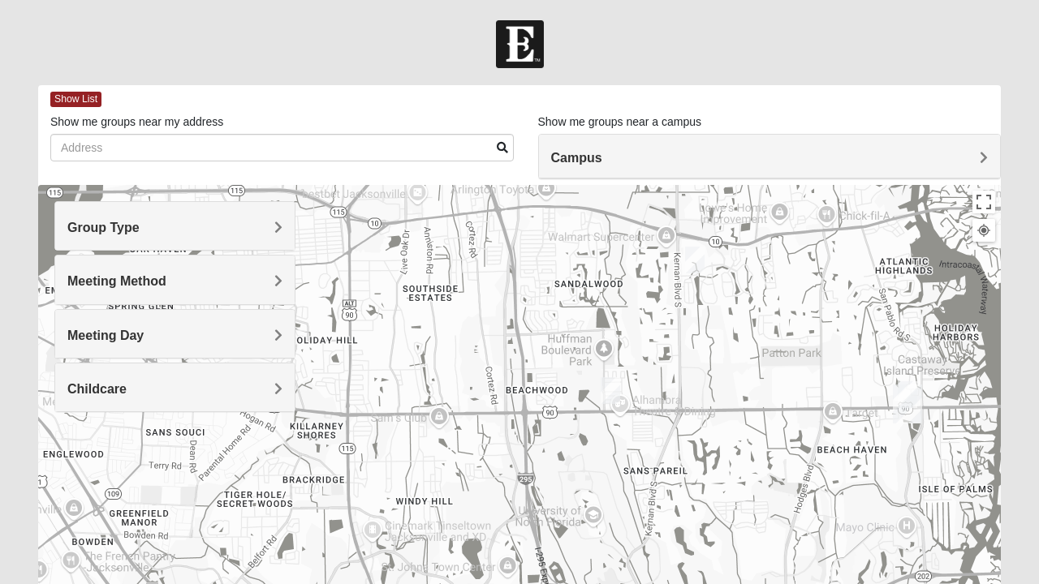
click at [696, 257] on img "Womens VanSickle 32225" at bounding box center [694, 260] width 32 height 40
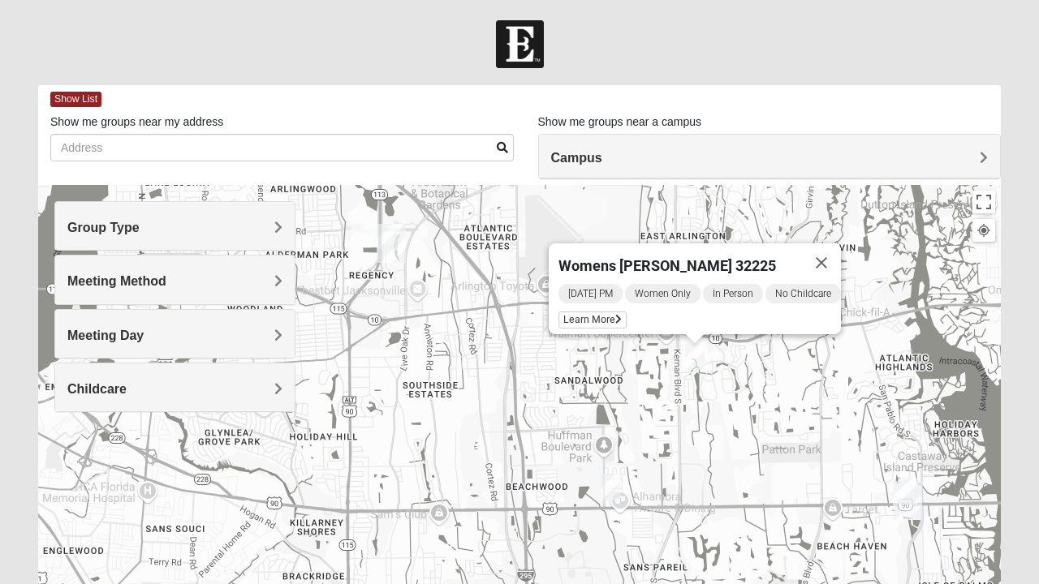
click at [579, 312] on span "Learn More" at bounding box center [592, 320] width 68 height 17
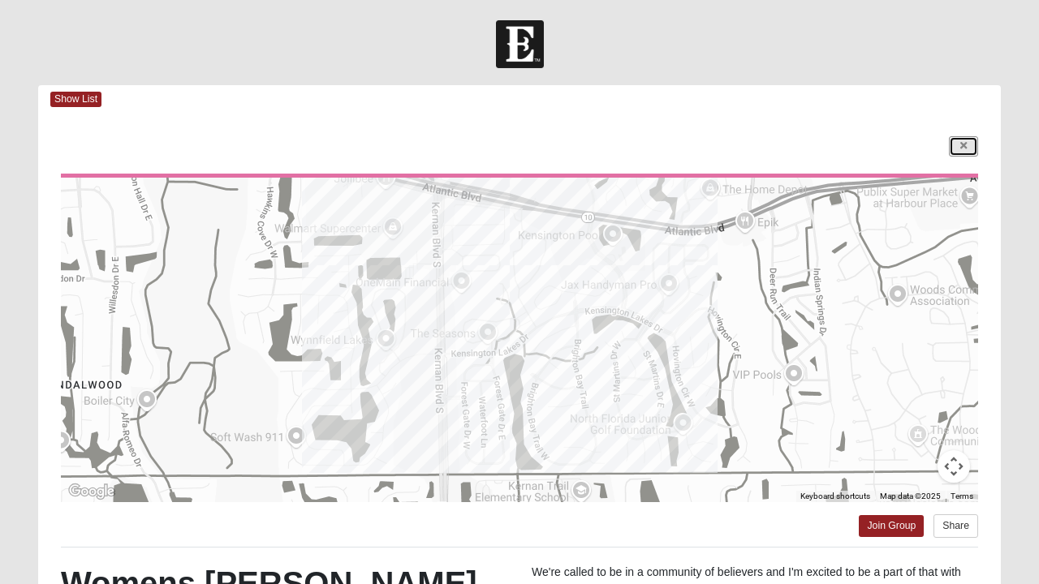
click at [962, 145] on icon at bounding box center [963, 146] width 6 height 10
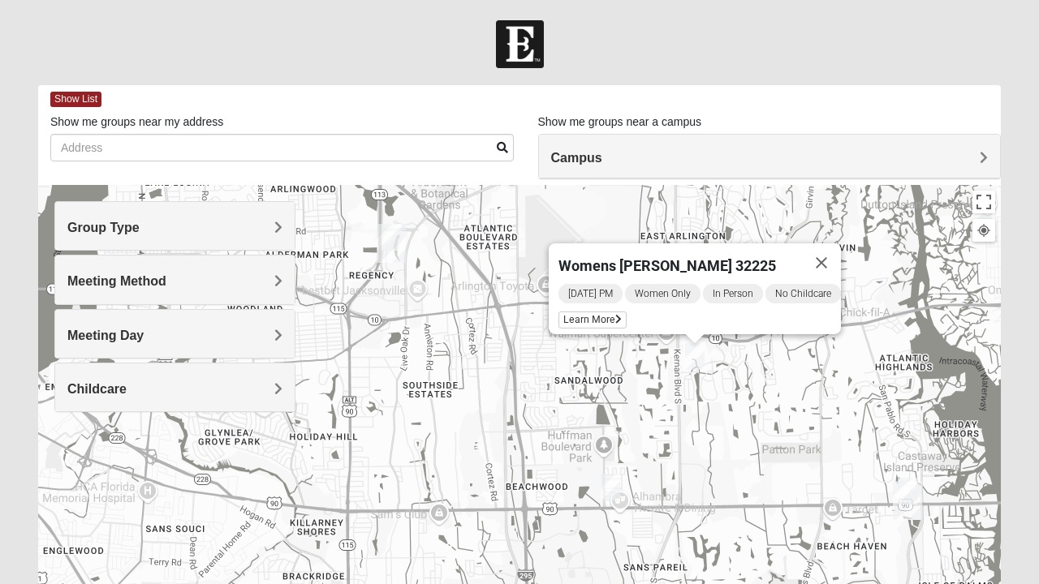
click at [589, 313] on span "Learn More" at bounding box center [592, 320] width 68 height 17
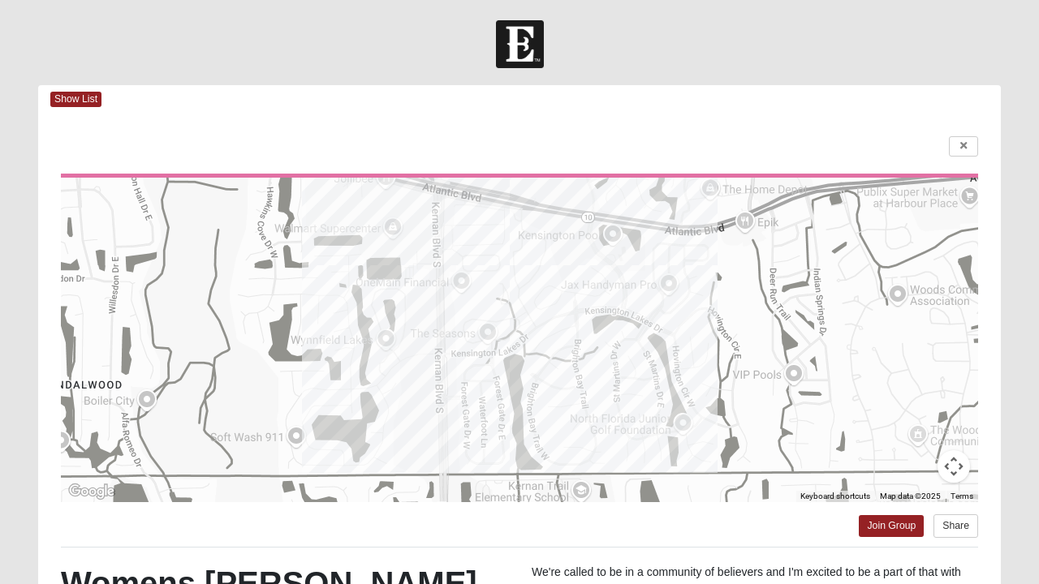
click at [67, 96] on span "Show List" at bounding box center [75, 99] width 51 height 15
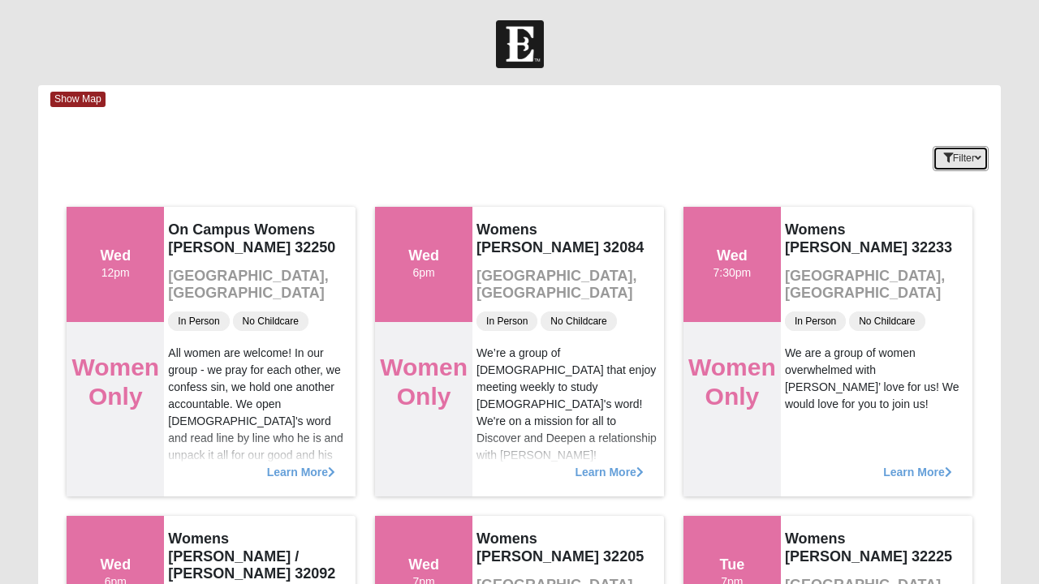
click at [959, 157] on button "Filter" at bounding box center [960, 158] width 56 height 25
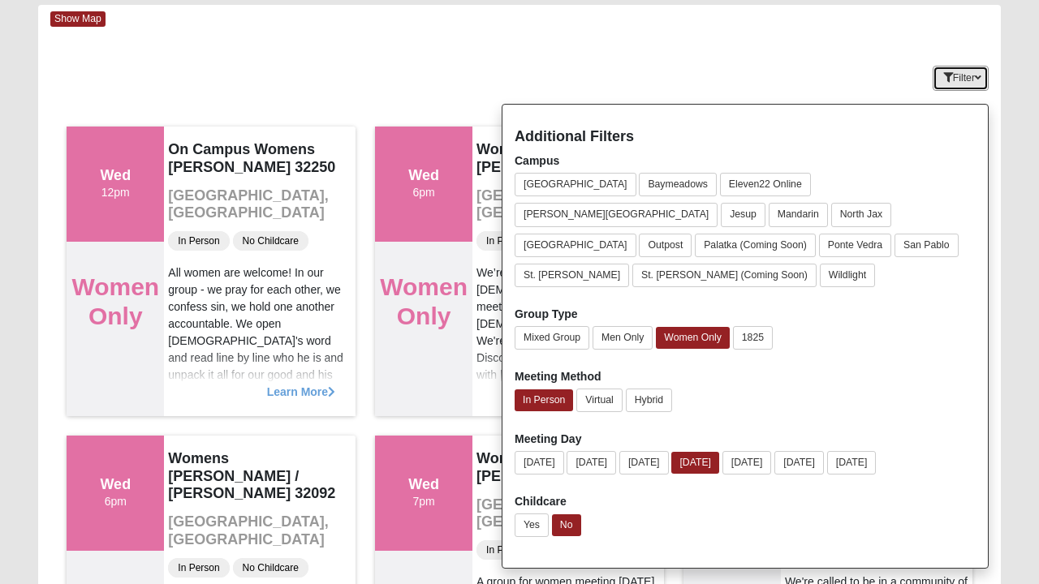
scroll to position [83, 0]
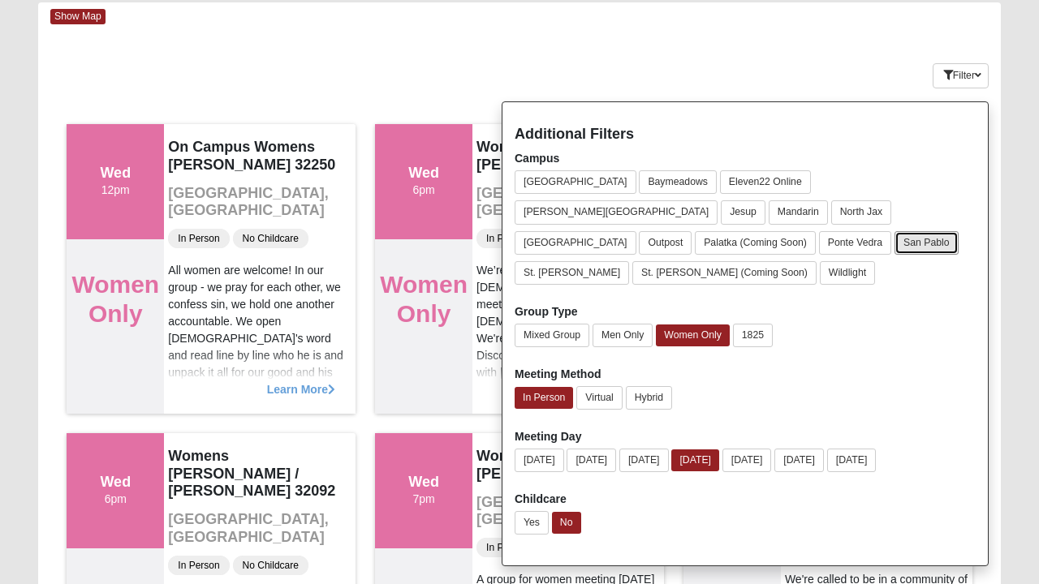
click at [938, 231] on button "San Pablo" at bounding box center [926, 243] width 64 height 24
click at [777, 63] on div "Keywords Filter Additional Filters Campus Arlington Baymeadows Eleven22 Online …" at bounding box center [519, 72] width 962 height 59
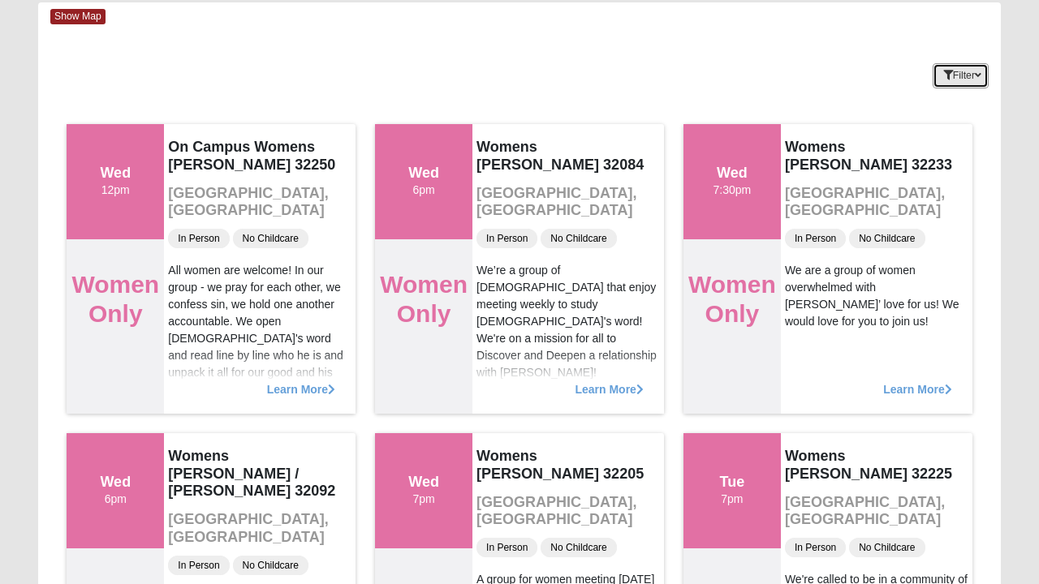
click at [944, 81] on button "Filter" at bounding box center [960, 75] width 56 height 25
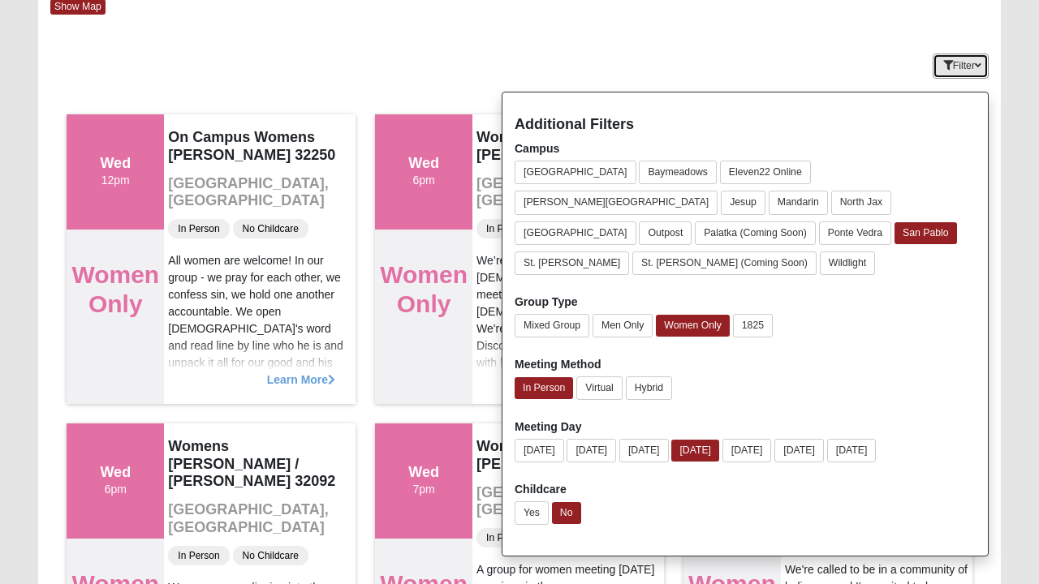
scroll to position [91, 0]
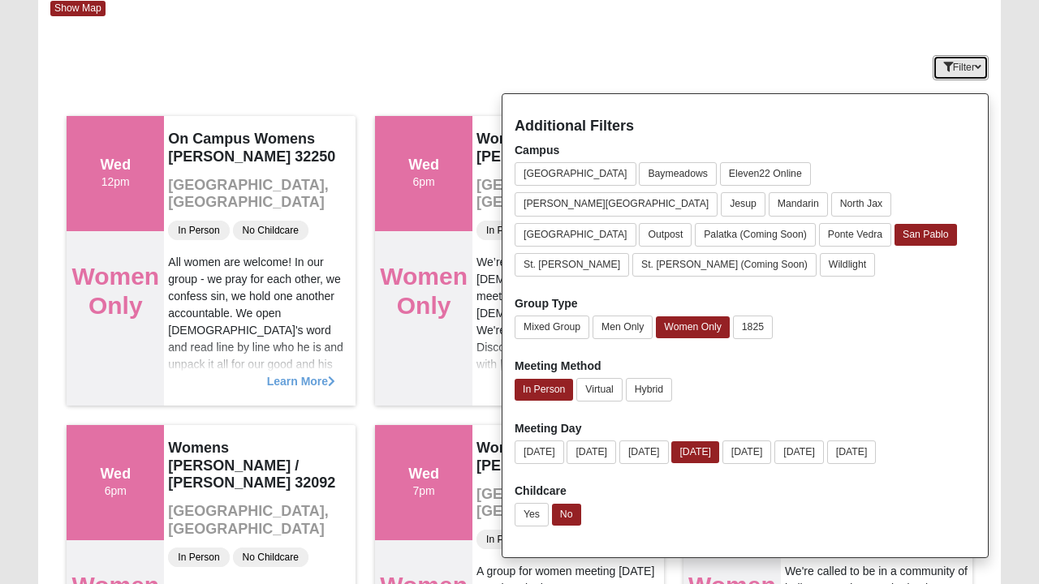
click at [956, 73] on button "Filter" at bounding box center [960, 67] width 56 height 25
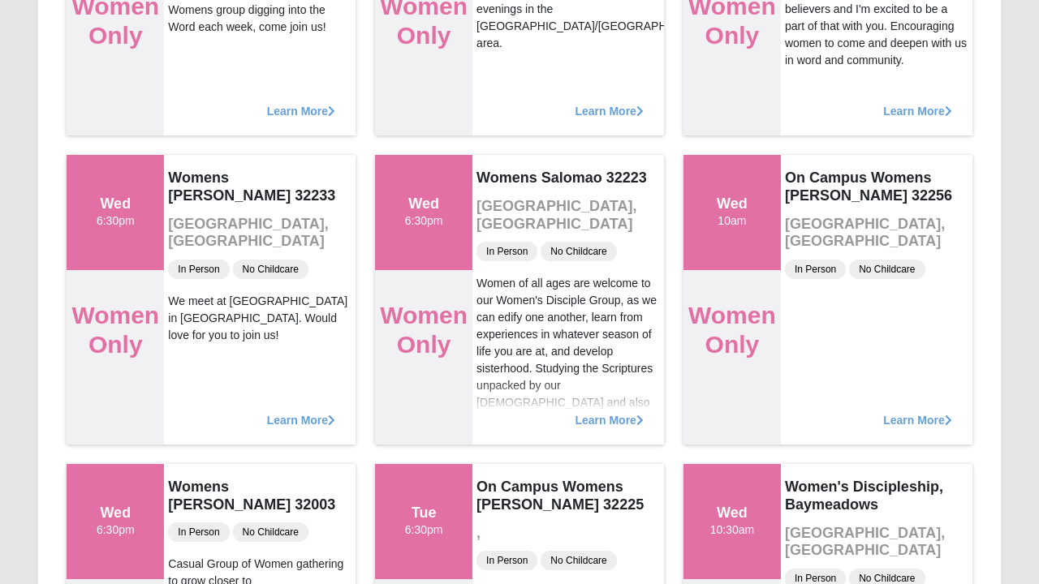
scroll to position [673, 0]
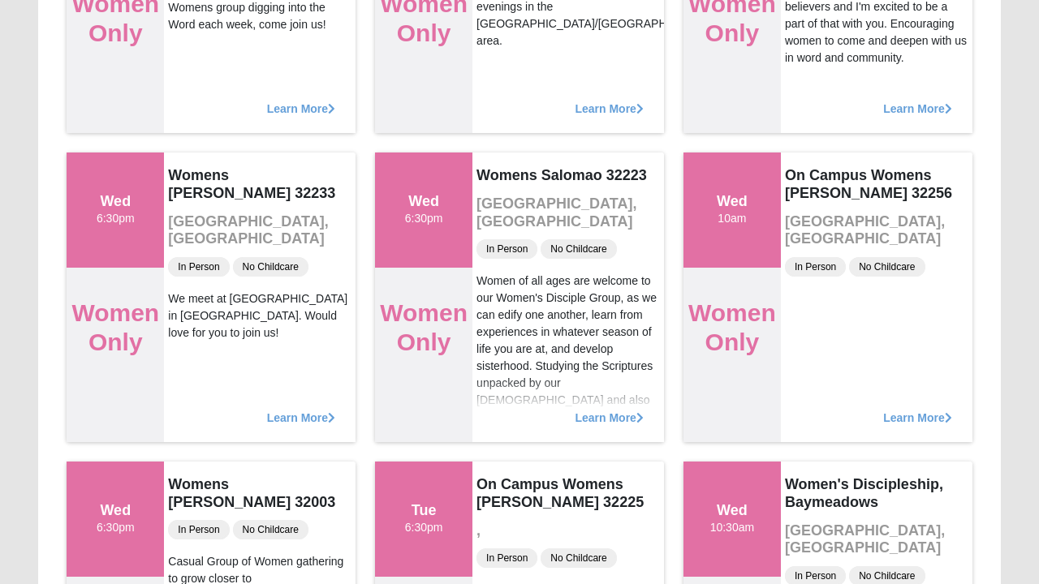
click at [610, 410] on span "Learn More" at bounding box center [608, 410] width 68 height 0
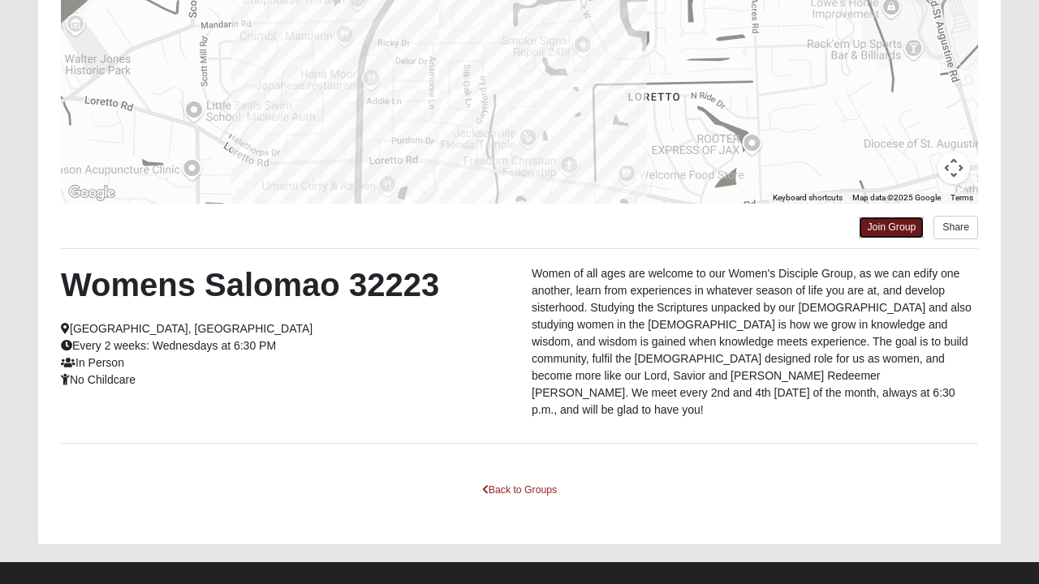
click at [892, 229] on link "Join Group" at bounding box center [890, 228] width 65 height 22
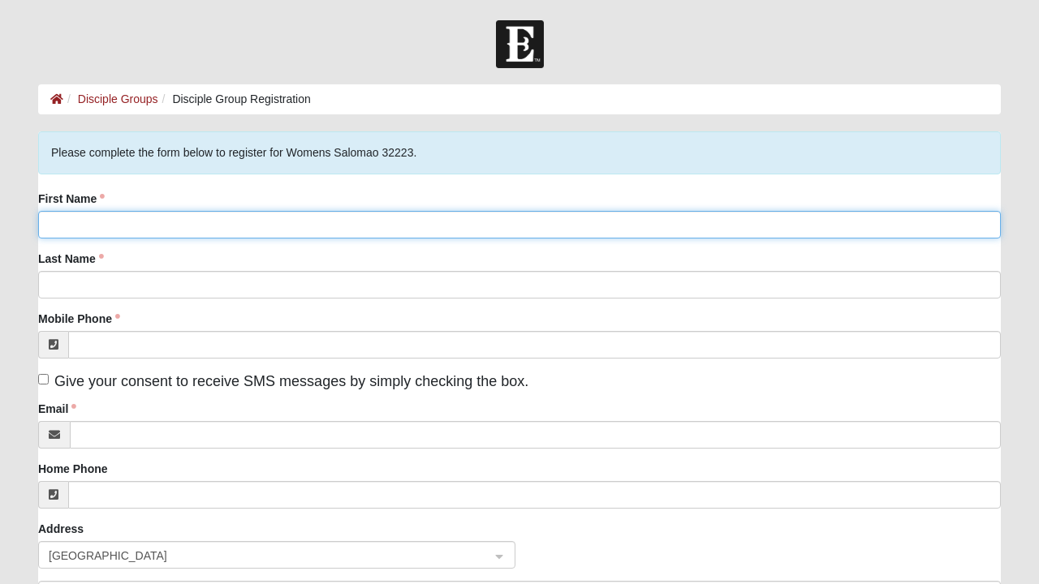
click at [187, 227] on input "First Name" at bounding box center [519, 225] width 962 height 28
type input "[PERSON_NAME]"
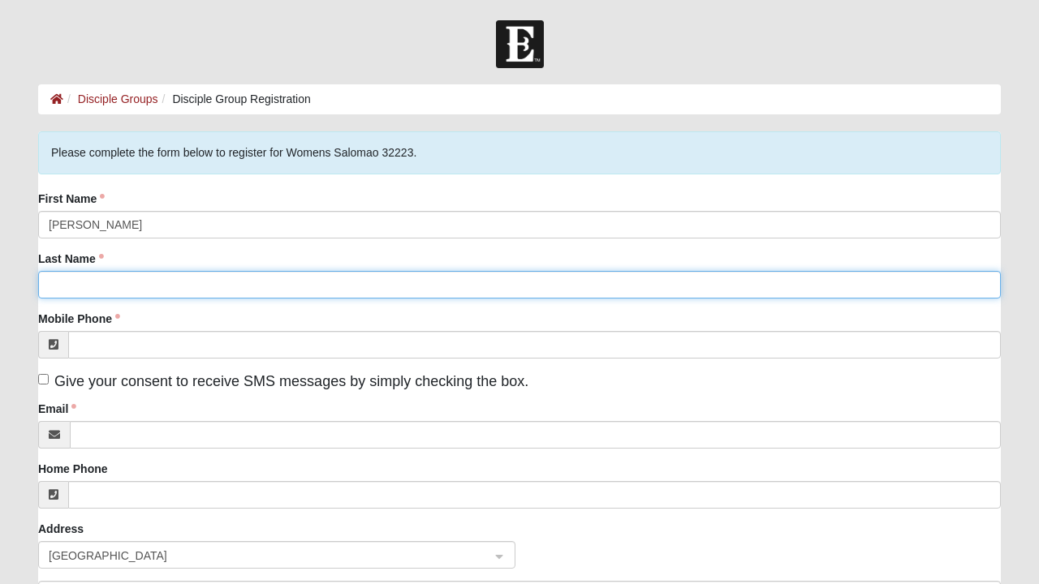
click at [126, 284] on input "Last Name" at bounding box center [519, 285] width 962 height 28
type input "G"
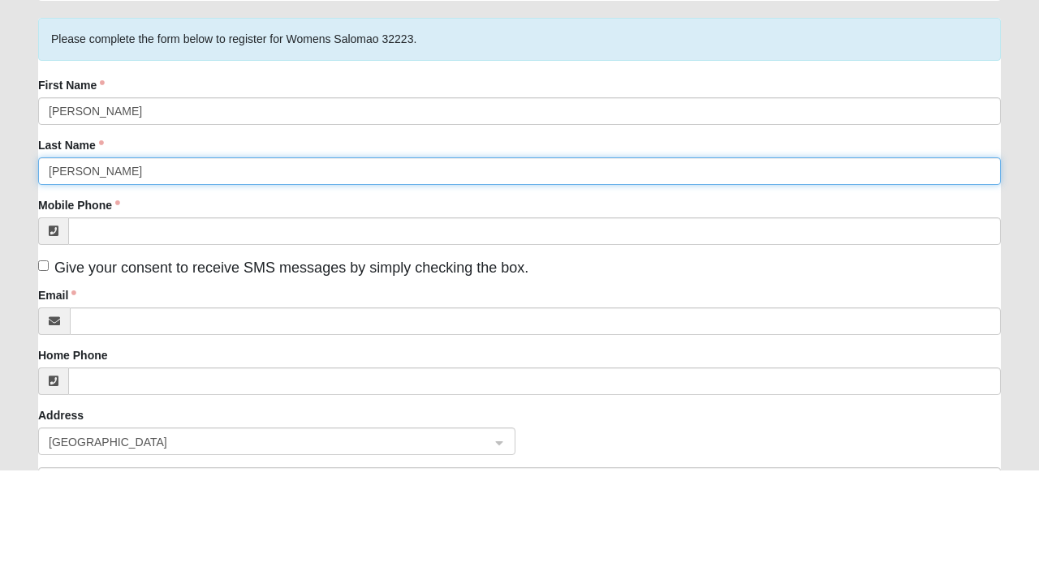
type input "[PERSON_NAME]"
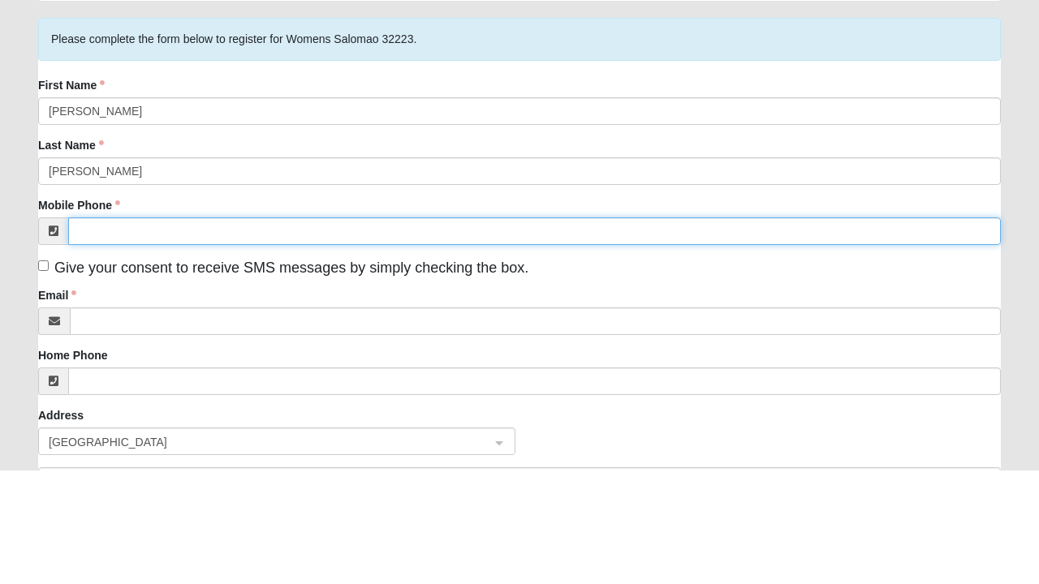
click at [242, 349] on input "Mobile Phone" at bounding box center [534, 345] width 932 height 28
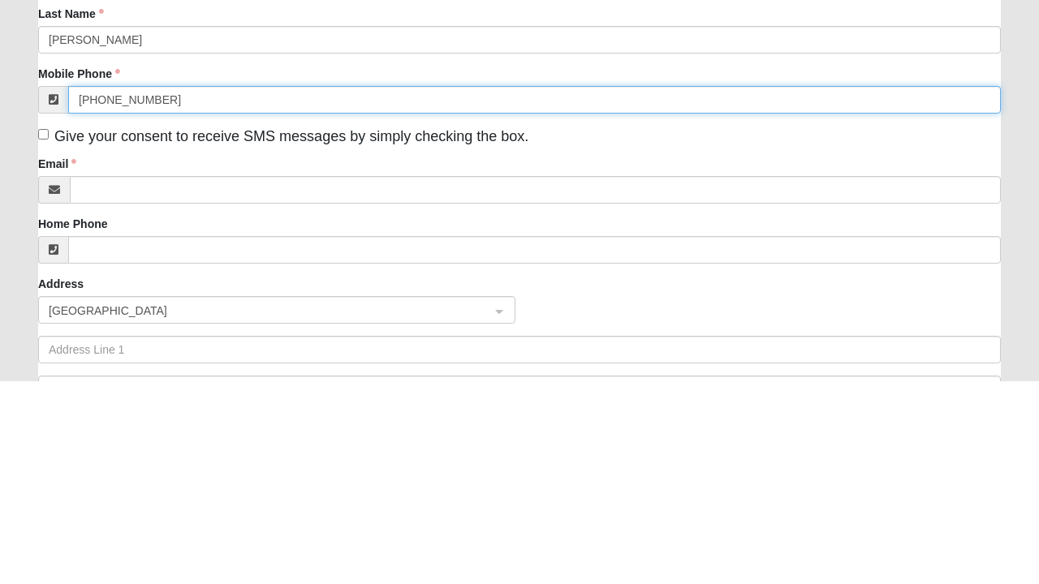
scroll to position [45, 0]
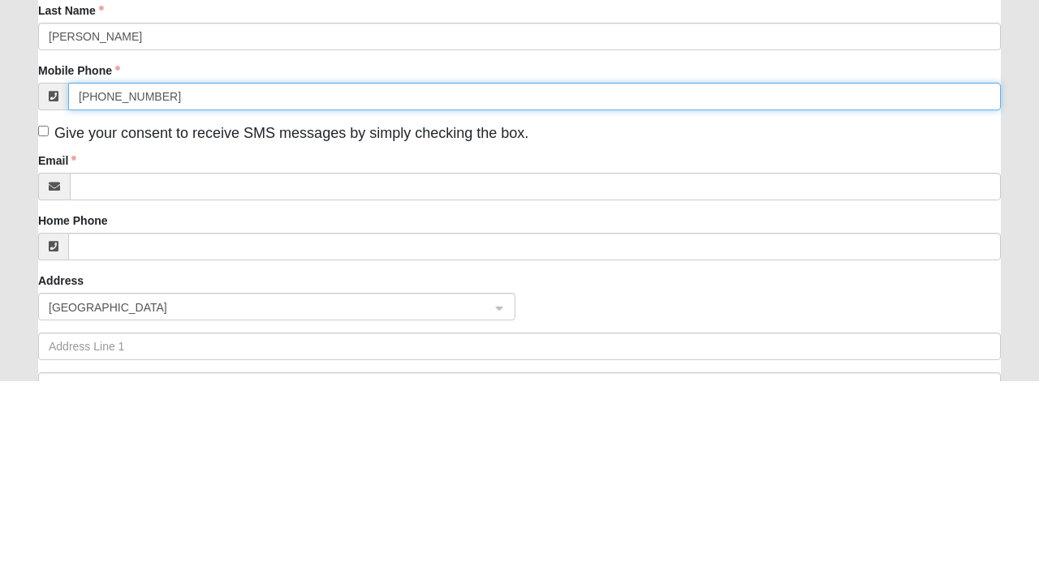
type input "[PHONE_NUMBER]"
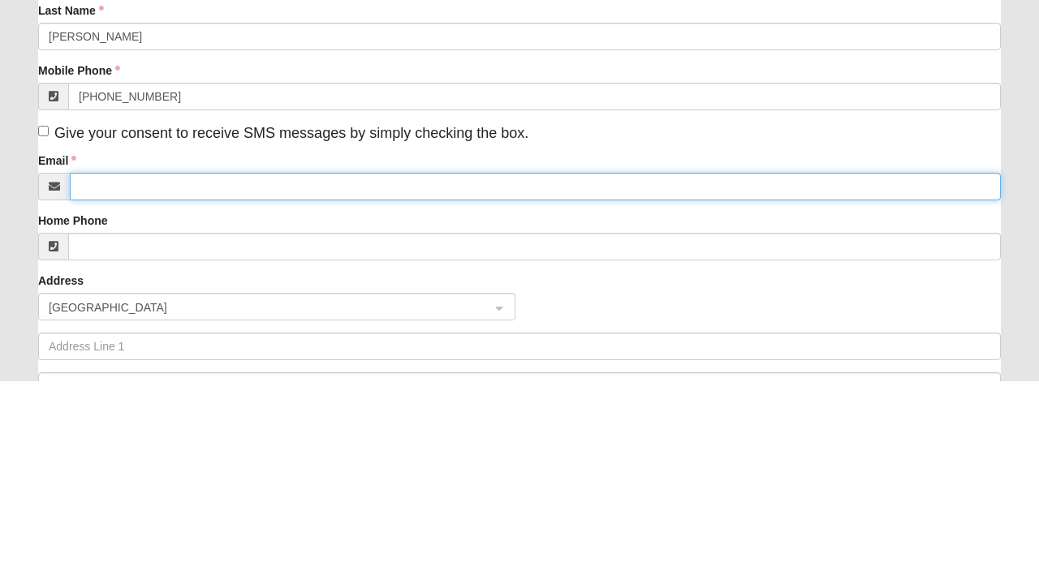
click at [154, 392] on input "Email" at bounding box center [535, 390] width 931 height 28
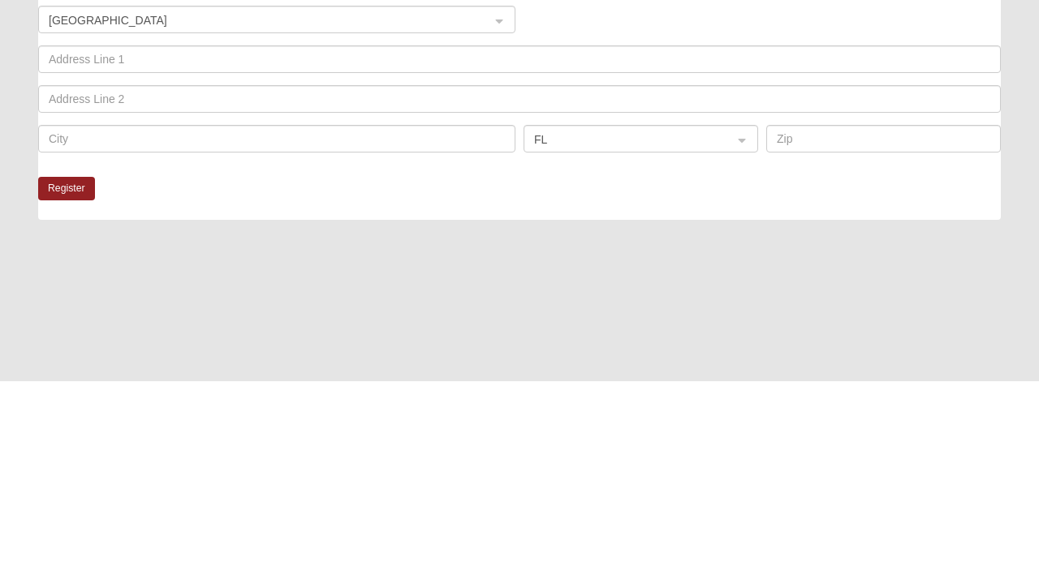
type input "Hanlonchrissy@yahoo.com"
click at [71, 396] on button "Register" at bounding box center [66, 393] width 57 height 24
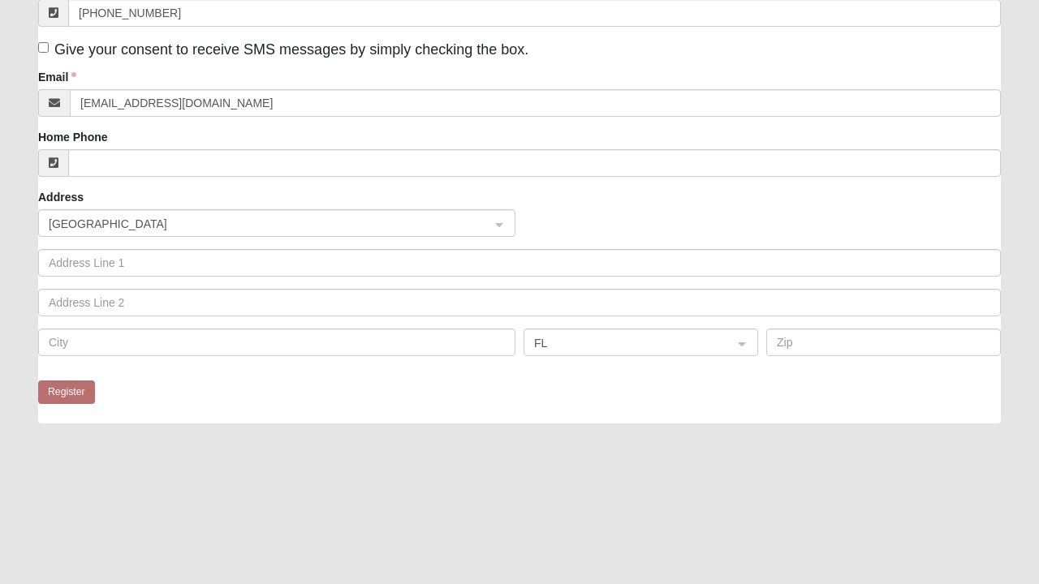
scroll to position [0, 0]
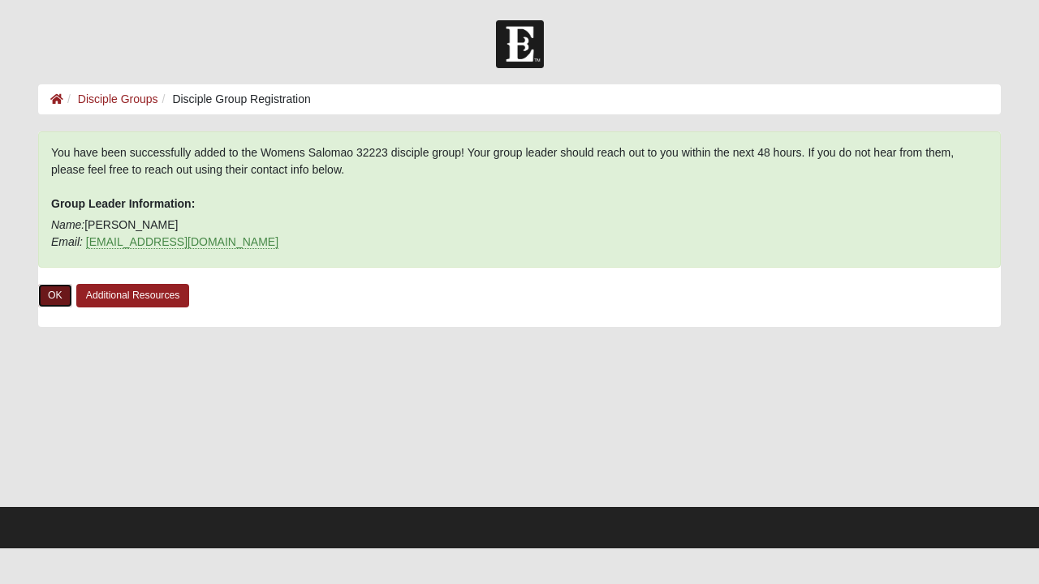
click at [54, 299] on link "OK" at bounding box center [55, 296] width 34 height 24
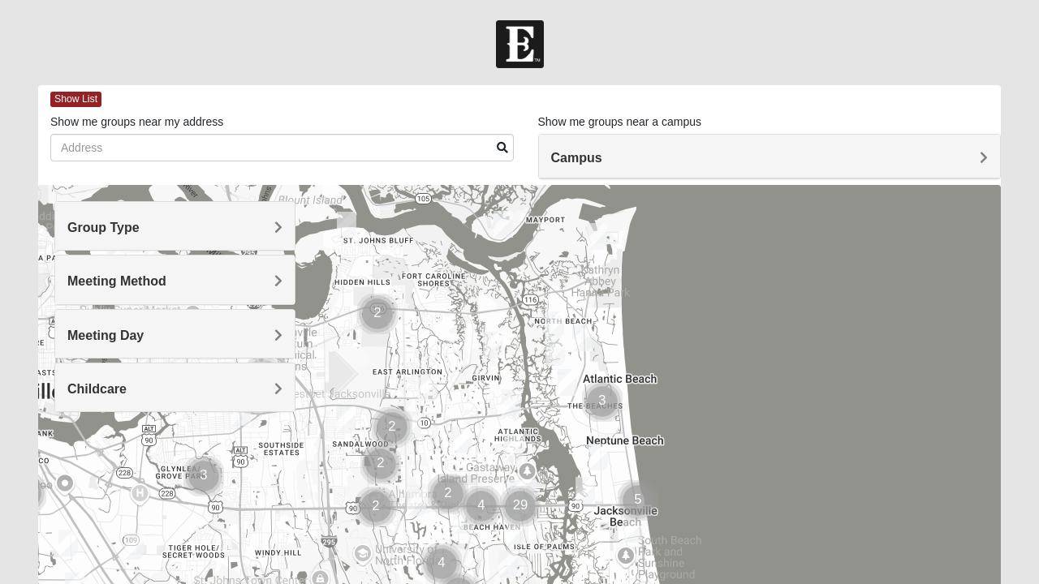
click at [273, 243] on div "Group Type" at bounding box center [174, 226] width 239 height 48
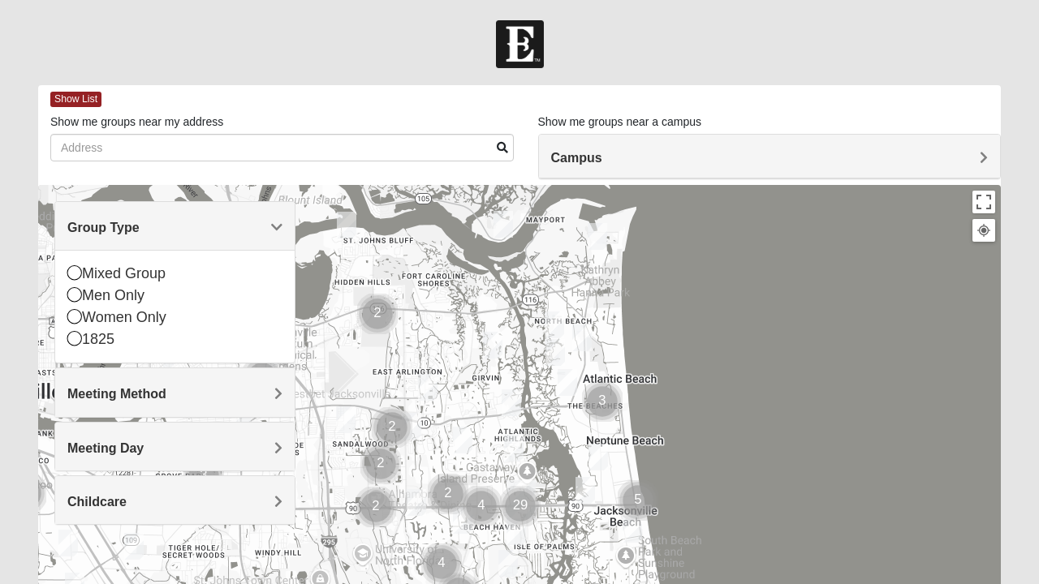
click at [77, 322] on icon at bounding box center [74, 316] width 15 height 15
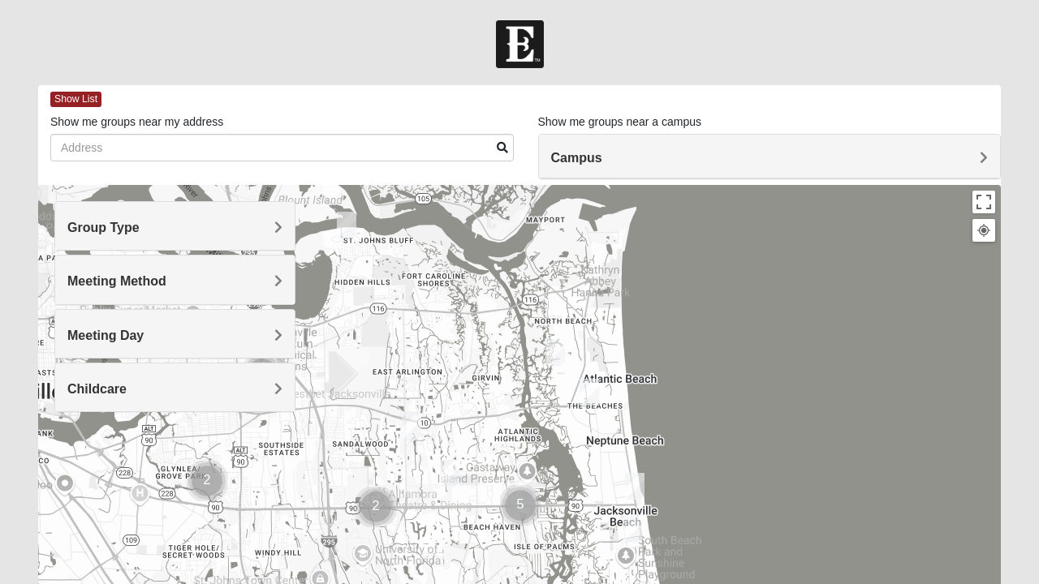
click at [266, 295] on div "Meeting Method" at bounding box center [174, 280] width 239 height 48
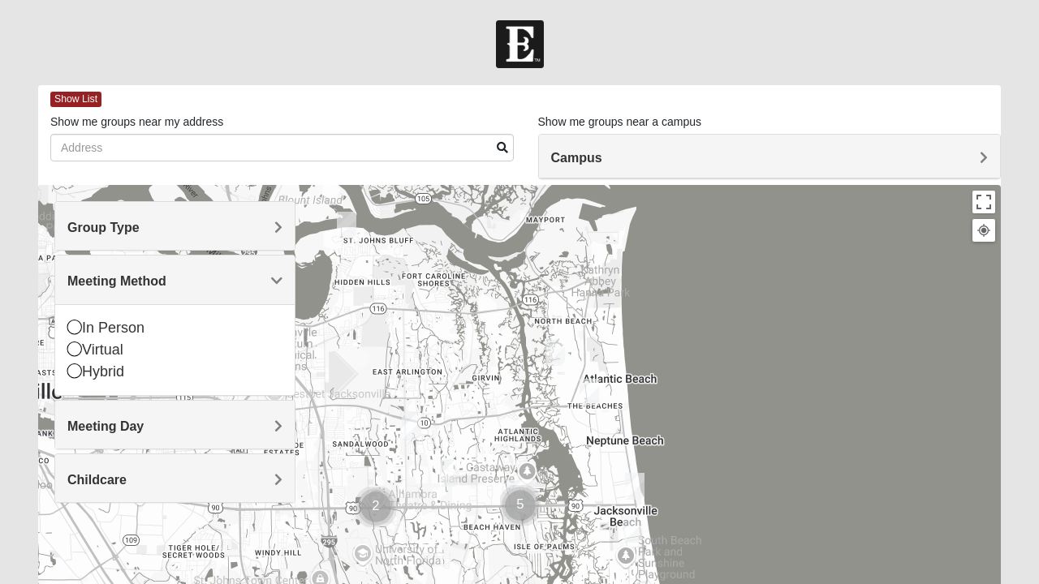
click at [75, 328] on icon at bounding box center [74, 327] width 15 height 15
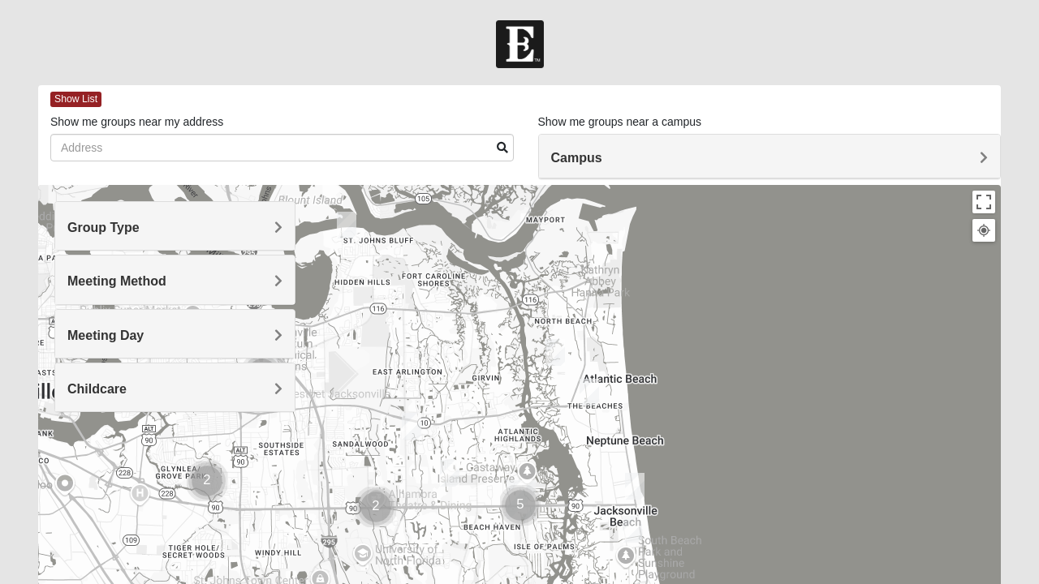
click at [144, 337] on span "Meeting Day" at bounding box center [105, 336] width 76 height 14
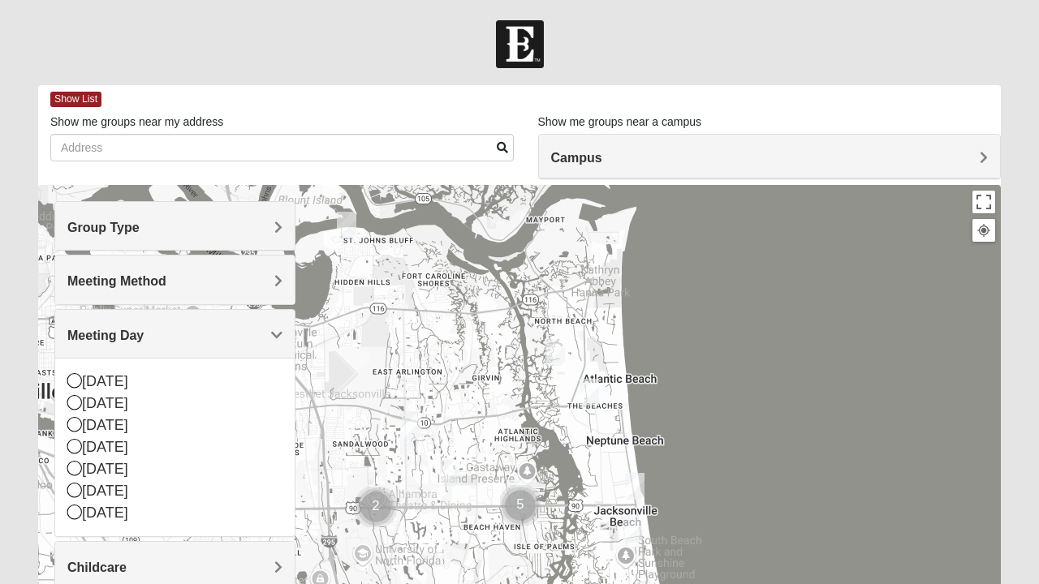
click at [75, 446] on icon at bounding box center [74, 446] width 15 height 15
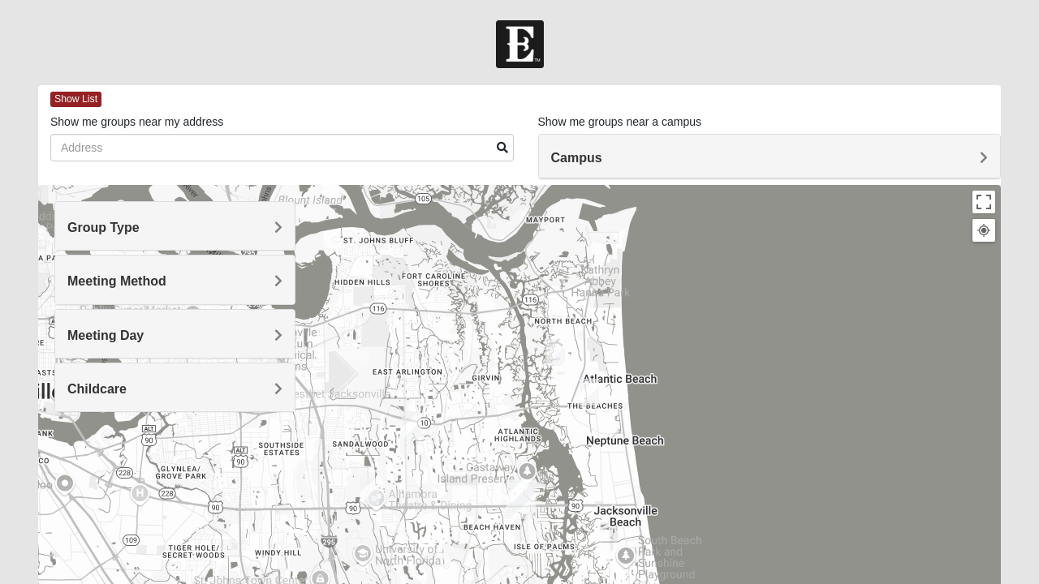
click at [127, 383] on span "Childcare" at bounding box center [96, 389] width 59 height 14
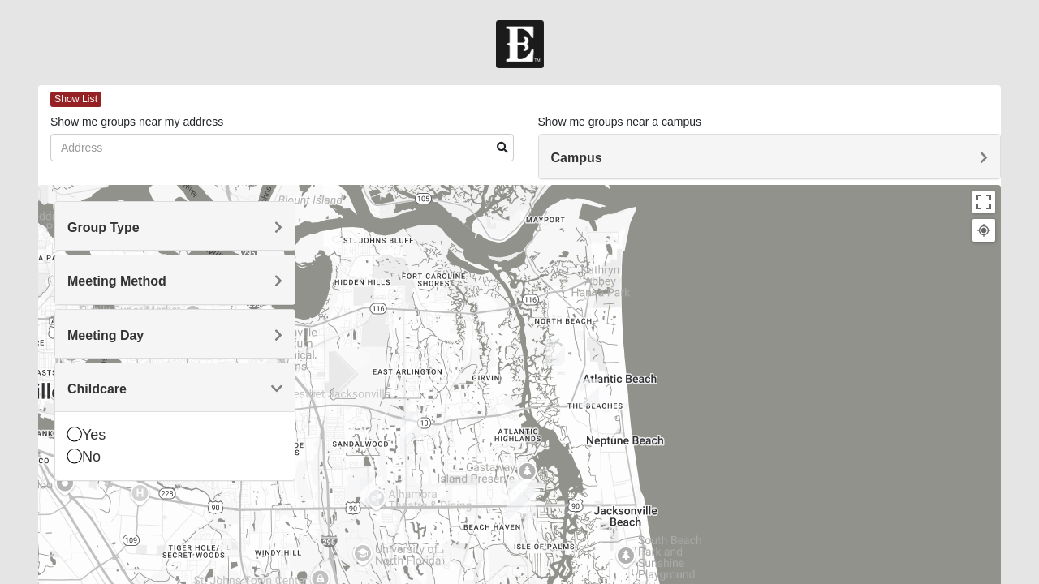
click at [76, 449] on icon at bounding box center [74, 456] width 15 height 15
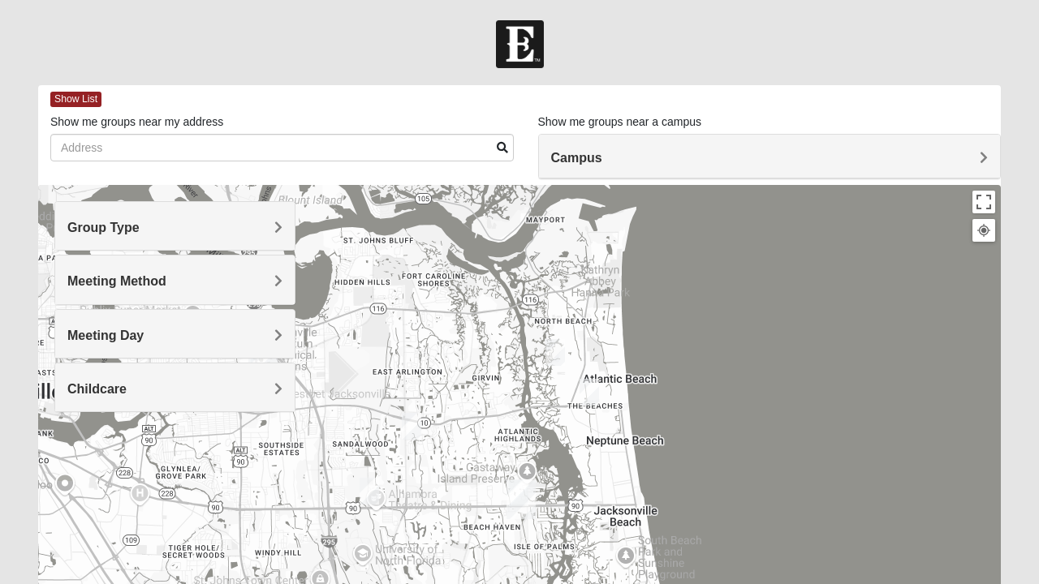
click at [71, 102] on span "Show List" at bounding box center [75, 99] width 51 height 15
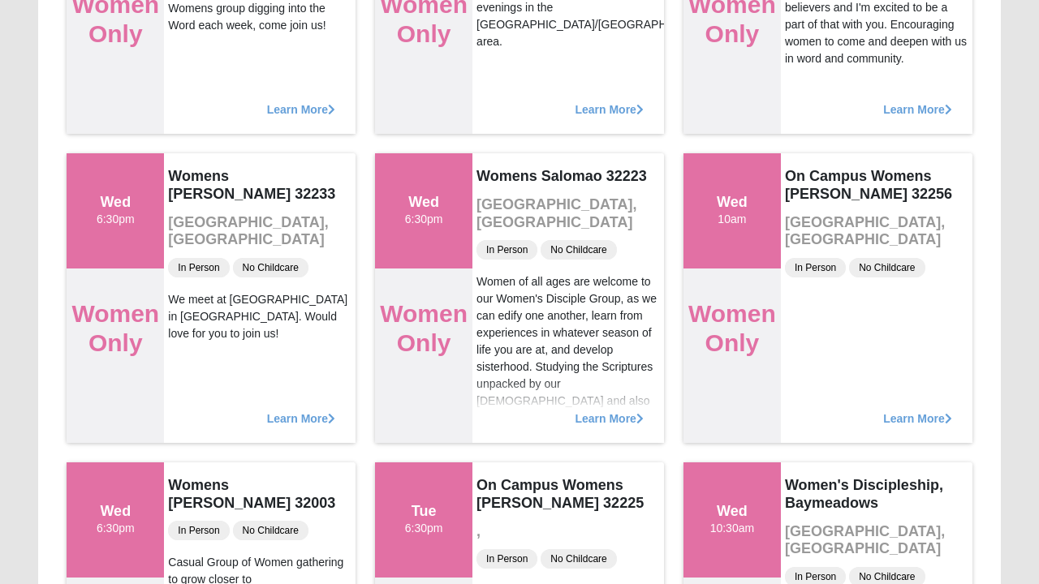
click at [596, 411] on span "Learn More" at bounding box center [608, 411] width 68 height 0
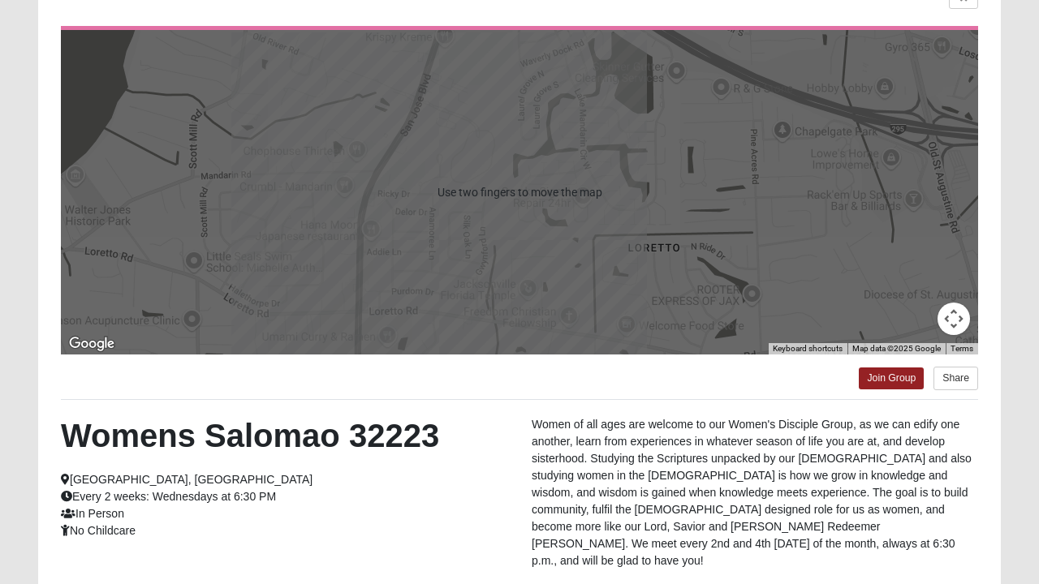
scroll to position [151, 0]
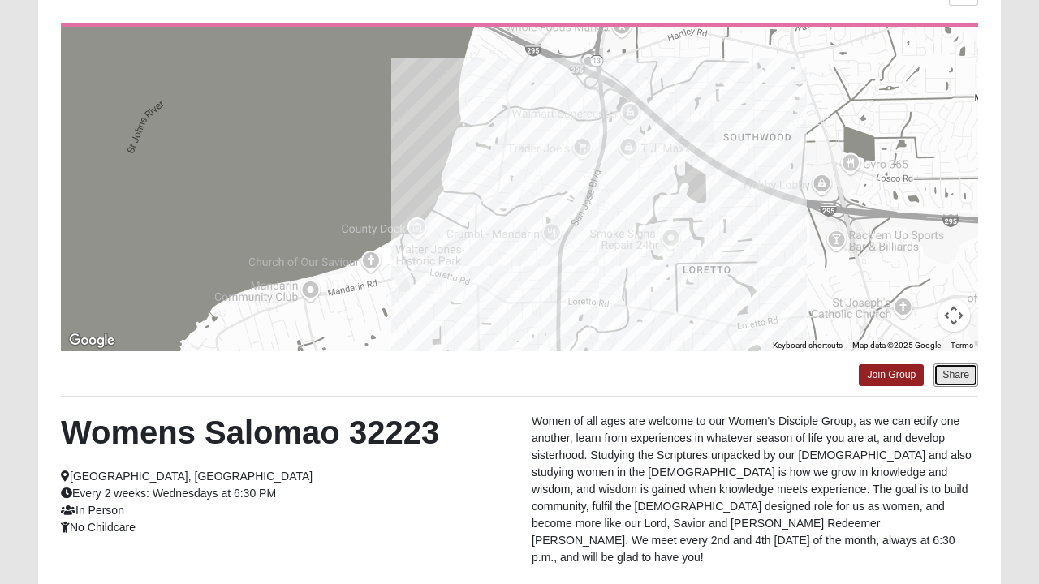
click at [955, 379] on button "Share" at bounding box center [955, 376] width 45 height 24
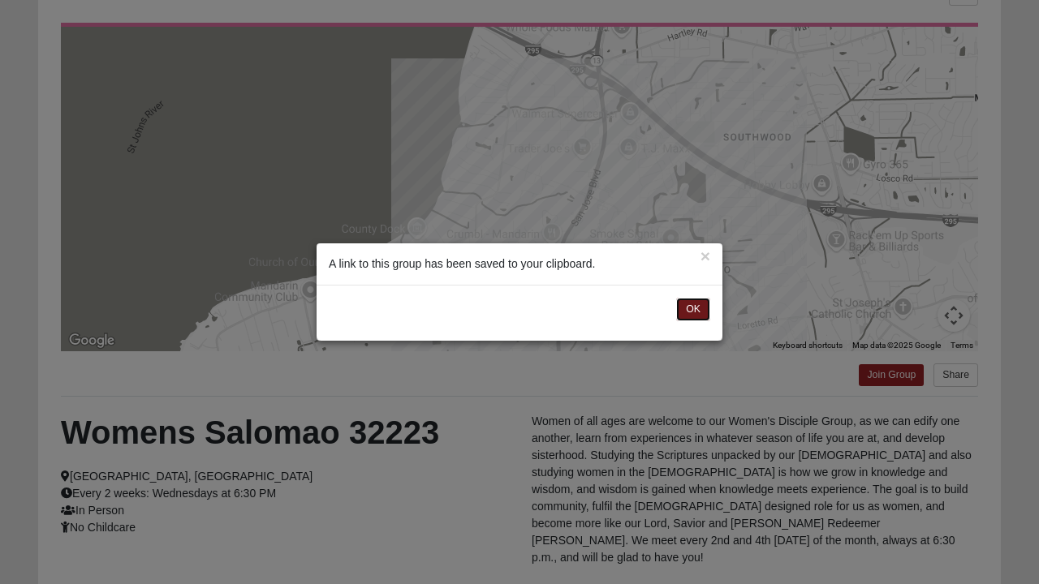
click at [696, 313] on button "OK" at bounding box center [693, 310] width 34 height 24
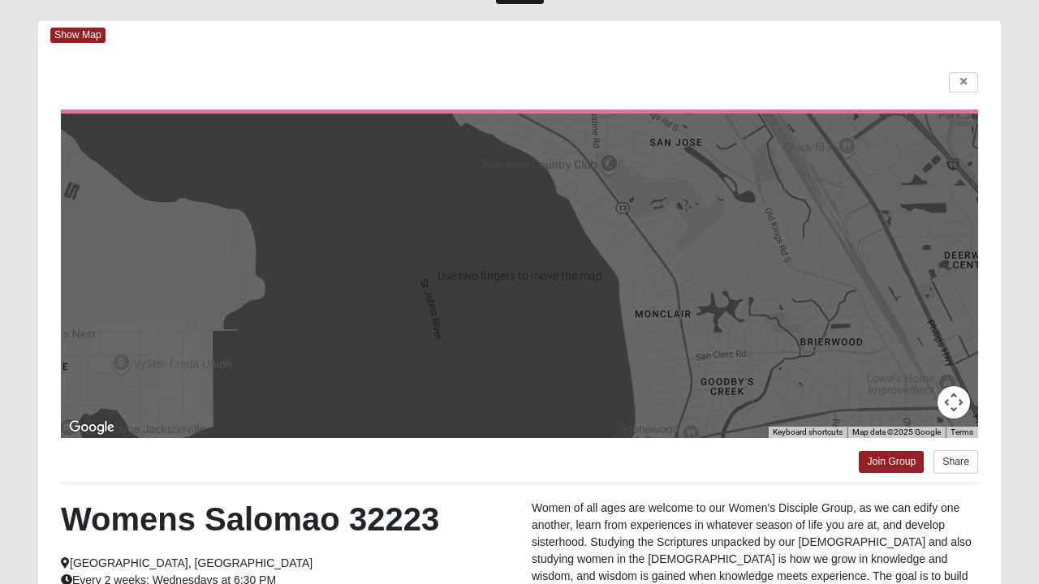
scroll to position [0, 0]
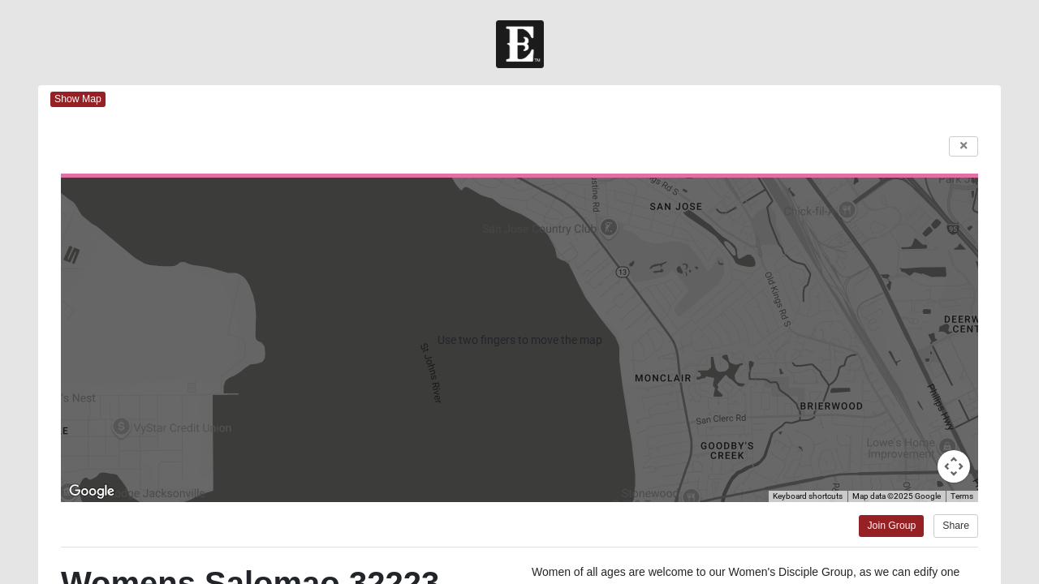
click at [83, 101] on span "Show Map" at bounding box center [77, 99] width 55 height 15
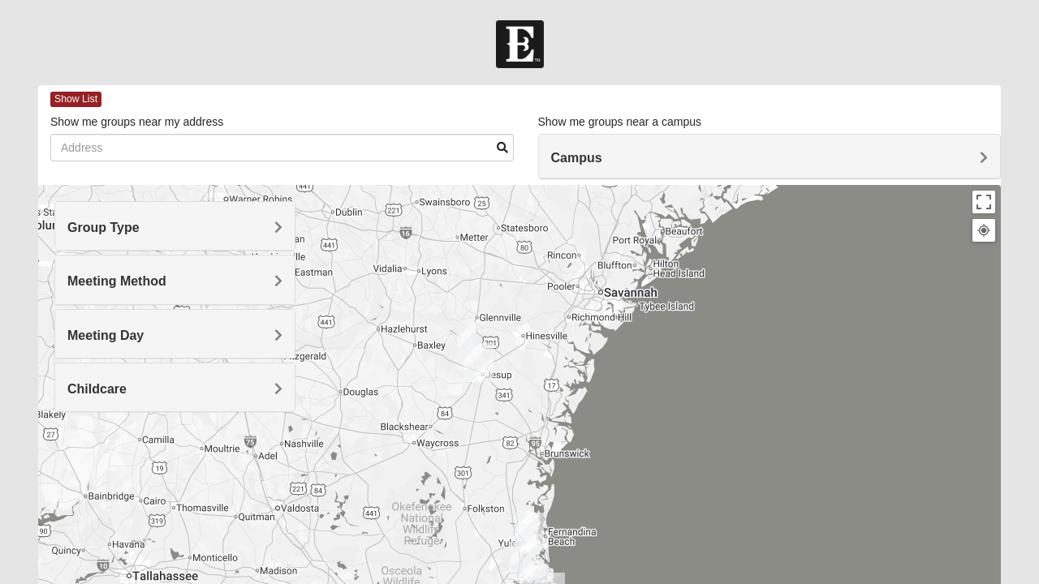
click at [602, 156] on span "Campus" at bounding box center [576, 158] width 51 height 14
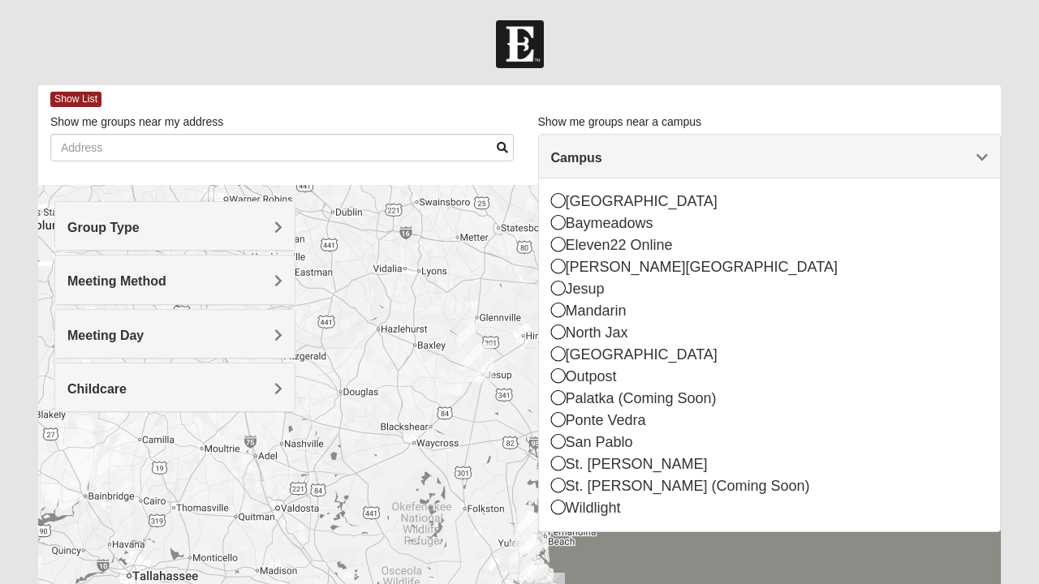
click at [286, 237] on div "Group Type" at bounding box center [174, 226] width 239 height 48
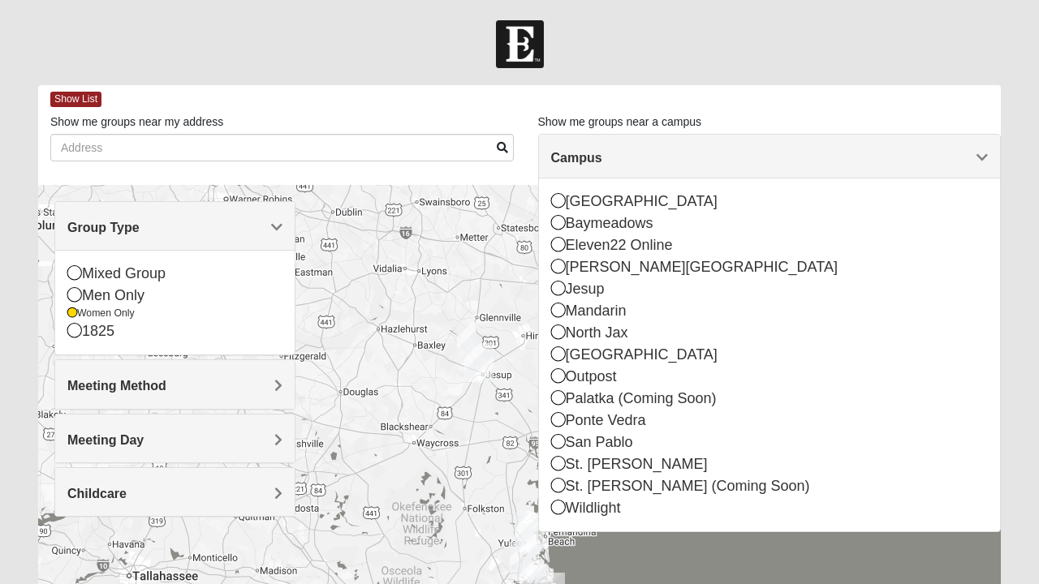
click at [70, 314] on icon at bounding box center [72, 313] width 10 height 10
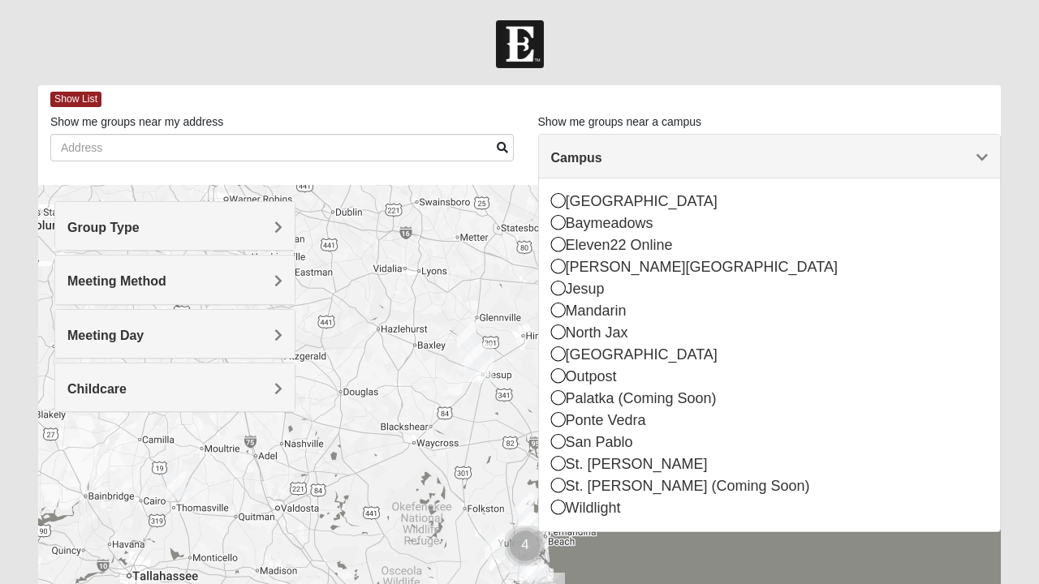
click at [166, 287] on span "Meeting Method" at bounding box center [116, 281] width 99 height 14
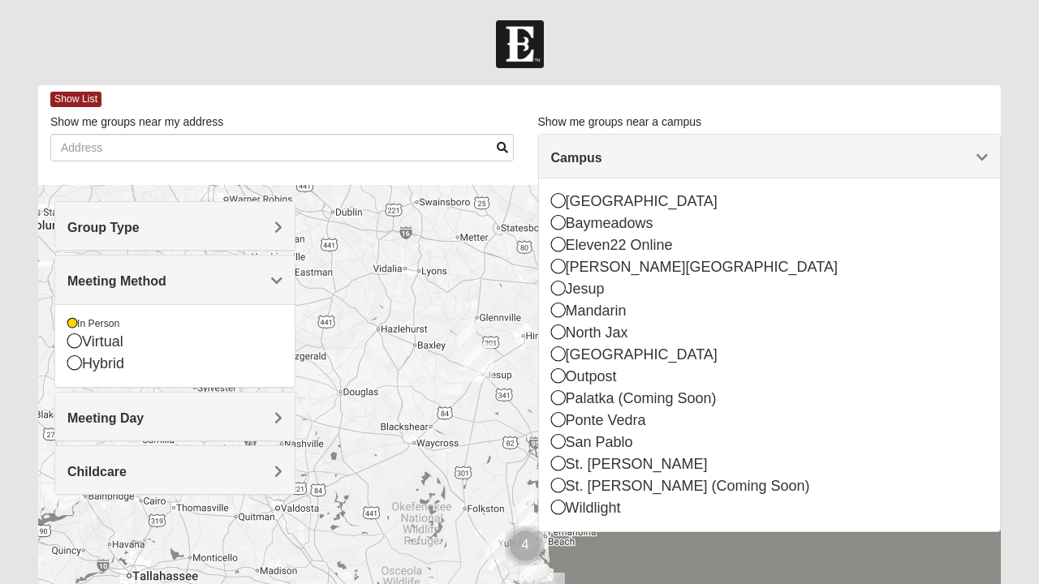
click at [73, 321] on icon at bounding box center [72, 324] width 10 height 10
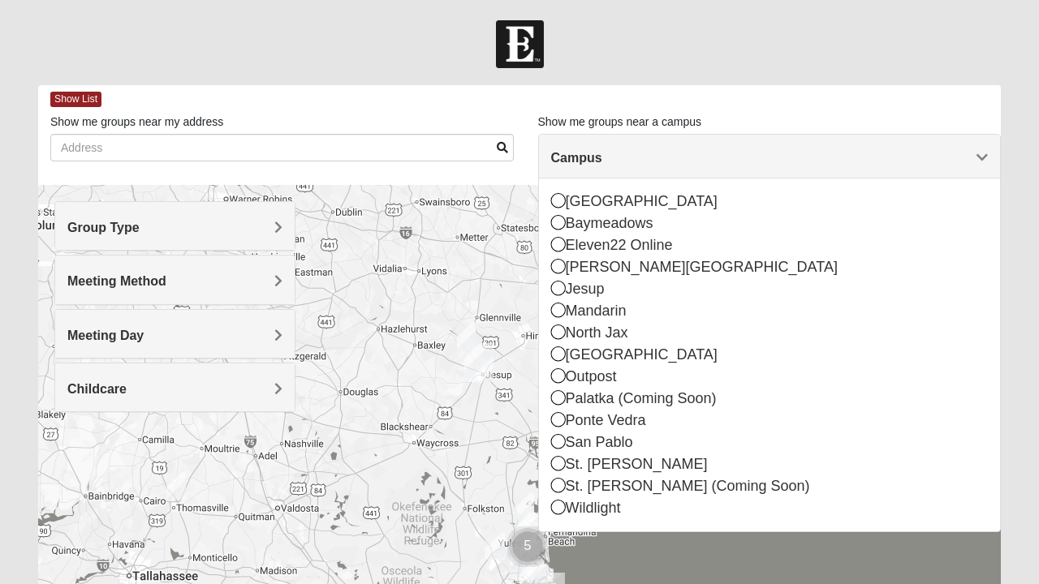
click at [282, 329] on div "Meeting Day" at bounding box center [174, 334] width 239 height 48
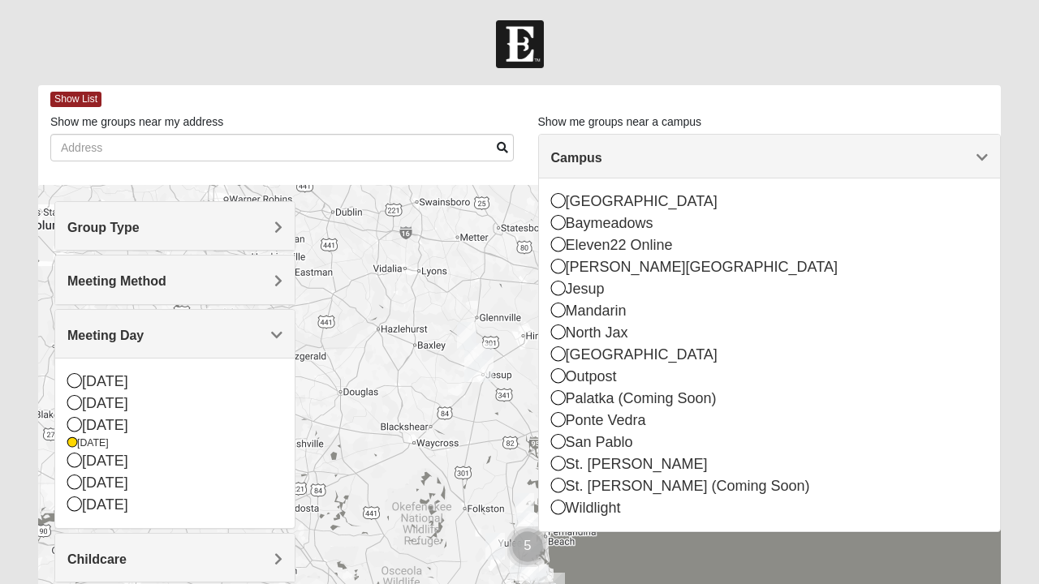
click at [78, 445] on div "[DATE]" at bounding box center [174, 444] width 215 height 14
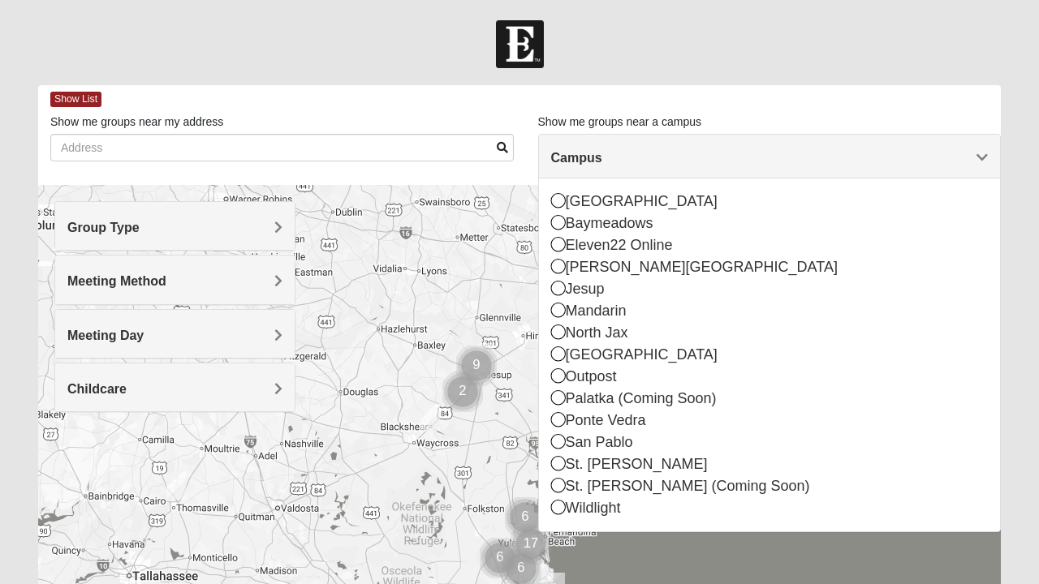
click at [127, 389] on span "Childcare" at bounding box center [96, 389] width 59 height 14
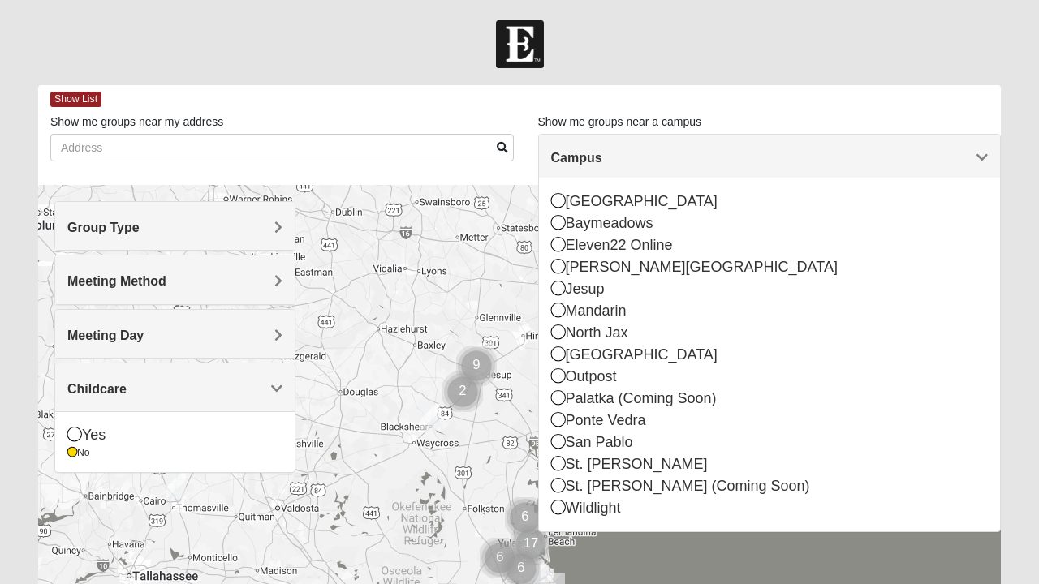
click at [70, 448] on icon at bounding box center [72, 453] width 10 height 10
